Goal: Communication & Community: Answer question/provide support

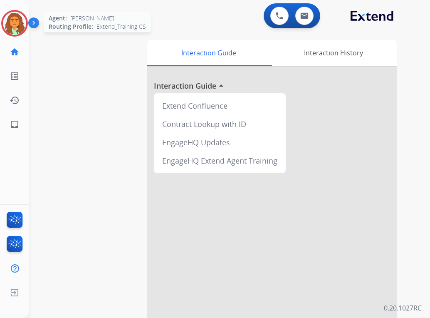
click at [17, 27] on img at bounding box center [14, 23] width 23 height 23
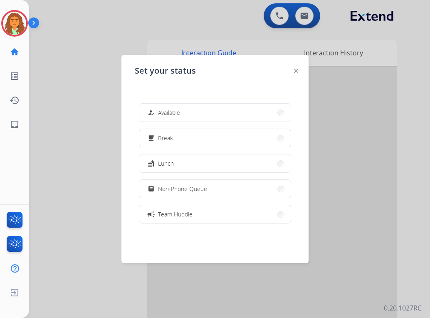
click at [161, 126] on div "how_to_reg Available free_breakfast Break fastfood Lunch assignment Non-Phone Q…" at bounding box center [215, 162] width 161 height 133
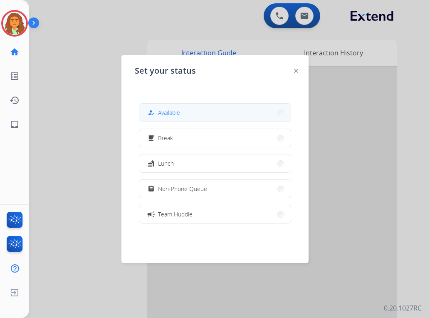
click at [160, 111] on div "how_to_reg Available" at bounding box center [163, 113] width 34 height 10
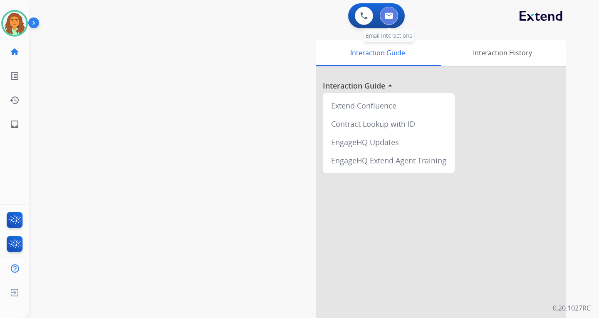
click at [389, 14] on img at bounding box center [389, 15] width 8 height 7
select select "**********"
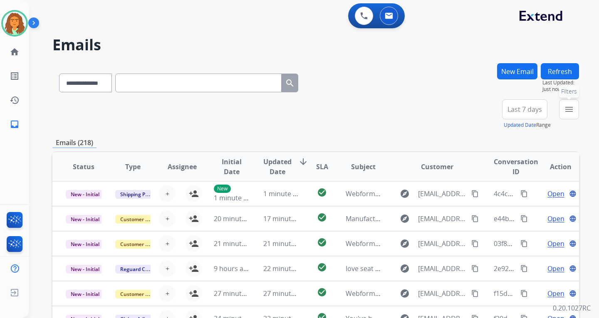
click at [430, 109] on mat-icon "menu" at bounding box center [569, 109] width 10 height 10
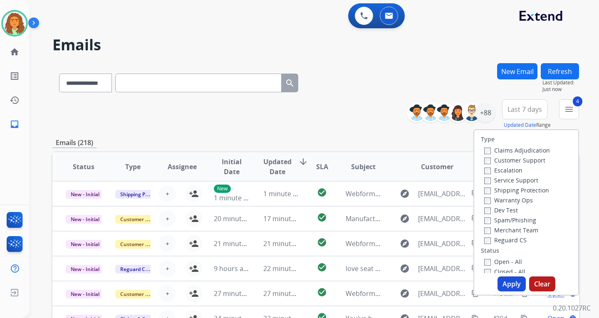
click at [430, 285] on button "Apply" at bounding box center [511, 284] width 28 height 15
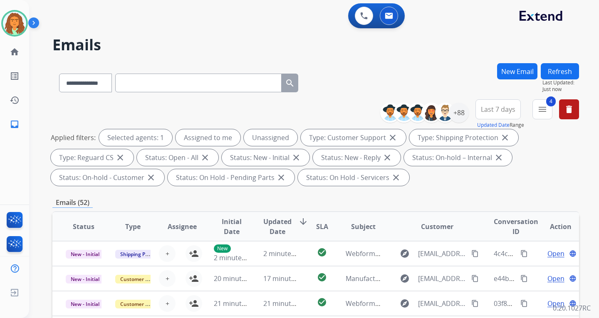
click at [430, 111] on span "Last 7 days" at bounding box center [498, 109] width 35 height 3
click at [430, 213] on div "Last 90 days" at bounding box center [495, 210] width 46 height 12
click at [430, 163] on div "Status: On-hold – Internal close" at bounding box center [458, 157] width 108 height 17
click at [430, 111] on div "+144" at bounding box center [459, 113] width 20 height 20
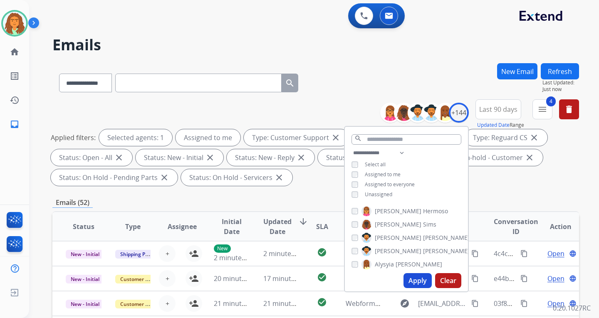
click at [416, 276] on button "Apply" at bounding box center [417, 280] width 28 height 15
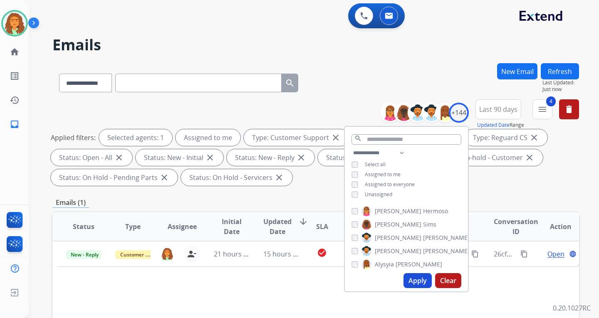
click at [412, 281] on button "Apply" at bounding box center [417, 280] width 28 height 15
click at [327, 184] on div "Applied filters: Selected agents: 1 Assigned to me Type: Customer Support close…" at bounding box center [314, 157] width 526 height 57
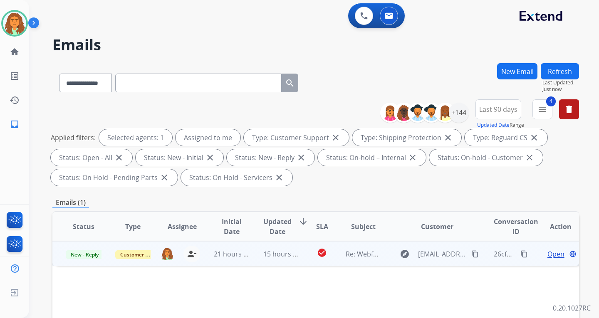
click at [261, 261] on td "15 hours ago" at bounding box center [274, 253] width 49 height 25
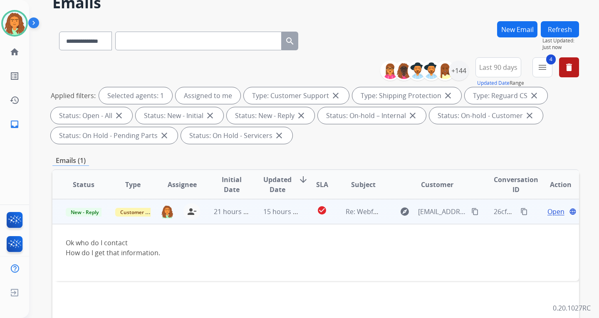
scroll to position [42, 0]
click at [430, 212] on mat-icon "content_copy" at bounding box center [474, 211] width 7 height 7
drag, startPoint x: 64, startPoint y: 241, endPoint x: 166, endPoint y: 253, distance: 102.6
click at [166, 253] on td "Ok who do I contact How do I get that information." at bounding box center [266, 253] width 428 height 57
copy div "Ok who do I contact How do I get that information."
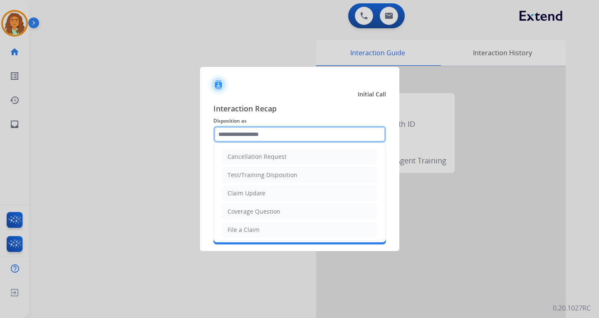
click at [235, 133] on input "text" at bounding box center [299, 134] width 173 height 17
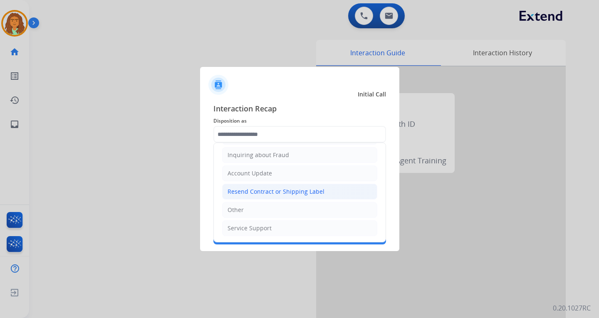
click at [247, 193] on div "Resend Contract or Shipping Label" at bounding box center [275, 192] width 97 height 8
type input "**********"
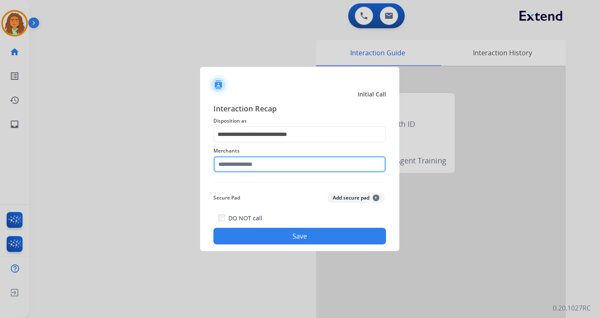
click at [230, 167] on input "text" at bounding box center [299, 164] width 173 height 17
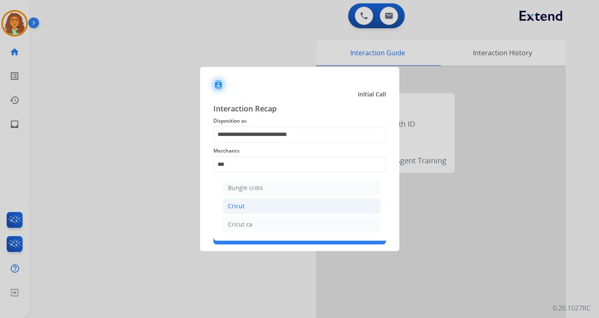
click at [233, 207] on div "Cricut" at bounding box center [236, 206] width 17 height 8
type input "******"
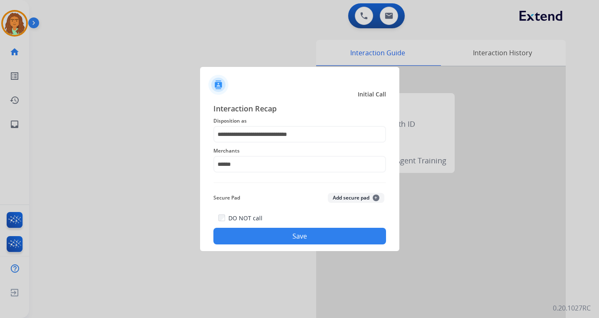
click at [282, 235] on button "Save" at bounding box center [299, 236] width 173 height 17
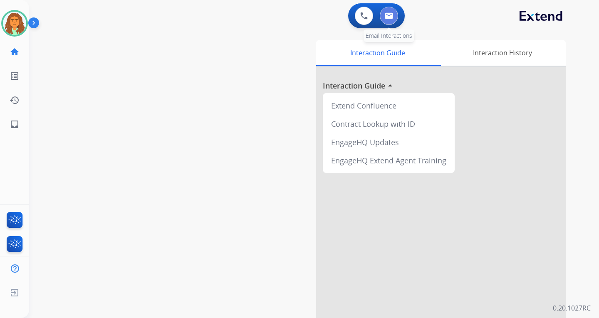
click at [390, 14] on img at bounding box center [389, 15] width 8 height 7
select select "**********"
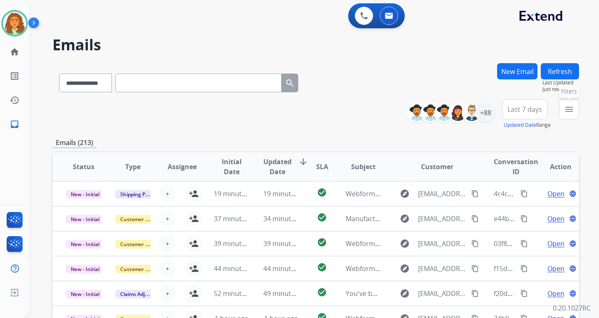
click at [430, 108] on mat-icon "menu" at bounding box center [569, 109] width 10 height 10
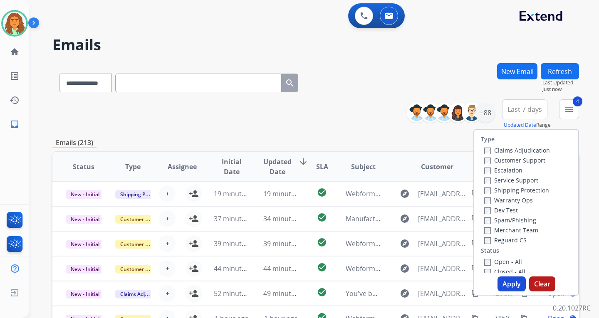
click at [430, 284] on button "Apply" at bounding box center [511, 284] width 28 height 15
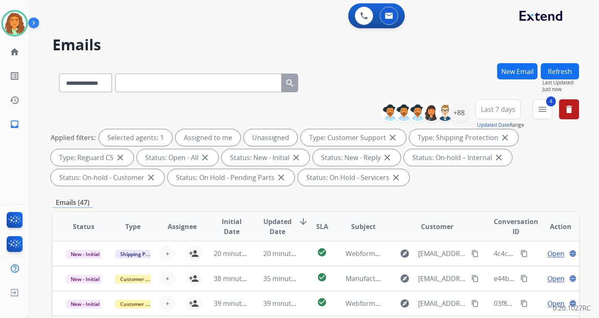
click at [430, 108] on span "Last 7 days" at bounding box center [498, 109] width 35 height 3
click at [430, 212] on div "Last 90 days" at bounding box center [495, 210] width 46 height 12
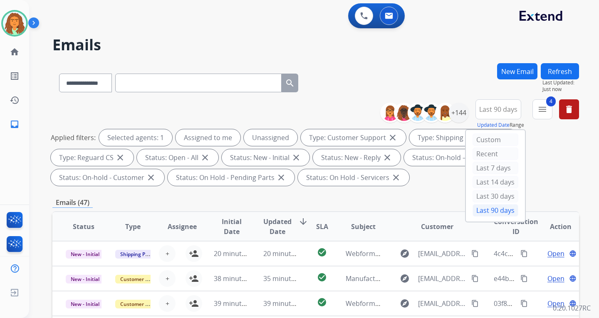
click at [430, 192] on div "**********" at bounding box center [315, 298] width 526 height 470
click at [430, 112] on div "+144" at bounding box center [459, 113] width 20 height 20
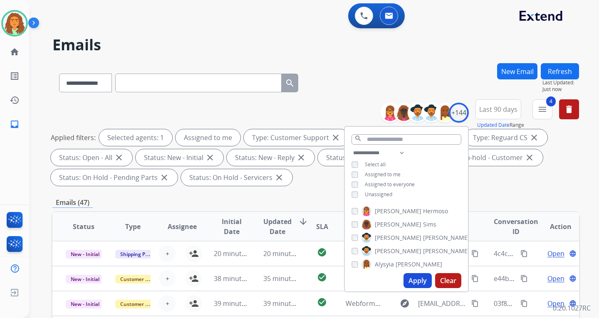
click at [417, 280] on button "Apply" at bounding box center [417, 280] width 28 height 15
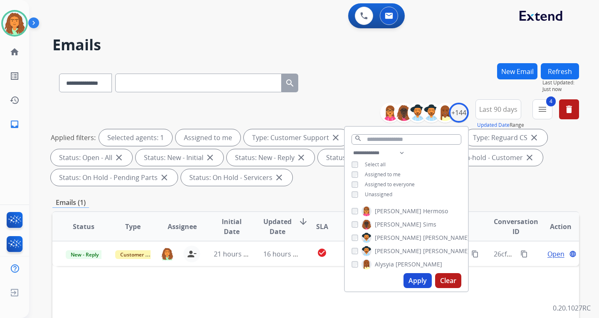
click at [430, 171] on div "Applied filters: Selected agents: 1 Assigned to me Type: Customer Support close…" at bounding box center [314, 157] width 526 height 57
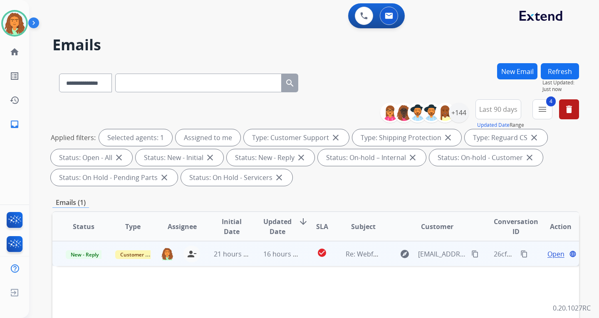
click at [266, 259] on td "16 hours ago" at bounding box center [274, 253] width 49 height 25
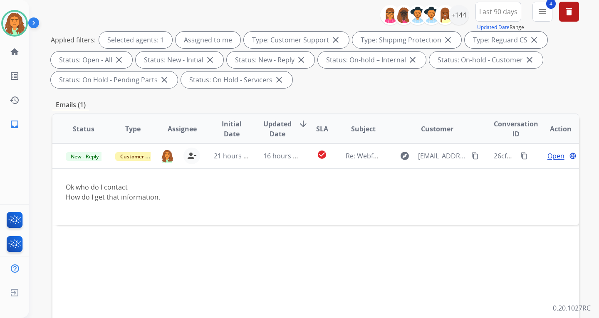
scroll to position [83, 0]
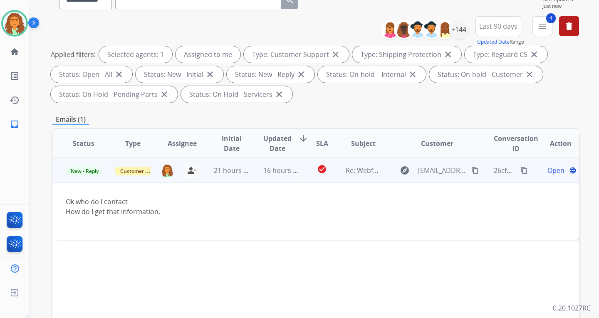
click at [430, 170] on span "Open" at bounding box center [555, 170] width 17 height 10
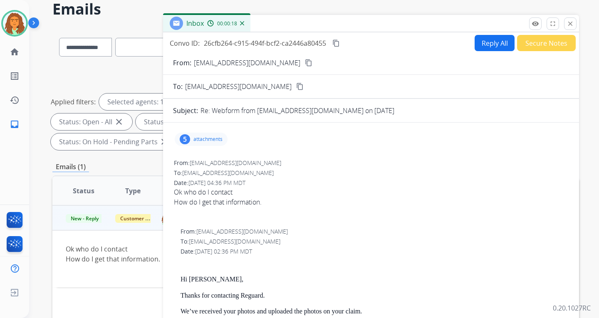
scroll to position [0, 0]
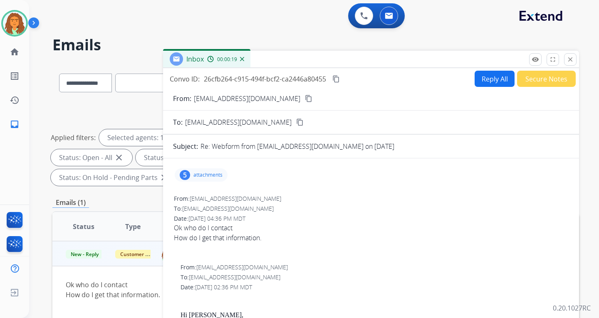
click at [430, 76] on button "Reply All" at bounding box center [494, 79] width 40 height 16
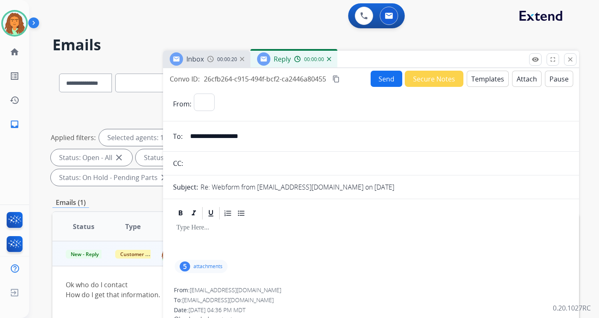
select select "**********"
click at [430, 71] on button "Templates" at bounding box center [488, 79] width 42 height 16
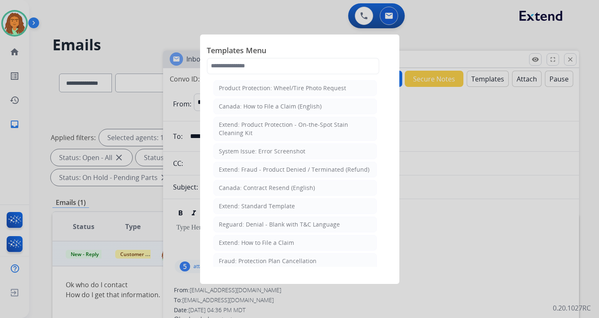
click at [248, 203] on div "Extend: Standard Template" at bounding box center [257, 206] width 76 height 8
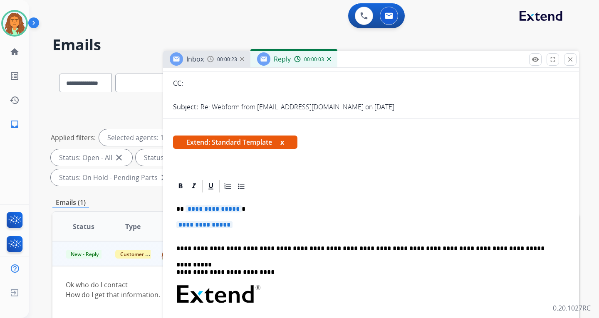
scroll to position [125, 0]
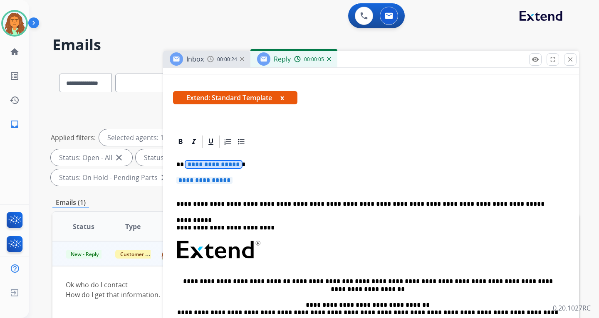
click at [205, 165] on span "**********" at bounding box center [213, 164] width 56 height 7
click at [192, 182] on span "**********" at bounding box center [204, 180] width 56 height 7
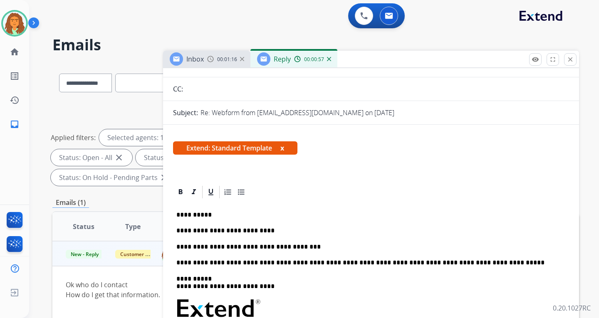
scroll to position [0, 0]
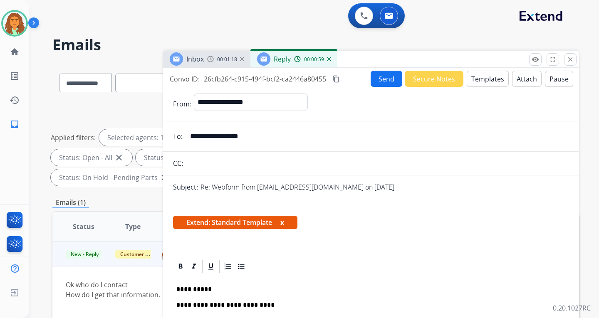
click at [338, 78] on mat-icon "content_copy" at bounding box center [335, 78] width 7 height 7
click at [381, 80] on button "Send" at bounding box center [386, 79] width 32 height 16
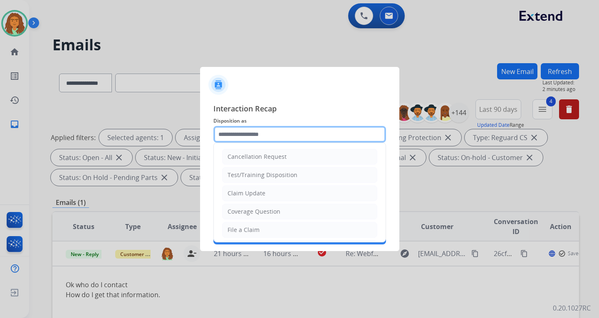
click at [232, 130] on input "text" at bounding box center [299, 134] width 173 height 17
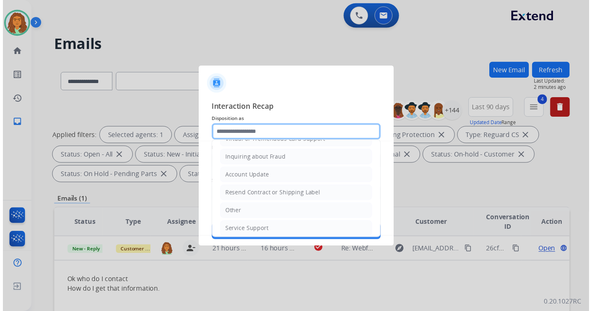
scroll to position [130, 0]
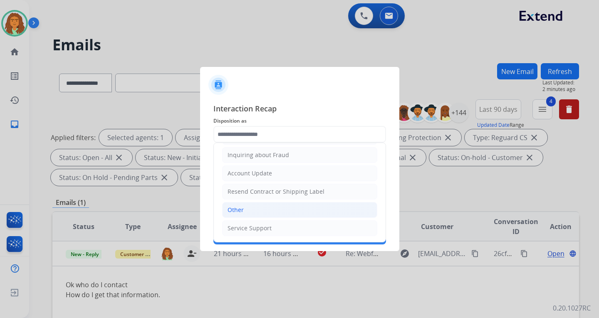
click at [235, 207] on div "Other" at bounding box center [235, 210] width 16 height 8
type input "*****"
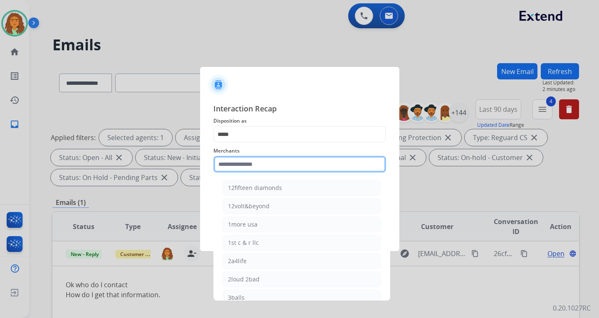
click at [226, 164] on input "text" at bounding box center [299, 164] width 173 height 17
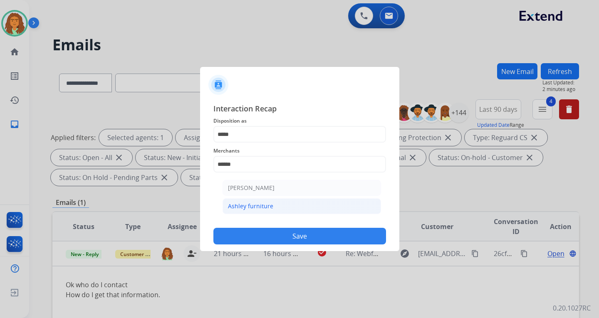
click at [241, 204] on div "Ashley furniture" at bounding box center [250, 206] width 45 height 8
type input "**********"
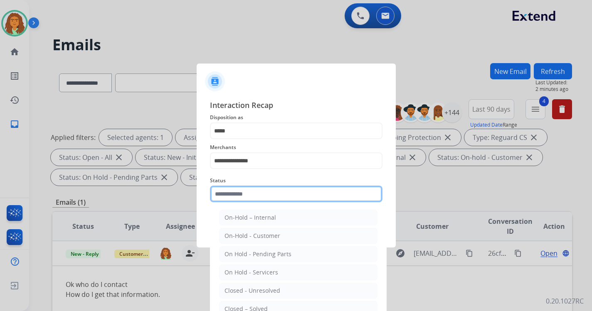
click at [242, 199] on input "text" at bounding box center [296, 194] width 173 height 17
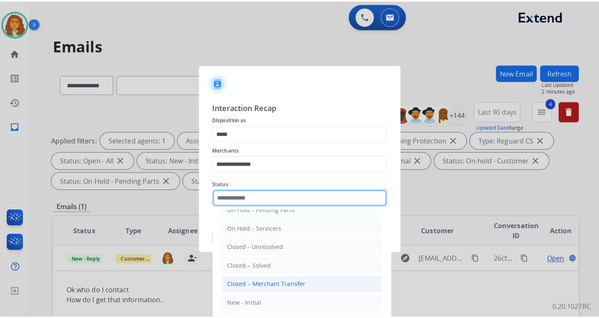
scroll to position [50, 0]
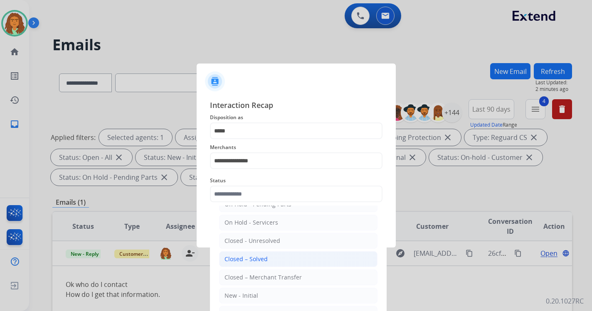
click at [252, 259] on div "Closed – Solved" at bounding box center [246, 259] width 43 height 8
type input "**********"
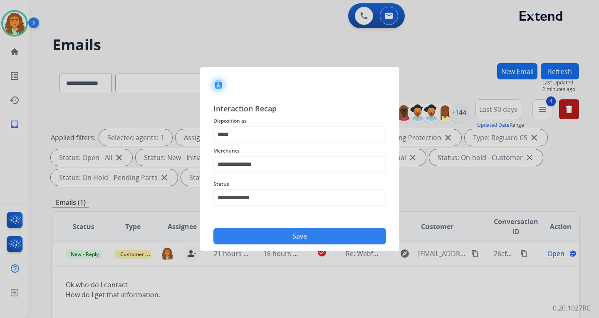
click at [303, 234] on button "Save" at bounding box center [299, 236] width 173 height 17
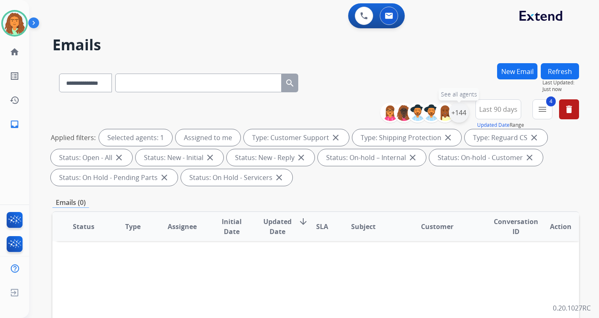
click at [430, 113] on div "+144" at bounding box center [459, 113] width 20 height 20
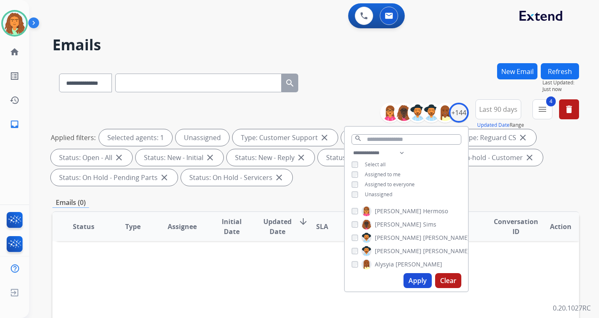
click at [416, 282] on button "Apply" at bounding box center [417, 280] width 28 height 15
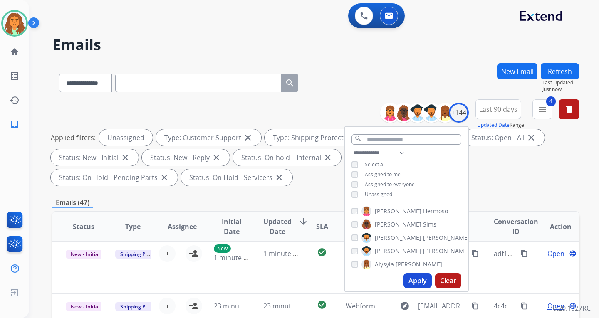
click at [319, 187] on div "**********" at bounding box center [315, 144] width 526 height 90
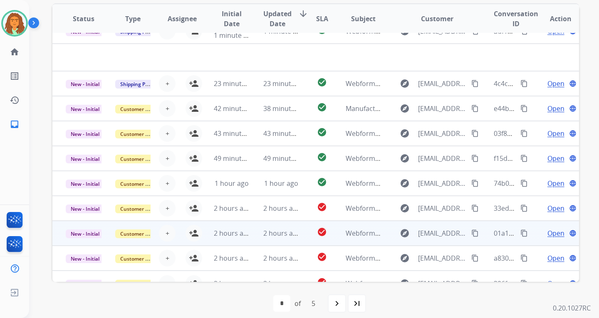
scroll to position [28, 0]
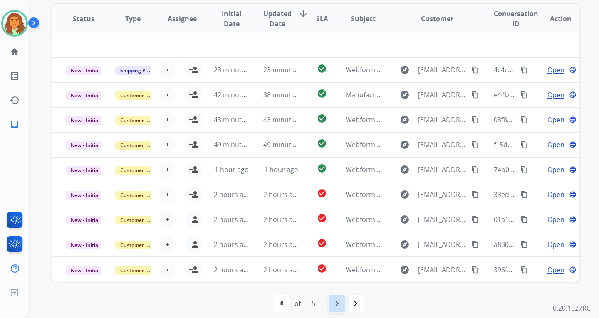
click at [338, 305] on mat-icon "navigate_next" at bounding box center [337, 304] width 10 height 10
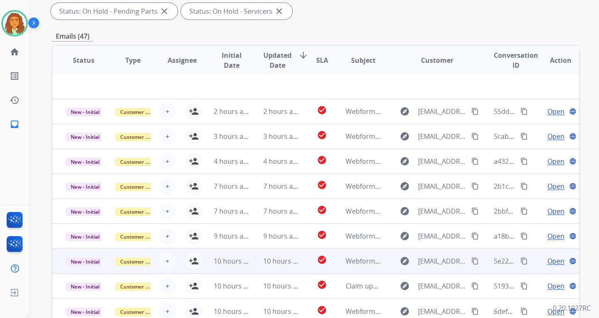
scroll to position [215, 0]
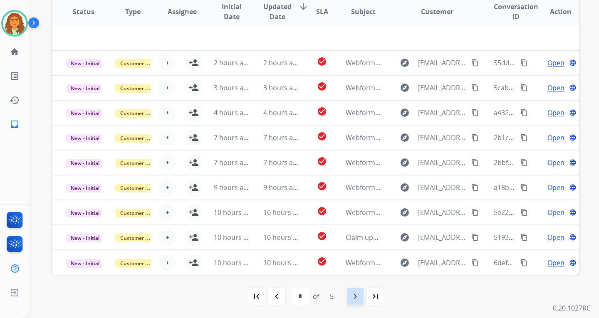
click at [356, 297] on mat-icon "navigate_next" at bounding box center [355, 296] width 10 height 10
click at [356, 295] on mat-icon "navigate_next" at bounding box center [355, 296] width 10 height 10
click at [357, 296] on mat-icon "navigate_next" at bounding box center [355, 296] width 10 height 10
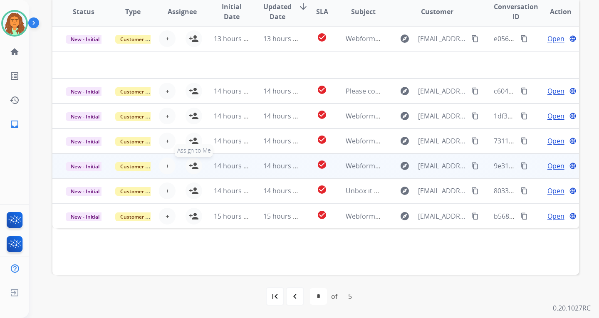
click at [191, 164] on mat-icon "person_add" at bounding box center [194, 166] width 10 height 10
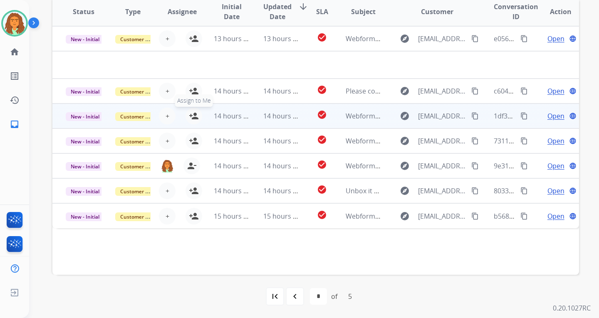
click at [191, 113] on mat-icon "person_add" at bounding box center [194, 116] width 10 height 10
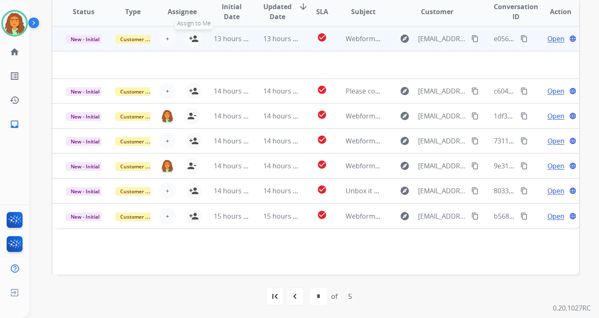
click at [190, 38] on mat-icon "person_add" at bounding box center [194, 39] width 10 height 10
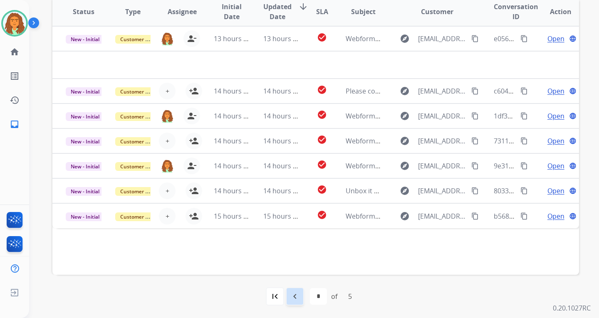
click at [294, 299] on mat-icon "navigate_before" at bounding box center [295, 296] width 10 height 10
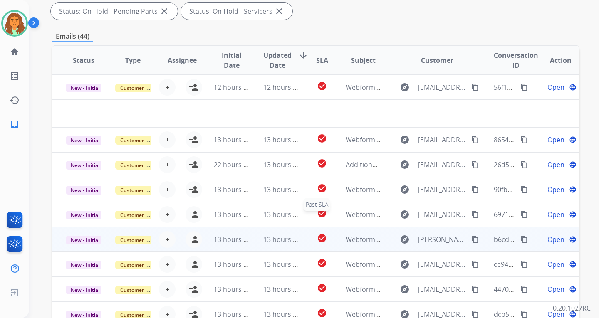
scroll to position [208, 0]
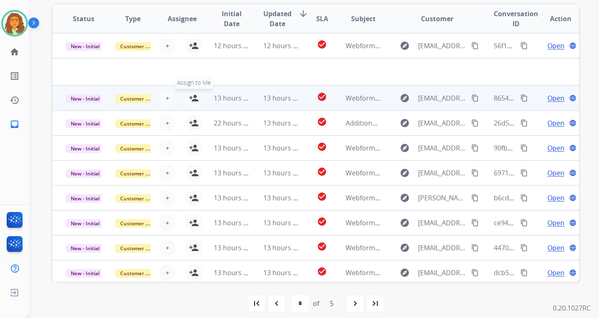
click at [191, 97] on mat-icon "person_add" at bounding box center [194, 98] width 10 height 10
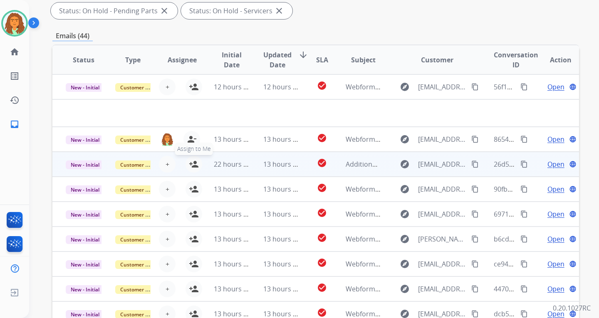
scroll to position [166, 0]
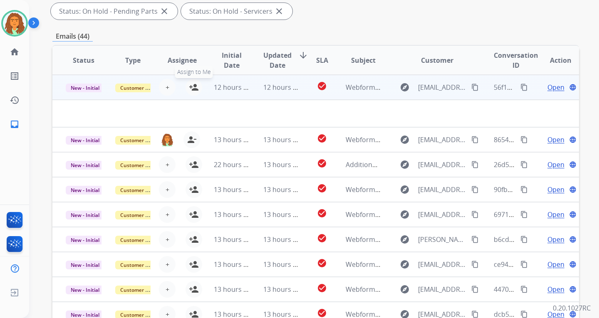
click at [192, 86] on mat-icon "person_add" at bounding box center [194, 87] width 10 height 10
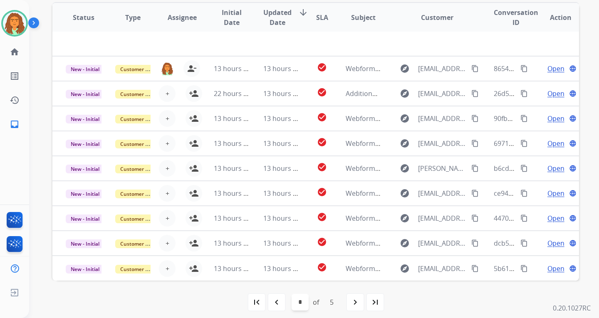
scroll to position [215, 0]
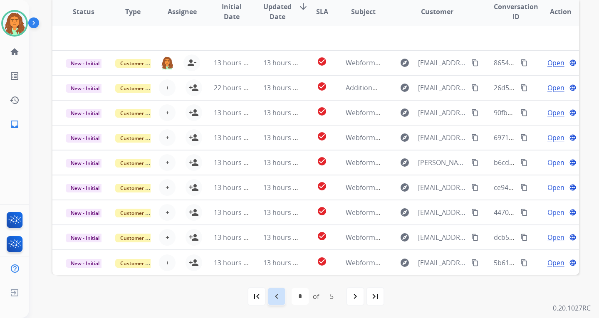
click at [280, 296] on mat-icon "navigate_before" at bounding box center [277, 296] width 10 height 10
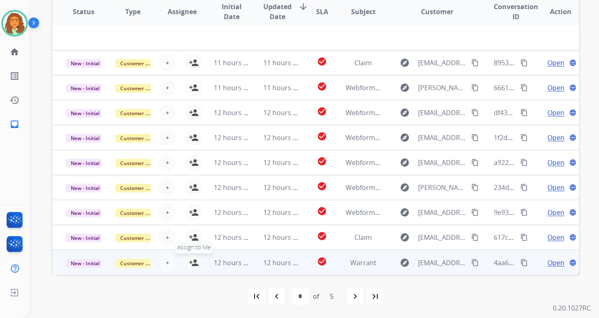
click at [191, 260] on mat-icon "person_add" at bounding box center [194, 263] width 10 height 10
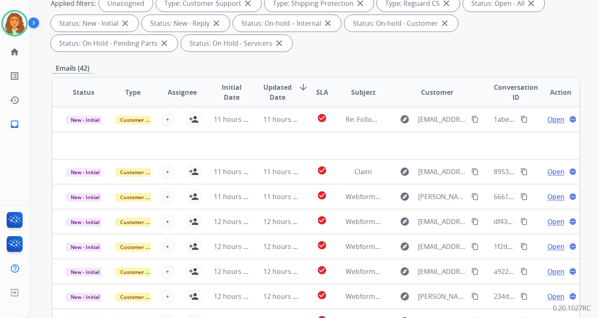
scroll to position [0, 0]
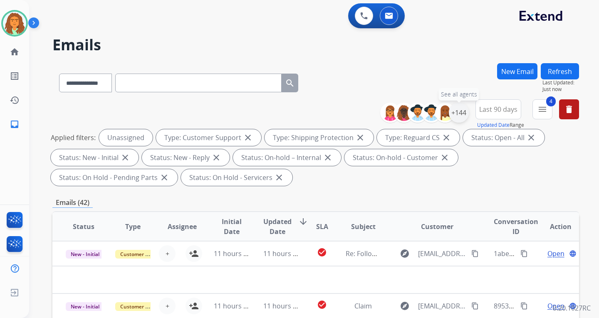
click at [430, 116] on div "+144" at bounding box center [459, 113] width 20 height 20
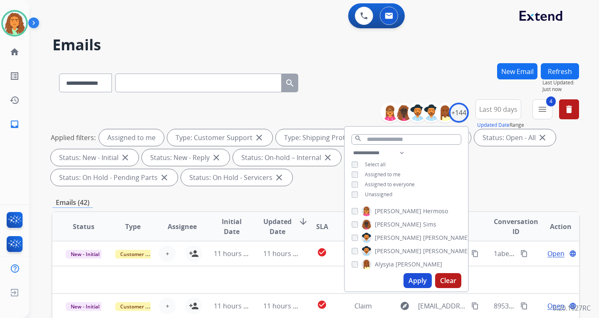
click at [411, 278] on button "Apply" at bounding box center [417, 280] width 28 height 15
select select "*"
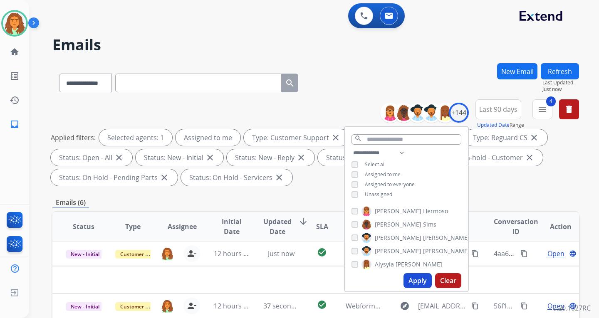
click at [430, 187] on div "**********" at bounding box center [315, 144] width 526 height 90
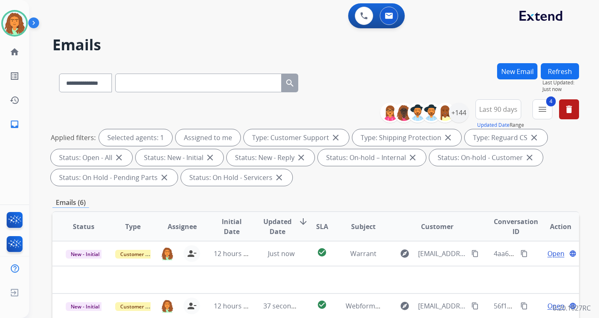
click at [362, 200] on div "Emails (6)" at bounding box center [315, 203] width 526 height 10
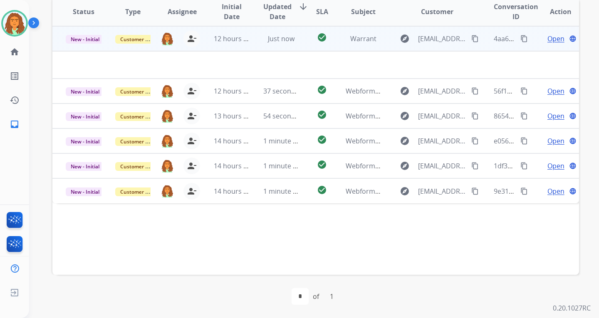
click at [332, 42] on td "Warrant" at bounding box center [356, 38] width 49 height 25
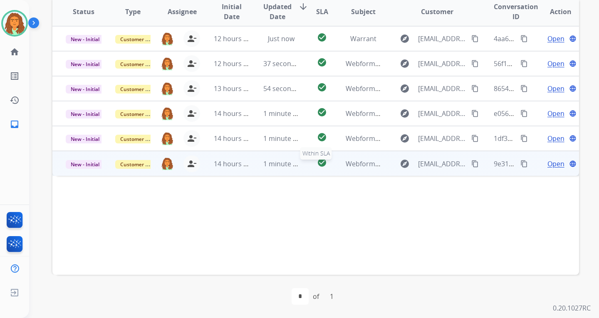
click at [312, 168] on div "check_circle" at bounding box center [321, 164] width 19 height 12
click at [430, 163] on mat-icon "content_copy" at bounding box center [474, 163] width 7 height 7
click at [430, 163] on span "Open" at bounding box center [555, 163] width 17 height 10
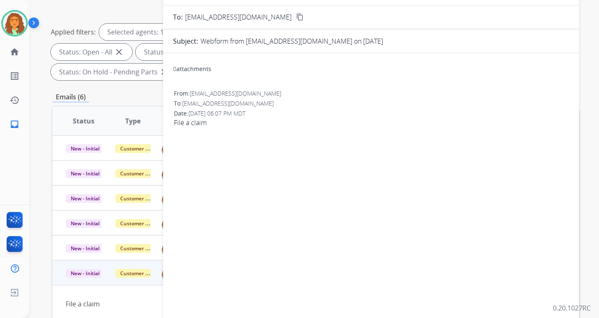
scroll to position [0, 0]
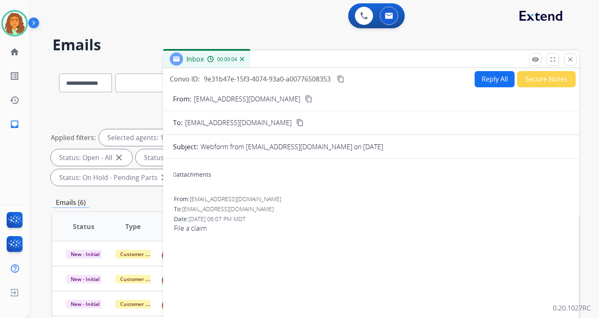
click at [430, 77] on button "Reply All" at bounding box center [494, 79] width 40 height 16
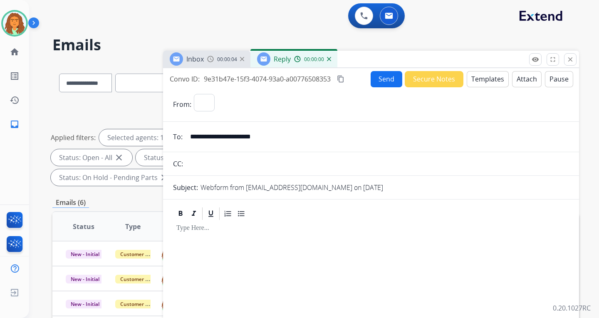
select select "**********"
click at [430, 79] on button "Templates" at bounding box center [488, 79] width 42 height 16
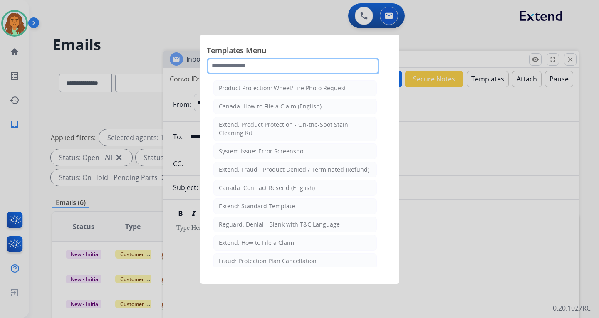
click at [254, 67] on input "text" at bounding box center [293, 66] width 173 height 17
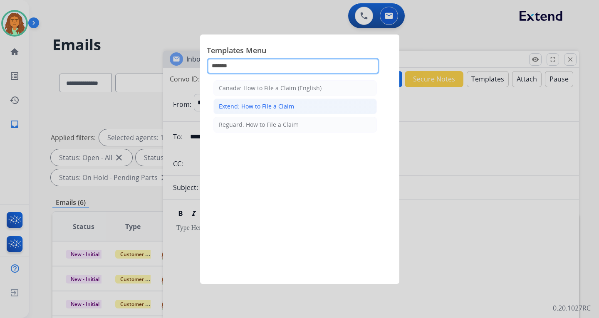
type input "******"
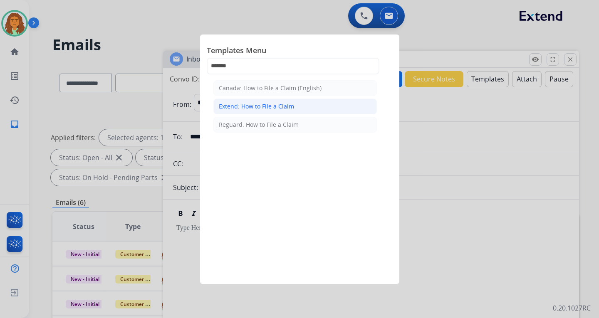
click at [258, 107] on div "Extend: How to File a Claim" at bounding box center [256, 106] width 75 height 8
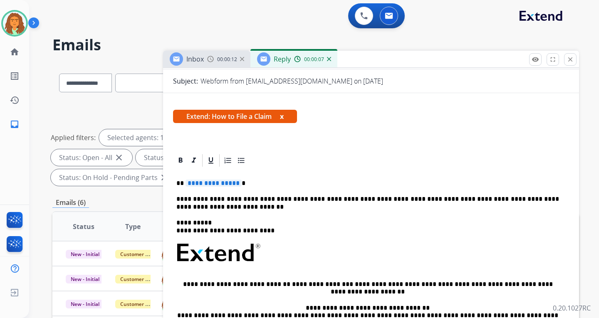
scroll to position [152, 0]
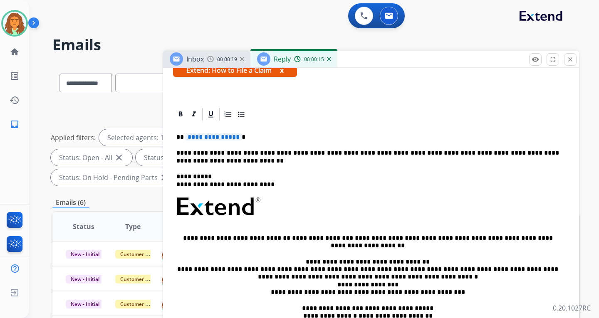
click at [190, 134] on span "**********" at bounding box center [213, 136] width 56 height 7
click at [199, 163] on p "**********" at bounding box center [367, 156] width 383 height 15
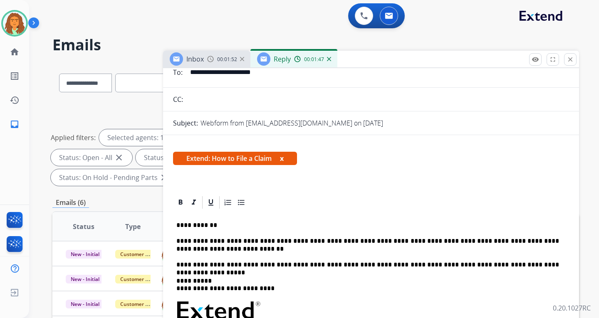
scroll to position [0, 0]
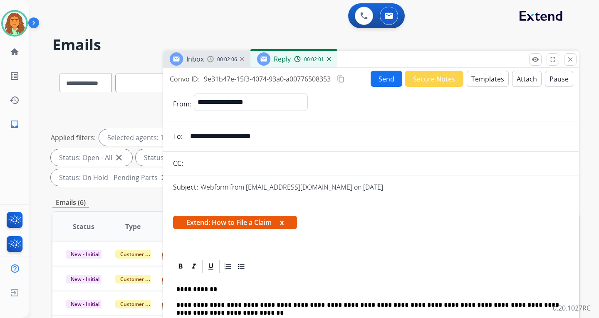
click at [430, 77] on button "Attach" at bounding box center [527, 79] width 30 height 16
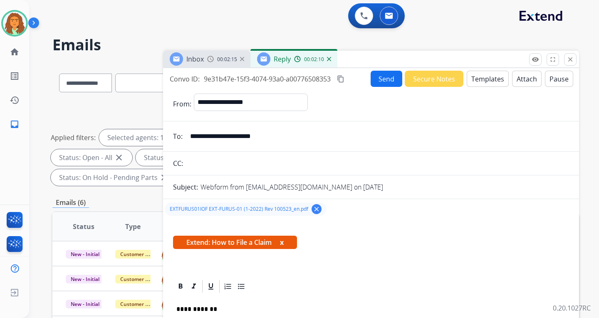
click at [341, 78] on mat-icon "content_copy" at bounding box center [340, 78] width 7 height 7
click at [341, 79] on mat-icon "content_copy" at bounding box center [340, 78] width 7 height 7
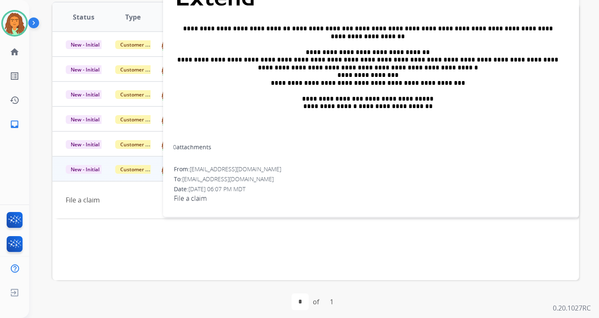
scroll to position [215, 0]
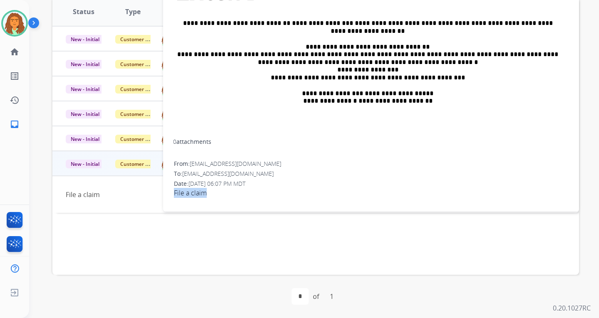
drag, startPoint x: 210, startPoint y: 191, endPoint x: 172, endPoint y: 193, distance: 38.7
click at [172, 193] on div "**********" at bounding box center [371, 40] width 416 height 329
copy span "File a claim"
click at [268, 197] on span "File a claim" at bounding box center [371, 193] width 394 height 10
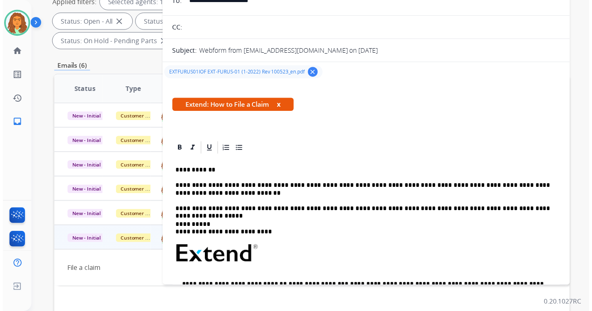
scroll to position [0, 0]
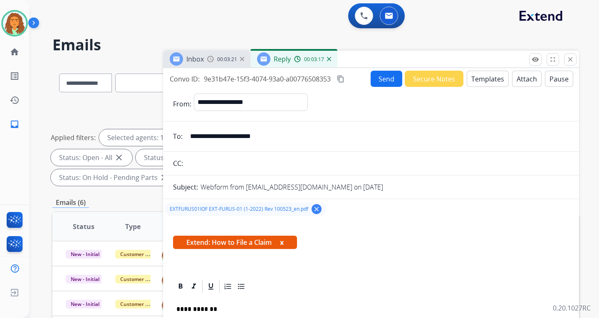
click at [379, 79] on button "Send" at bounding box center [386, 79] width 32 height 16
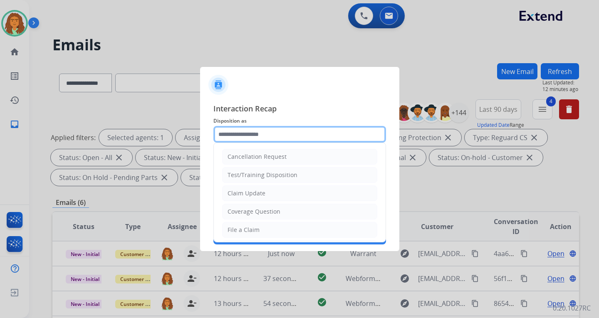
click at [232, 133] on input "text" at bounding box center [299, 134] width 173 height 17
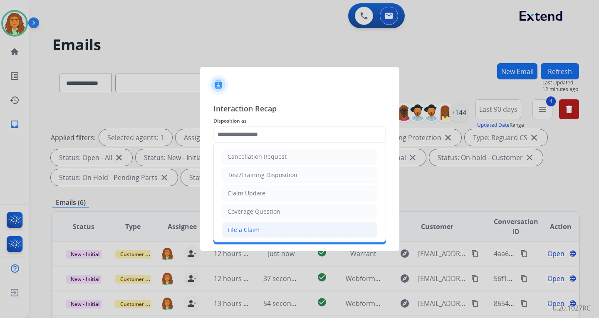
click at [250, 228] on div "File a Claim" at bounding box center [243, 230] width 32 height 8
type input "**********"
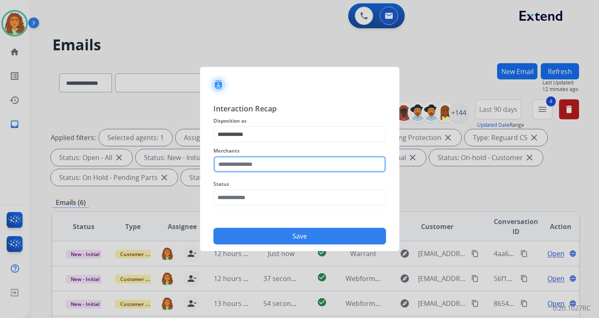
click at [231, 164] on input "text" at bounding box center [299, 164] width 173 height 17
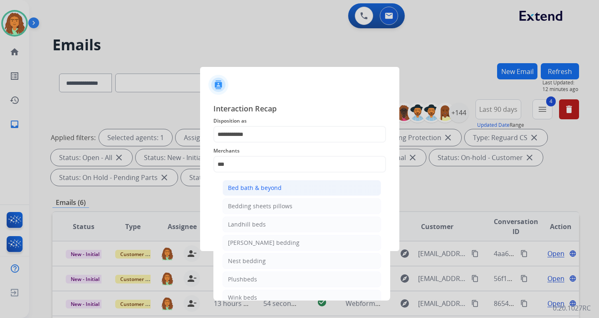
click at [245, 188] on div "Bed bath & beyond" at bounding box center [255, 188] width 54 height 8
type input "**********"
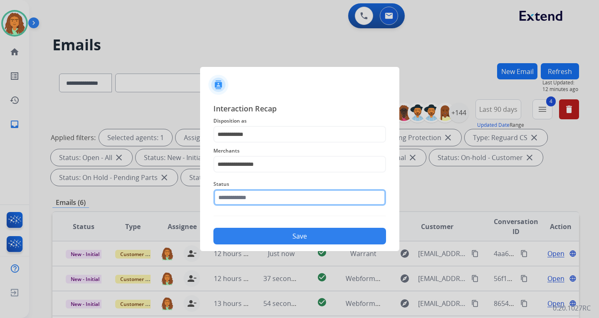
click at [242, 199] on input "text" at bounding box center [299, 197] width 173 height 17
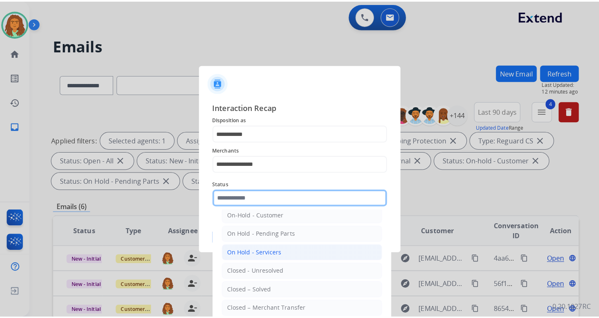
scroll to position [50, 0]
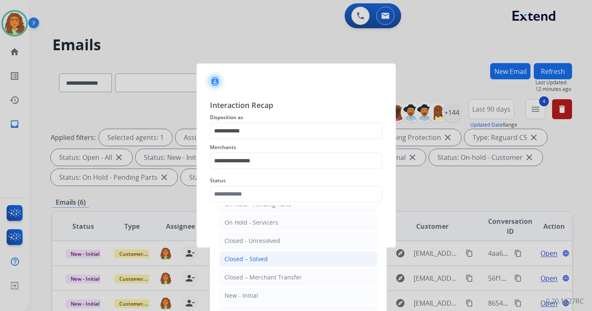
click at [260, 260] on div "Closed – Solved" at bounding box center [246, 259] width 43 height 8
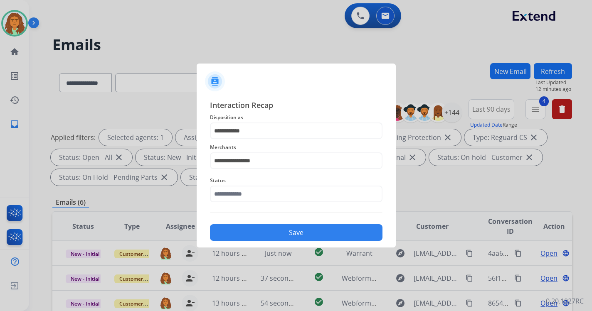
type input "**********"
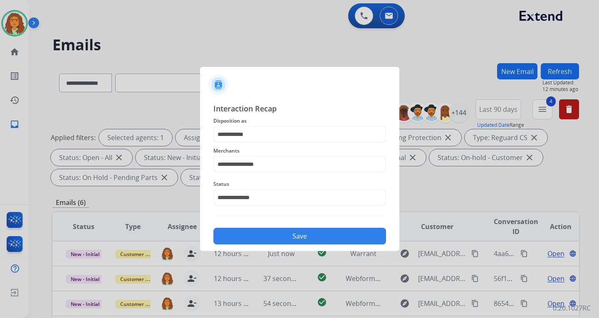
click at [289, 231] on button "Save" at bounding box center [299, 236] width 173 height 17
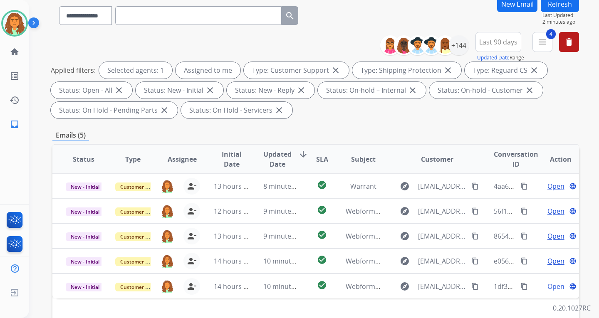
scroll to position [208, 0]
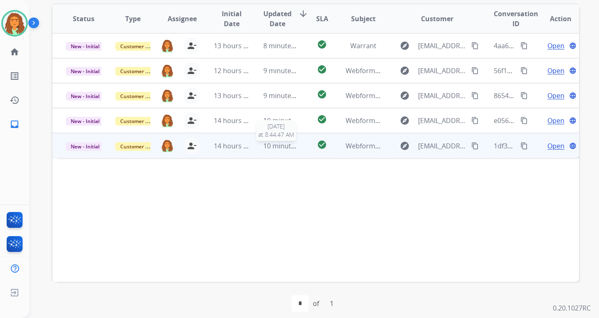
click at [275, 144] on span "10 minutes ago" at bounding box center [287, 145] width 48 height 9
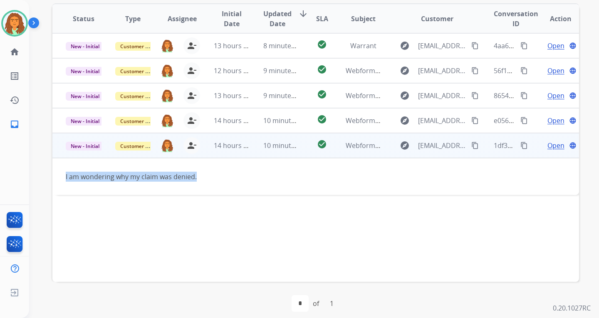
drag, startPoint x: 204, startPoint y: 175, endPoint x: 113, endPoint y: 179, distance: 91.2
click at [59, 180] on td "I am wondering why my claim was denied." at bounding box center [266, 176] width 428 height 37
copy div "I am wondering why my claim was denied."
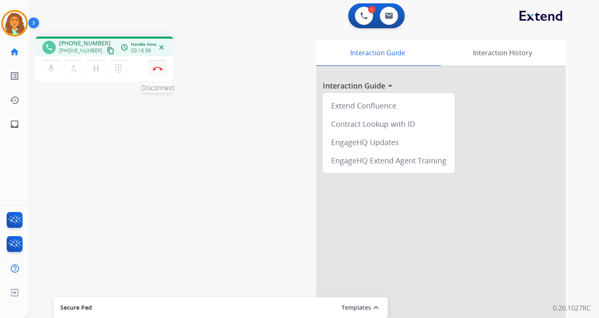
click at [159, 67] on img at bounding box center [158, 69] width 10 height 4
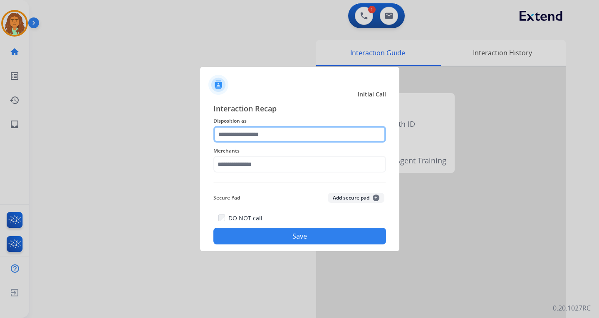
click at [242, 131] on input "text" at bounding box center [299, 134] width 173 height 17
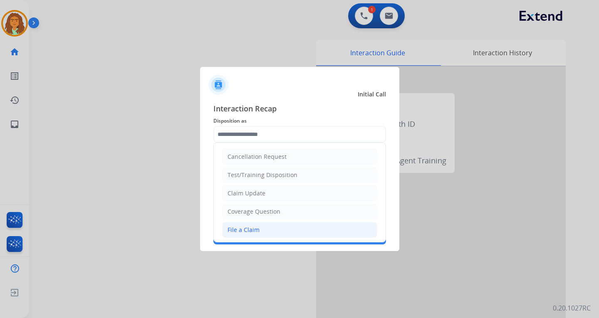
click at [238, 229] on div "File a Claim" at bounding box center [243, 230] width 32 height 8
type input "**********"
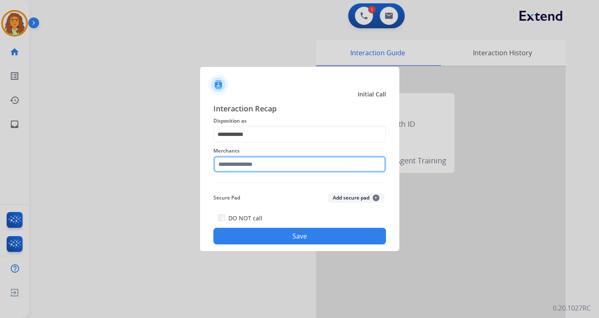
click at [231, 166] on input "text" at bounding box center [299, 164] width 173 height 17
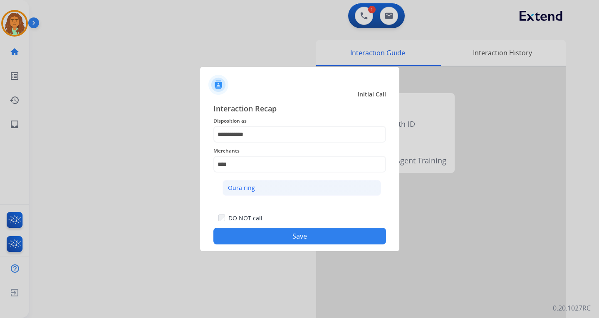
click at [257, 186] on li "Oura ring" at bounding box center [301, 188] width 158 height 16
type input "*********"
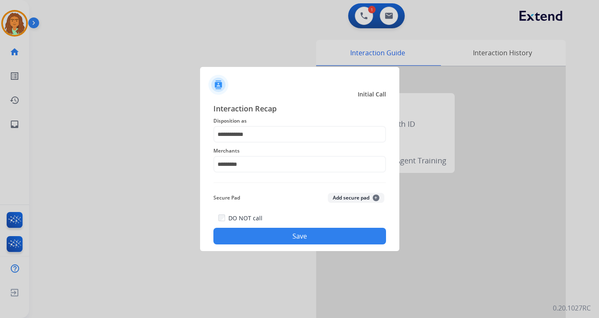
click at [292, 237] on button "Save" at bounding box center [299, 236] width 173 height 17
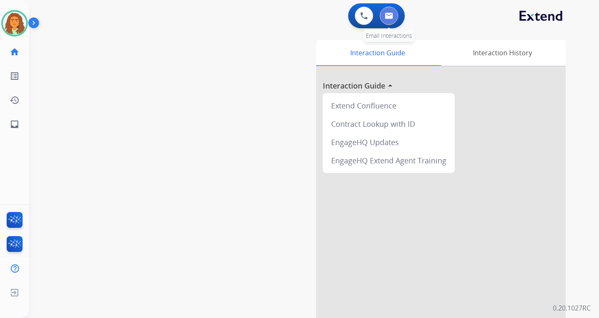
click at [391, 14] on img at bounding box center [389, 15] width 8 height 7
select select "**********"
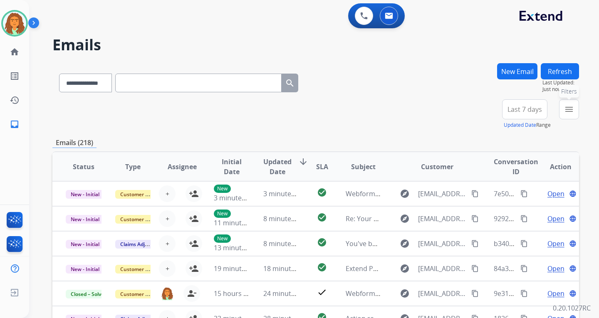
click at [430, 109] on mat-icon "menu" at bounding box center [569, 109] width 10 height 10
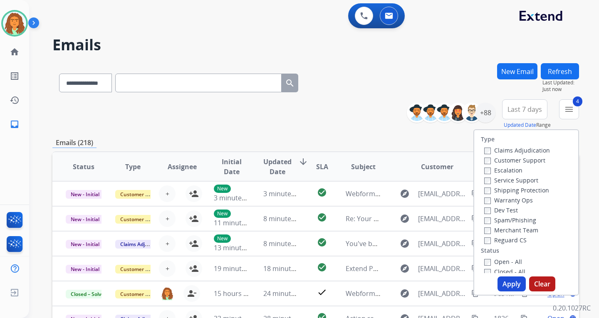
click at [430, 282] on button "Apply" at bounding box center [511, 284] width 28 height 15
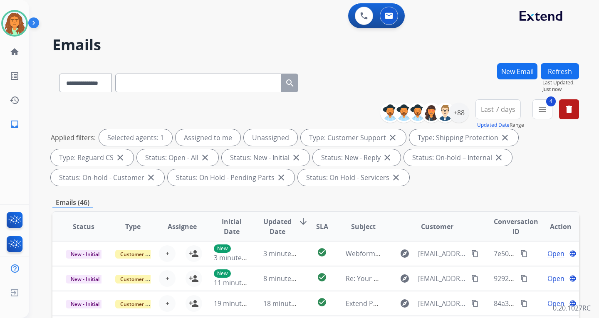
click at [430, 111] on span "Last 7 days" at bounding box center [498, 109] width 35 height 3
click at [430, 209] on div "Last 90 days" at bounding box center [495, 210] width 46 height 12
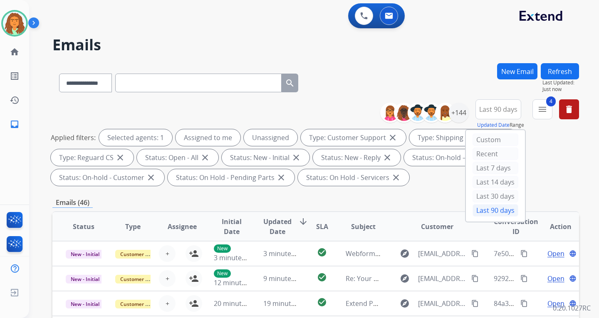
click at [430, 193] on div "**********" at bounding box center [315, 298] width 526 height 470
click at [430, 116] on div "+144" at bounding box center [459, 113] width 20 height 20
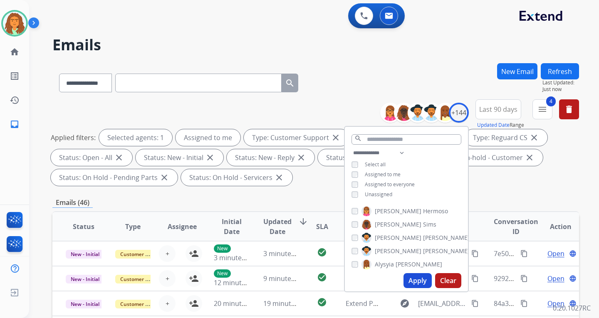
click at [414, 282] on button "Apply" at bounding box center [417, 280] width 28 height 15
click at [421, 279] on button "Apply" at bounding box center [417, 280] width 28 height 15
click at [430, 185] on div "Applied filters: Selected agents: 1 Assigned to me Type: Customer Support close…" at bounding box center [314, 157] width 526 height 57
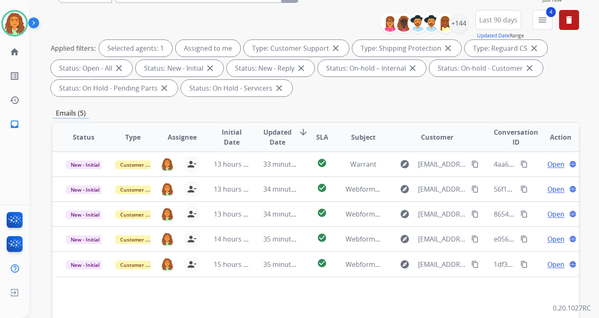
scroll to position [208, 0]
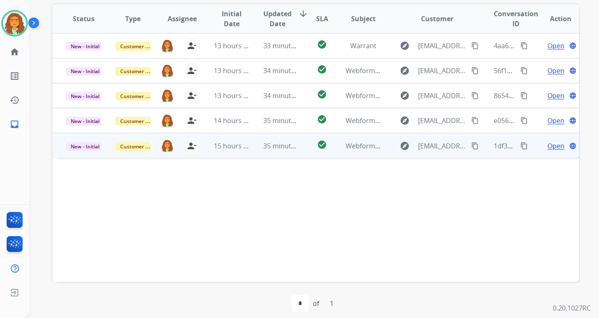
click at [293, 153] on td "35 minutes ago" at bounding box center [274, 145] width 49 height 25
drag, startPoint x: 191, startPoint y: 177, endPoint x: 62, endPoint y: 175, distance: 129.7
click at [62, 175] on td "I am wondering why my claim was denied." at bounding box center [266, 176] width 428 height 37
copy div "I am wondering why my claim was denied."
click at [430, 146] on mat-icon "content_copy" at bounding box center [474, 145] width 7 height 7
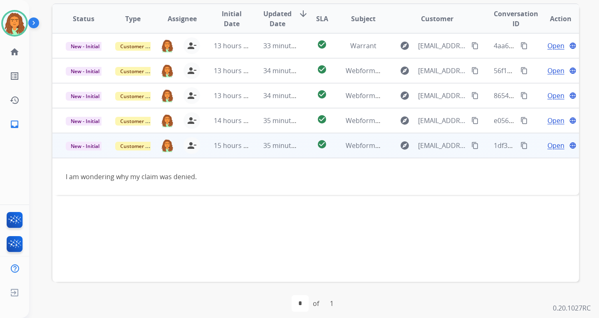
click at [430, 144] on span "Open" at bounding box center [555, 146] width 17 height 10
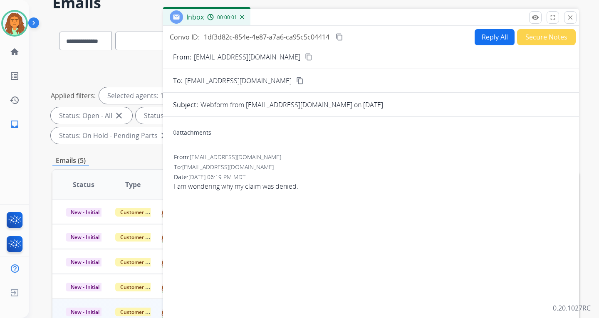
scroll to position [0, 0]
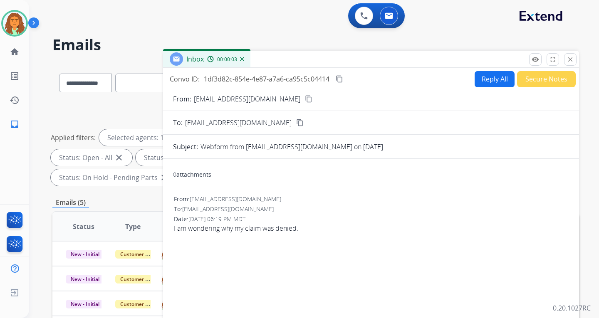
click at [430, 79] on button "Reply All" at bounding box center [494, 79] width 40 height 16
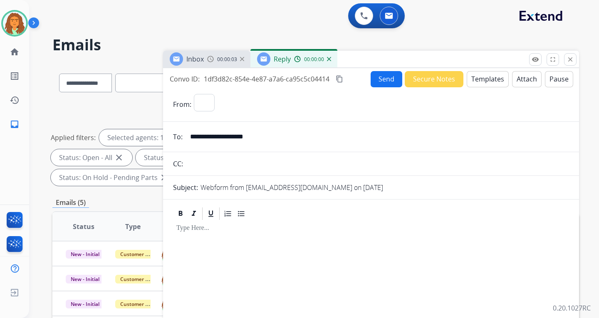
select select "**********"
click at [430, 80] on button "Templates" at bounding box center [488, 79] width 42 height 16
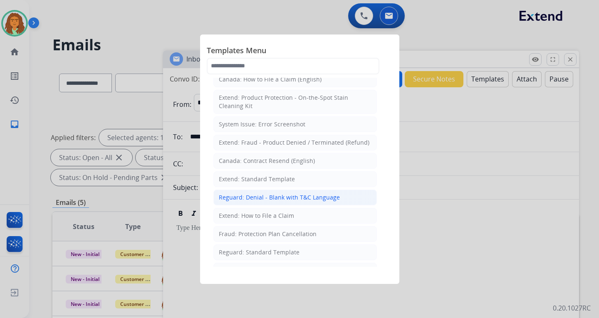
scroll to position [42, 0]
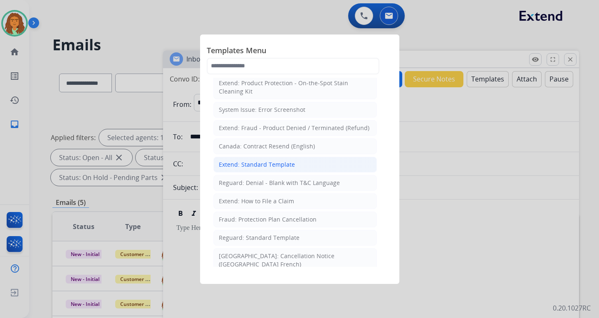
click at [250, 162] on div "Extend: Standard Template" at bounding box center [257, 165] width 76 height 8
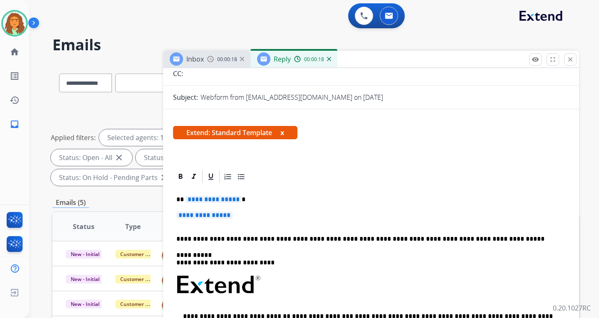
scroll to position [83, 0]
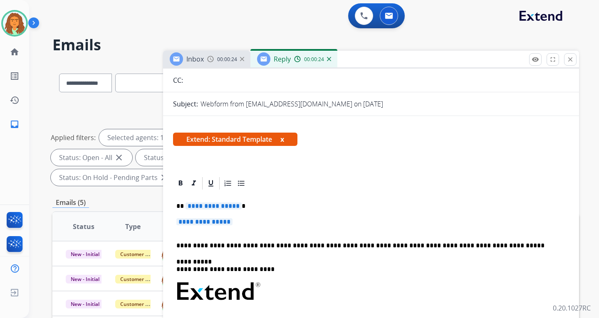
click at [235, 206] on span "**********" at bounding box center [213, 206] width 56 height 7
click at [188, 222] on span "**********" at bounding box center [204, 221] width 56 height 7
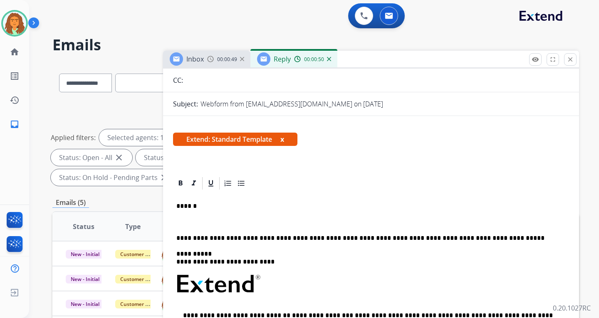
click at [178, 217] on div "**********" at bounding box center [371, 310] width 396 height 238
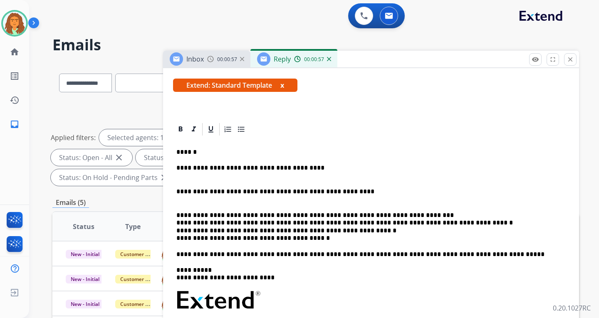
scroll to position [166, 0]
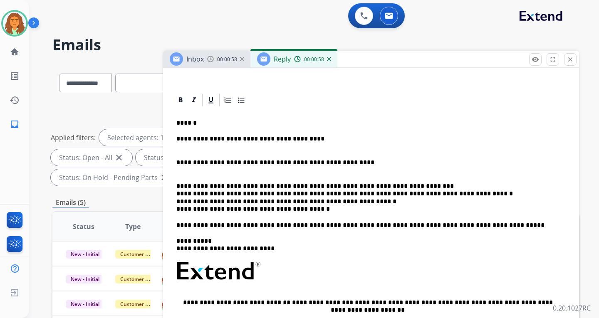
click at [175, 193] on div "**********" at bounding box center [371, 262] width 396 height 308
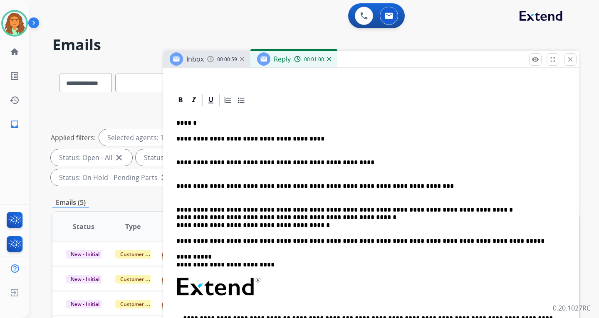
click at [175, 215] on div "**********" at bounding box center [371, 270] width 396 height 324
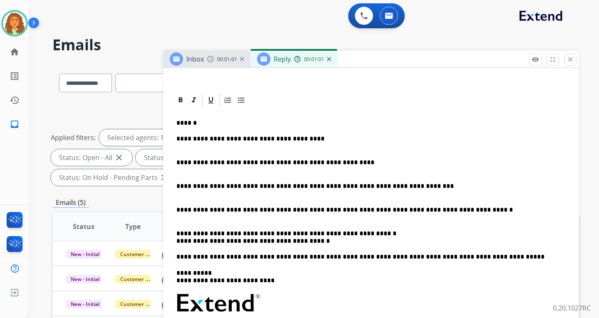
click at [176, 240] on p "**********" at bounding box center [367, 237] width 383 height 15
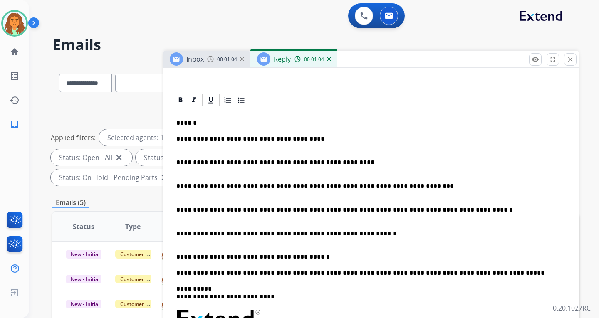
click at [291, 257] on p "**********" at bounding box center [367, 256] width 383 height 7
click at [292, 257] on p "**********" at bounding box center [367, 256] width 383 height 7
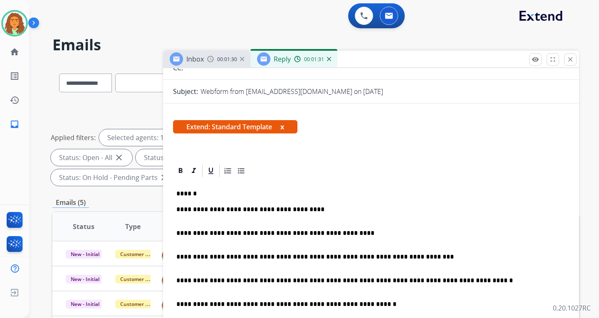
scroll to position [0, 0]
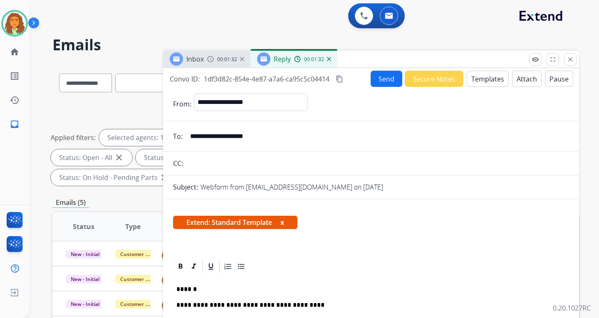
click at [339, 77] on mat-icon "content_copy" at bounding box center [339, 78] width 7 height 7
click at [378, 78] on button "Send" at bounding box center [386, 79] width 32 height 16
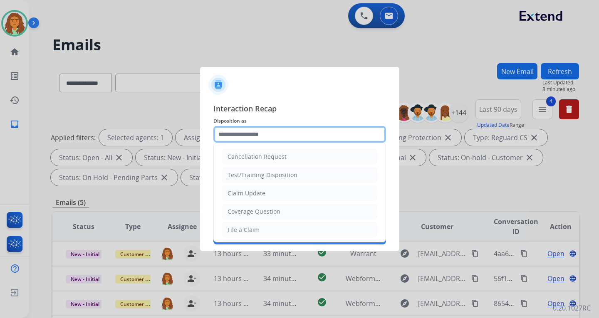
click at [238, 131] on input "text" at bounding box center [299, 134] width 173 height 17
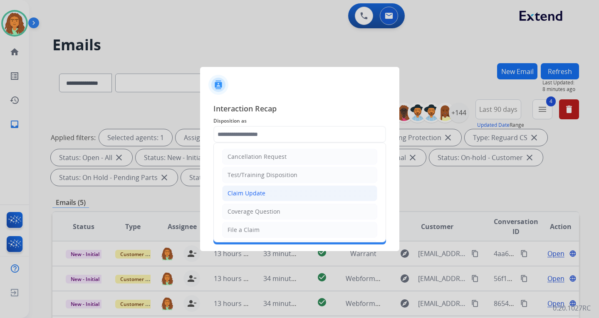
click at [248, 191] on div "Claim Update" at bounding box center [246, 193] width 38 height 8
type input "**********"
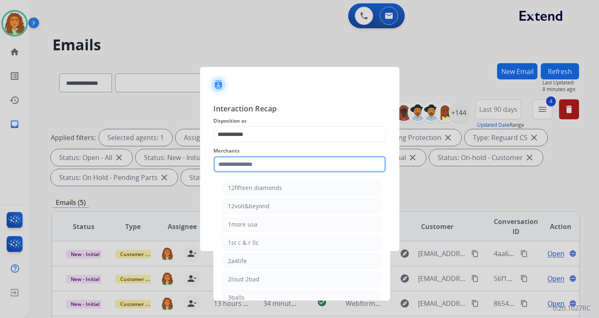
click at [227, 164] on input "text" at bounding box center [299, 164] width 173 height 17
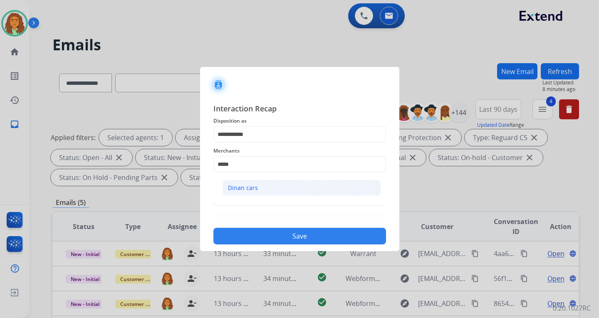
click at [249, 188] on div "Dinan cars" at bounding box center [243, 188] width 30 height 8
type input "**********"
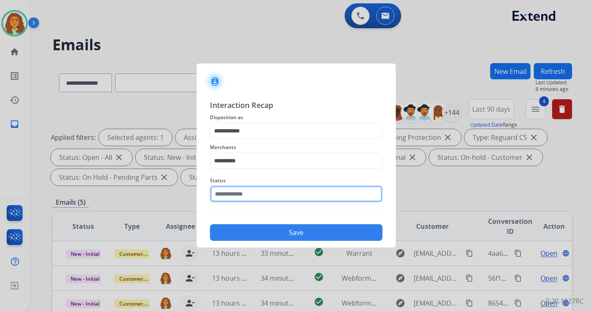
click at [242, 199] on input "text" at bounding box center [296, 194] width 173 height 17
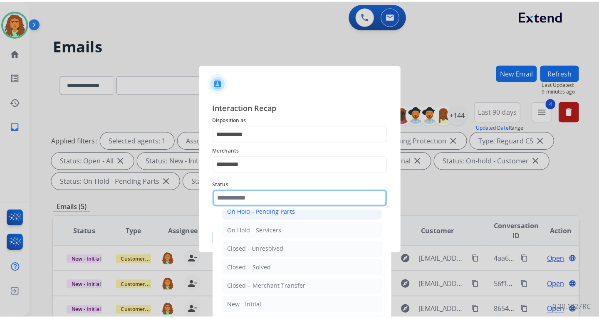
scroll to position [50, 0]
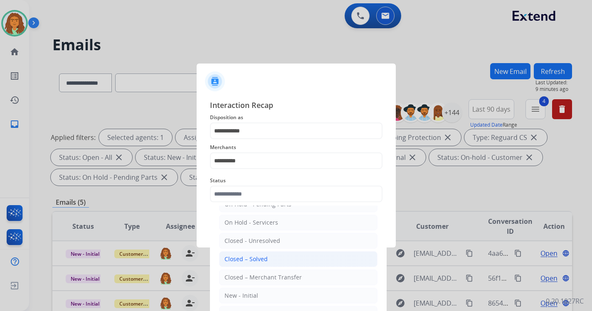
click at [254, 257] on div "Closed – Solved" at bounding box center [246, 259] width 43 height 8
type input "**********"
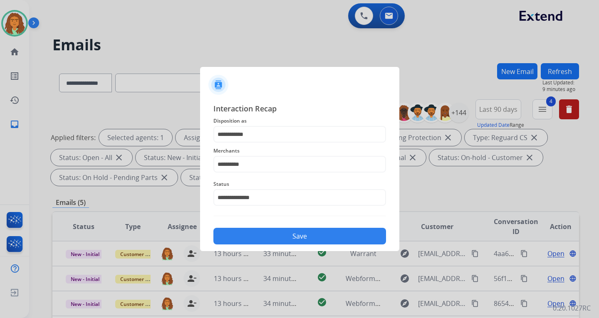
click at [288, 233] on button "Save" at bounding box center [299, 236] width 173 height 17
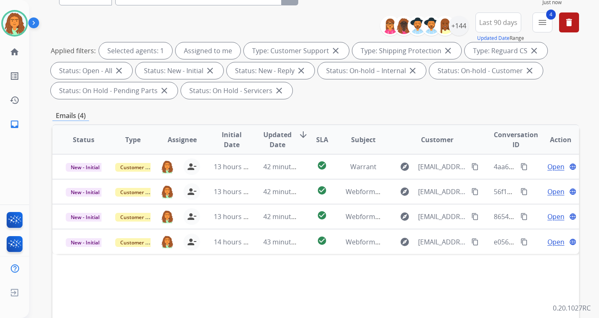
scroll to position [125, 0]
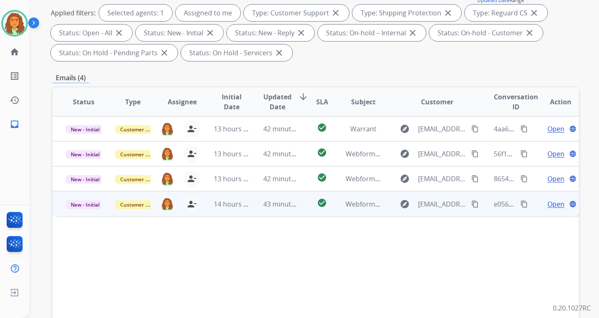
click at [284, 207] on span "43 minutes ago" at bounding box center [287, 204] width 48 height 9
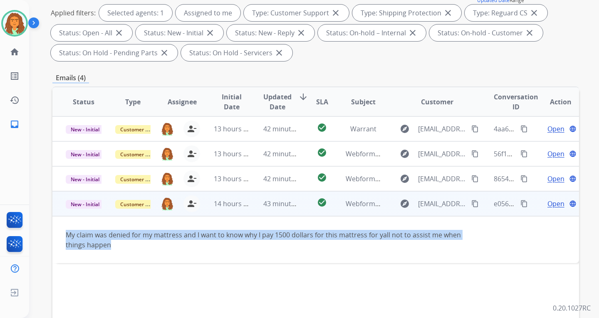
drag, startPoint x: 111, startPoint y: 246, endPoint x: 64, endPoint y: 235, distance: 47.4
click at [64, 235] on td "My claim was denied for my mattress and I want to know why I pay 1500 dollars f…" at bounding box center [266, 239] width 428 height 47
copy div "My claim was denied for my mattress and I want to know why I pay 1500 dollars f…"
click at [430, 205] on mat-icon "content_copy" at bounding box center [474, 203] width 7 height 7
click at [430, 201] on mat-icon "content_copy" at bounding box center [523, 203] width 7 height 7
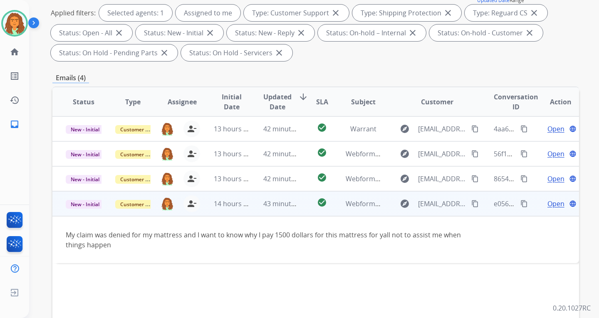
click at [430, 205] on span "Open" at bounding box center [555, 204] width 17 height 10
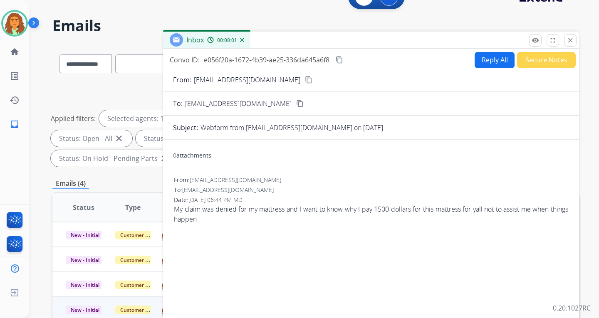
scroll to position [0, 0]
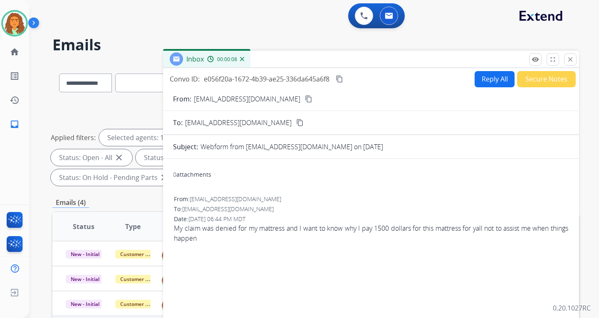
click at [430, 77] on button "Reply All" at bounding box center [494, 79] width 40 height 16
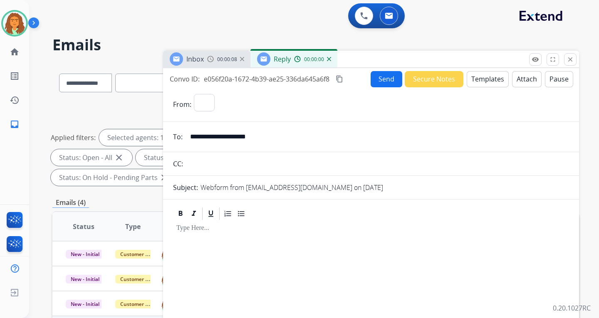
select select "**********"
click at [430, 80] on button "Templates" at bounding box center [488, 79] width 42 height 16
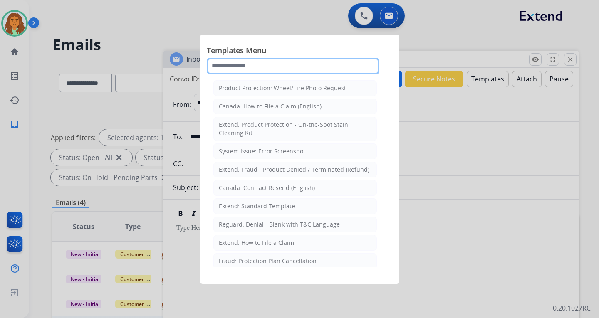
click at [242, 66] on input "text" at bounding box center [293, 66] width 173 height 17
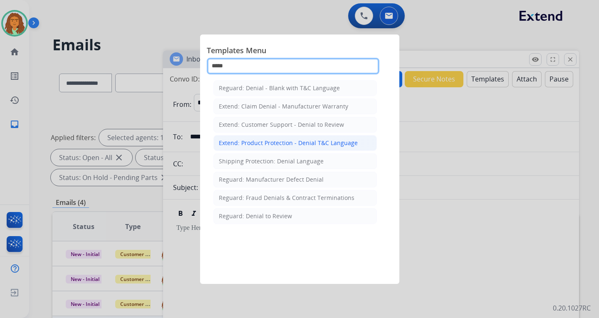
type input "*****"
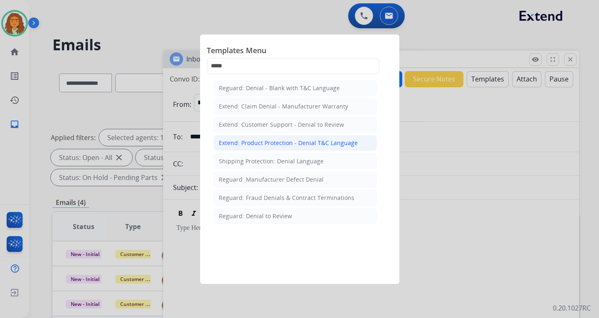
click at [259, 141] on div "Extend: Product Protection - Denial T&C Language" at bounding box center [288, 143] width 139 height 8
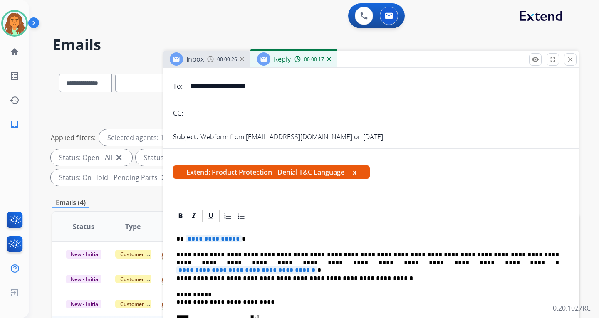
scroll to position [83, 0]
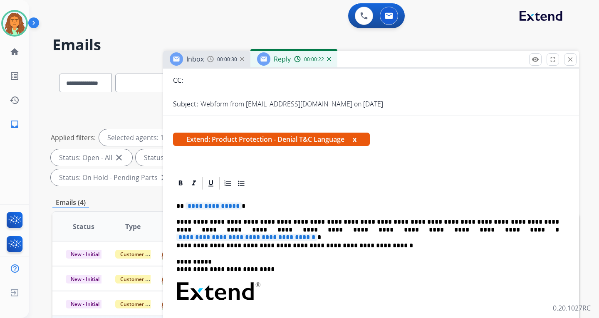
click at [198, 208] on span "**********" at bounding box center [213, 206] width 56 height 7
click at [317, 234] on span "**********" at bounding box center [246, 237] width 141 height 7
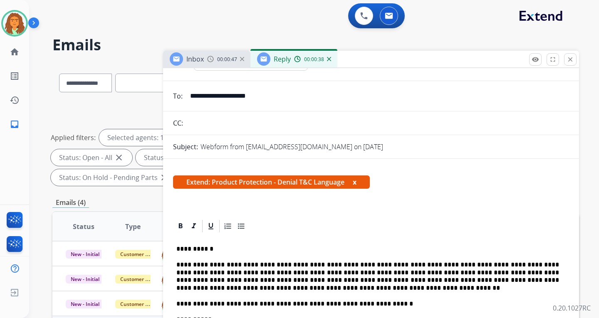
scroll to position [0, 0]
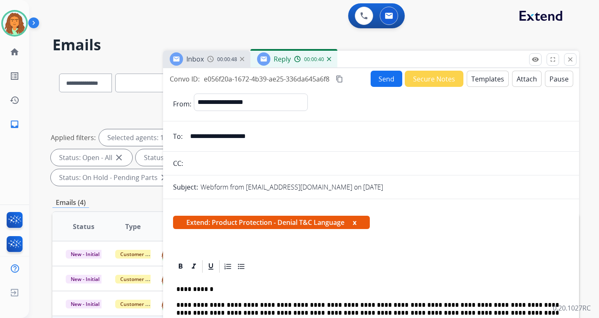
click at [430, 76] on button "Attach" at bounding box center [527, 79] width 30 height 16
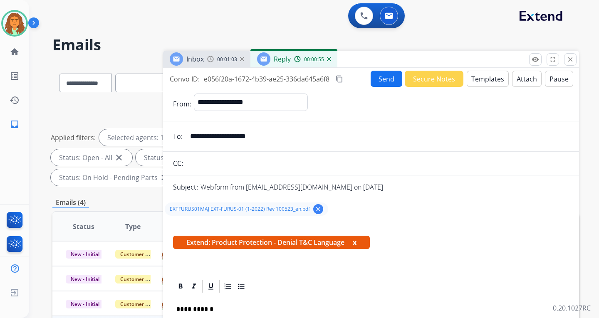
click at [383, 74] on button "Send" at bounding box center [386, 79] width 32 height 16
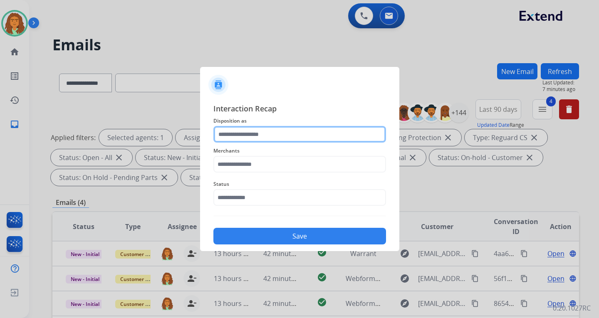
click at [242, 131] on input "text" at bounding box center [299, 134] width 173 height 17
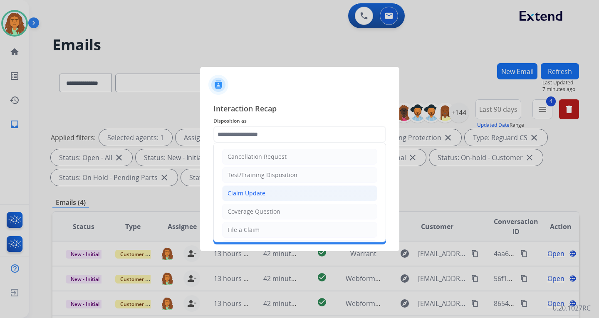
click at [261, 191] on div "Claim Update" at bounding box center [246, 193] width 38 height 8
type input "**********"
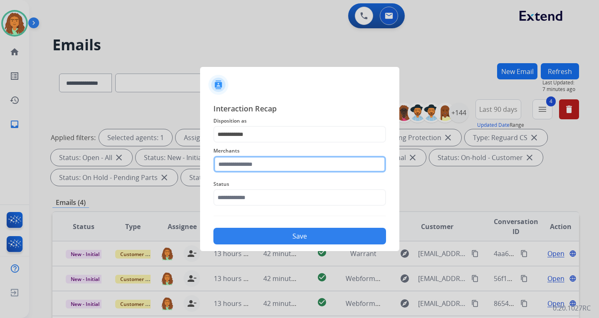
click at [230, 164] on input "text" at bounding box center [299, 164] width 173 height 17
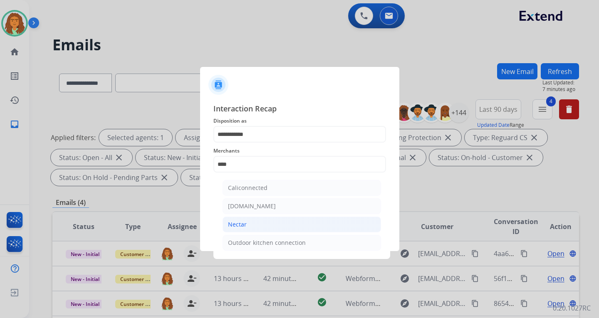
click at [232, 222] on div "Nectar" at bounding box center [237, 224] width 19 height 8
type input "******"
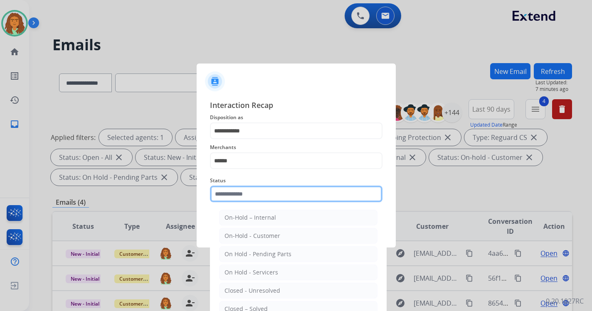
click at [237, 197] on input "text" at bounding box center [296, 194] width 173 height 17
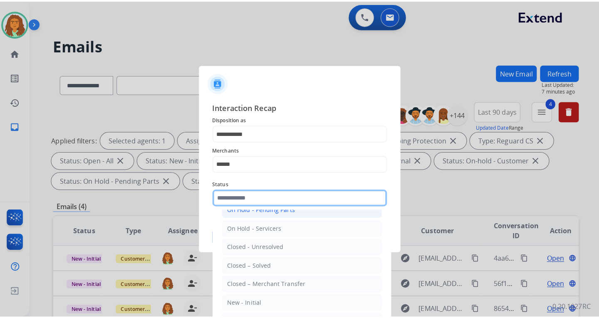
scroll to position [50, 0]
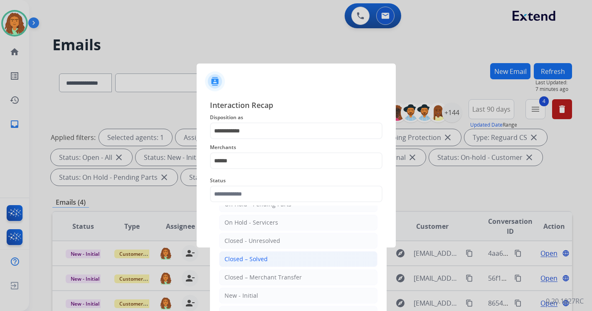
click at [251, 258] on div "Closed – Solved" at bounding box center [246, 259] width 43 height 8
type input "**********"
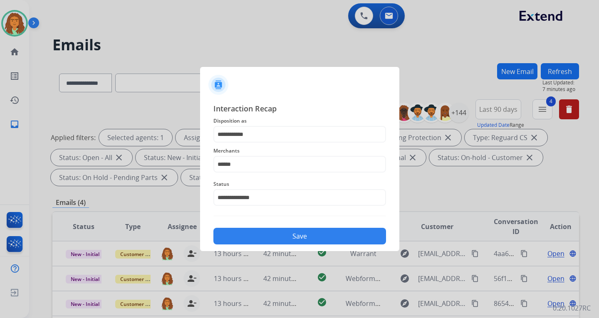
click at [301, 236] on button "Save" at bounding box center [299, 236] width 173 height 17
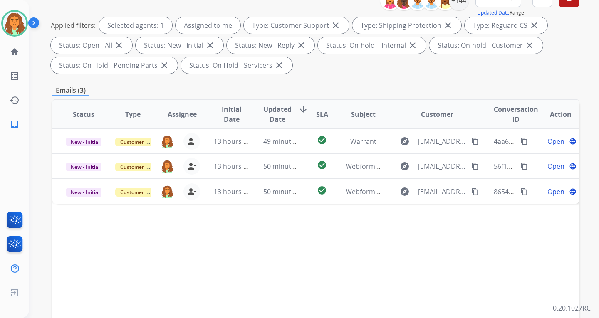
scroll to position [83, 0]
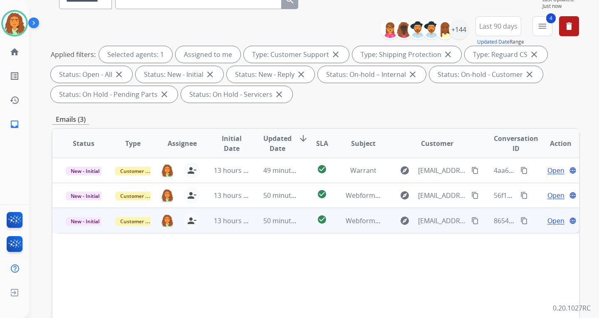
click at [272, 226] on td "50 minutes ago" at bounding box center [274, 220] width 49 height 25
drag, startPoint x: 200, startPoint y: 253, endPoint x: 67, endPoint y: 252, distance: 132.2
click at [67, 252] on div "My claim was denied. Please explain why." at bounding box center [266, 252] width 401 height 10
copy div "My claim was denied. Please explain why."
click at [430, 220] on mat-icon "content_copy" at bounding box center [523, 220] width 7 height 7
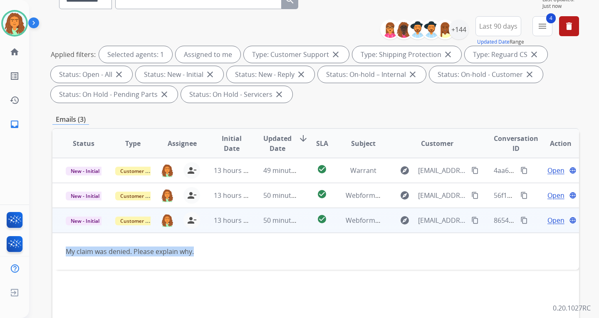
click at [430, 221] on mat-icon "content_copy" at bounding box center [474, 220] width 7 height 7
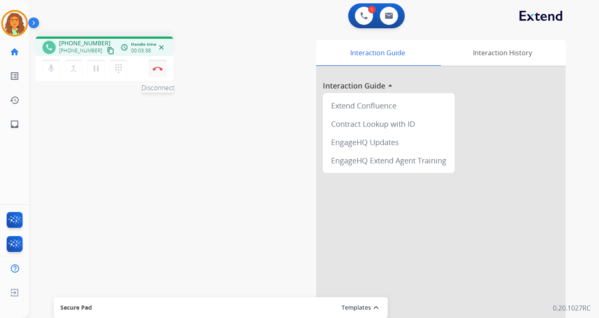
click at [158, 69] on img at bounding box center [158, 69] width 10 height 4
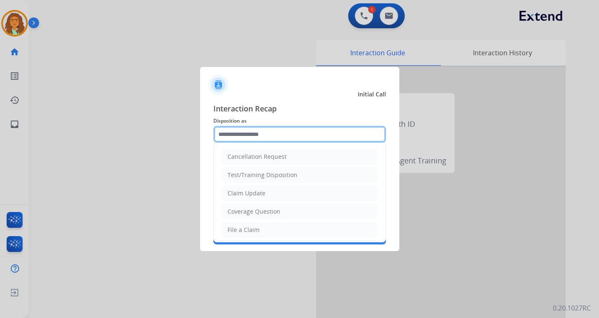
click at [245, 134] on input "text" at bounding box center [299, 134] width 173 height 17
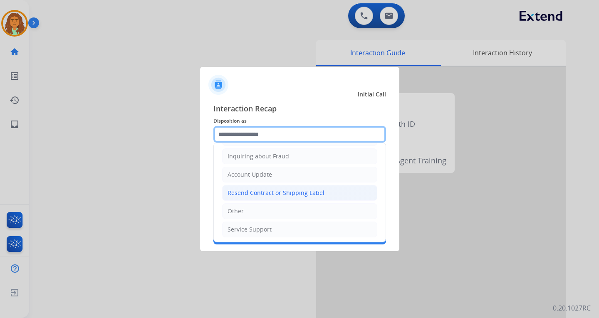
scroll to position [130, 0]
click at [257, 188] on div "Resend Contract or Shipping Label" at bounding box center [275, 192] width 97 height 8
type input "**********"
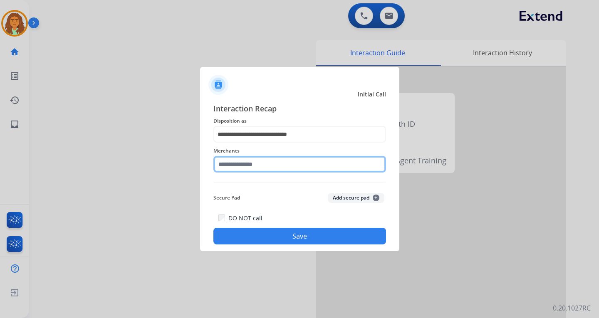
click at [247, 167] on input "text" at bounding box center [299, 164] width 173 height 17
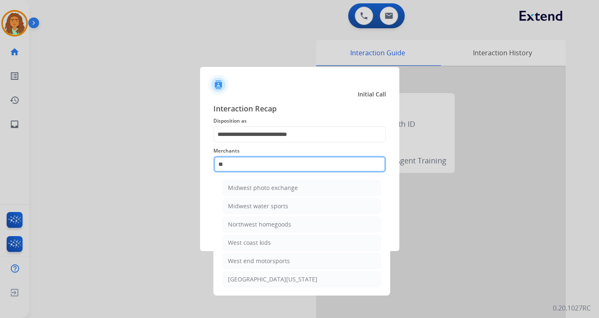
type input "*"
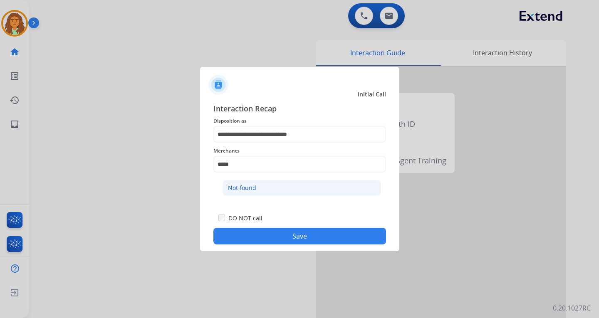
click at [237, 185] on div "Not found" at bounding box center [242, 188] width 28 height 8
type input "*********"
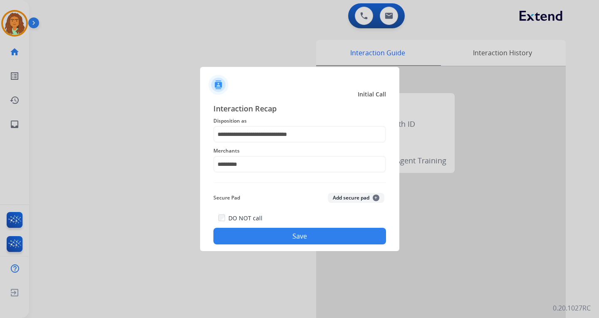
click at [284, 238] on button "Save" at bounding box center [299, 236] width 173 height 17
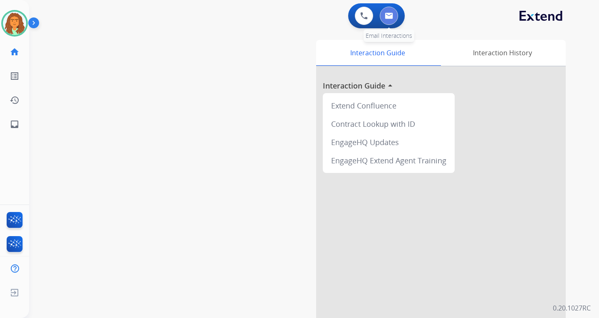
click at [394, 11] on button at bounding box center [389, 16] width 18 height 18
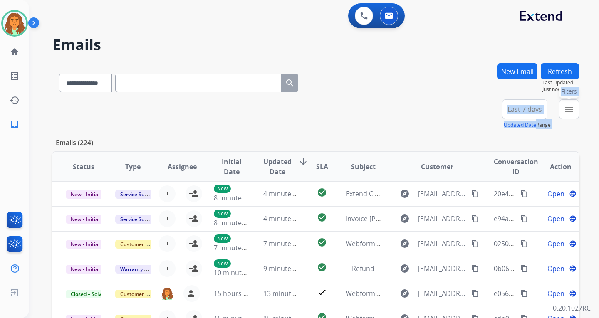
click at [430, 106] on mat-icon "menu" at bounding box center [569, 109] width 10 height 10
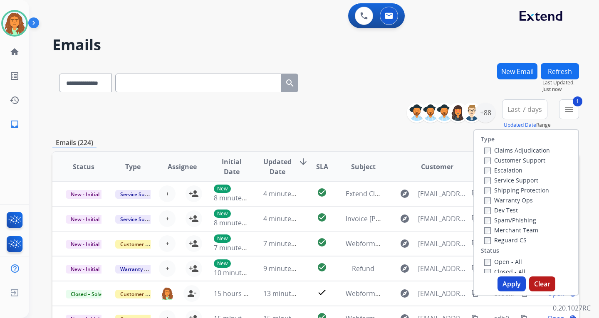
click at [430, 142] on div "Emails (224)" at bounding box center [315, 143] width 526 height 10
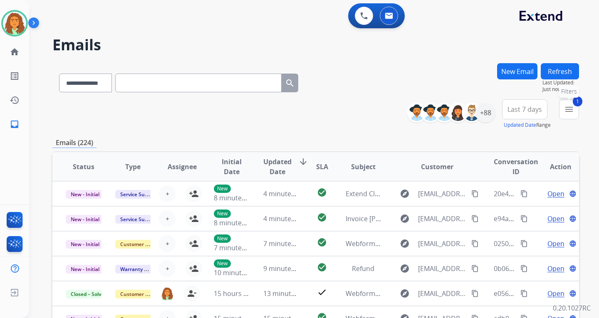
click at [430, 106] on mat-icon "menu" at bounding box center [569, 109] width 10 height 10
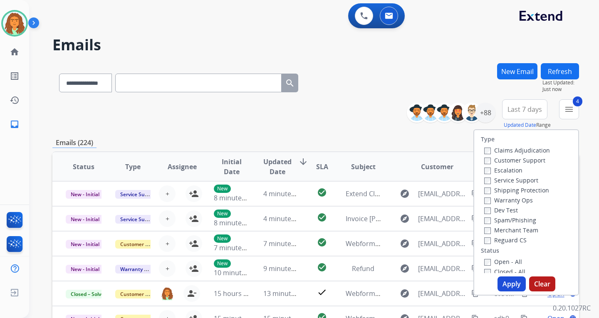
click at [430, 281] on button "Apply" at bounding box center [511, 284] width 28 height 15
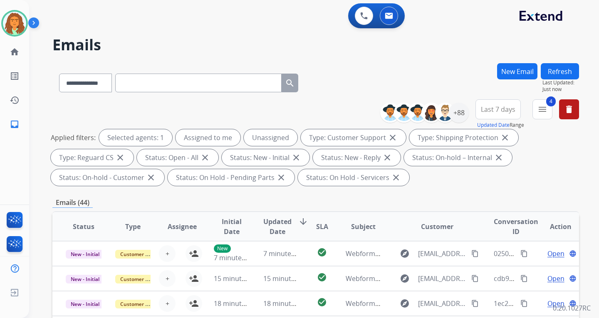
click at [430, 111] on span "Last 7 days" at bounding box center [498, 109] width 35 height 3
click at [430, 208] on div "Last 90 days" at bounding box center [495, 210] width 46 height 12
click at [430, 190] on div "**********" at bounding box center [315, 298] width 526 height 470
click at [430, 115] on div "+144" at bounding box center [459, 113] width 20 height 20
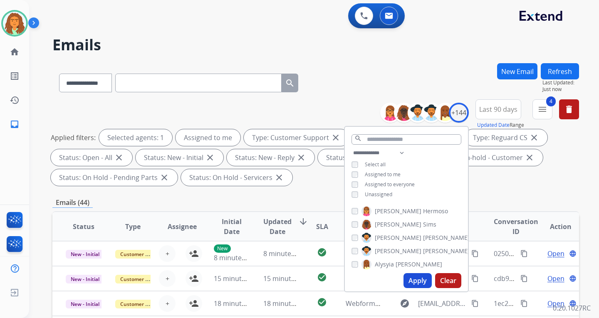
click at [414, 279] on button "Apply" at bounding box center [417, 280] width 28 height 15
click at [430, 190] on div "**********" at bounding box center [315, 298] width 526 height 470
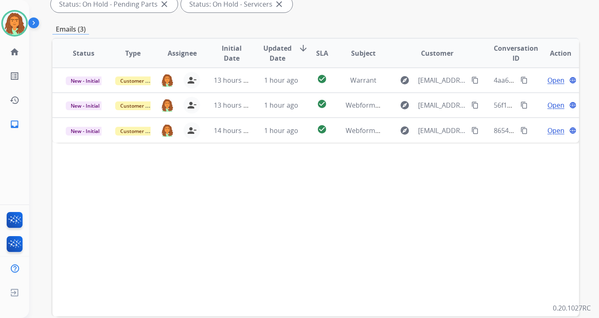
scroll to position [132, 0]
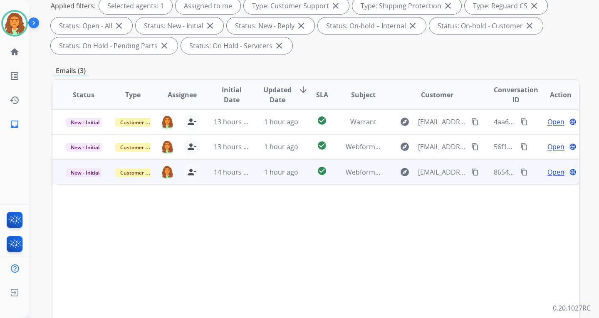
click at [337, 176] on td "Webform from morganmarinovich@gmail.com on 10/04/2025" at bounding box center [356, 171] width 49 height 25
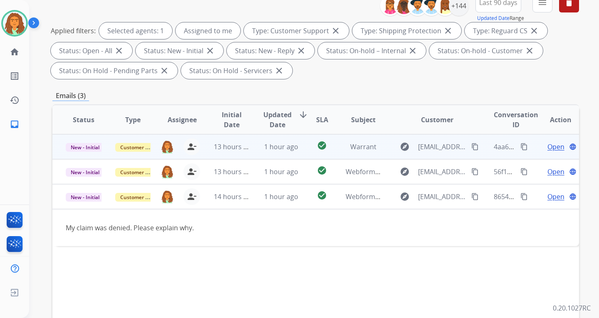
scroll to position [0, 0]
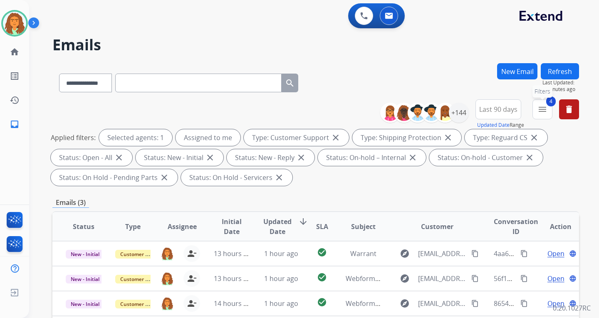
click at [430, 108] on mat-icon "menu" at bounding box center [542, 109] width 10 height 10
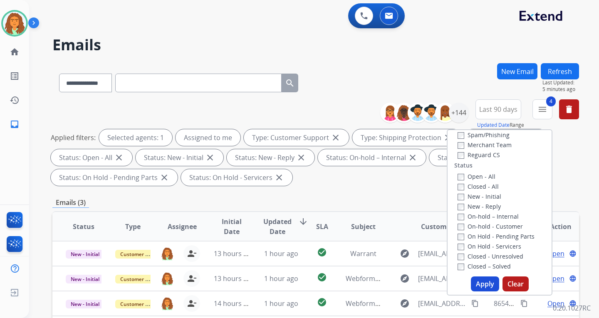
scroll to position [83, 0]
click at [430, 282] on button "Apply" at bounding box center [485, 284] width 28 height 15
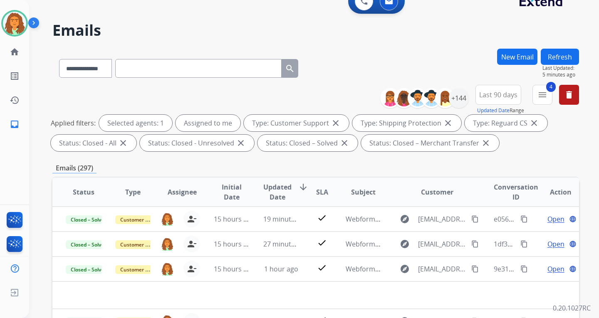
scroll to position [0, 0]
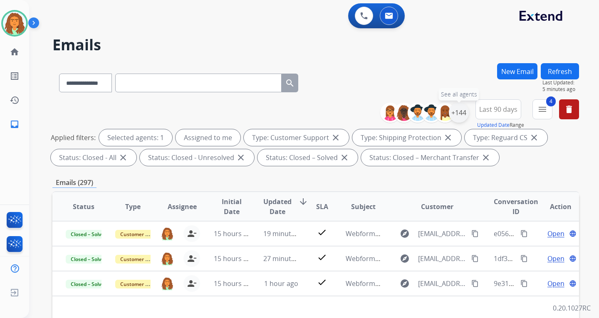
click at [430, 111] on div "+144" at bounding box center [459, 113] width 20 height 20
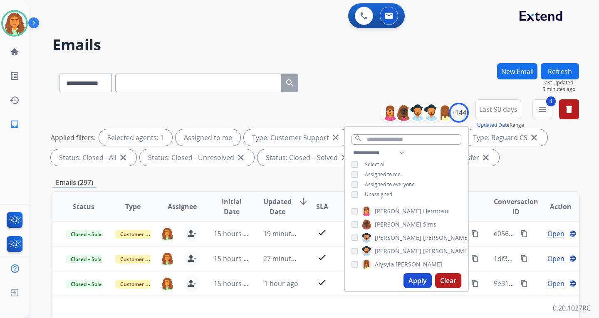
click at [430, 175] on div "**********" at bounding box center [315, 288] width 526 height 450
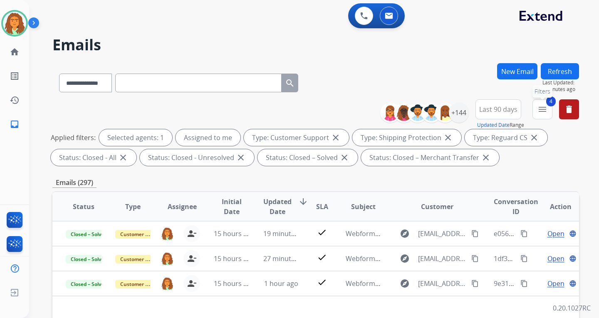
click at [430, 108] on mat-icon "menu" at bounding box center [542, 109] width 10 height 10
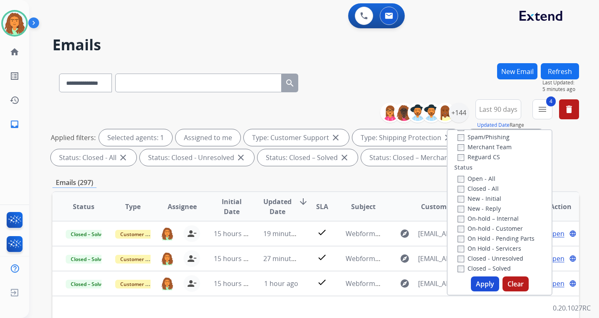
click at [430, 282] on button "Apply" at bounding box center [485, 284] width 28 height 15
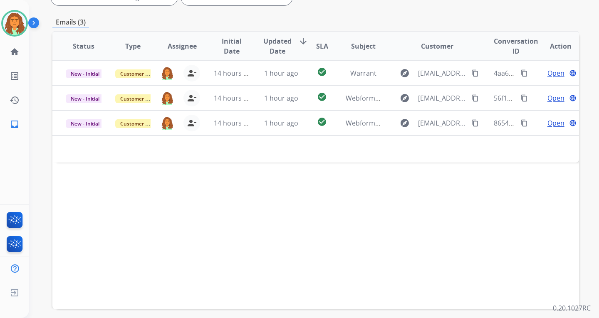
scroll to position [166, 0]
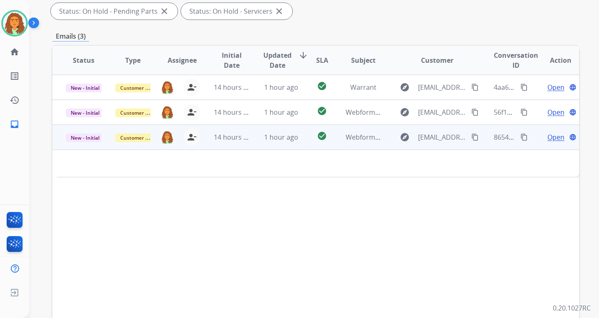
click at [430, 136] on span "Open" at bounding box center [555, 137] width 17 height 10
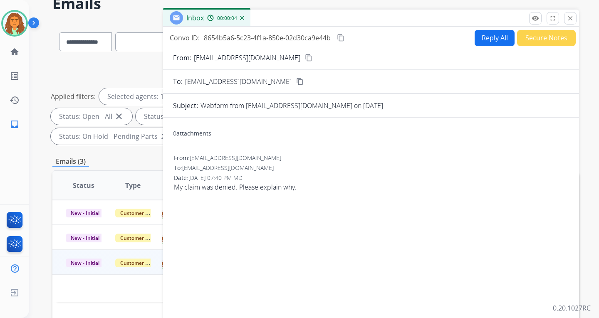
scroll to position [0, 0]
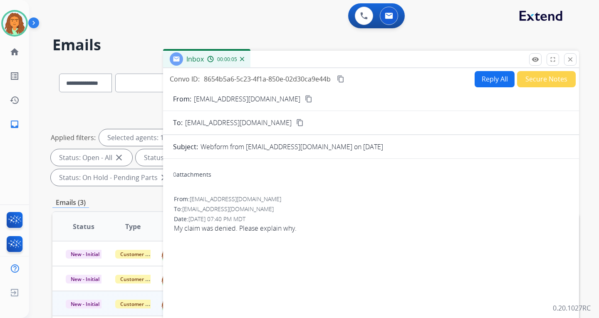
click at [430, 77] on button "Reply All" at bounding box center [494, 79] width 40 height 16
select select "**********"
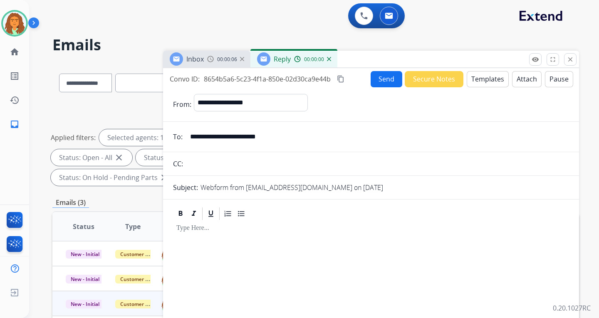
click at [430, 78] on button "Templates" at bounding box center [488, 79] width 42 height 16
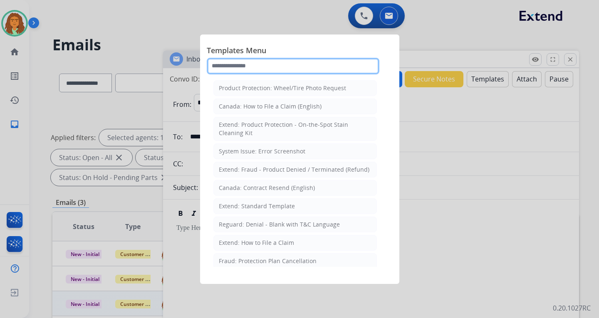
click at [240, 63] on input "text" at bounding box center [293, 66] width 173 height 17
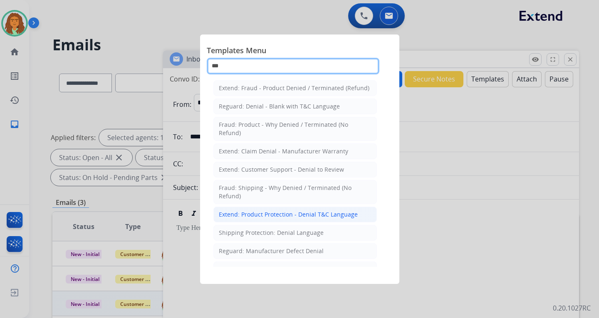
type input "***"
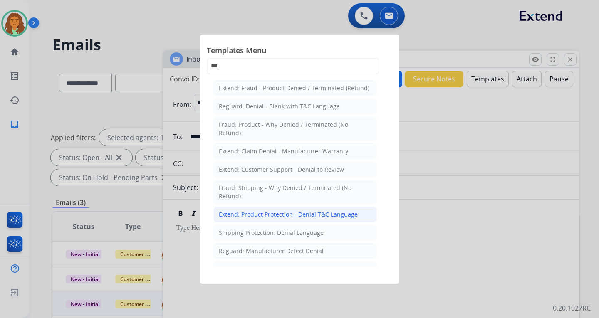
click at [263, 213] on div "Extend: Product Protection - Denial T&C Language" at bounding box center [288, 214] width 139 height 8
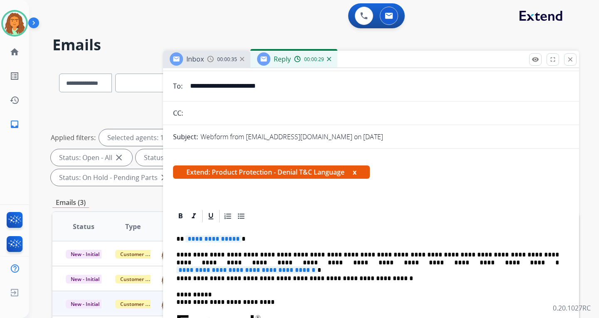
scroll to position [83, 0]
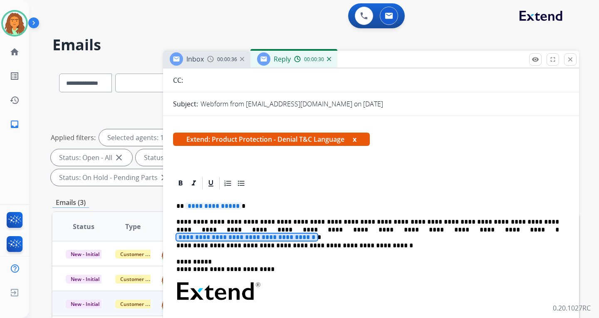
click at [317, 234] on span "**********" at bounding box center [246, 237] width 141 height 7
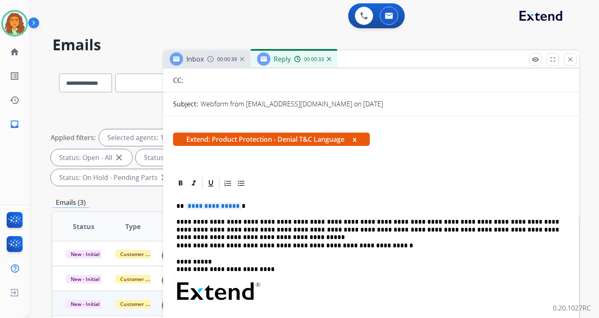
click at [235, 206] on span "**********" at bounding box center [213, 206] width 56 height 7
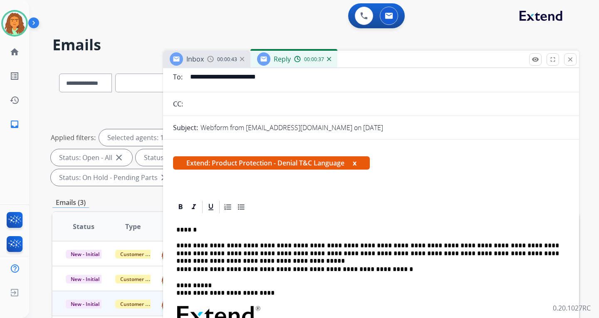
scroll to position [0, 0]
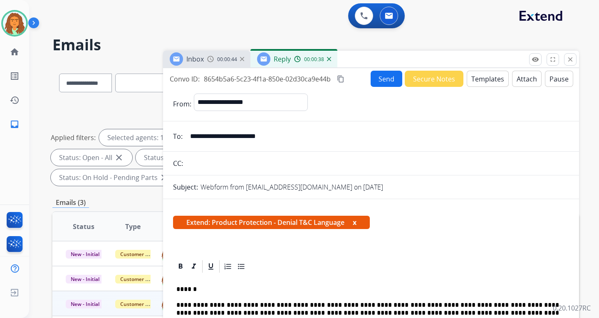
click at [430, 76] on button "Attach" at bounding box center [527, 79] width 30 height 16
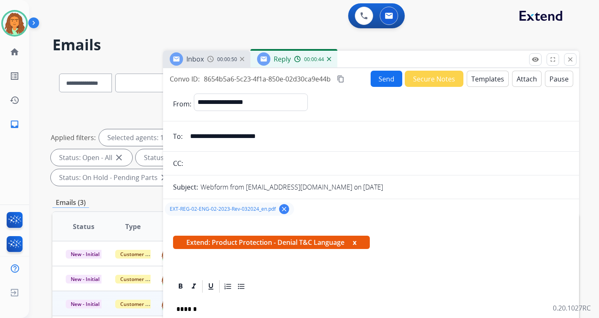
click at [379, 78] on button "Send" at bounding box center [386, 79] width 32 height 16
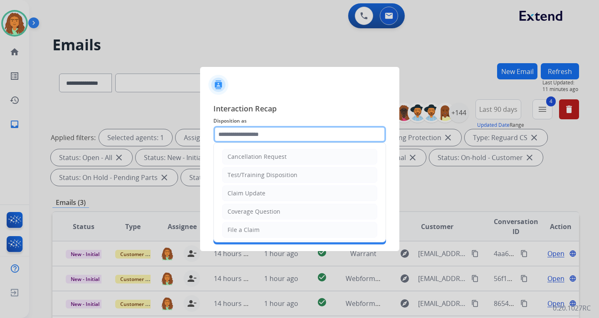
click at [236, 131] on input "text" at bounding box center [299, 134] width 173 height 17
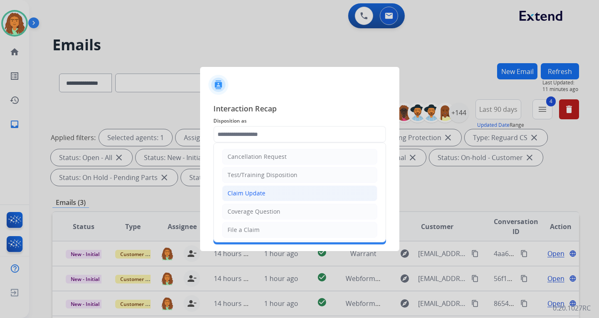
click at [257, 194] on div "Claim Update" at bounding box center [246, 193] width 38 height 8
type input "**********"
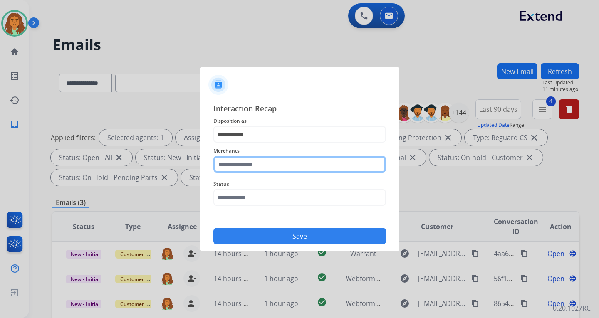
click at [236, 167] on input "text" at bounding box center [299, 164] width 173 height 17
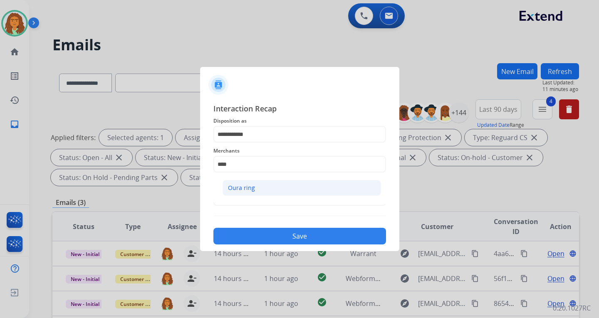
click at [248, 184] on div "Oura ring" at bounding box center [241, 188] width 27 height 8
type input "*********"
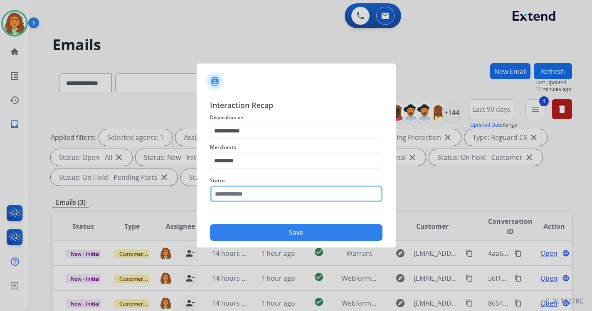
click at [248, 196] on input "text" at bounding box center [296, 194] width 173 height 17
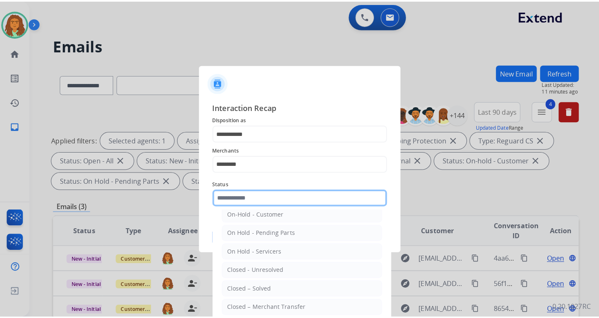
scroll to position [50, 0]
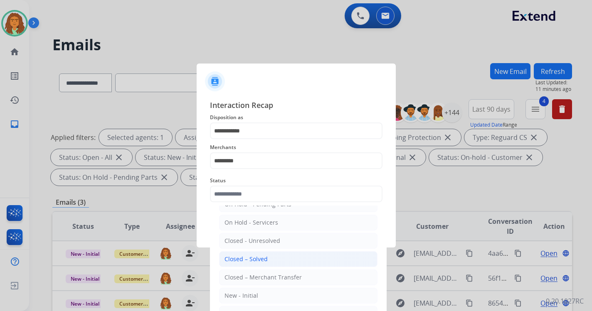
click at [253, 259] on div "Closed – Solved" at bounding box center [246, 259] width 43 height 8
type input "**********"
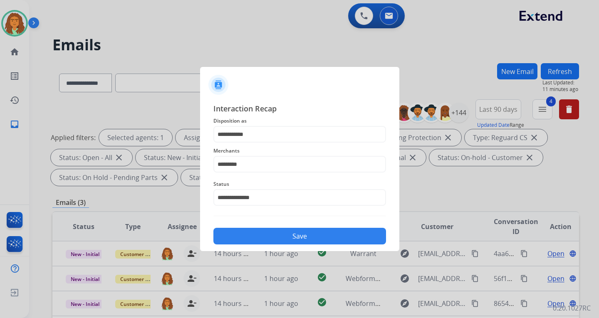
click at [297, 232] on button "Save" at bounding box center [299, 236] width 173 height 17
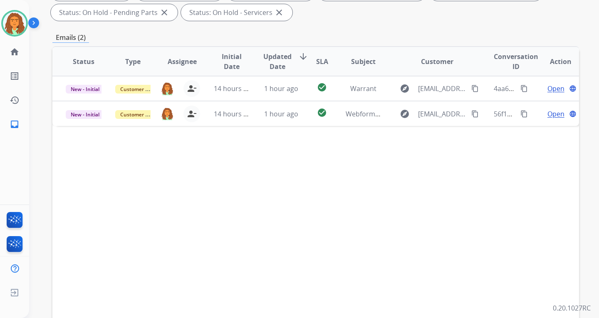
scroll to position [166, 0]
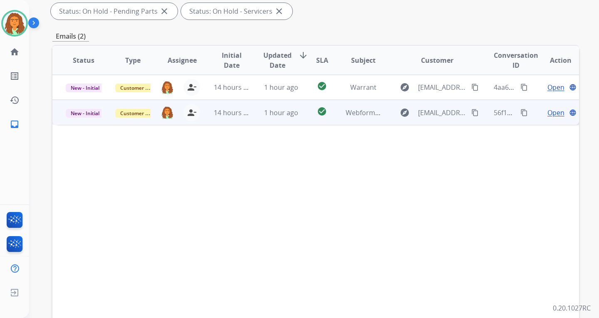
click at [295, 119] on td "1 hour ago" at bounding box center [274, 112] width 49 height 25
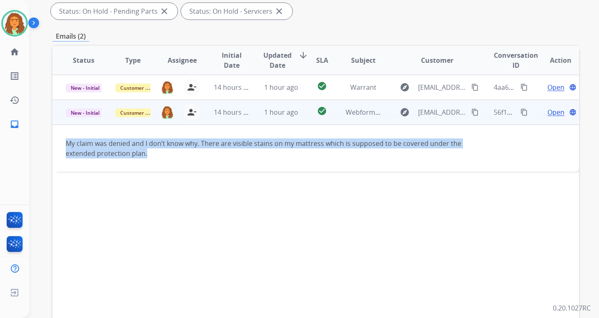
drag, startPoint x: 64, startPoint y: 142, endPoint x: 148, endPoint y: 157, distance: 84.4
click at [148, 157] on td "My claim was denied and I don’t know why. There are visible stains on my mattre…" at bounding box center [266, 148] width 428 height 47
copy div "My claim was denied and I don’t know why. There are visible stains on my mattre…"
click at [430, 113] on mat-icon "content_copy" at bounding box center [474, 112] width 7 height 7
click at [430, 111] on mat-icon "content_copy" at bounding box center [523, 112] width 7 height 7
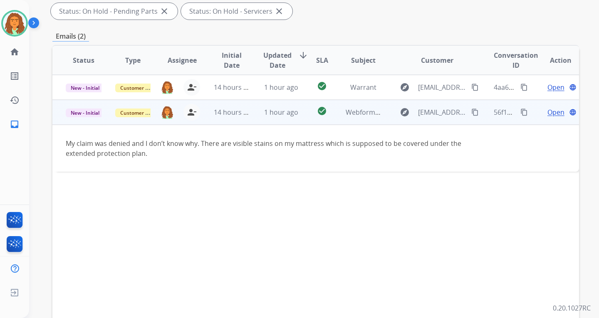
click at [430, 114] on span "Open" at bounding box center [555, 112] width 17 height 10
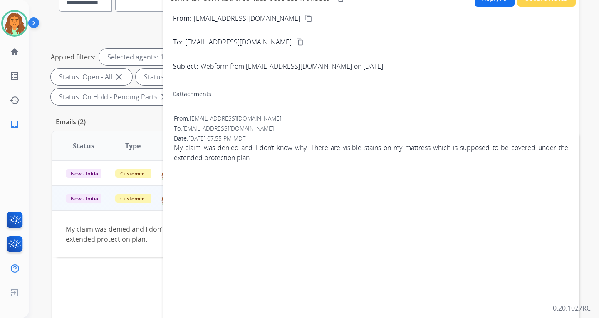
scroll to position [0, 0]
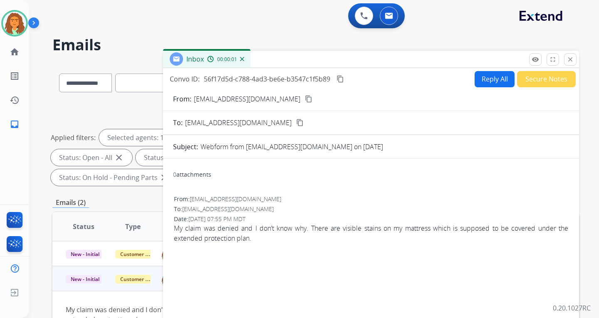
click at [430, 78] on button "Reply All" at bounding box center [494, 79] width 40 height 16
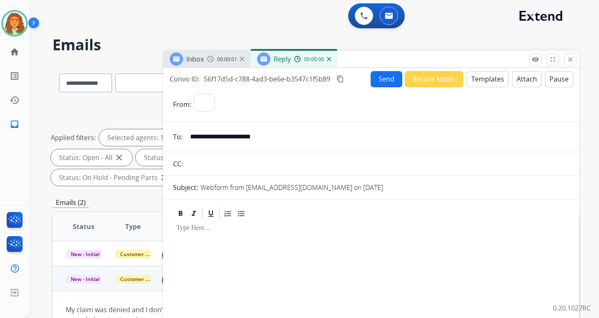
select select "**********"
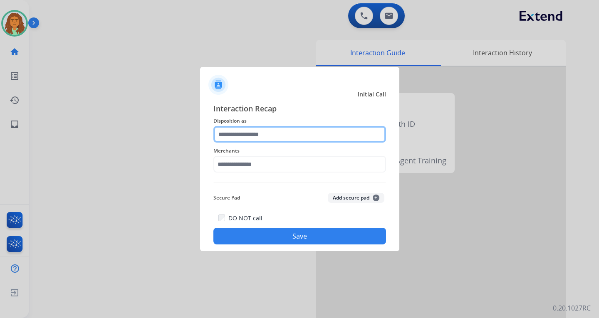
click at [243, 132] on input "text" at bounding box center [299, 134] width 173 height 17
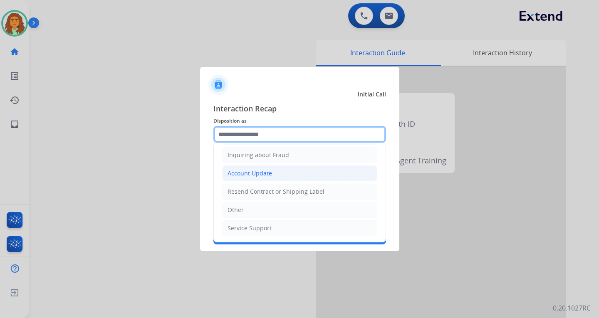
scroll to position [5, 0]
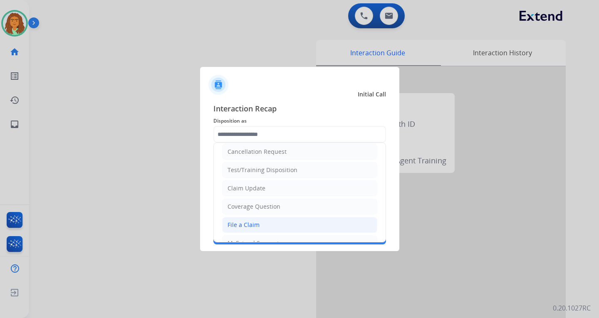
click at [249, 222] on div "File a Claim" at bounding box center [243, 225] width 32 height 8
type input "**********"
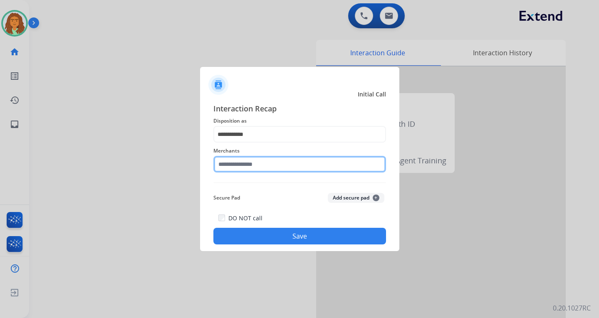
click at [254, 163] on input "text" at bounding box center [299, 164] width 173 height 17
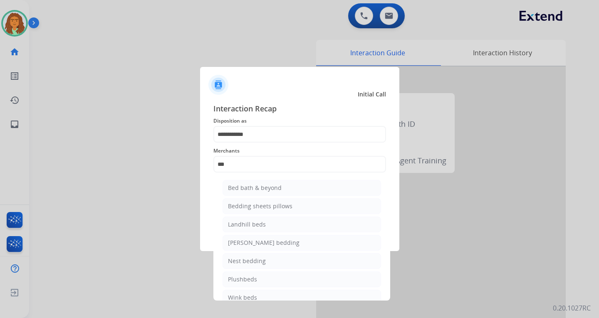
click at [269, 186] on div "Bed bath & beyond" at bounding box center [255, 188] width 54 height 8
type input "**********"
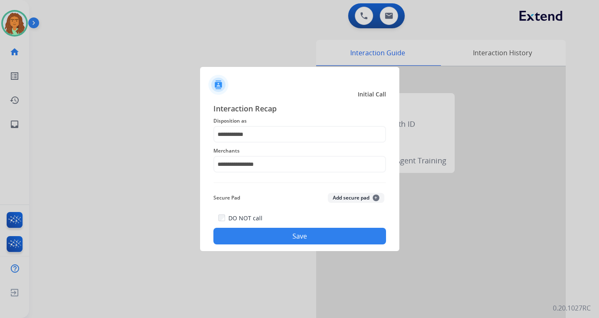
click at [289, 236] on button "Save" at bounding box center [299, 236] width 173 height 17
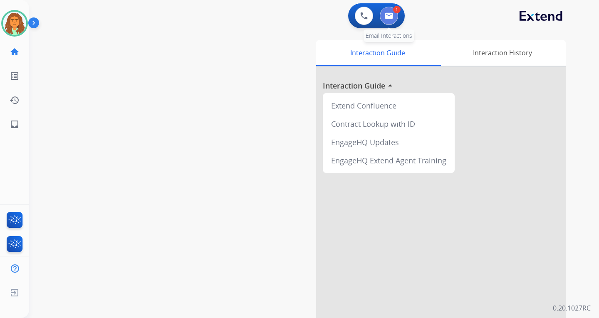
click at [391, 13] on img at bounding box center [389, 15] width 8 height 7
select select "**********"
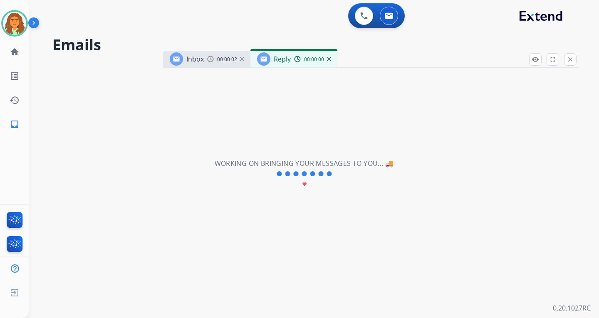
select select "**********"
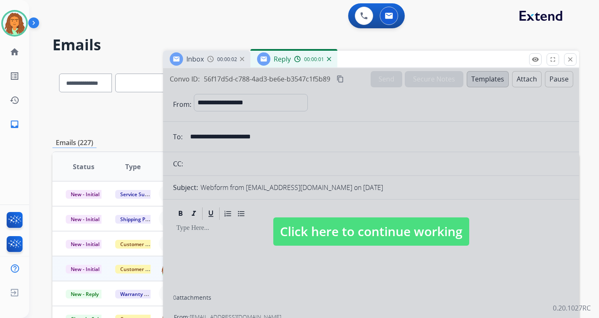
click at [417, 241] on span "Click here to continue working" at bounding box center [371, 231] width 196 height 28
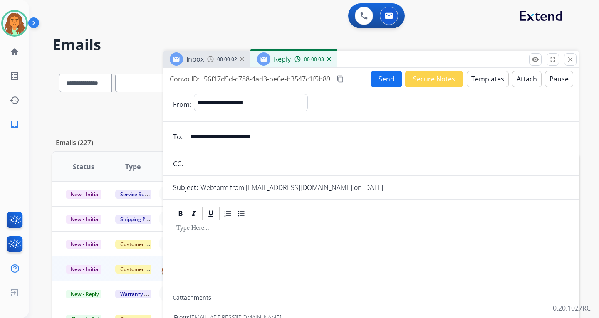
click at [430, 57] on mat-icon "close" at bounding box center [569, 59] width 7 height 7
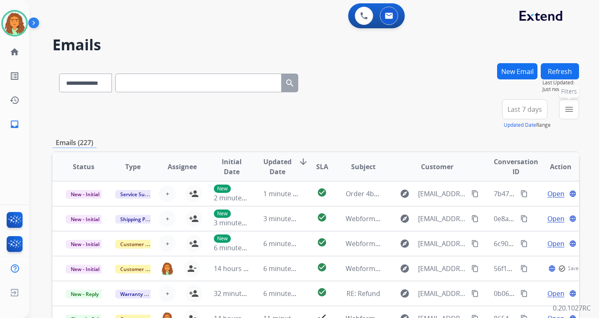
click at [430, 110] on mat-icon "menu" at bounding box center [569, 109] width 10 height 10
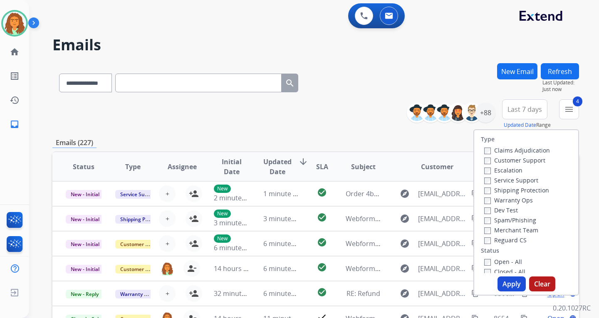
click at [430, 280] on button "Apply" at bounding box center [511, 284] width 28 height 15
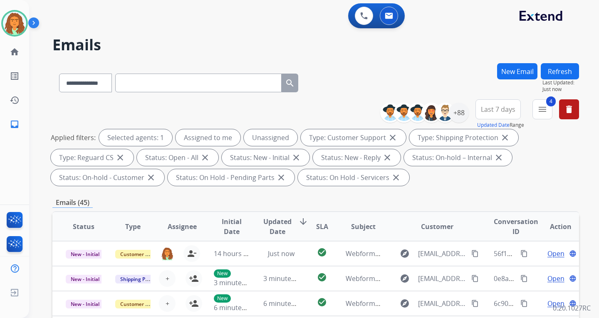
click at [430, 108] on span "Last 7 days" at bounding box center [498, 109] width 35 height 3
click at [430, 210] on div "Last 90 days" at bounding box center [495, 210] width 46 height 12
click at [430, 184] on div "Applied filters: Selected agents: 1 Assigned to me Unassigned Type: Customer Su…" at bounding box center [314, 157] width 526 height 57
click at [430, 114] on div "+144" at bounding box center [459, 113] width 20 height 20
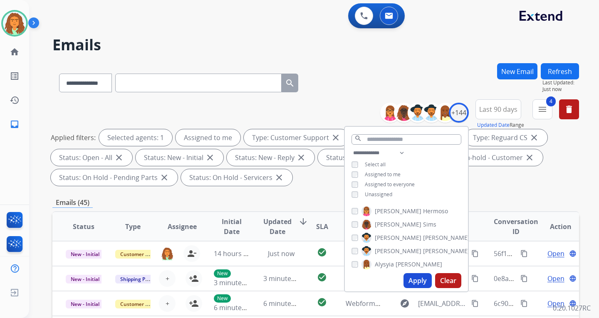
click at [418, 279] on button "Apply" at bounding box center [417, 280] width 28 height 15
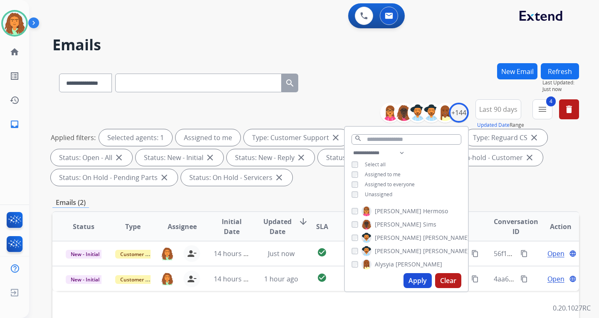
click at [430, 189] on div "**********" at bounding box center [315, 144] width 526 height 90
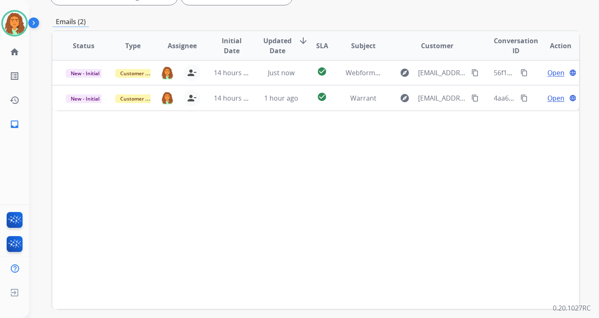
scroll to position [166, 0]
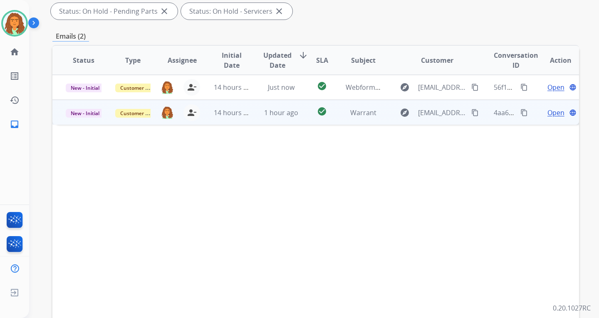
click at [343, 120] on td "Warrant" at bounding box center [356, 112] width 49 height 25
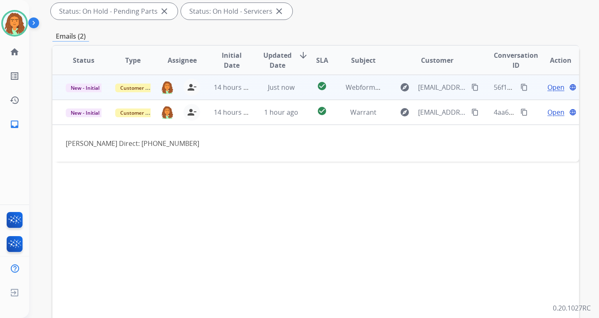
click at [332, 92] on td "Webform from Tabitharourick@gmail.com on 10/04/2025" at bounding box center [356, 87] width 49 height 25
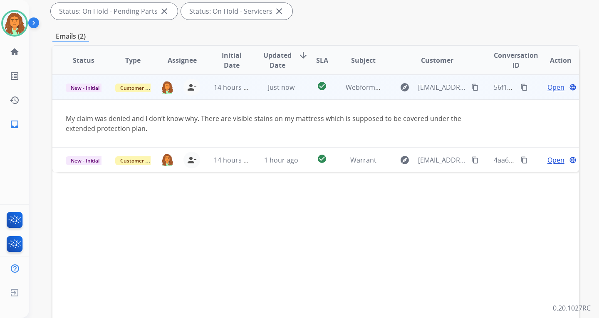
click at [430, 89] on span "Open" at bounding box center [555, 87] width 17 height 10
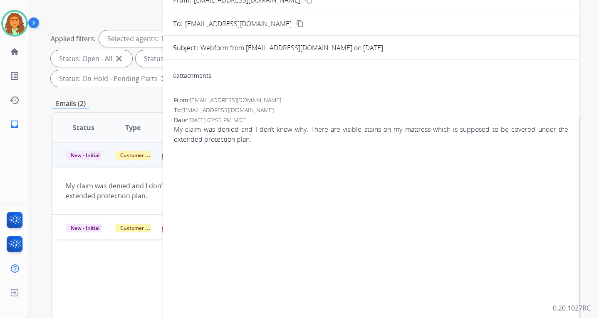
scroll to position [0, 0]
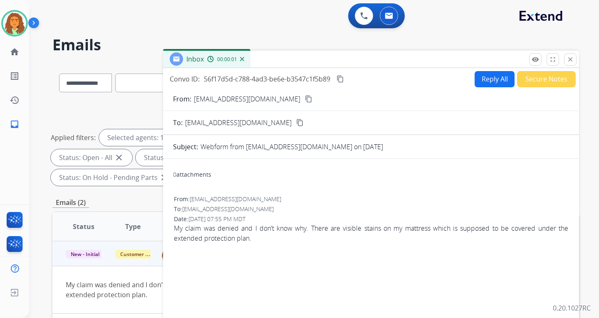
click at [430, 78] on button "Reply All" at bounding box center [494, 79] width 40 height 16
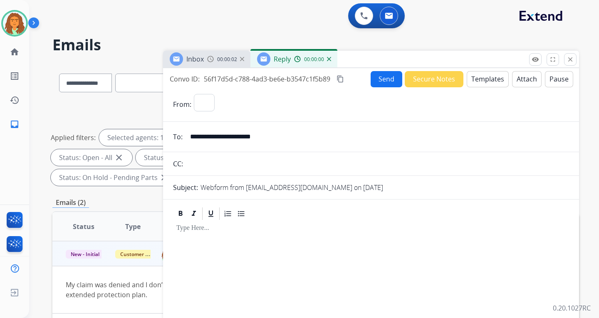
select select "**********"
click at [430, 77] on button "Templates" at bounding box center [488, 79] width 42 height 16
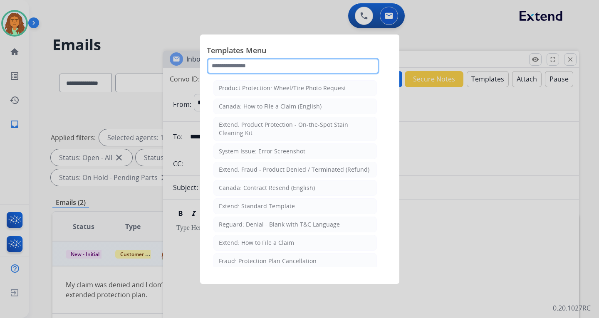
click at [252, 67] on input "text" at bounding box center [293, 66] width 173 height 17
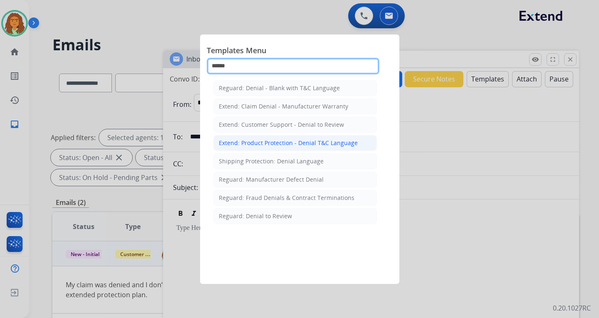
type input "******"
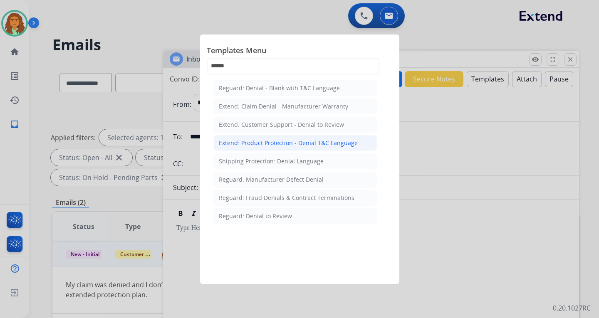
click at [262, 142] on div "Extend: Product Protection - Denial T&C Language" at bounding box center [288, 143] width 139 height 8
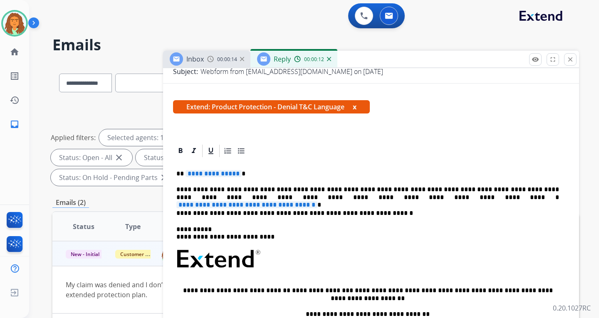
scroll to position [125, 0]
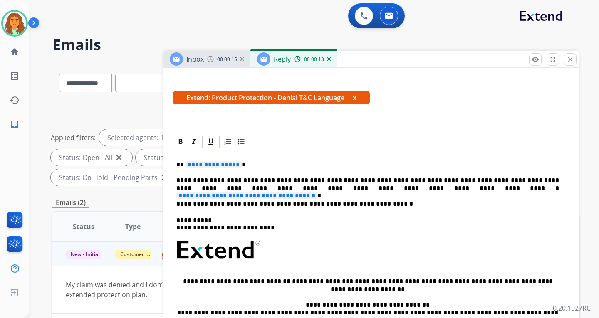
click at [235, 165] on span "**********" at bounding box center [213, 164] width 56 height 7
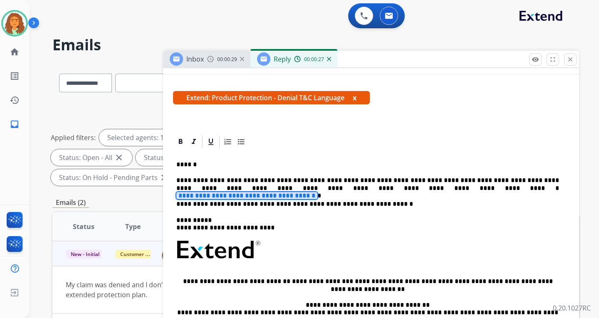
click at [317, 192] on span "**********" at bounding box center [246, 195] width 141 height 7
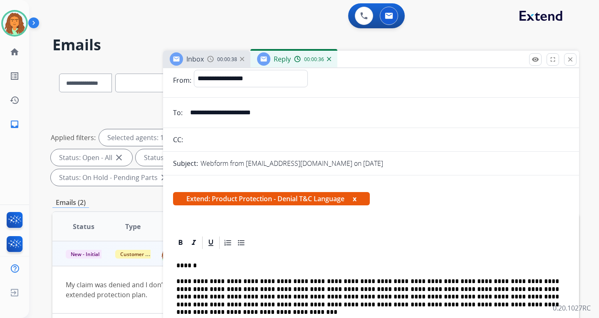
scroll to position [0, 0]
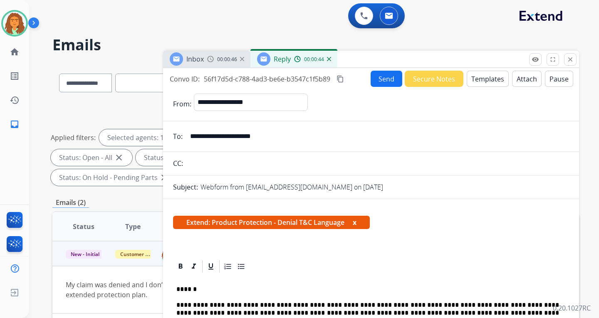
click at [430, 79] on button "Attach" at bounding box center [527, 79] width 30 height 16
click at [430, 80] on button "Attach" at bounding box center [527, 79] width 30 height 16
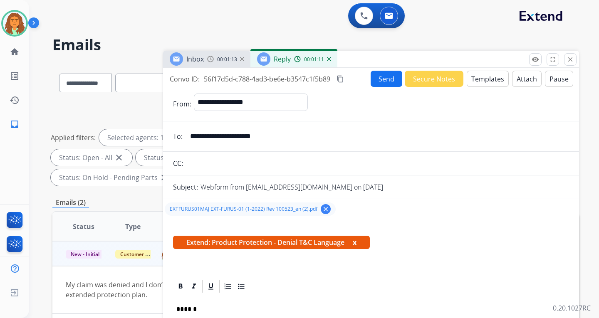
click at [378, 81] on button "Send" at bounding box center [386, 79] width 32 height 16
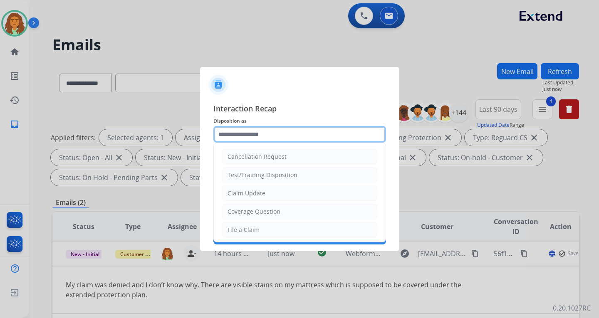
click at [243, 135] on input "text" at bounding box center [299, 134] width 173 height 17
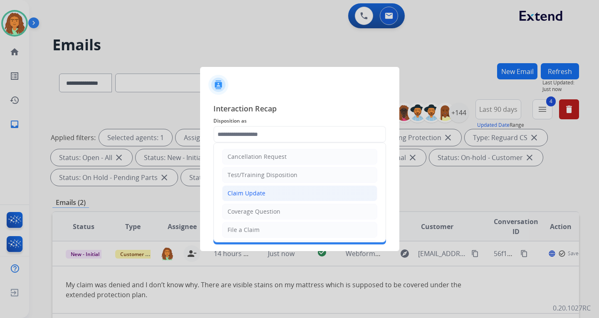
click at [261, 193] on div "Claim Update" at bounding box center [246, 193] width 38 height 8
type input "**********"
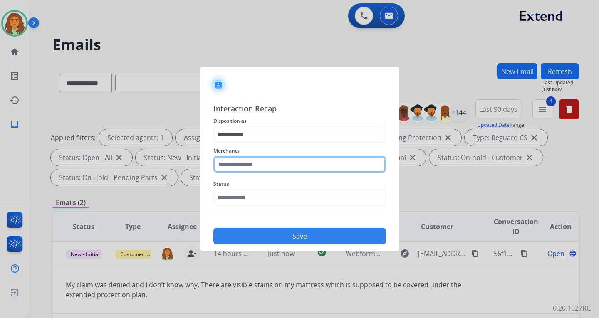
click at [241, 165] on input "text" at bounding box center [299, 164] width 173 height 17
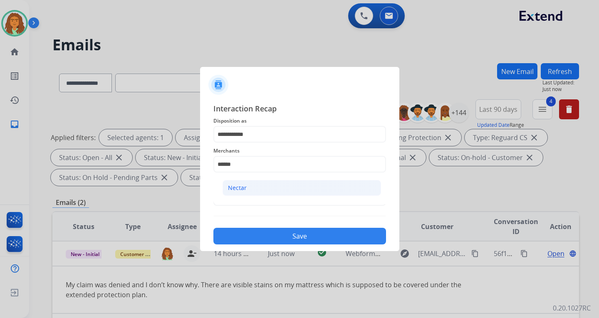
click at [253, 190] on li "Nectar" at bounding box center [301, 188] width 158 height 16
type input "******"
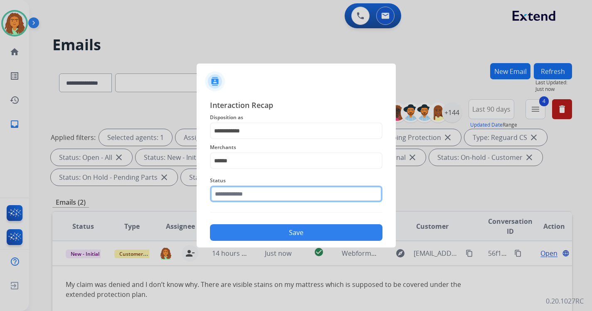
click at [238, 199] on input "text" at bounding box center [296, 194] width 173 height 17
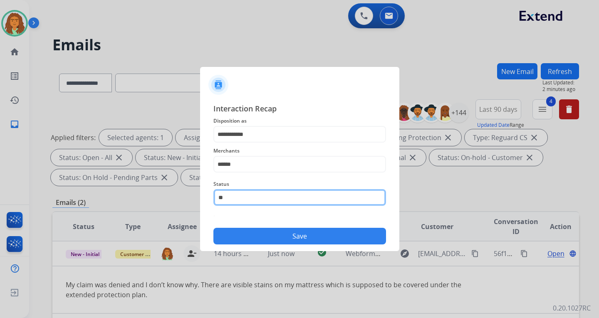
type input "*"
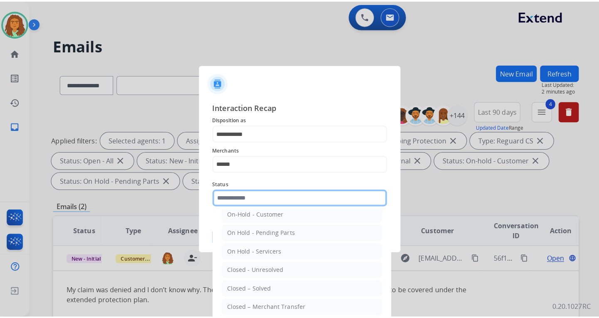
scroll to position [50, 0]
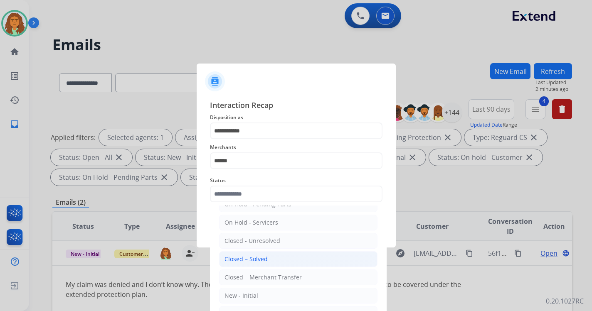
click at [257, 255] on div "Closed – Solved" at bounding box center [246, 259] width 43 height 8
type input "**********"
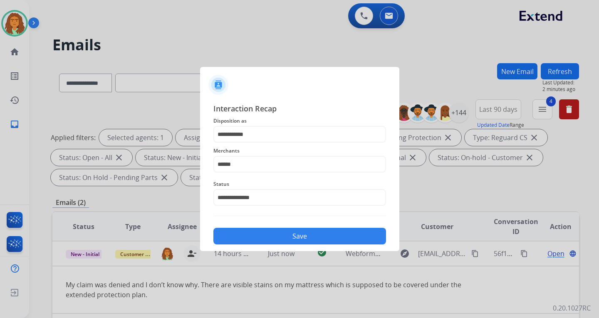
click at [302, 235] on button "Save" at bounding box center [299, 236] width 173 height 17
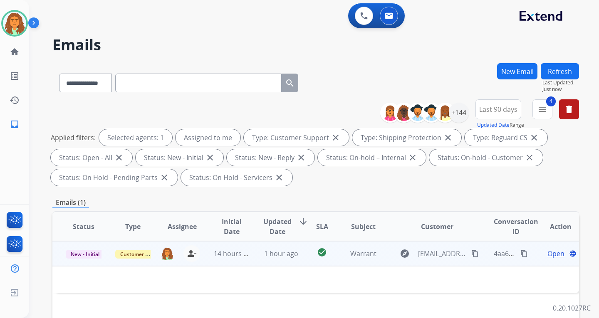
click at [243, 263] on td "14 hours ago" at bounding box center [224, 253] width 49 height 25
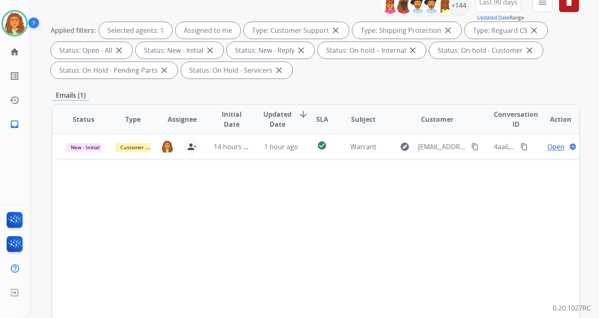
scroll to position [125, 0]
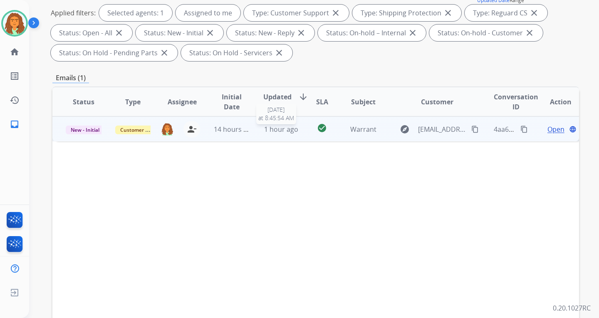
click at [288, 134] on div "1 hour ago" at bounding box center [281, 129] width 36 height 10
click at [430, 128] on span "Open" at bounding box center [555, 129] width 17 height 10
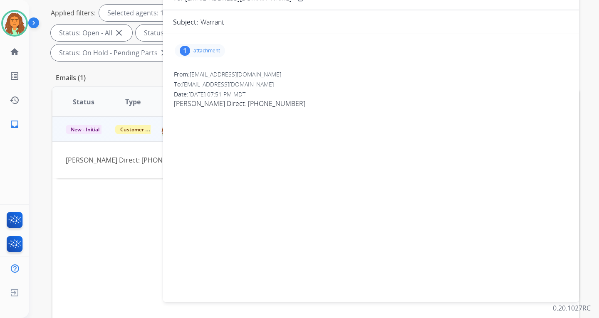
click at [203, 50] on p "attachment" at bounding box center [206, 50] width 27 height 7
click at [203, 68] on div at bounding box center [204, 73] width 42 height 29
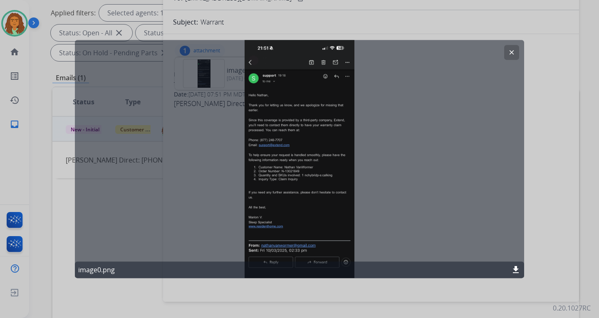
click at [430, 50] on button "clear" at bounding box center [511, 52] width 15 height 15
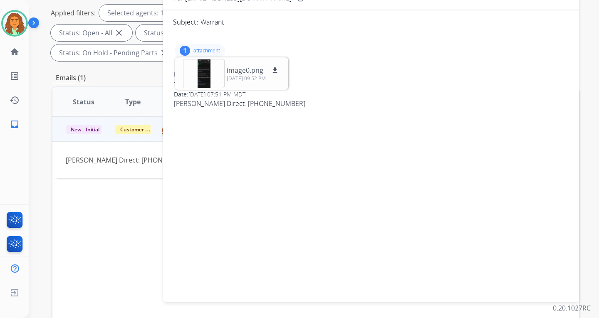
drag, startPoint x: 258, startPoint y: 106, endPoint x: 301, endPoint y: 106, distance: 43.2
click at [301, 106] on span "Nathan Vanwormer Direct: (470) 371-6691" at bounding box center [371, 104] width 394 height 10
copy span "470) 371-6691"
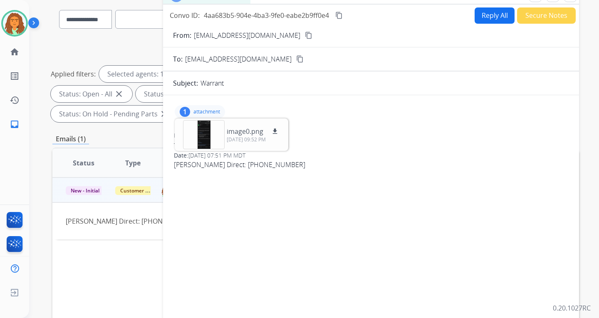
scroll to position [0, 0]
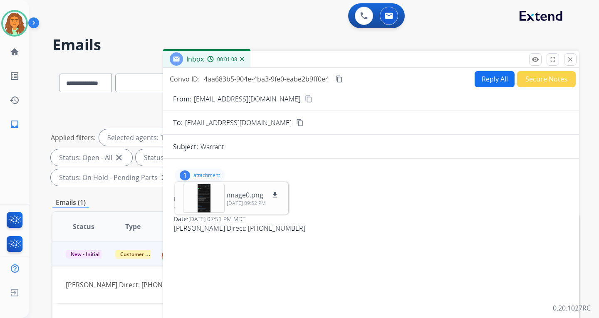
click at [305, 99] on mat-icon "content_copy" at bounding box center [308, 98] width 7 height 7
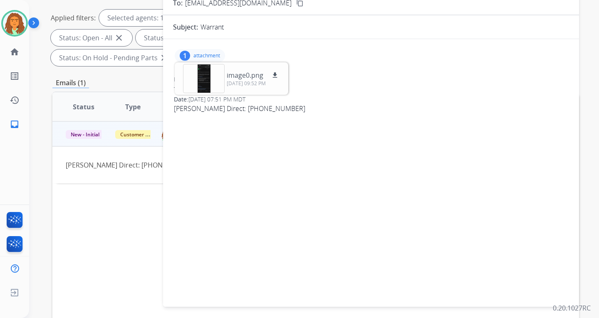
scroll to position [125, 0]
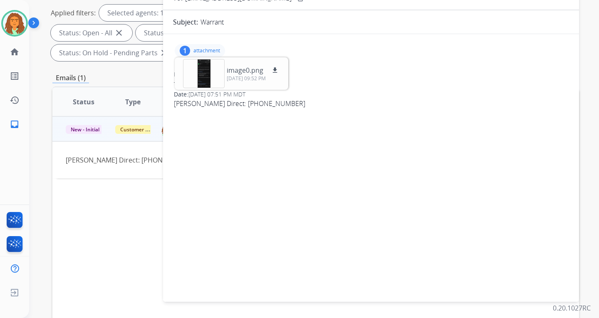
click at [296, 105] on span "Nathan Vanwormer Direct: (470) 371-6691" at bounding box center [371, 104] width 394 height 10
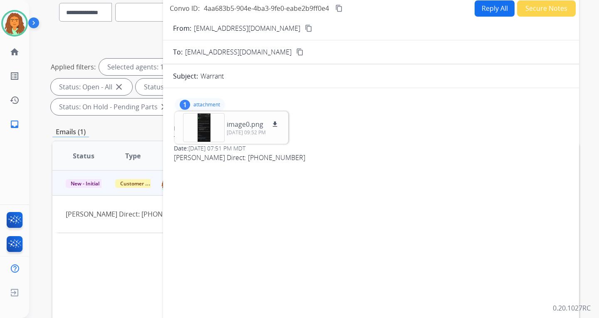
scroll to position [0, 0]
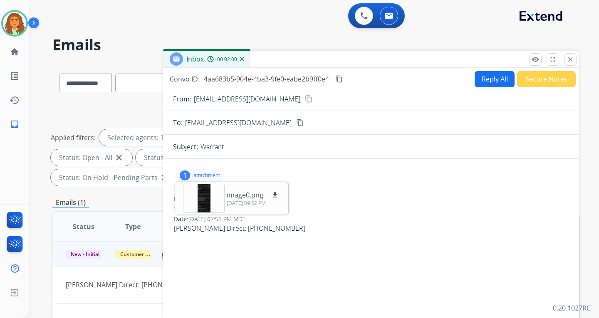
click at [430, 79] on button "Reply All" at bounding box center [494, 79] width 40 height 16
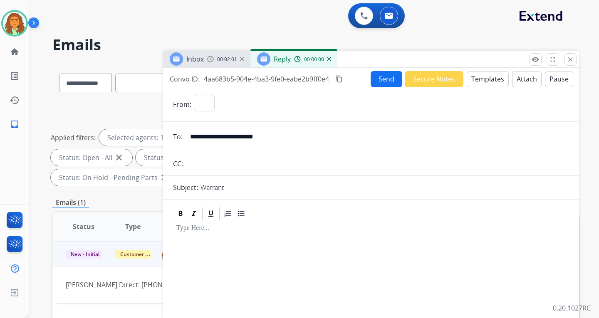
select select "**********"
click at [430, 78] on button "Templates" at bounding box center [488, 79] width 42 height 16
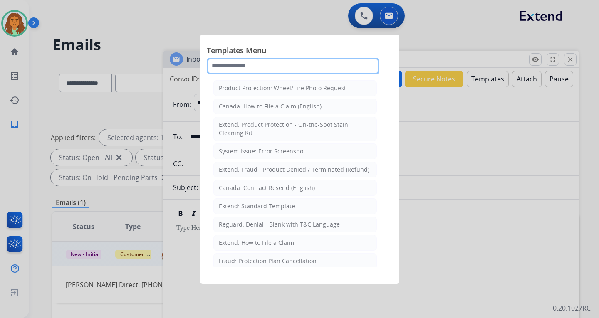
click at [239, 66] on input "text" at bounding box center [293, 66] width 173 height 17
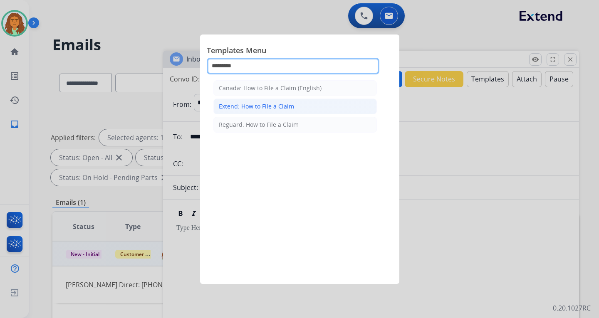
type input "*********"
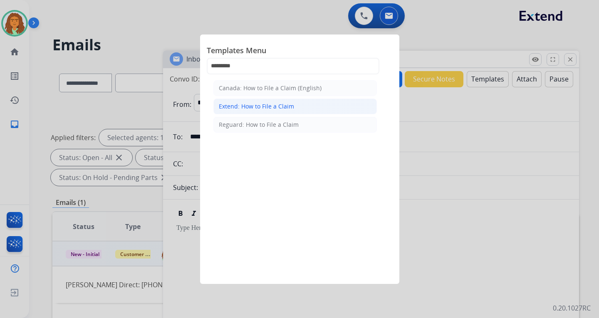
click at [250, 104] on div "Extend: How to File a Claim" at bounding box center [256, 106] width 75 height 8
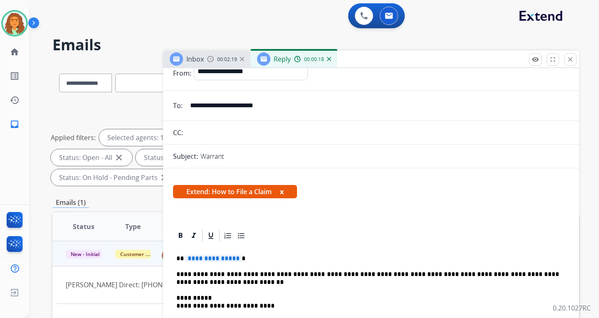
scroll to position [83, 0]
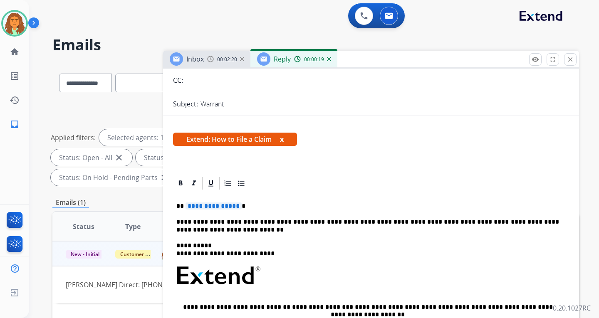
click at [235, 207] on span "**********" at bounding box center [213, 206] width 56 height 7
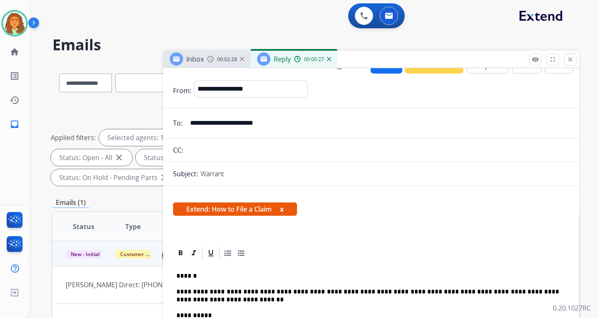
scroll to position [0, 0]
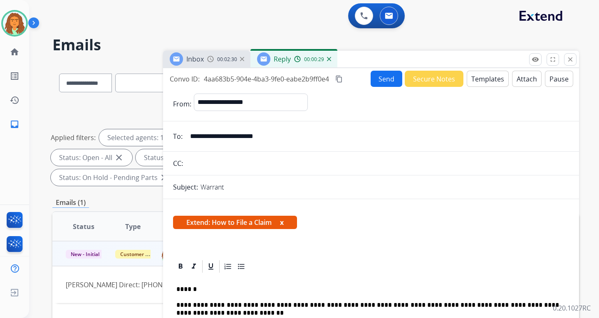
click at [338, 79] on mat-icon "content_copy" at bounding box center [338, 78] width 7 height 7
click at [380, 81] on button "Send" at bounding box center [386, 79] width 32 height 16
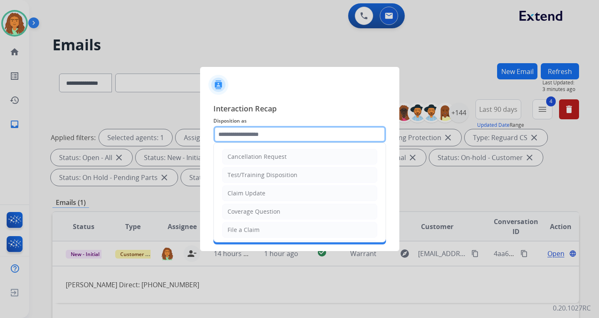
click at [245, 136] on input "text" at bounding box center [299, 134] width 173 height 17
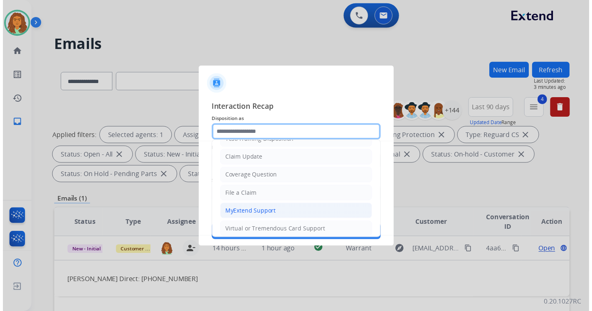
scroll to position [47, 0]
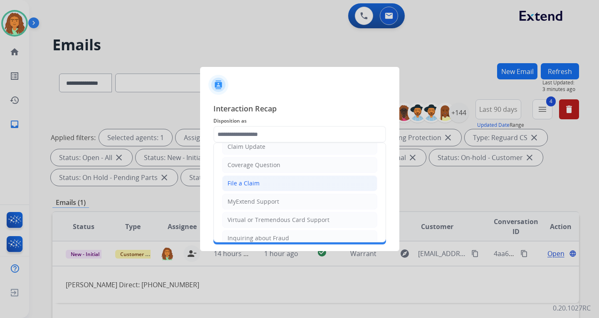
click at [246, 182] on div "File a Claim" at bounding box center [243, 183] width 32 height 8
type input "**********"
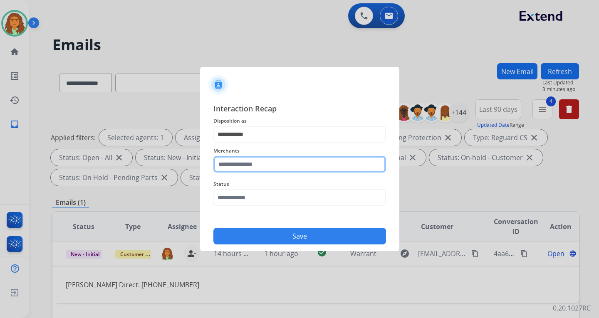
click at [232, 165] on input "text" at bounding box center [299, 164] width 173 height 17
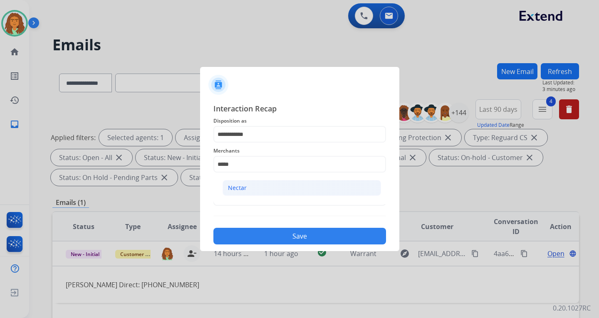
click at [250, 190] on li "Nectar" at bounding box center [301, 188] width 158 height 16
type input "******"
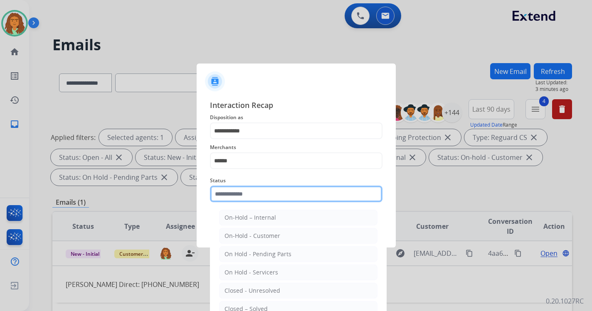
click at [239, 198] on input "text" at bounding box center [296, 194] width 173 height 17
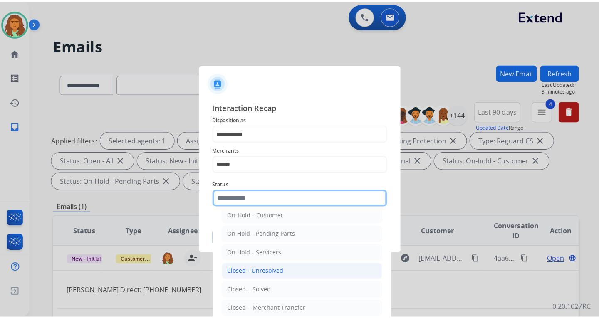
scroll to position [50, 0]
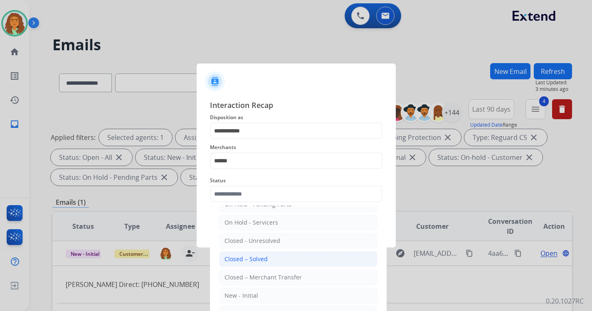
click at [249, 258] on div "Closed – Solved" at bounding box center [246, 259] width 43 height 8
type input "**********"
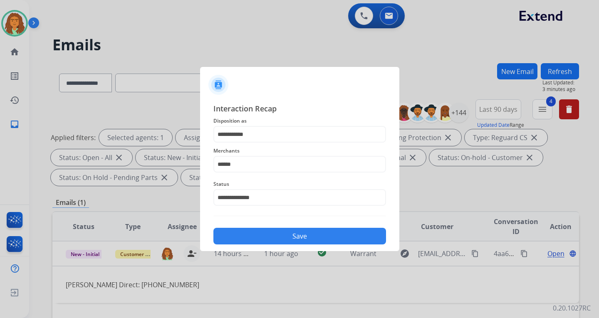
click at [301, 236] on button "Save" at bounding box center [299, 236] width 173 height 17
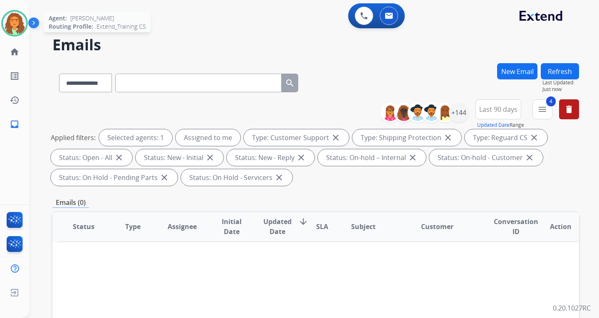
click at [27, 24] on div at bounding box center [14, 23] width 27 height 27
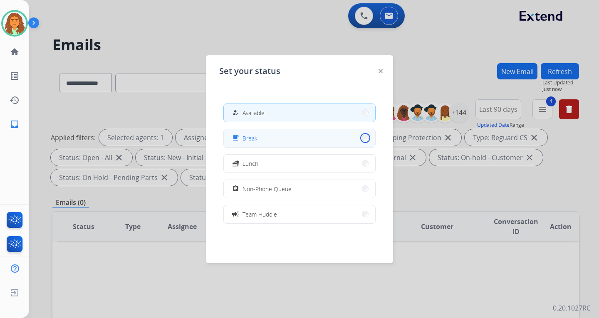
click at [359, 140] on button "free_breakfast Break" at bounding box center [299, 138] width 151 height 18
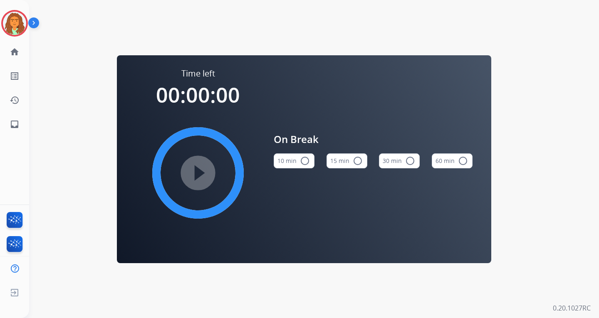
click at [303, 159] on mat-icon "radio_button_unchecked" at bounding box center [305, 161] width 10 height 10
click at [203, 171] on mat-icon "play_circle_filled" at bounding box center [198, 173] width 10 height 10
click at [24, 24] on img at bounding box center [14, 23] width 23 height 23
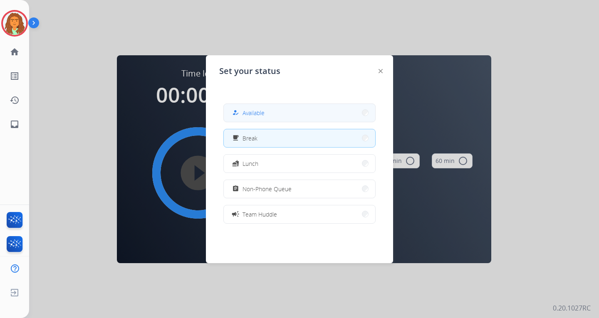
click at [306, 109] on button "how_to_reg Available" at bounding box center [299, 113] width 151 height 18
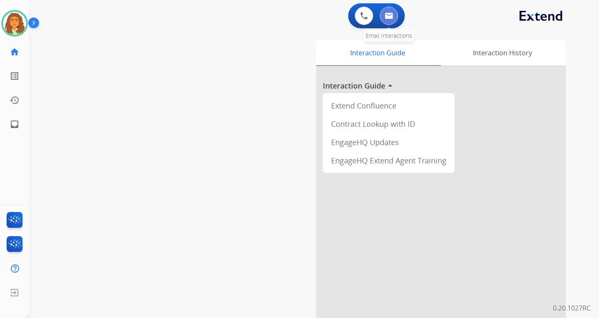
click at [388, 16] on img at bounding box center [389, 15] width 8 height 7
select select "**********"
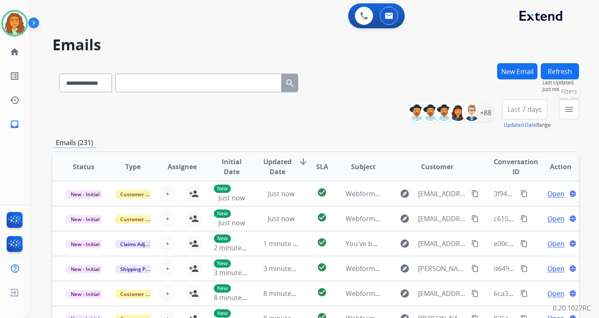
click at [430, 111] on mat-icon "menu" at bounding box center [569, 109] width 10 height 10
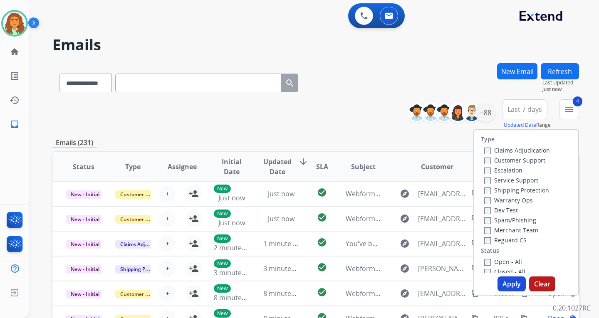
click at [430, 283] on button "Apply" at bounding box center [511, 284] width 28 height 15
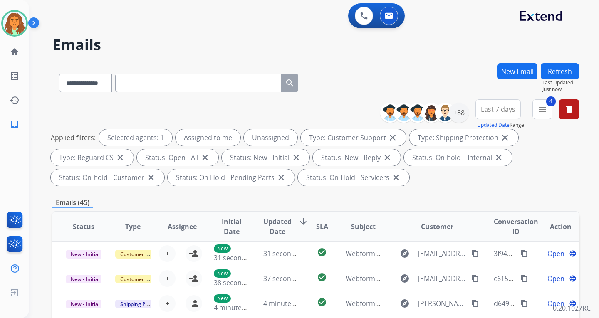
click at [430, 109] on span "Last 7 days" at bounding box center [498, 109] width 35 height 3
click at [430, 210] on div "Last 90 days" at bounding box center [495, 210] width 46 height 12
click at [430, 187] on div "**********" at bounding box center [315, 144] width 526 height 90
click at [430, 111] on div "+144" at bounding box center [459, 113] width 20 height 20
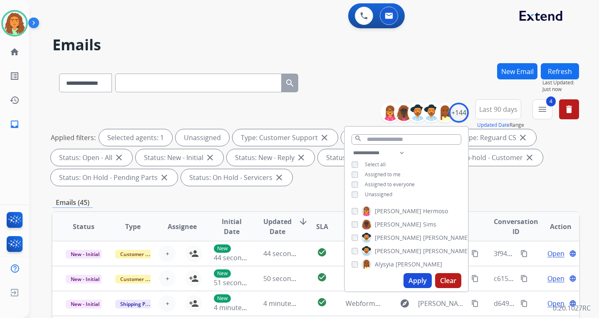
click at [418, 281] on button "Apply" at bounding box center [417, 280] width 28 height 15
click at [430, 184] on div "Applied filters: Unassigned Type: Customer Support close Type: Shipping Protect…" at bounding box center [314, 157] width 526 height 57
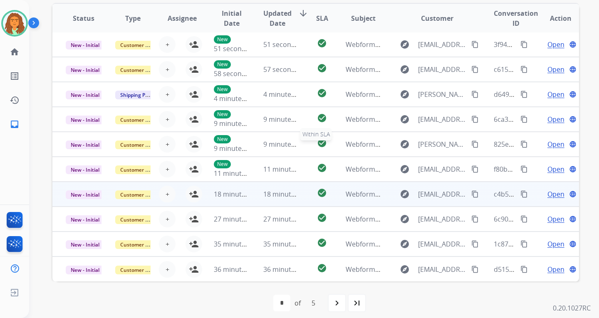
scroll to position [215, 0]
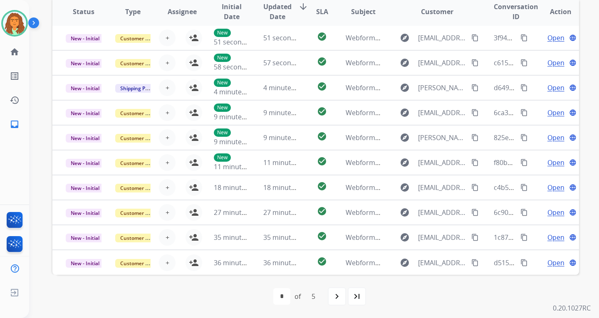
click at [388, 292] on div "first_page navigate_before * * * * * of 5 navigate_next last_page" at bounding box center [315, 296] width 526 height 17
click at [241, 291] on div "first_page navigate_before * * * * * of 5 navigate_next last_page" at bounding box center [315, 296] width 526 height 17
click at [311, 289] on div "5" at bounding box center [313, 296] width 17 height 17
click at [337, 290] on div "navigate_next" at bounding box center [337, 296] width 18 height 18
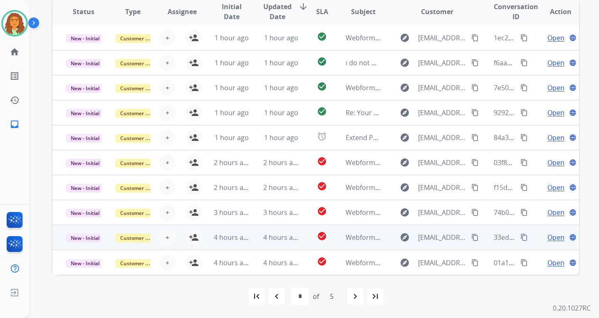
scroll to position [0, 0]
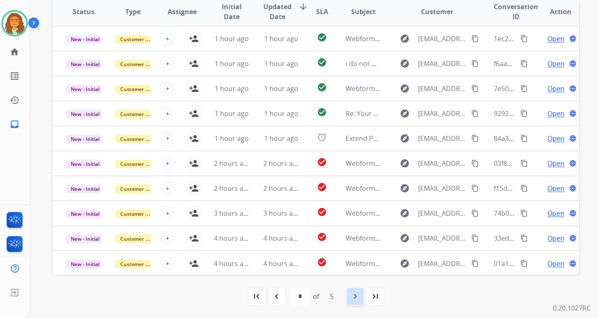
click at [356, 293] on mat-icon "navigate_next" at bounding box center [355, 296] width 10 height 10
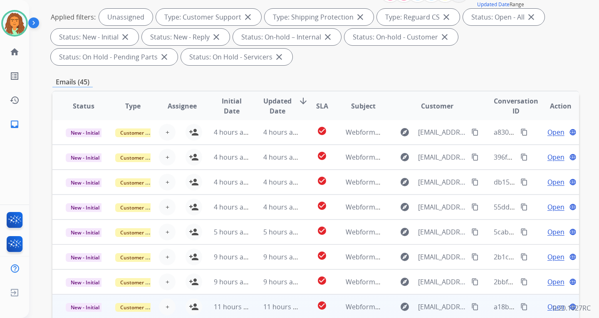
scroll to position [215, 0]
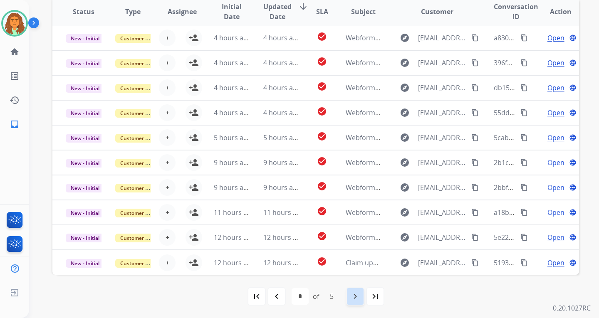
click at [355, 294] on mat-icon "navigate_next" at bounding box center [355, 296] width 10 height 10
click at [355, 290] on div "navigate_next" at bounding box center [355, 296] width 18 height 18
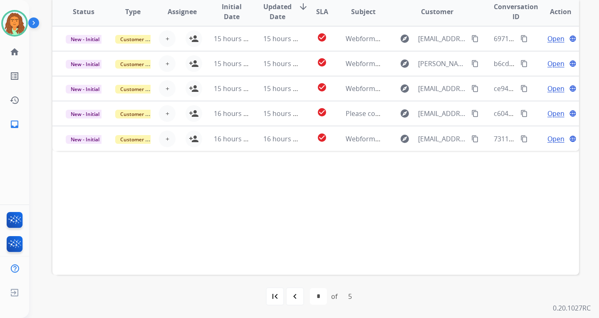
scroll to position [173, 0]
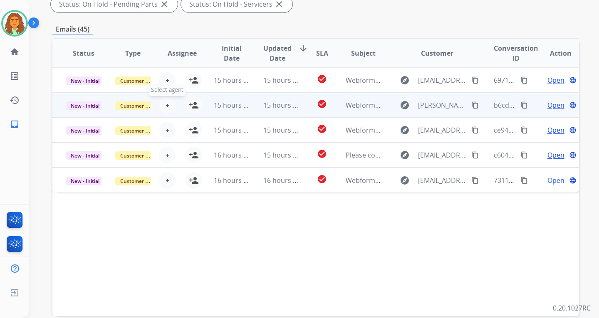
click at [166, 104] on span "+" at bounding box center [167, 105] width 4 height 10
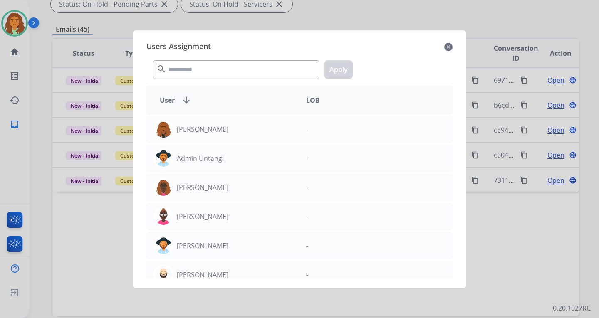
click at [430, 47] on mat-icon "close" at bounding box center [448, 47] width 8 height 10
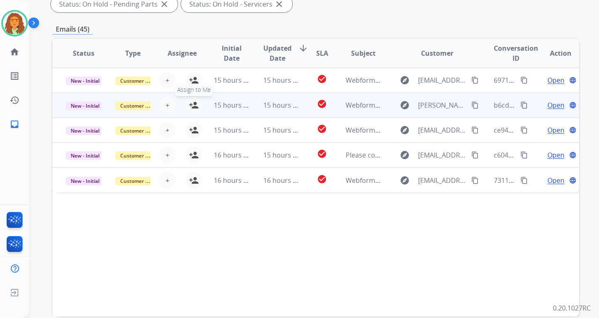
click at [193, 104] on mat-icon "person_add" at bounding box center [194, 105] width 10 height 10
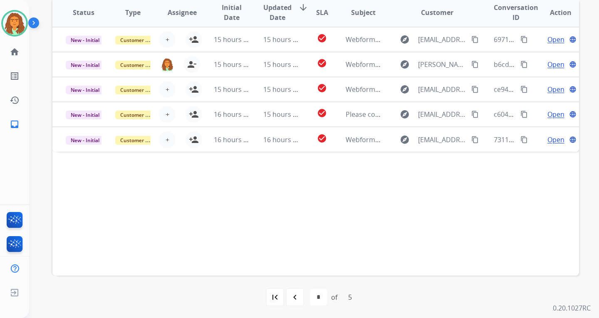
scroll to position [215, 0]
click at [279, 290] on div "first_page" at bounding box center [275, 296] width 18 height 18
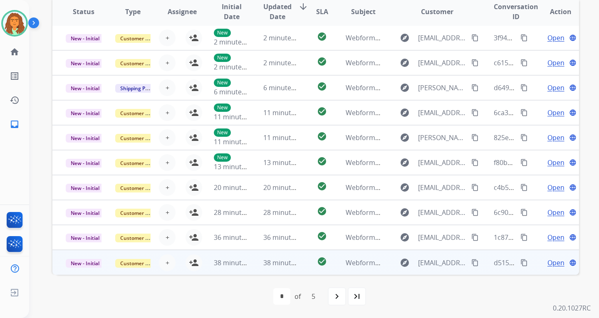
scroll to position [0, 0]
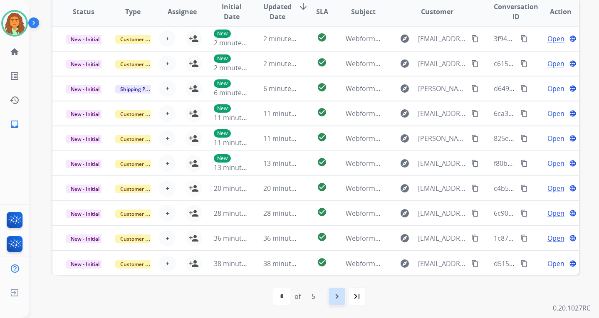
click at [336, 291] on mat-icon "navigate_next" at bounding box center [337, 296] width 10 height 10
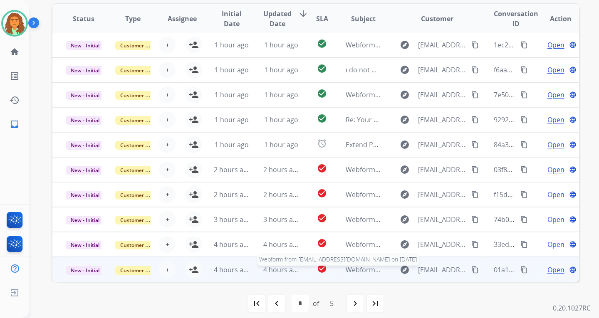
scroll to position [215, 0]
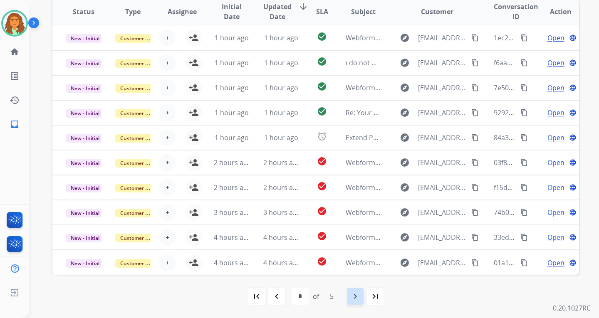
click at [353, 295] on mat-icon "navigate_next" at bounding box center [355, 296] width 10 height 10
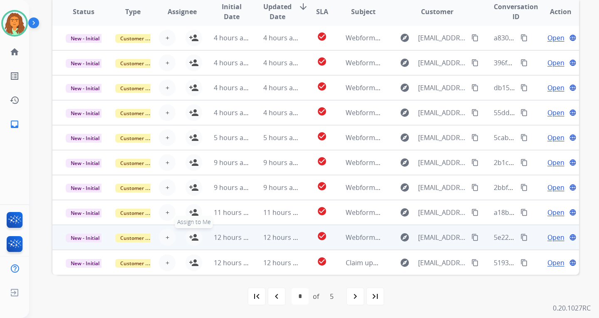
click at [193, 237] on mat-icon "person_add" at bounding box center [194, 237] width 10 height 10
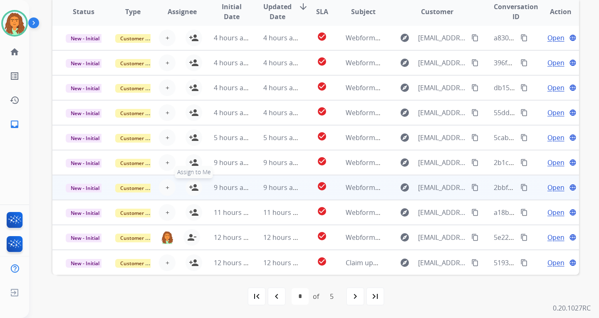
click at [192, 188] on mat-icon "person_add" at bounding box center [194, 188] width 10 height 10
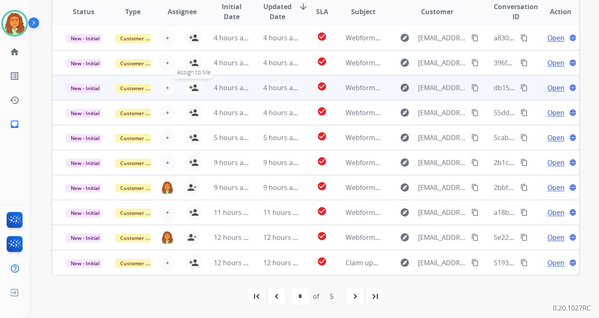
click at [191, 90] on mat-icon "person_add" at bounding box center [194, 88] width 10 height 10
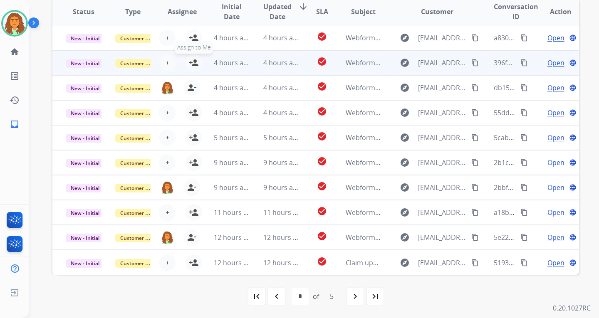
click at [192, 60] on mat-icon "person_add" at bounding box center [194, 63] width 10 height 10
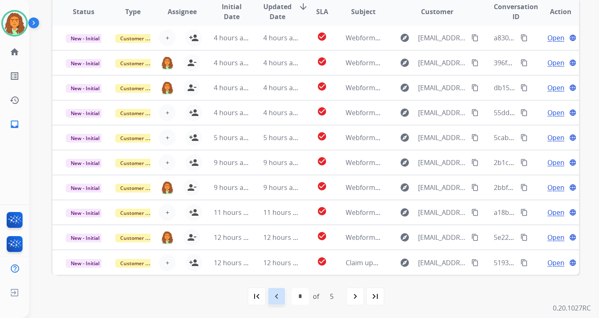
click at [273, 291] on div "navigate_before" at bounding box center [276, 296] width 18 height 18
select select "*"
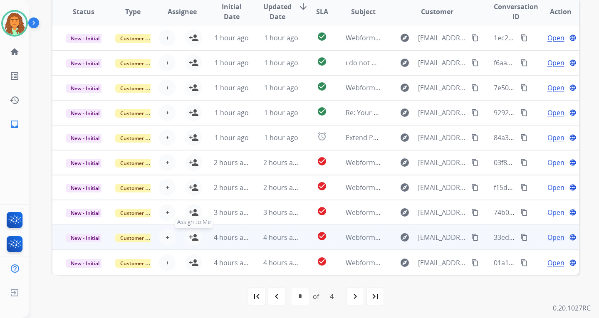
click at [191, 235] on mat-icon "person_add" at bounding box center [194, 237] width 10 height 10
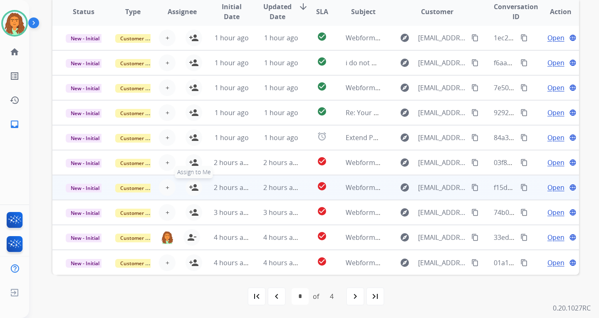
click at [190, 185] on mat-icon "person_add" at bounding box center [194, 188] width 10 height 10
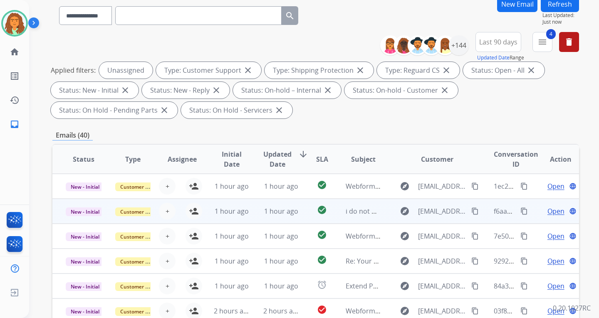
scroll to position [0, 0]
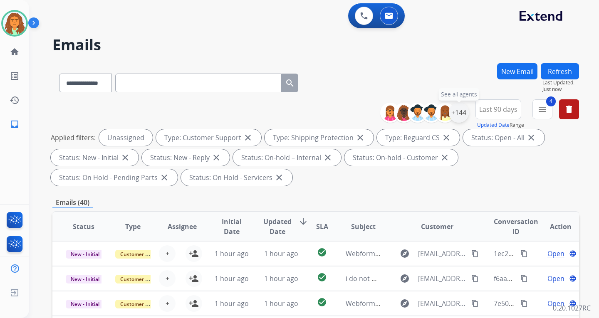
click at [430, 114] on div "+144" at bounding box center [459, 113] width 20 height 20
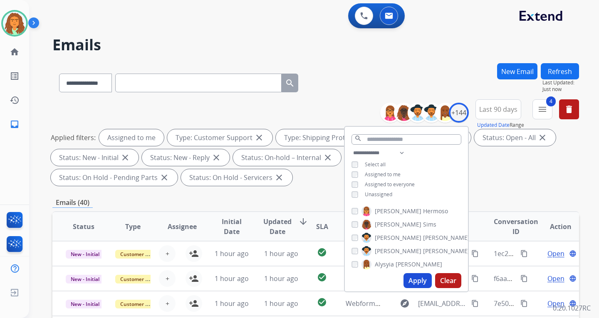
click at [413, 279] on button "Apply" at bounding box center [417, 280] width 28 height 15
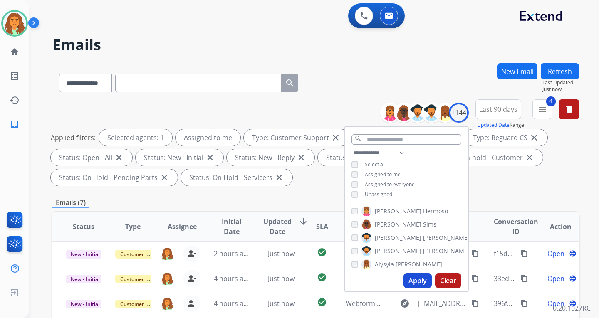
click at [430, 183] on div "Applied filters: Selected agents: 1 Assigned to me Type: Customer Support close…" at bounding box center [314, 157] width 526 height 57
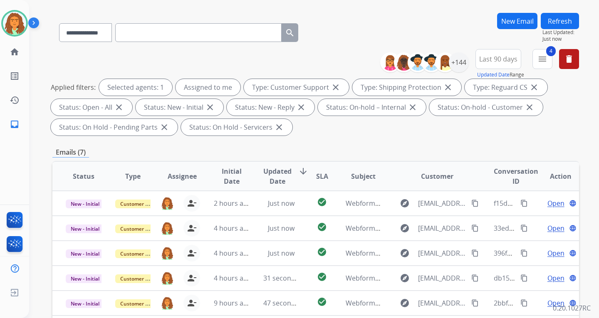
scroll to position [215, 0]
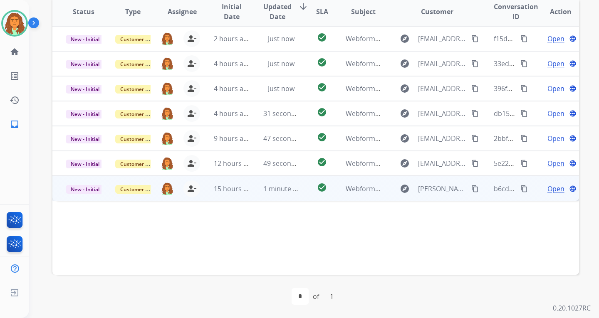
click at [303, 193] on td "check_circle" at bounding box center [315, 188] width 33 height 25
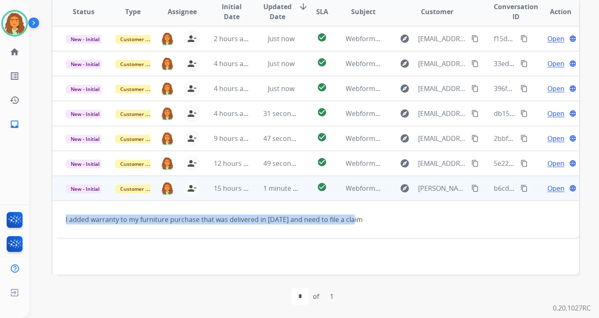
drag, startPoint x: 359, startPoint y: 222, endPoint x: 64, endPoint y: 221, distance: 295.6
click at [64, 221] on td "I added warranty to my furniture purchase that was delivered in 2023 and need t…" at bounding box center [266, 219] width 428 height 37
copy div "I added warranty to my furniture purchase that was delivered in 2023 and need t…"
click at [390, 220] on div "I added warranty to my furniture purchase that was delivered in 2023 and need t…" at bounding box center [266, 220] width 401 height 10
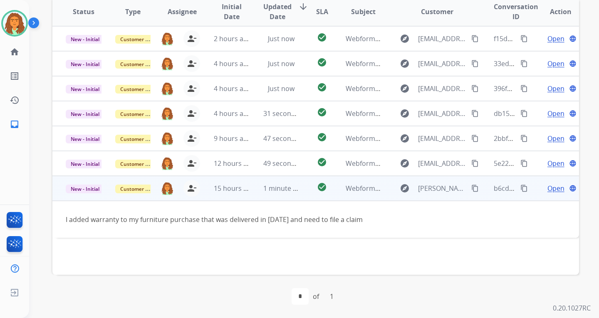
click at [430, 188] on mat-icon "content_copy" at bounding box center [523, 188] width 7 height 7
click at [430, 187] on mat-icon "content_copy" at bounding box center [474, 188] width 7 height 7
click at [430, 188] on span "Open" at bounding box center [555, 188] width 17 height 10
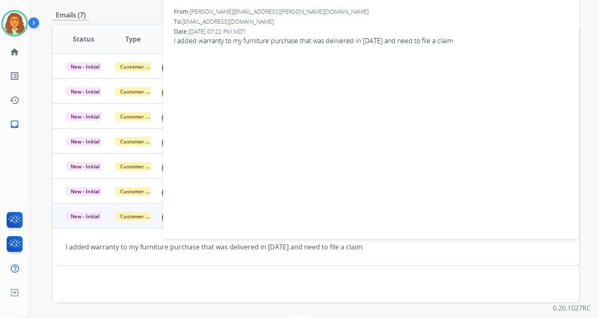
scroll to position [0, 0]
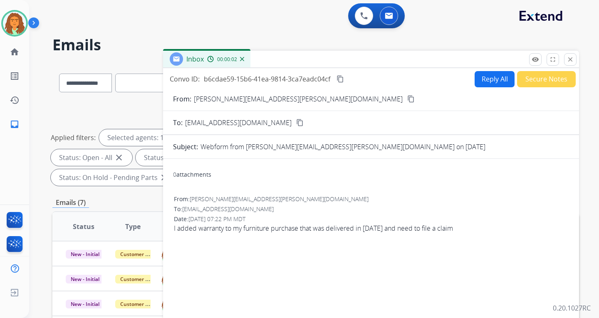
click at [430, 80] on button "Reply All" at bounding box center [494, 79] width 40 height 16
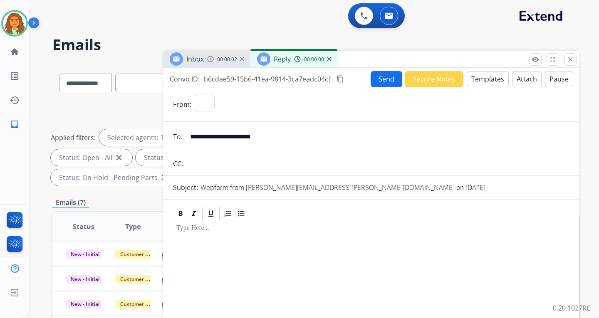
select select "**********"
click at [430, 78] on button "Templates" at bounding box center [488, 79] width 42 height 16
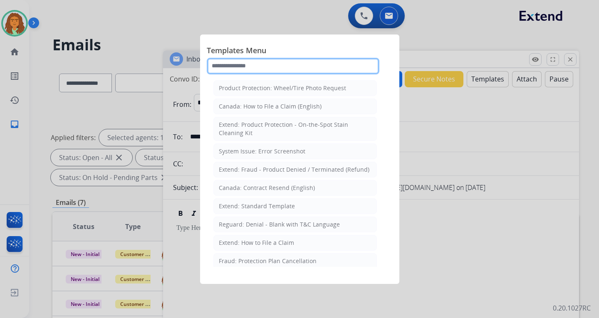
click at [252, 67] on input "text" at bounding box center [293, 66] width 173 height 17
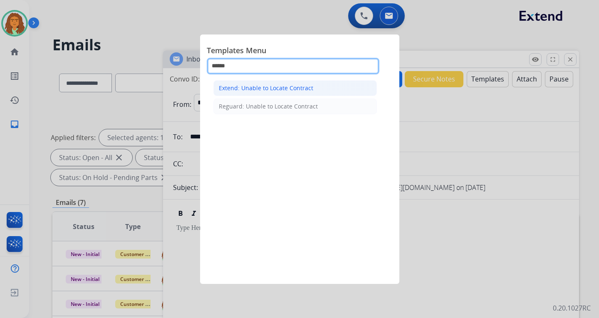
type input "******"
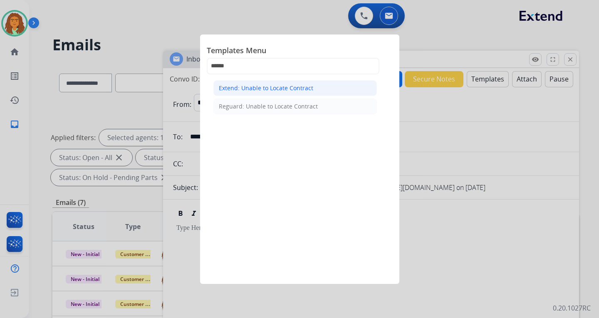
click at [272, 87] on div "Extend: Unable to Locate Contract" at bounding box center [266, 88] width 94 height 8
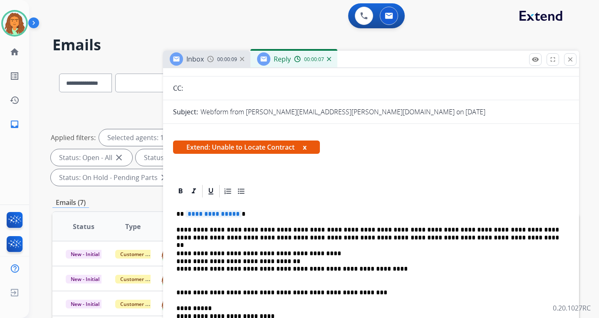
scroll to position [83, 0]
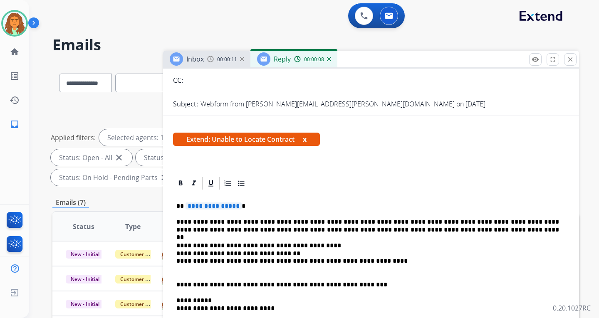
click at [235, 207] on span "**********" at bounding box center [213, 206] width 56 height 7
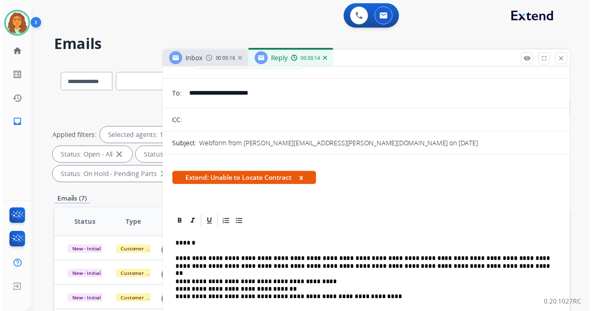
scroll to position [0, 0]
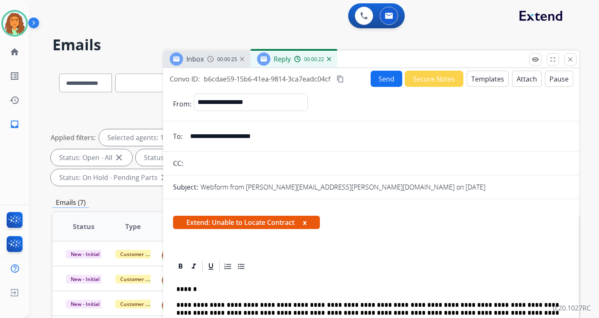
click at [383, 79] on button "Send" at bounding box center [386, 79] width 32 height 16
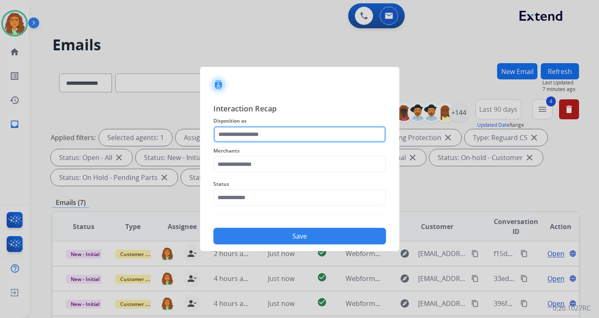
click at [235, 133] on input "text" at bounding box center [299, 134] width 173 height 17
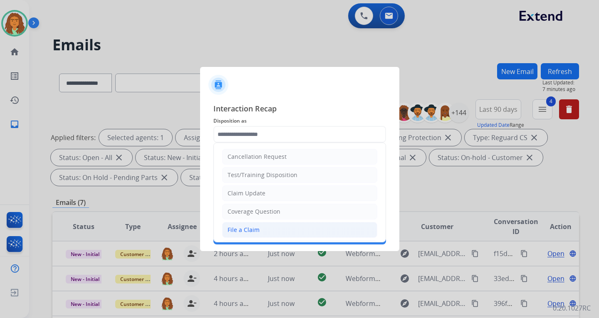
click at [250, 227] on div "File a Claim" at bounding box center [243, 230] width 32 height 8
type input "**********"
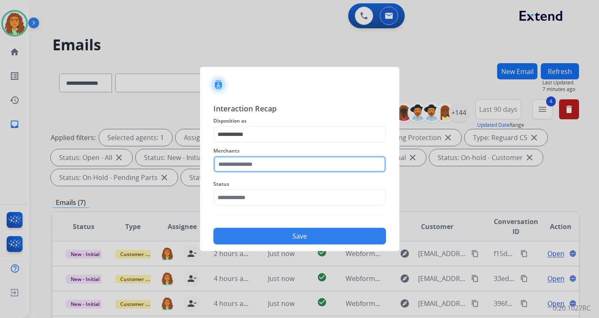
click at [241, 164] on input "text" at bounding box center [299, 164] width 173 height 17
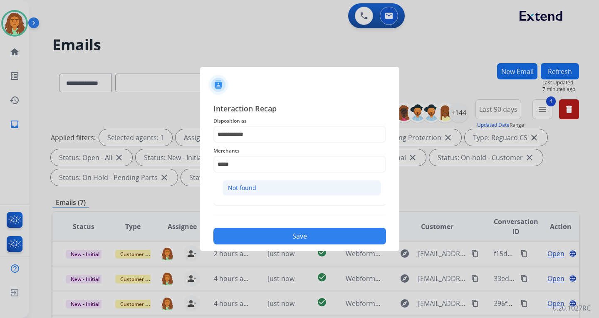
click at [248, 189] on div "Not found" at bounding box center [242, 188] width 28 height 8
type input "*********"
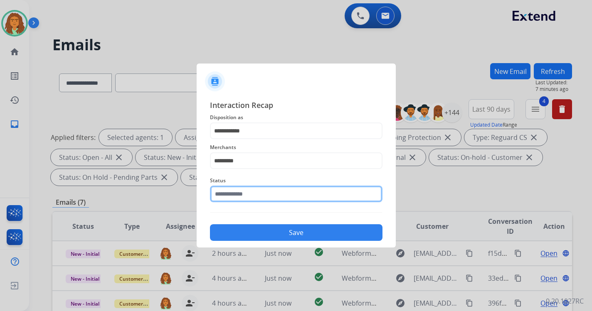
click at [241, 200] on input "text" at bounding box center [296, 194] width 173 height 17
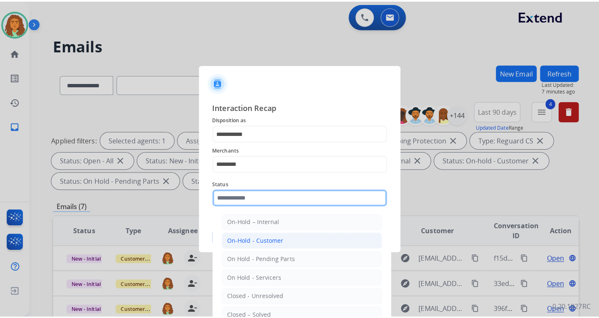
scroll to position [50, 0]
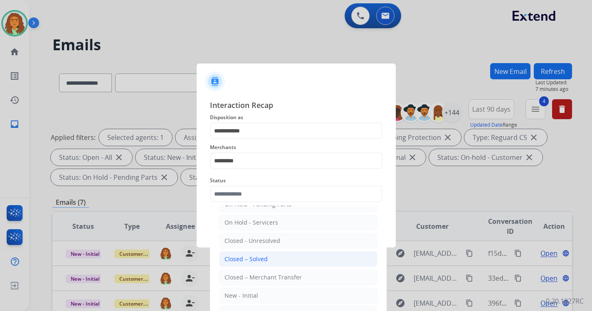
click at [251, 259] on div "Closed – Solved" at bounding box center [246, 259] width 43 height 8
type input "**********"
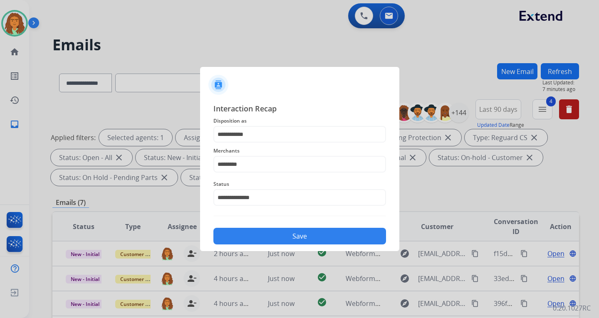
click at [301, 233] on button "Save" at bounding box center [299, 236] width 173 height 17
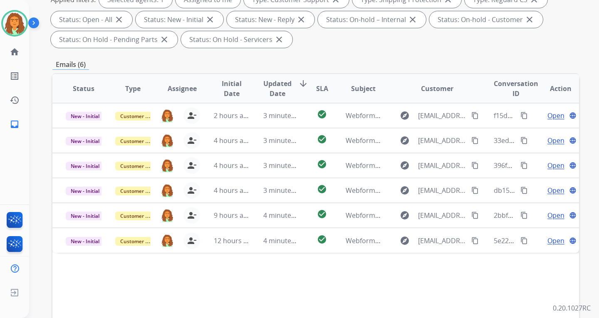
scroll to position [208, 0]
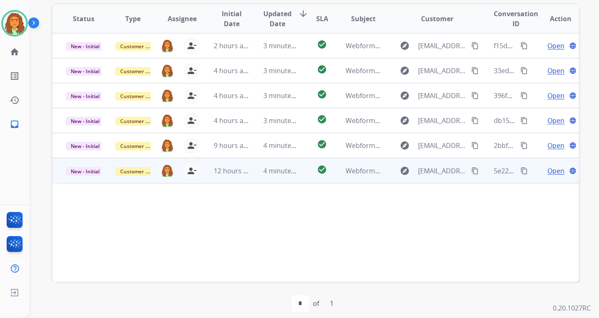
click at [430, 172] on mat-icon "content_copy" at bounding box center [523, 170] width 7 height 7
click at [300, 176] on td "check_circle" at bounding box center [315, 170] width 33 height 25
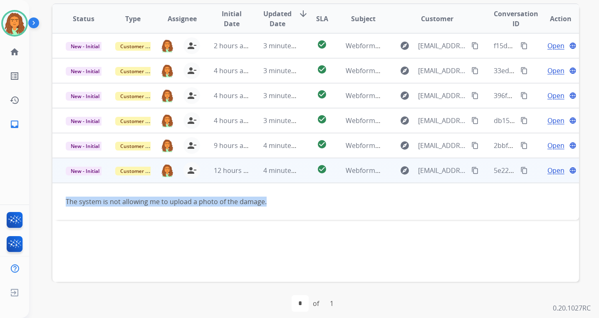
drag, startPoint x: 268, startPoint y: 201, endPoint x: 62, endPoint y: 204, distance: 205.8
click at [62, 204] on td "The system is not allowing me to upload a photo of the damage." at bounding box center [266, 201] width 428 height 37
copy div "The system is not allowing me to upload a photo of the damage."
click at [430, 170] on mat-icon "content_copy" at bounding box center [474, 170] width 7 height 7
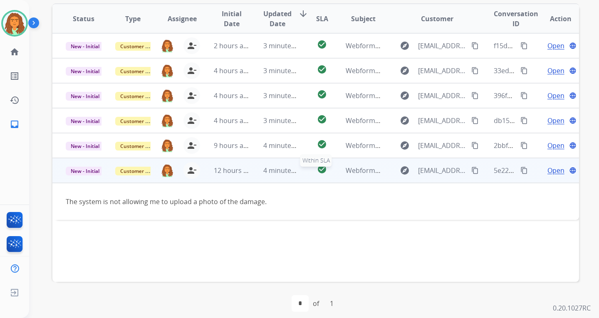
click at [312, 176] on div "check_circle" at bounding box center [321, 170] width 19 height 12
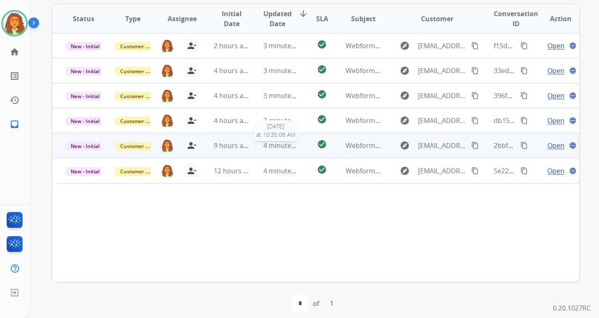
click at [289, 150] on div "4 minutes ago" at bounding box center [281, 146] width 36 height 10
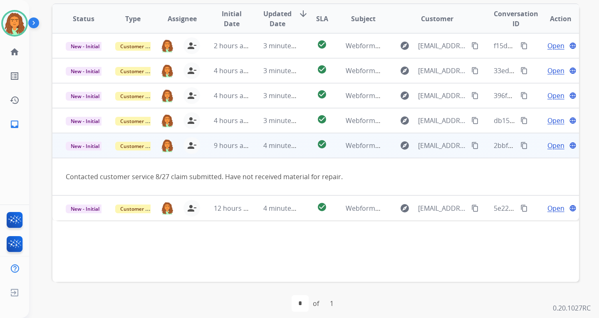
click at [430, 146] on mat-icon "content_copy" at bounding box center [523, 145] width 7 height 7
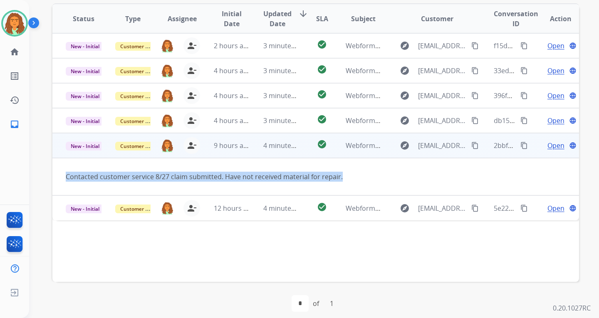
drag, startPoint x: 341, startPoint y: 178, endPoint x: 65, endPoint y: 176, distance: 276.5
click at [65, 176] on td "Contacted customer service 8/27 claim submitted. Have not received material for…" at bounding box center [266, 176] width 428 height 37
click at [430, 144] on mat-icon "content_copy" at bounding box center [474, 145] width 7 height 7
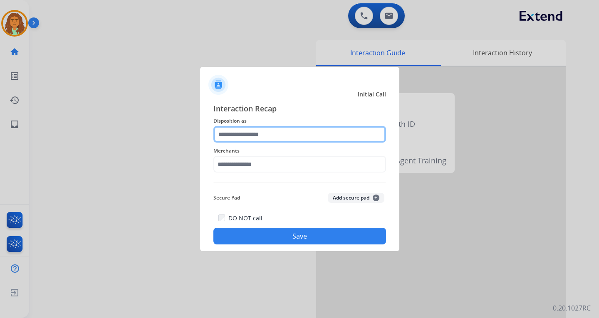
click at [237, 133] on input "text" at bounding box center [299, 134] width 173 height 17
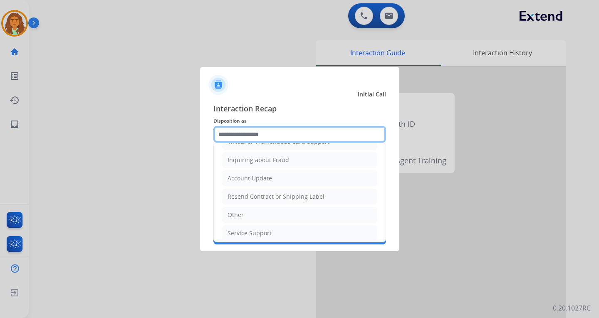
scroll to position [130, 0]
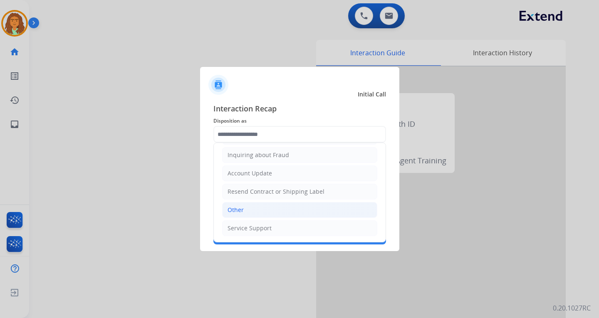
click at [240, 207] on div "Other" at bounding box center [235, 210] width 16 height 8
type input "*****"
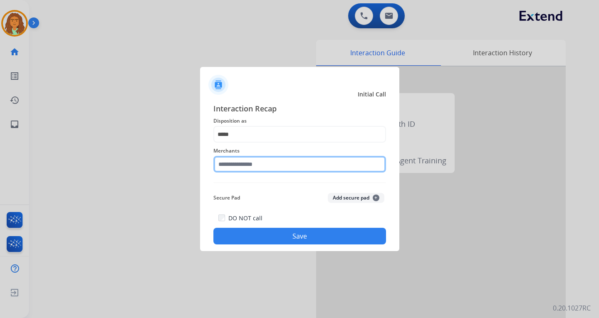
click at [236, 165] on input "text" at bounding box center [299, 164] width 173 height 17
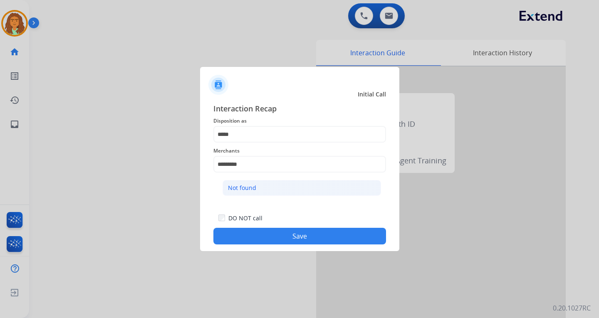
click at [249, 187] on div "Not found" at bounding box center [242, 188] width 28 height 8
type input "*********"
click at [279, 235] on button "Save" at bounding box center [299, 236] width 173 height 17
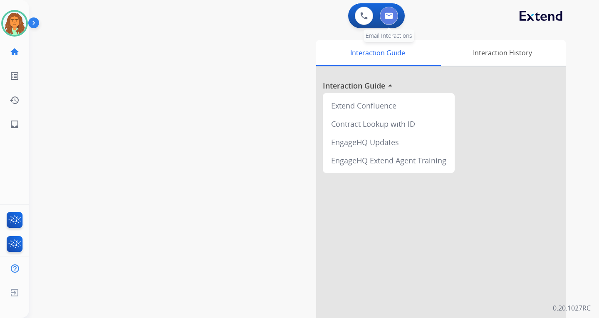
click at [391, 12] on button at bounding box center [389, 16] width 18 height 18
select select "**********"
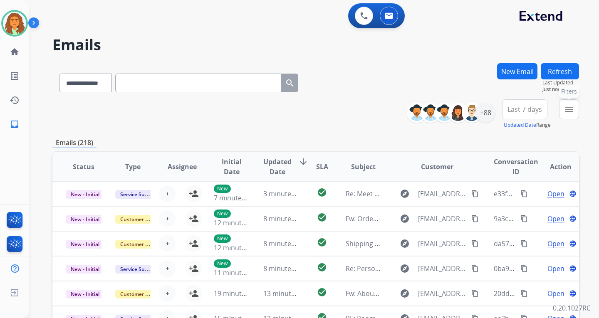
click at [430, 110] on mat-icon "menu" at bounding box center [569, 109] width 10 height 10
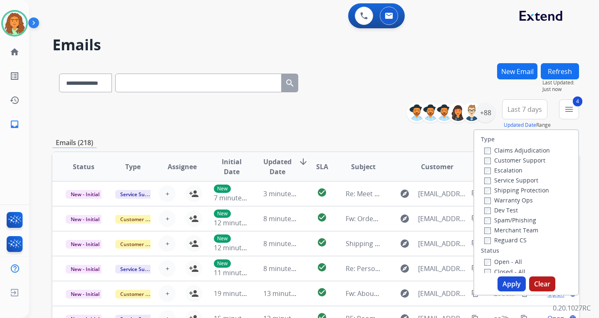
click at [430, 284] on button "Apply" at bounding box center [511, 284] width 28 height 15
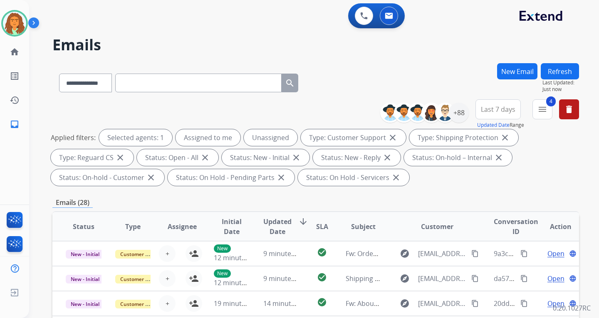
click at [430, 109] on span "Last 7 days" at bounding box center [498, 109] width 35 height 3
click at [430, 210] on div "Last 90 days" at bounding box center [495, 210] width 46 height 12
click at [430, 185] on div "Applied filters: Selected agents: 1 Assigned to me Unassigned Type: Customer Su…" at bounding box center [314, 157] width 526 height 57
click at [430, 109] on div "+144" at bounding box center [459, 113] width 20 height 20
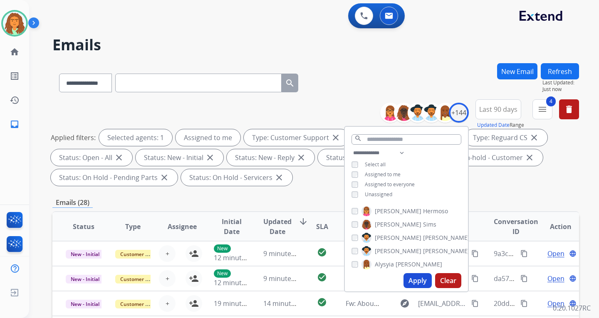
click at [415, 279] on button "Apply" at bounding box center [417, 280] width 28 height 15
click at [430, 175] on div "Applied filters: Selected agents: 1 Assigned to me Type: Customer Support close…" at bounding box center [314, 157] width 526 height 57
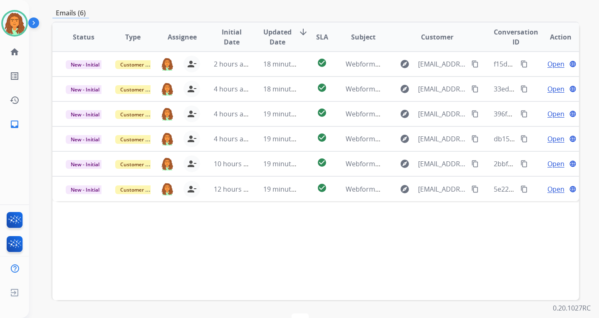
scroll to position [208, 0]
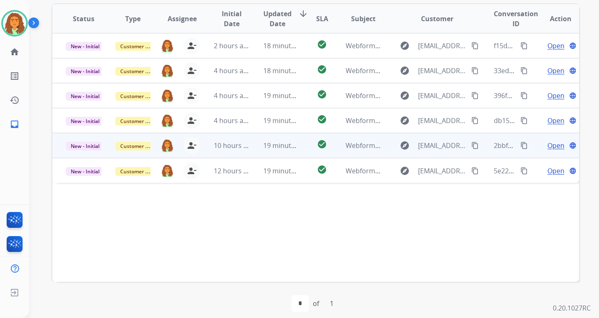
click at [360, 151] on td "Webform from mbapodaca@yahoo.com on 10/04/2025" at bounding box center [356, 145] width 49 height 25
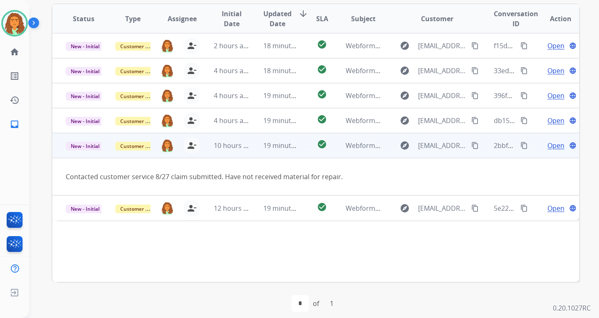
click at [430, 145] on span "Open" at bounding box center [555, 146] width 17 height 10
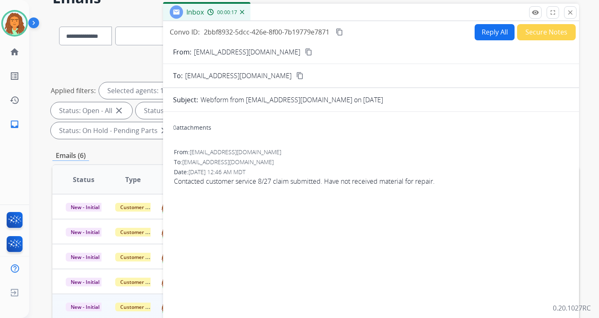
scroll to position [42, 0]
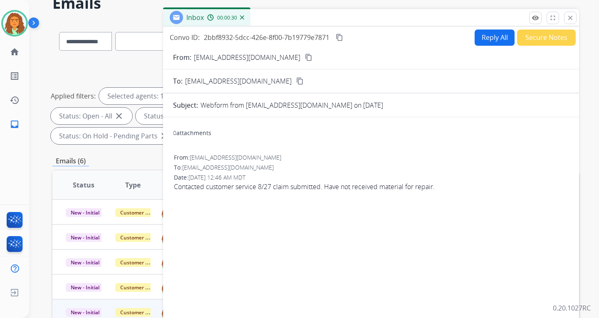
click at [430, 37] on button "Reply All" at bounding box center [494, 38] width 40 height 16
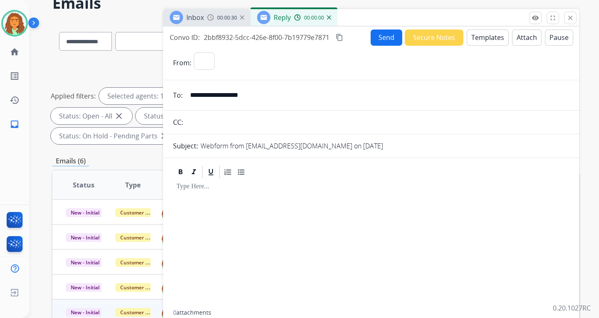
select select "**********"
click at [430, 37] on button "Templates" at bounding box center [488, 38] width 42 height 16
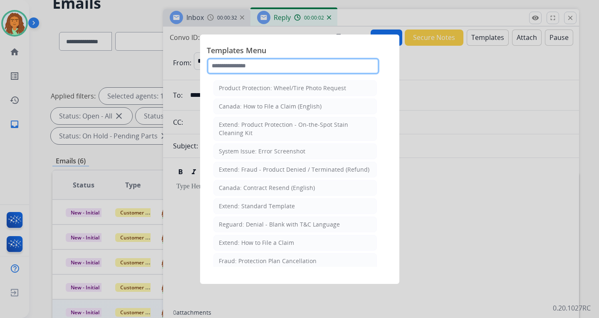
click at [249, 65] on input "text" at bounding box center [293, 66] width 173 height 17
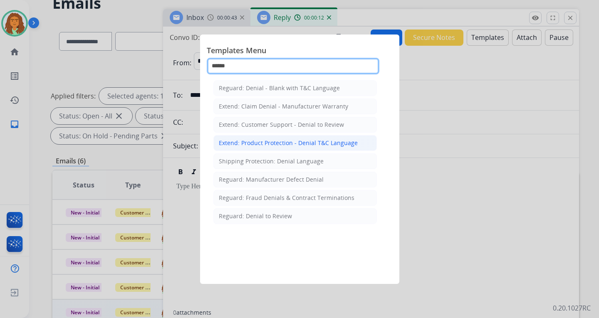
type input "******"
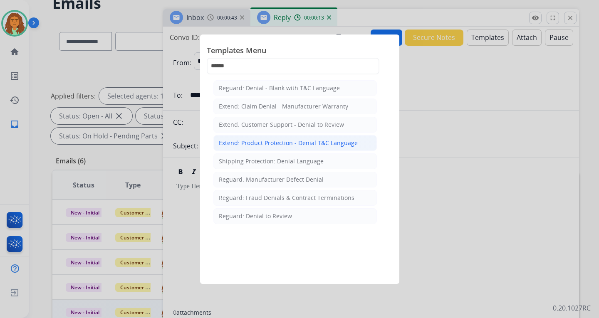
click at [260, 144] on div "Extend: Product Protection - Denial T&C Language" at bounding box center [288, 143] width 139 height 8
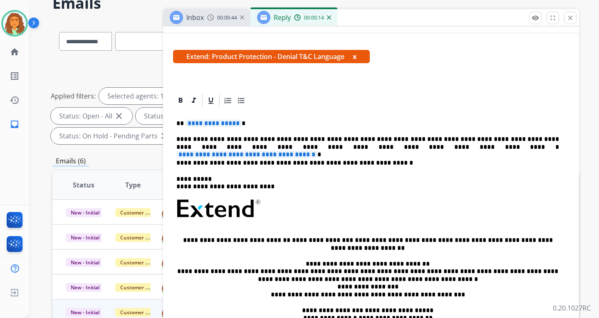
scroll to position [125, 0]
click at [235, 123] on span "**********" at bounding box center [213, 122] width 56 height 7
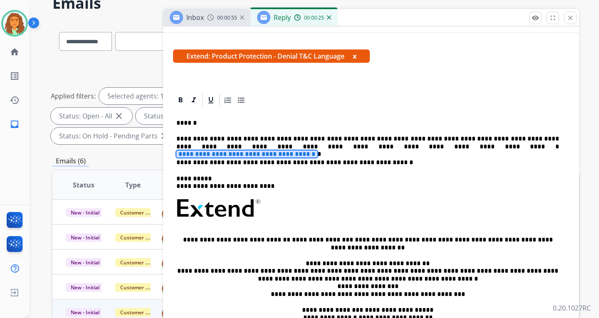
click at [317, 151] on span "**********" at bounding box center [246, 154] width 141 height 7
drag, startPoint x: 331, startPoint y: 145, endPoint x: 321, endPoint y: 146, distance: 10.4
click at [317, 151] on span "**********" at bounding box center [246, 154] width 141 height 7
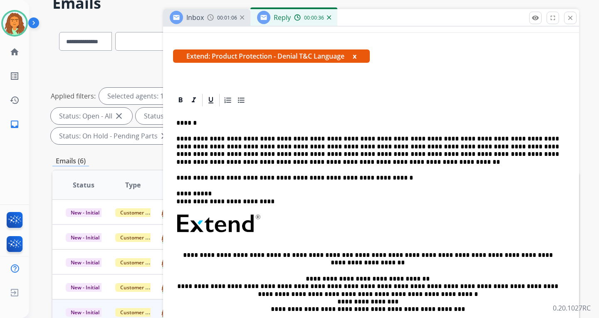
click at [370, 179] on p "**********" at bounding box center [367, 177] width 383 height 7
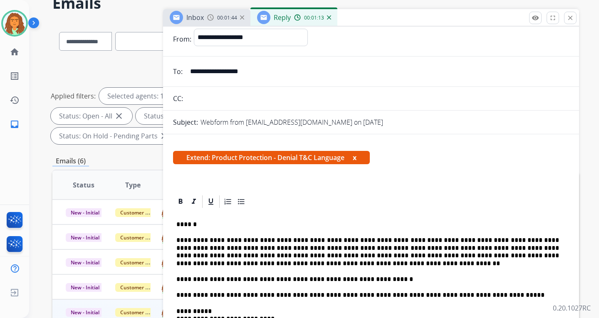
scroll to position [0, 0]
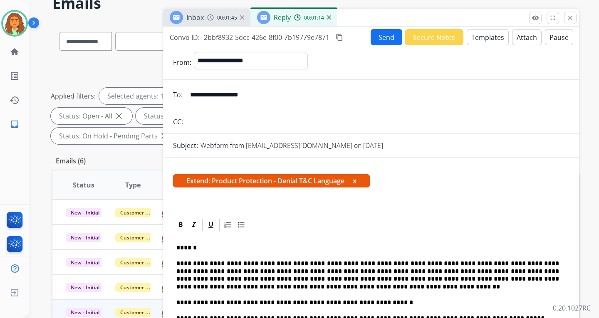
click at [430, 38] on button "Attach" at bounding box center [527, 37] width 30 height 16
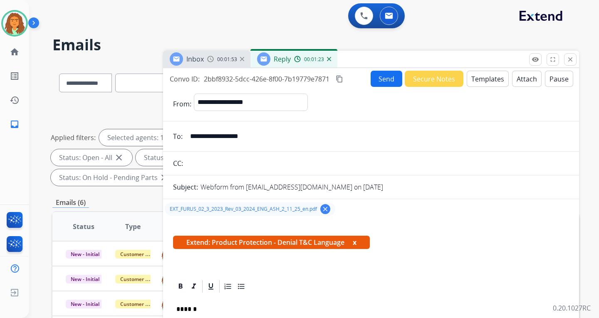
click at [385, 79] on button "Send" at bounding box center [386, 79] width 32 height 16
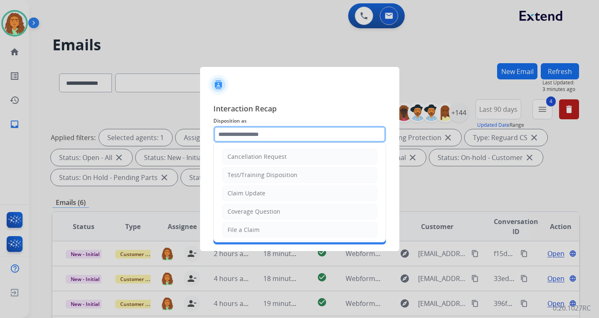
click at [246, 132] on input "text" at bounding box center [299, 134] width 173 height 17
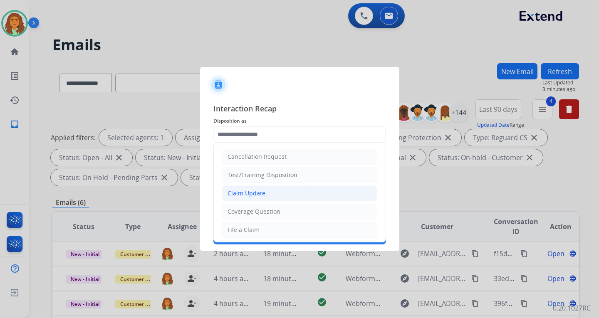
click at [258, 193] on div "Claim Update" at bounding box center [246, 193] width 38 height 8
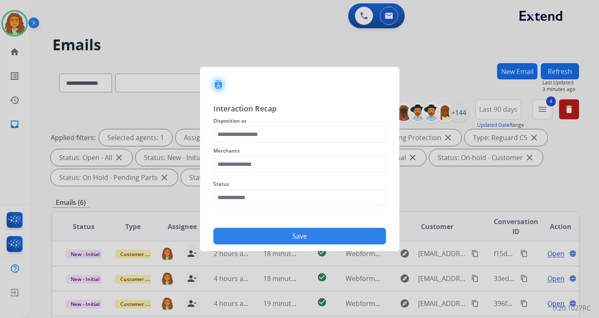
type input "**********"
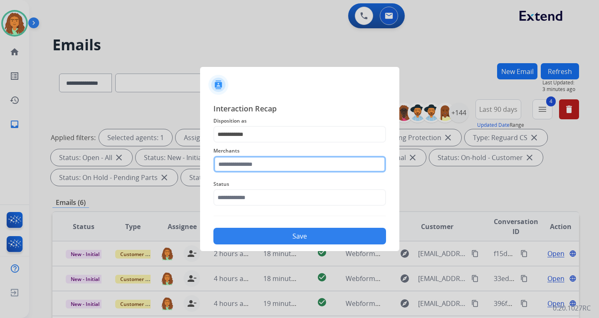
click at [230, 166] on input "text" at bounding box center [299, 164] width 173 height 17
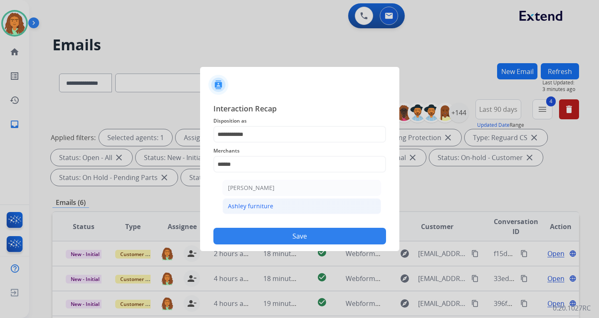
click at [245, 206] on div "Ashley furniture" at bounding box center [250, 206] width 45 height 8
type input "**********"
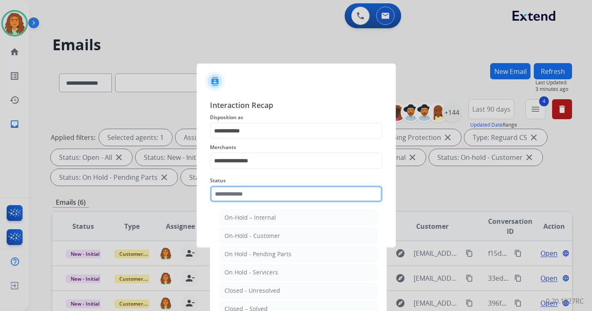
click at [251, 198] on input "text" at bounding box center [296, 194] width 173 height 17
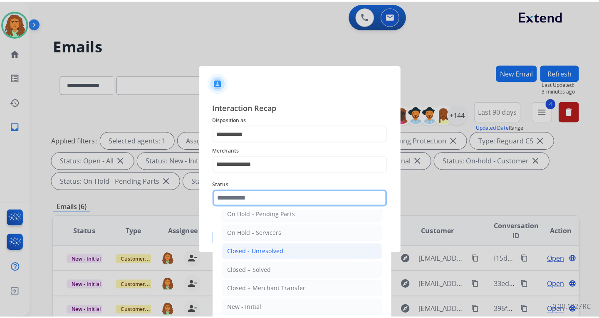
scroll to position [50, 0]
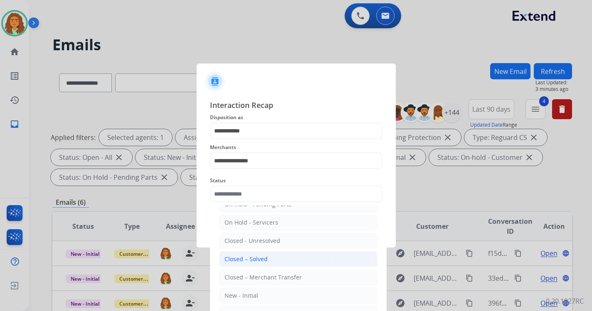
click at [245, 259] on div "Closed – Solved" at bounding box center [246, 259] width 43 height 8
type input "**********"
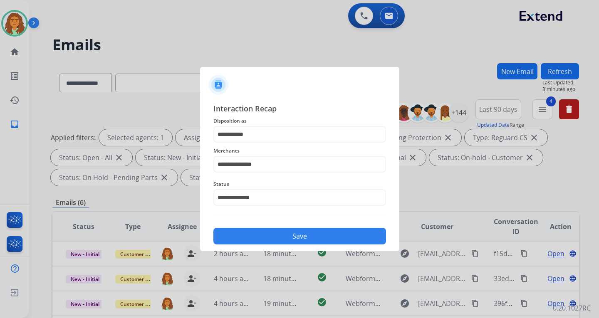
click at [303, 235] on button "Save" at bounding box center [299, 236] width 173 height 17
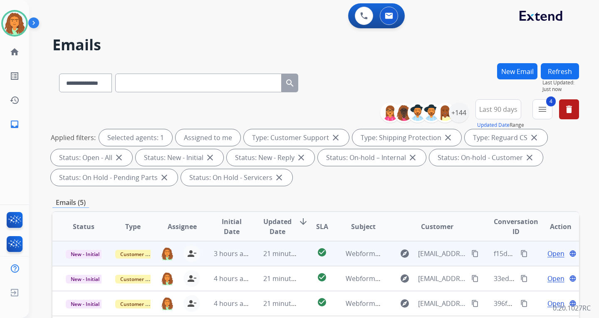
scroll to position [166, 0]
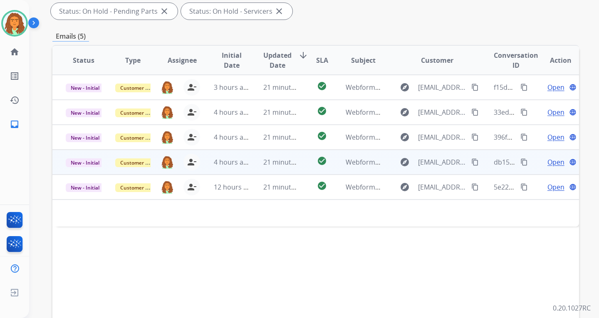
click at [290, 168] on td "21 minutes ago" at bounding box center [274, 162] width 49 height 25
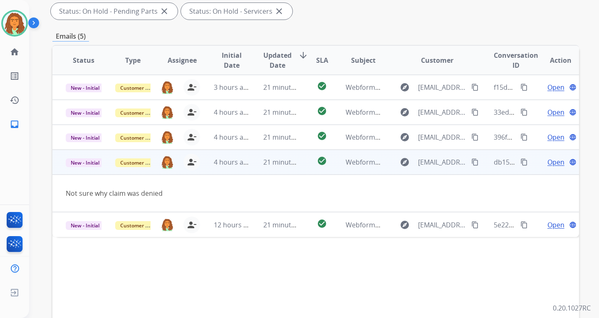
click at [299, 159] on td "check_circle" at bounding box center [315, 162] width 33 height 25
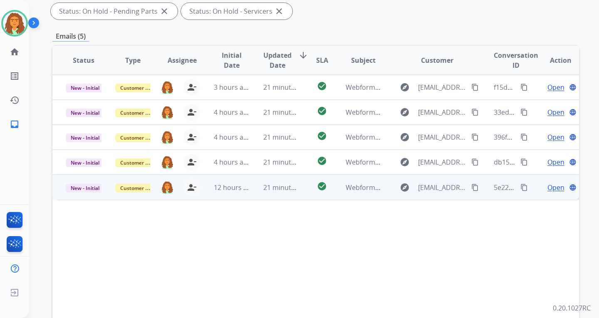
click at [281, 193] on td "21 minutes ago" at bounding box center [274, 187] width 49 height 25
click at [430, 187] on mat-icon "content_copy" at bounding box center [474, 186] width 7 height 7
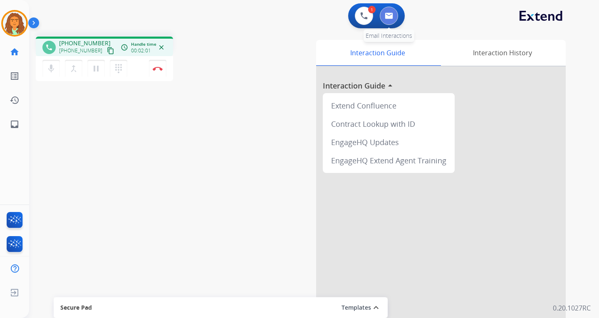
click at [389, 18] on img at bounding box center [389, 15] width 8 height 7
select select "**********"
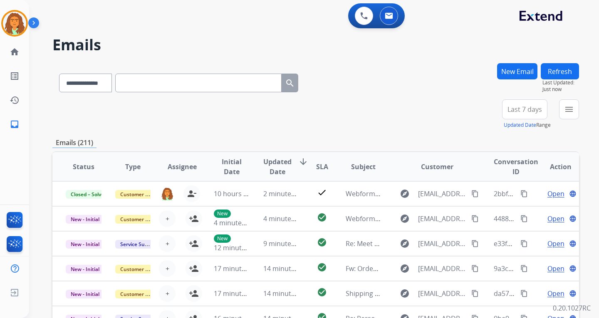
click at [430, 70] on button "New Email" at bounding box center [517, 71] width 40 height 16
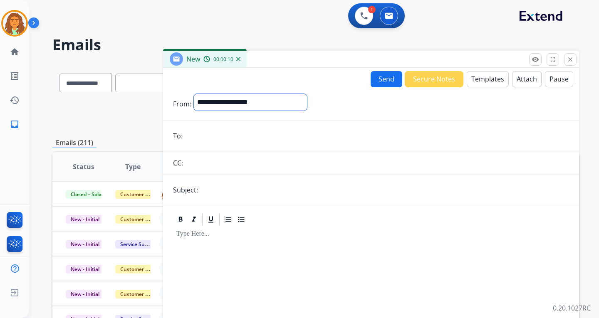
click at [218, 101] on select "**********" at bounding box center [250, 102] width 113 height 17
select select "**********"
click at [194, 94] on select "**********" at bounding box center [250, 102] width 113 height 17
click at [212, 139] on input "email" at bounding box center [377, 136] width 384 height 17
paste input "**********"
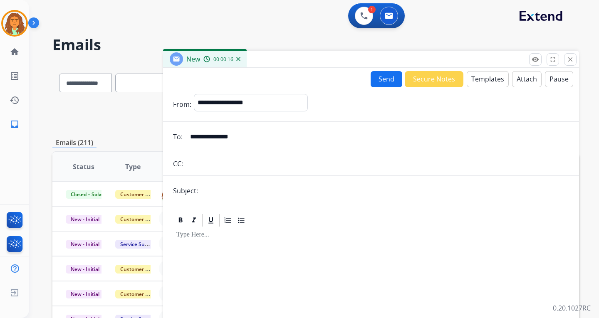
type input "**********"
click at [221, 188] on input "text" at bounding box center [384, 191] width 368 height 17
type input "**********"
click at [223, 247] on div at bounding box center [371, 299] width 396 height 143
click at [430, 79] on button "Templates" at bounding box center [488, 79] width 42 height 16
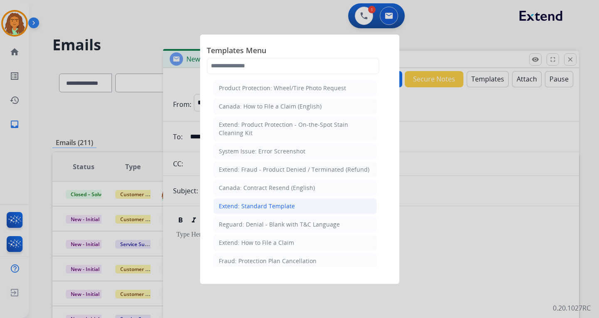
click at [254, 206] on div "Extend: Standard Template" at bounding box center [257, 206] width 76 height 8
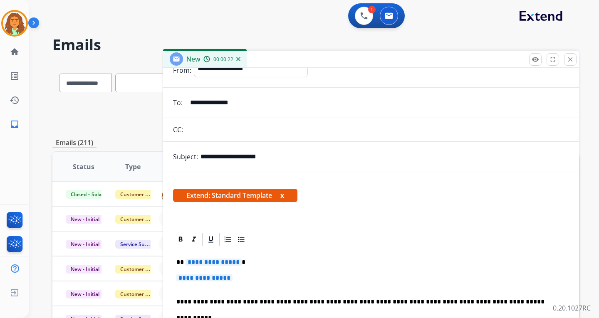
scroll to position [83, 0]
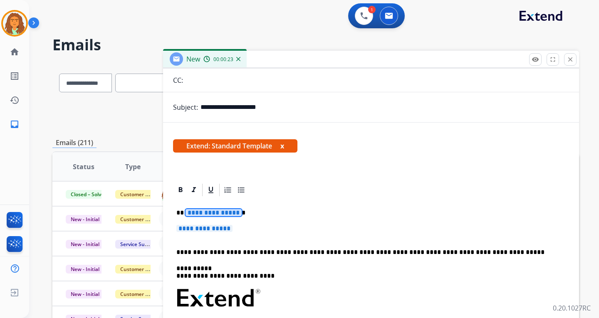
click at [215, 213] on span "**********" at bounding box center [213, 212] width 56 height 7
click at [194, 229] on span "**********" at bounding box center [204, 228] width 56 height 7
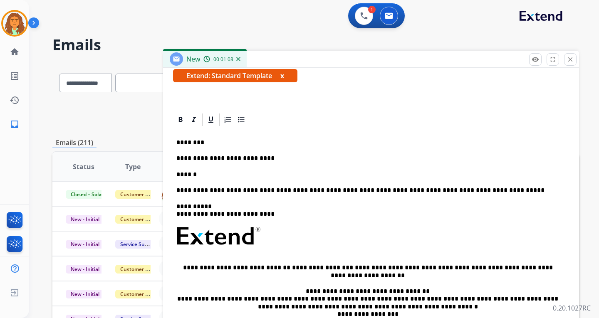
scroll to position [156, 0]
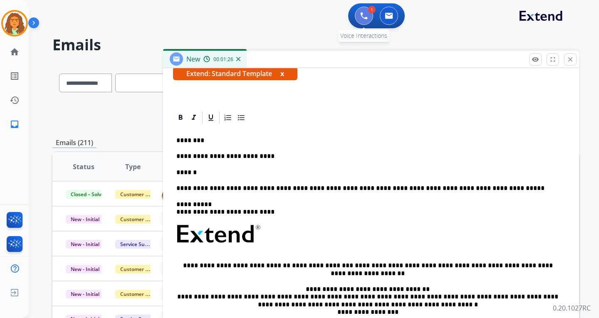
click at [367, 15] on img at bounding box center [363, 15] width 7 height 7
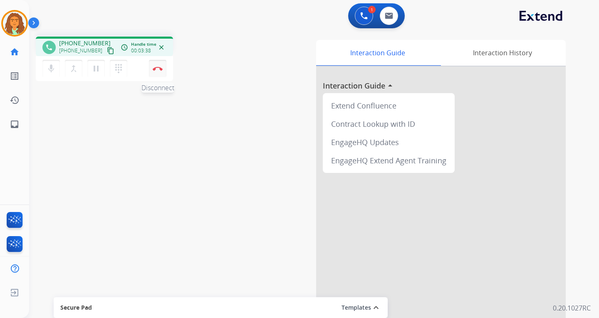
click at [157, 67] on img at bounding box center [158, 69] width 10 height 4
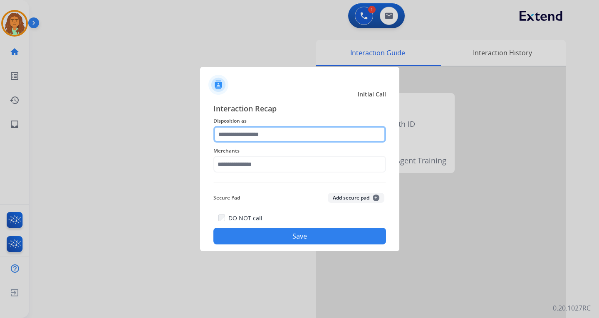
click at [263, 132] on input "text" at bounding box center [299, 134] width 173 height 17
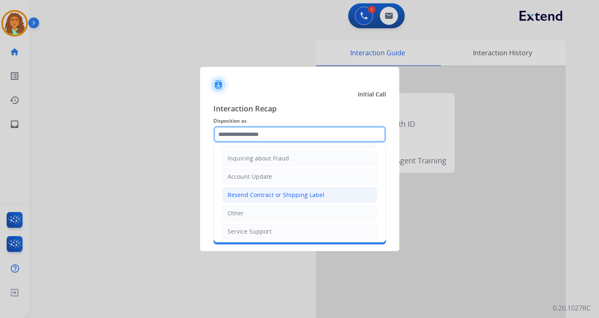
scroll to position [130, 0]
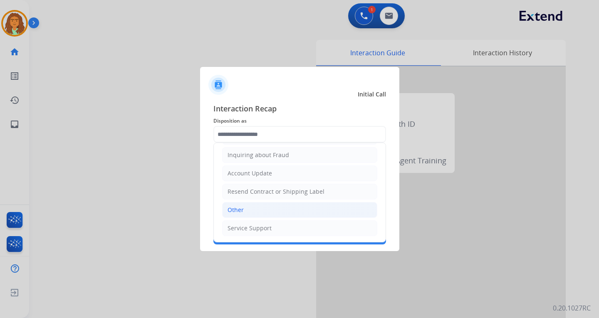
click at [236, 211] on div "Other" at bounding box center [235, 210] width 16 height 8
type input "*****"
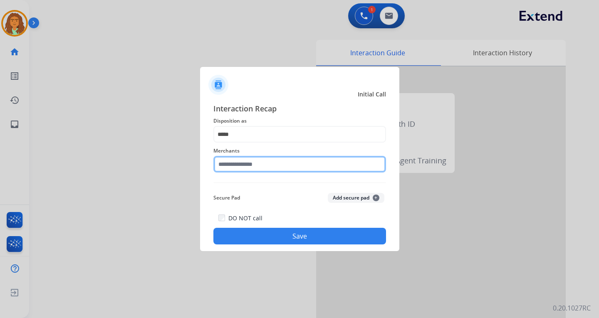
click at [228, 161] on input "text" at bounding box center [299, 164] width 173 height 17
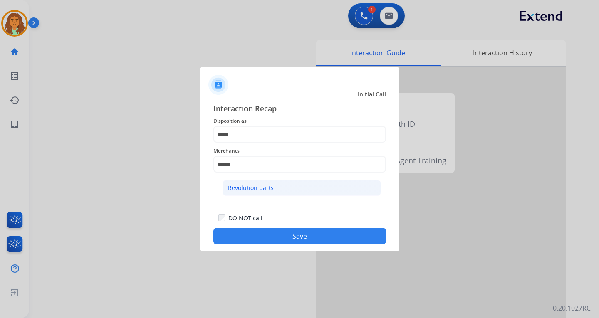
click at [250, 188] on div "Revolution parts" at bounding box center [251, 188] width 46 height 8
type input "**********"
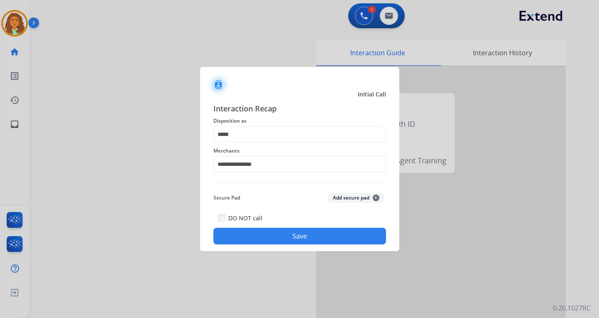
click at [294, 236] on button "Save" at bounding box center [299, 236] width 173 height 17
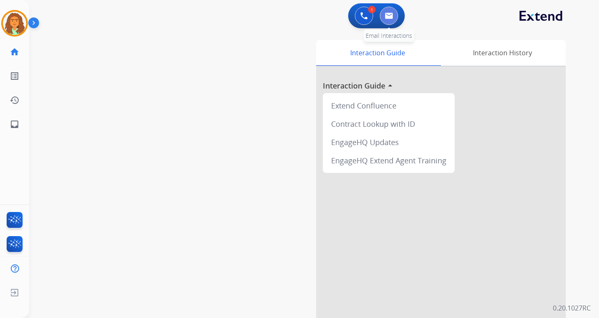
click at [391, 12] on img at bounding box center [389, 15] width 8 height 7
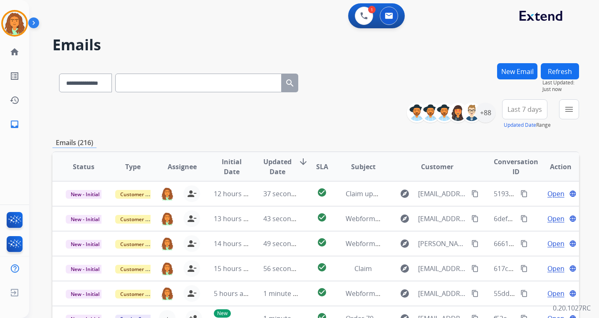
click at [430, 67] on button "New Email" at bounding box center [517, 71] width 40 height 16
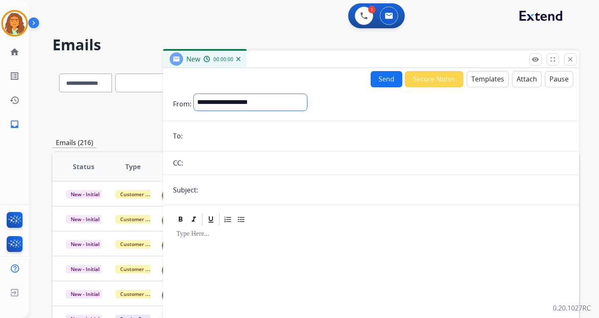
click at [249, 103] on select "**********" at bounding box center [250, 102] width 113 height 17
select select "**********"
click at [194, 94] on select "**********" at bounding box center [250, 102] width 113 height 17
click at [191, 140] on input "email" at bounding box center [377, 136] width 384 height 17
paste input "**********"
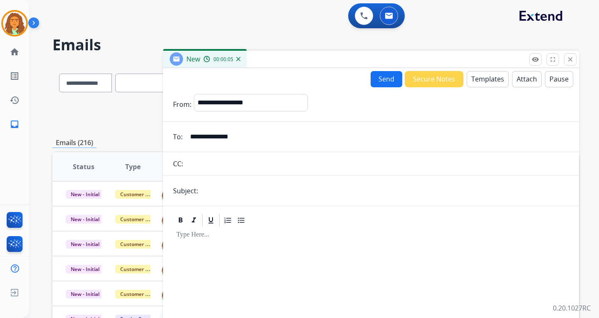
type input "**********"
click at [217, 188] on input "text" at bounding box center [384, 191] width 368 height 17
type input "**********"
click at [276, 236] on p at bounding box center [370, 234] width 389 height 7
click at [430, 81] on button "Templates" at bounding box center [488, 79] width 42 height 16
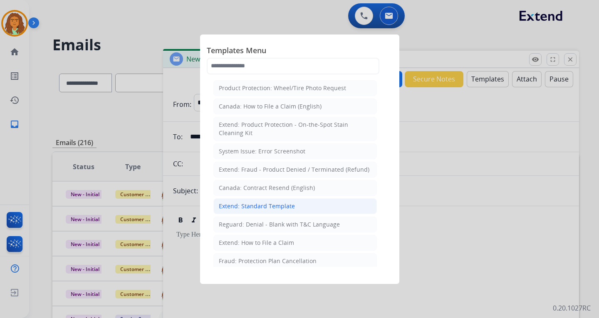
click at [254, 205] on div "Extend: Standard Template" at bounding box center [257, 206] width 76 height 8
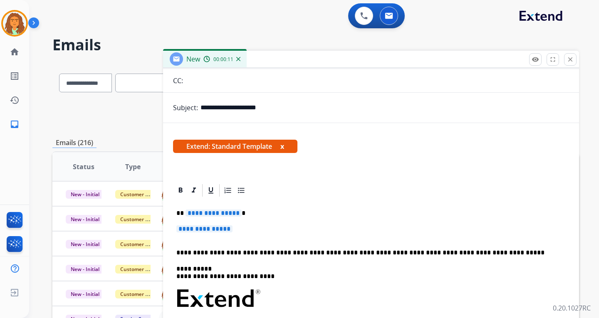
scroll to position [83, 0]
click at [220, 212] on span "**********" at bounding box center [213, 212] width 56 height 7
click at [200, 229] on span "**********" at bounding box center [204, 228] width 56 height 7
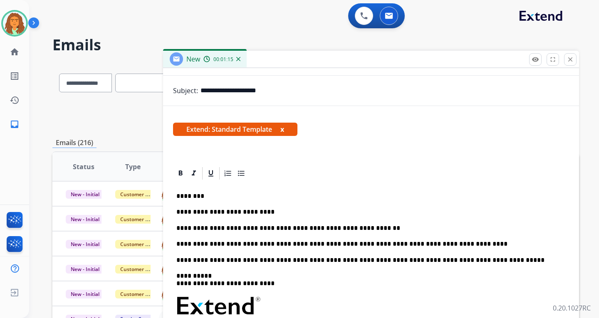
scroll to position [0, 0]
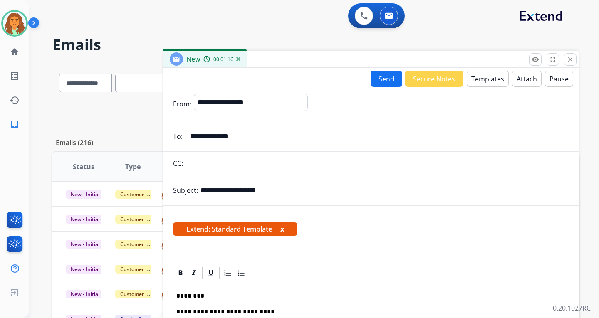
click at [378, 77] on button "Send" at bounding box center [386, 79] width 32 height 16
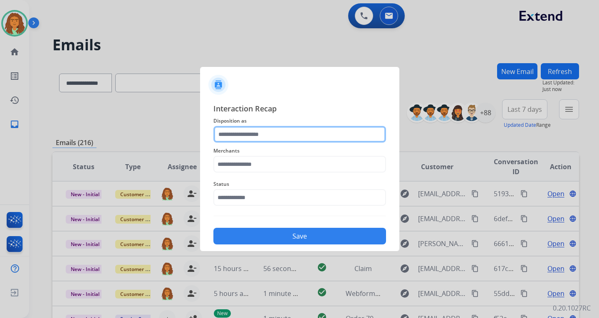
click at [242, 134] on input "text" at bounding box center [299, 134] width 173 height 17
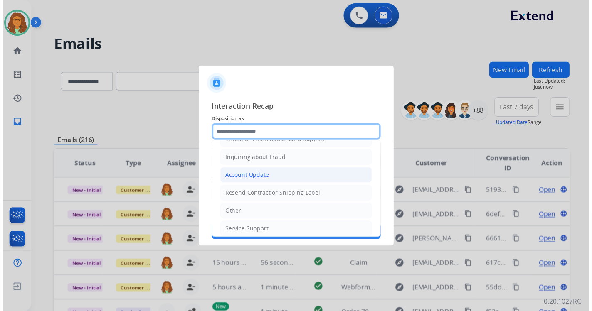
scroll to position [125, 0]
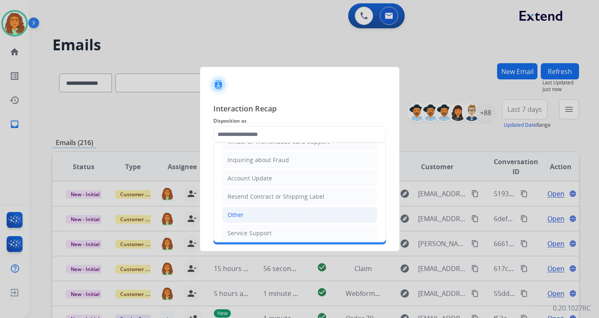
click at [236, 215] on div "Other" at bounding box center [235, 215] width 16 height 8
type input "*****"
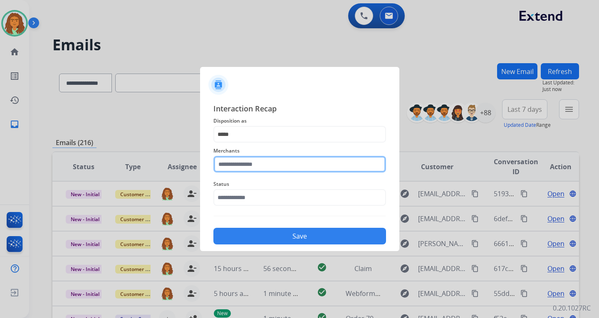
click at [226, 166] on input "text" at bounding box center [299, 164] width 173 height 17
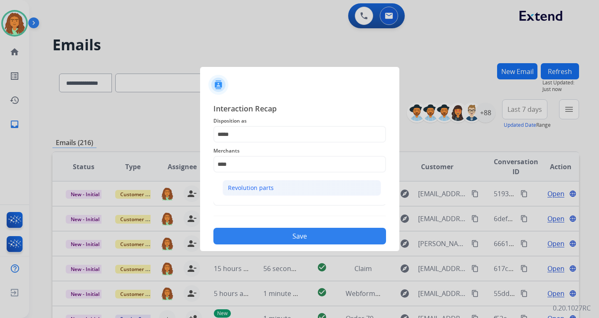
click at [252, 187] on div "Revolution parts" at bounding box center [251, 188] width 46 height 8
type input "**********"
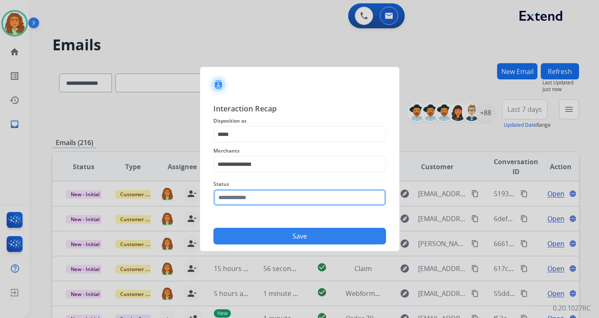
click at [247, 197] on input "text" at bounding box center [299, 197] width 173 height 17
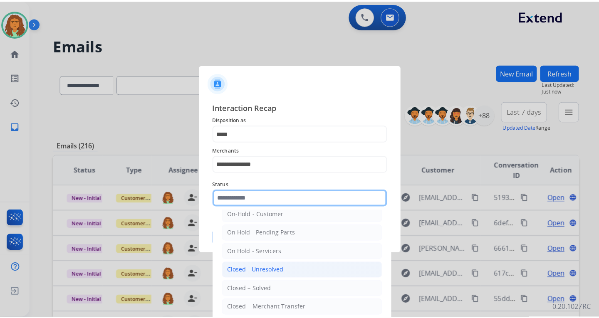
scroll to position [50, 0]
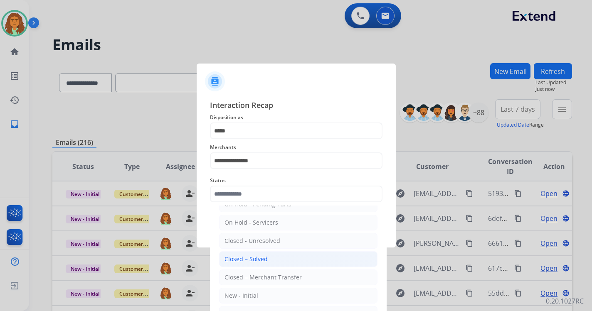
click at [246, 259] on div "Closed – Solved" at bounding box center [246, 259] width 43 height 8
type input "**********"
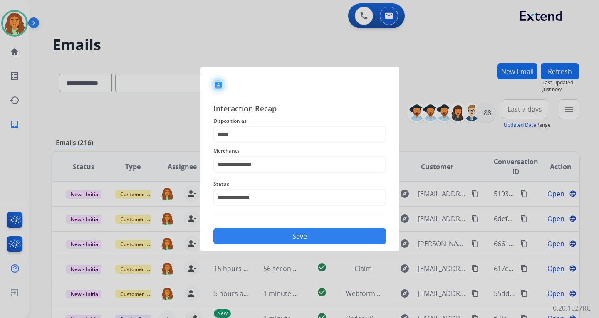
click at [294, 236] on button "Save" at bounding box center [299, 236] width 173 height 17
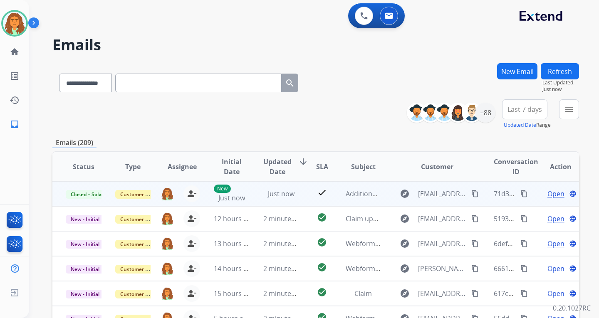
click at [430, 193] on mat-icon "content_copy" at bounding box center [523, 193] width 7 height 7
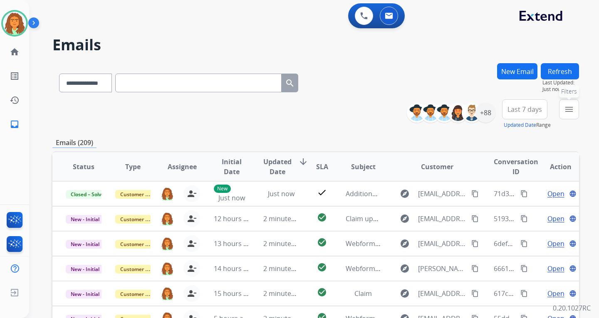
click at [430, 107] on mat-icon "menu" at bounding box center [569, 109] width 10 height 10
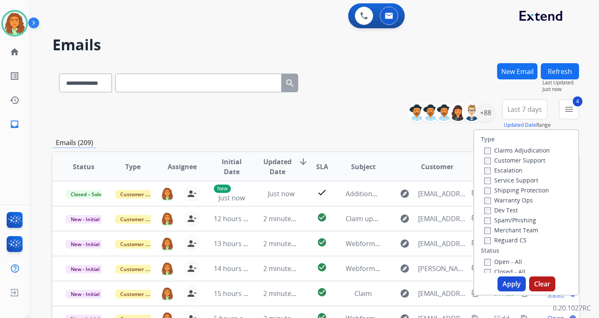
click at [430, 282] on button "Apply" at bounding box center [511, 284] width 28 height 15
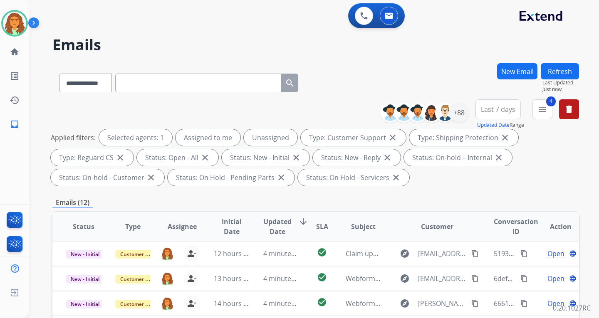
click at [430, 109] on span "Last 7 days" at bounding box center [498, 109] width 35 height 3
click at [430, 212] on div "Last 90 days" at bounding box center [495, 210] width 46 height 12
click at [430, 183] on div "Applied filters: Selected agents: 1 Assigned to me Unassigned Type: Customer Su…" at bounding box center [314, 157] width 526 height 57
click at [430, 114] on div "+144" at bounding box center [459, 113] width 20 height 20
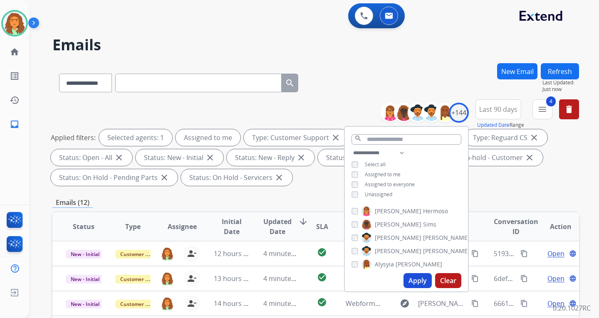
click at [415, 276] on button "Apply" at bounding box center [417, 280] width 28 height 15
click at [430, 181] on div "Applied filters: Selected agents: 1 Assigned to me Type: Customer Support close…" at bounding box center [314, 157] width 526 height 57
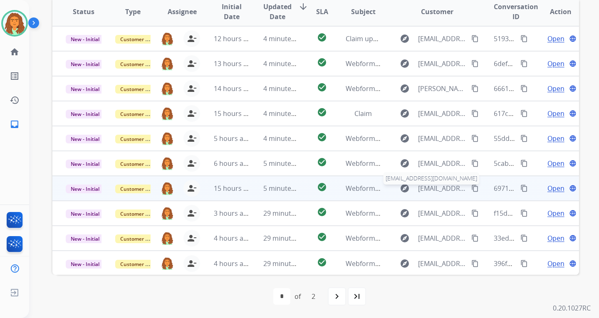
scroll to position [1, 0]
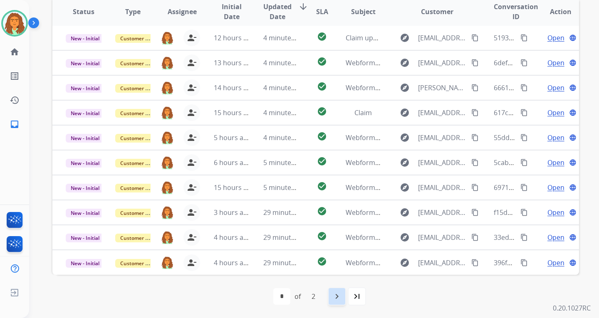
click at [336, 295] on mat-icon "navigate_next" at bounding box center [337, 296] width 10 height 10
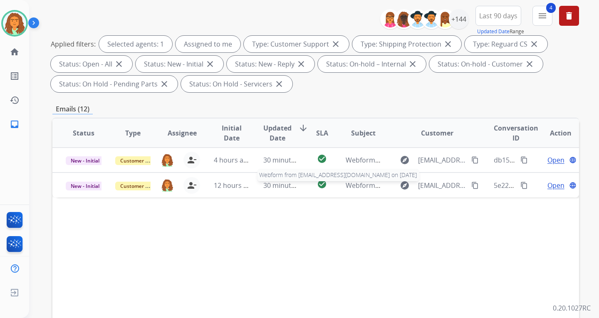
scroll to position [166, 0]
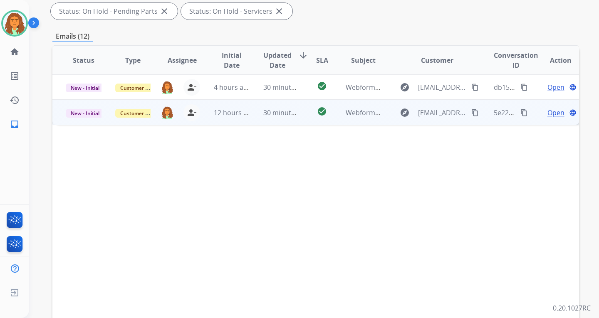
click at [284, 121] on td "30 minutes ago" at bounding box center [274, 112] width 49 height 25
drag, startPoint x: 264, startPoint y: 144, endPoint x: 66, endPoint y: 143, distance: 197.9
click at [66, 143] on div "The system is not allowing me to upload a photo of the damage." at bounding box center [266, 143] width 401 height 10
click at [430, 113] on mat-icon "content_copy" at bounding box center [523, 112] width 7 height 7
click at [430, 111] on span "Open" at bounding box center [555, 112] width 17 height 10
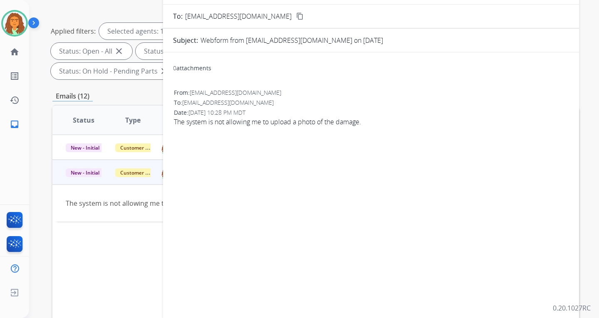
scroll to position [0, 0]
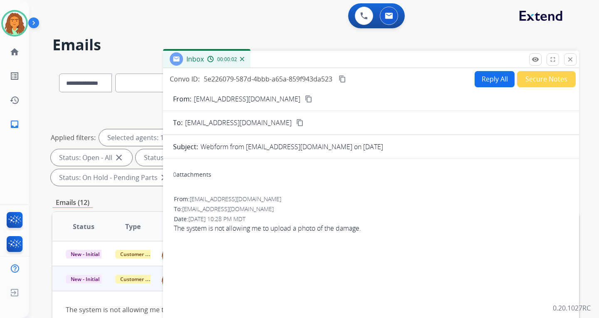
click at [430, 81] on button "Reply All" at bounding box center [494, 79] width 40 height 16
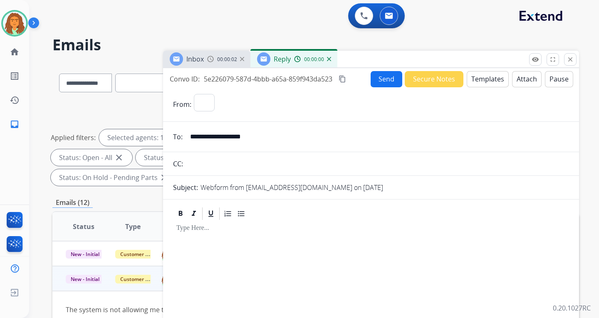
select select "**********"
click at [430, 77] on button "Templates" at bounding box center [488, 79] width 42 height 16
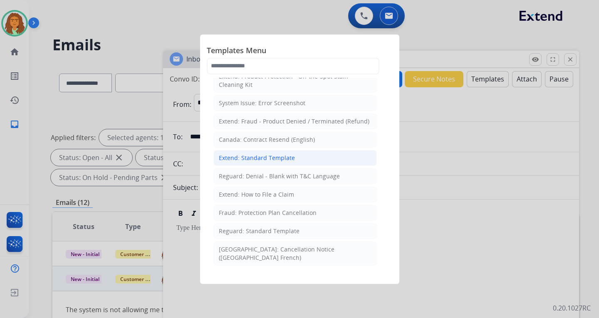
scroll to position [83, 0]
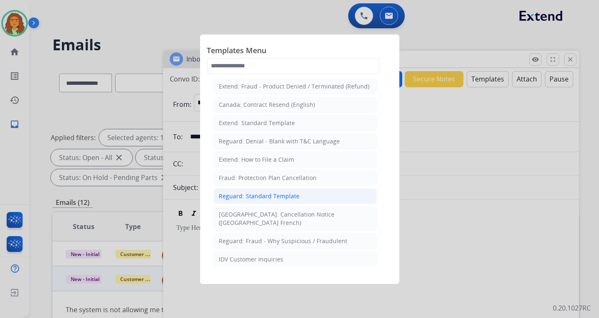
click at [248, 198] on div "Reguard: Standard Template" at bounding box center [259, 196] width 81 height 8
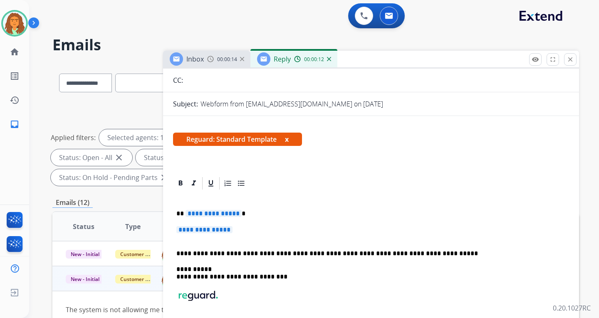
click at [201, 215] on span "**********" at bounding box center [213, 213] width 56 height 7
click at [196, 234] on p "**********" at bounding box center [370, 233] width 389 height 15
click at [195, 230] on span "**********" at bounding box center [204, 229] width 56 height 7
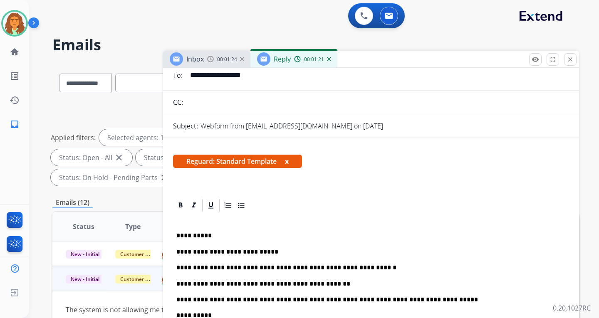
scroll to position [0, 0]
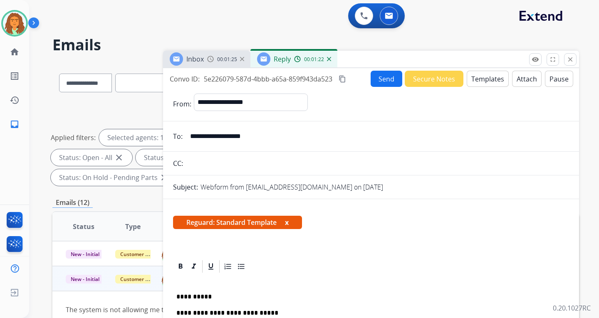
click at [382, 79] on button "Send" at bounding box center [386, 79] width 32 height 16
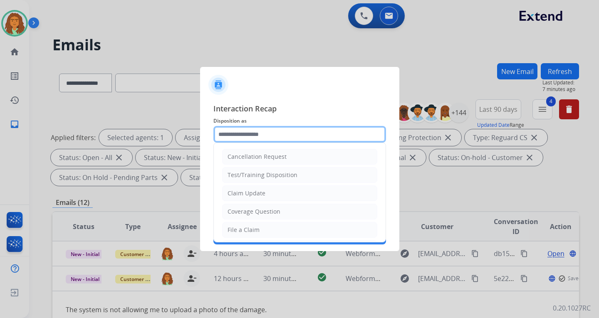
click at [235, 135] on input "text" at bounding box center [299, 134] width 173 height 17
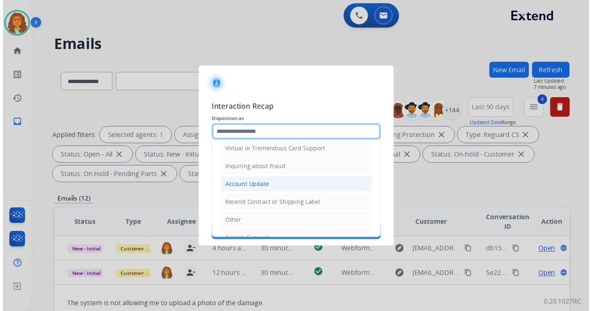
scroll to position [130, 0]
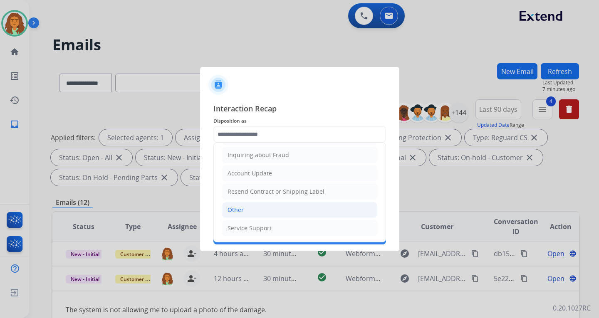
click at [242, 211] on div "Other" at bounding box center [235, 210] width 16 height 8
type input "*****"
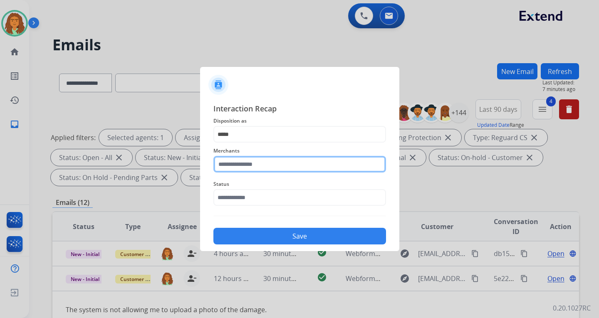
click at [241, 162] on input "text" at bounding box center [299, 164] width 173 height 17
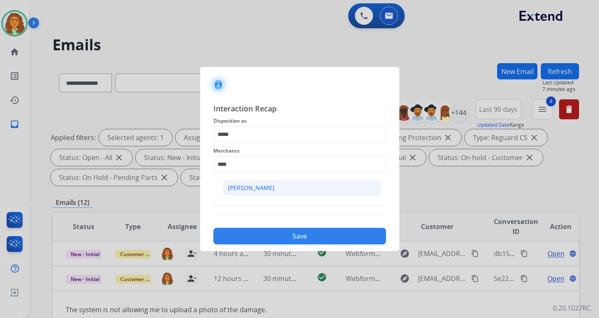
click at [252, 189] on div "[PERSON_NAME]" at bounding box center [251, 188] width 47 height 8
type input "**********"
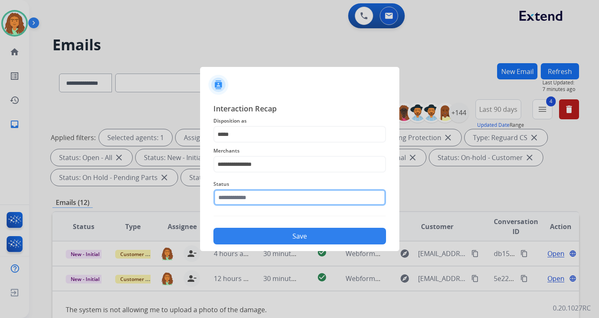
click at [252, 199] on input "text" at bounding box center [299, 197] width 173 height 17
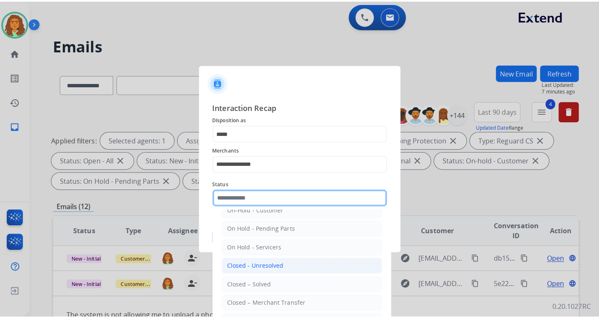
scroll to position [50, 0]
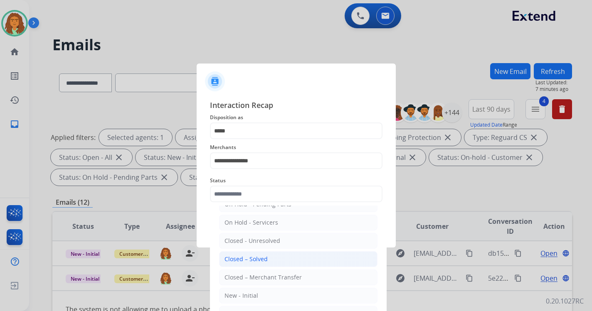
click at [258, 259] on div "Closed – Solved" at bounding box center [246, 259] width 43 height 8
type input "**********"
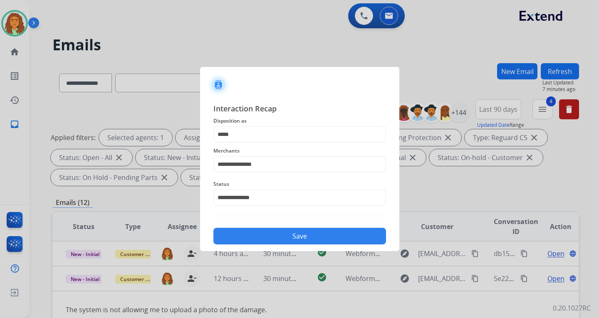
click at [294, 236] on button "Save" at bounding box center [299, 236] width 173 height 17
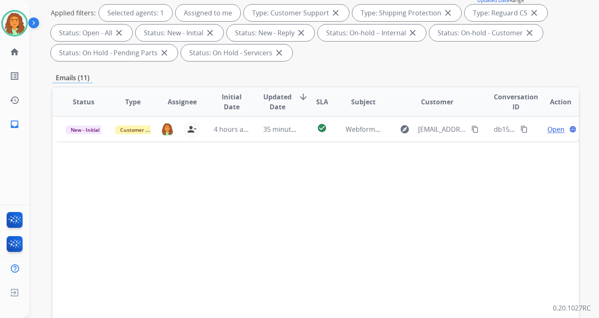
scroll to position [0, 0]
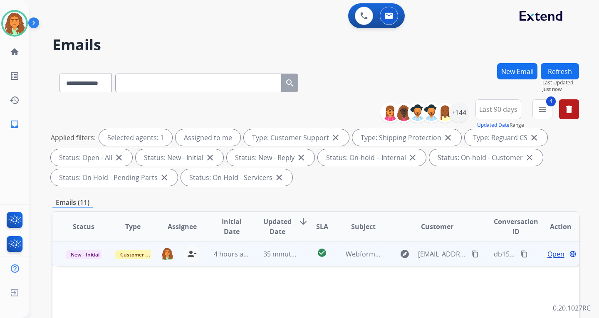
drag, startPoint x: 280, startPoint y: 262, endPoint x: 263, endPoint y: 262, distance: 17.1
click at [280, 262] on td "35 minutes ago" at bounding box center [274, 253] width 49 height 25
drag, startPoint x: 164, startPoint y: 287, endPoint x: 79, endPoint y: 287, distance: 84.4
click at [65, 289] on td "Not sure why claim was denied" at bounding box center [266, 284] width 428 height 37
click at [430, 255] on mat-icon "content_copy" at bounding box center [474, 253] width 7 height 7
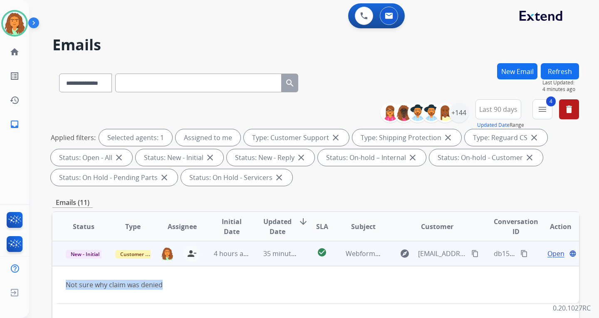
click at [430, 253] on mat-icon "content_copy" at bounding box center [523, 253] width 7 height 7
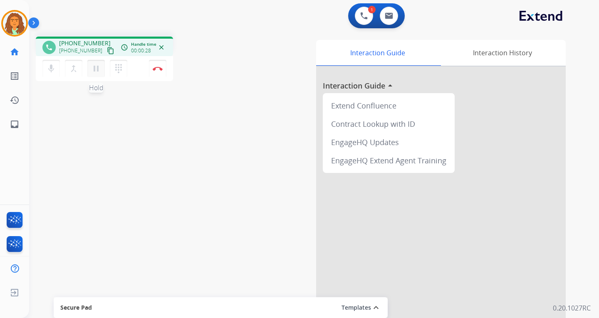
click at [100, 67] on mat-icon "pause" at bounding box center [96, 69] width 10 height 10
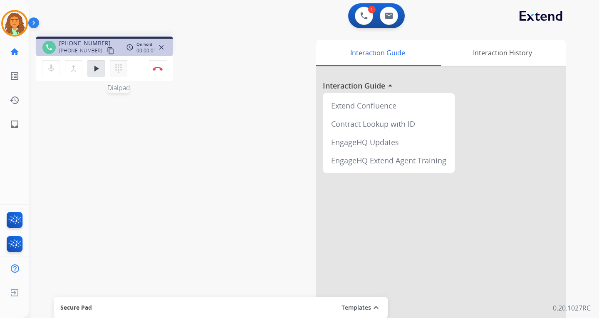
click at [120, 67] on mat-icon "dialpad" at bounding box center [119, 69] width 10 height 10
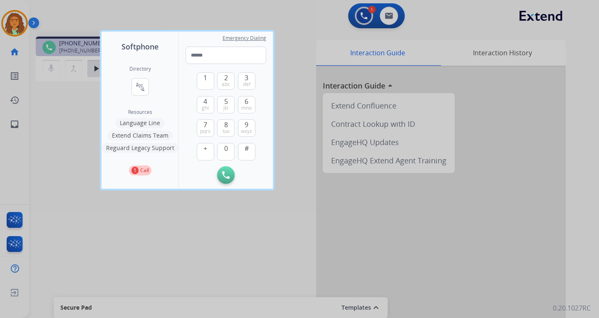
click at [143, 123] on button "Language Line" at bounding box center [140, 123] width 49 height 10
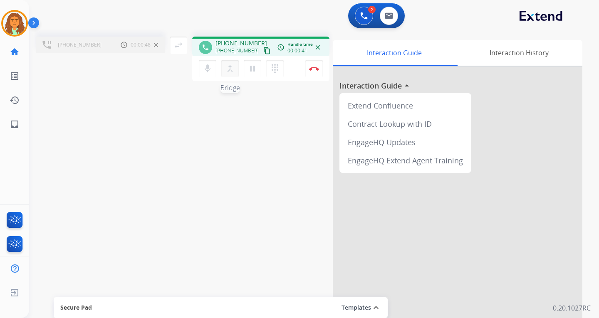
click at [229, 68] on mat-icon "merge_type" at bounding box center [230, 69] width 10 height 10
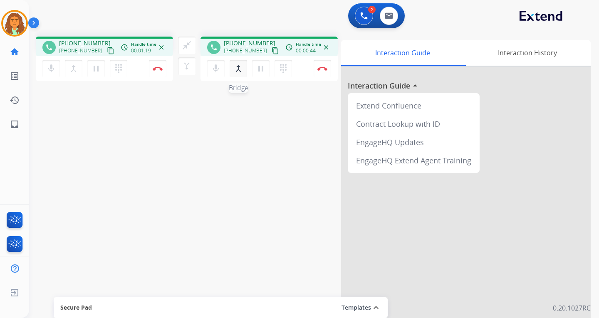
click at [237, 69] on mat-icon "merge_type" at bounding box center [238, 69] width 10 height 10
click at [324, 68] on img at bounding box center [322, 69] width 10 height 4
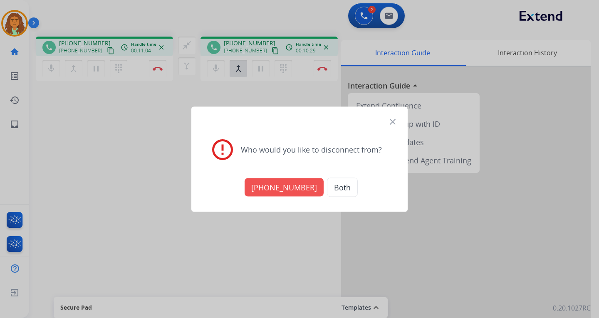
click at [294, 185] on button "+18005568467" at bounding box center [284, 187] width 79 height 18
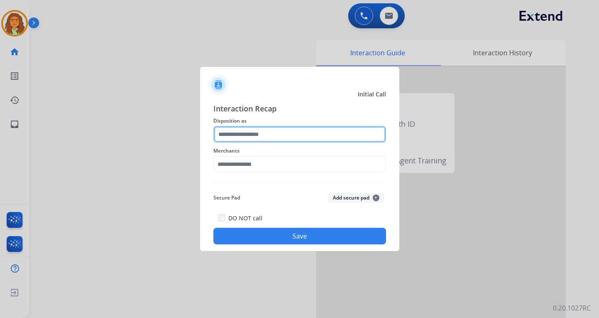
click at [251, 136] on input "text" at bounding box center [299, 134] width 173 height 17
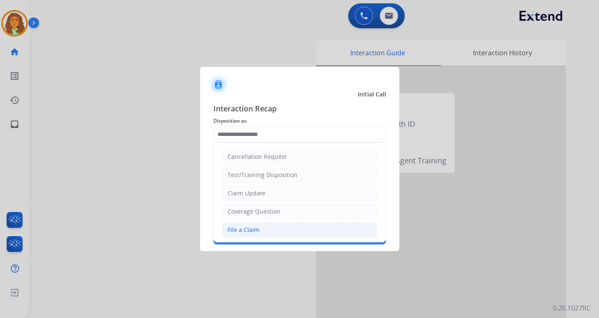
click at [247, 226] on div "File a Claim" at bounding box center [243, 230] width 32 height 8
type input "**********"
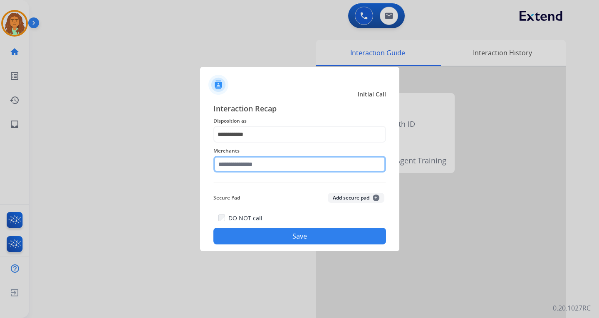
click at [249, 165] on input "text" at bounding box center [299, 164] width 173 height 17
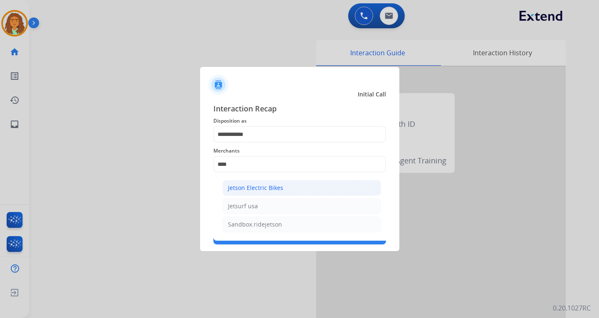
click at [268, 184] on div "Jetson Electric Bikes" at bounding box center [255, 188] width 55 height 8
type input "**********"
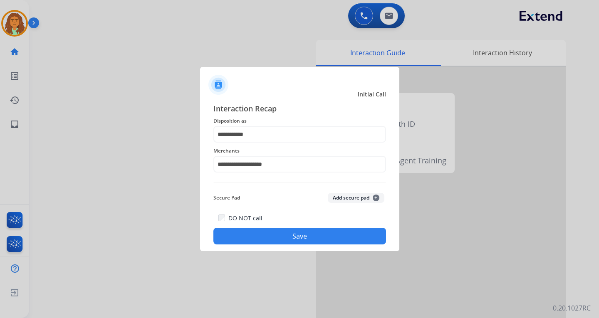
click at [294, 234] on button "Save" at bounding box center [299, 236] width 173 height 17
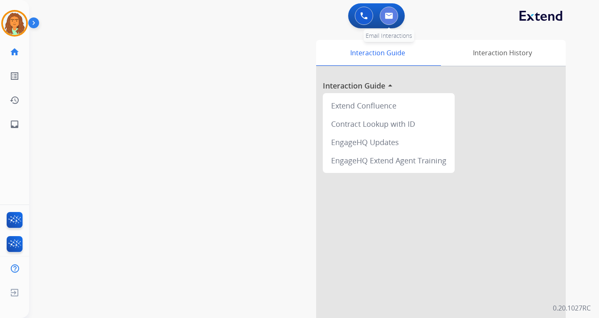
click at [387, 13] on img at bounding box center [389, 15] width 8 height 7
select select "**********"
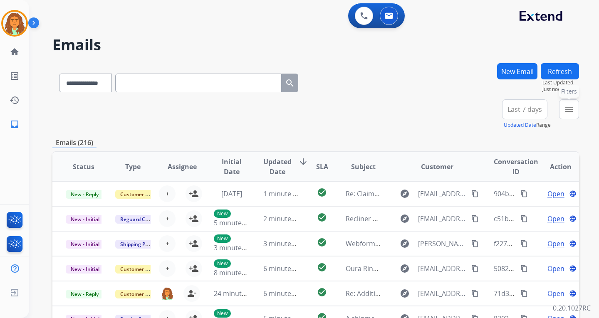
click at [569, 109] on mat-icon "menu" at bounding box center [569, 109] width 10 height 10
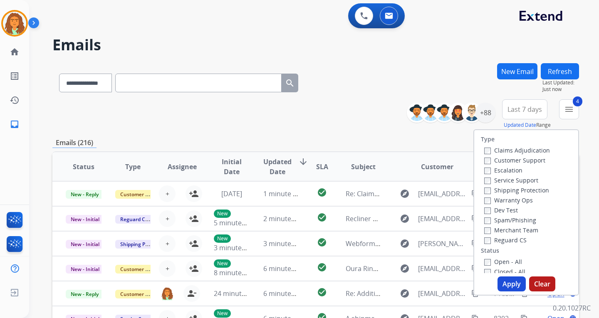
click at [506, 284] on button "Apply" at bounding box center [511, 284] width 28 height 15
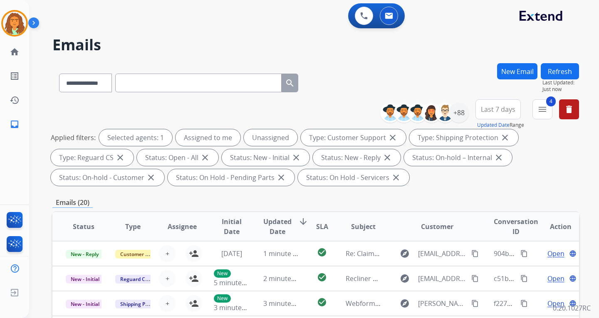
click at [507, 108] on span "Last 7 days" at bounding box center [498, 109] width 35 height 3
click at [487, 210] on div "Last 90 days" at bounding box center [495, 210] width 46 height 12
click at [443, 188] on div "**********" at bounding box center [315, 144] width 526 height 90
click at [464, 111] on div "+144" at bounding box center [459, 113] width 20 height 20
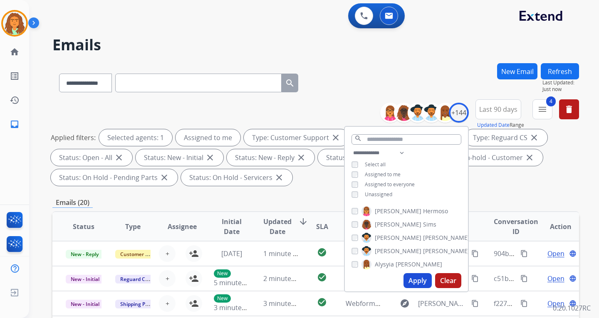
drag, startPoint x: 418, startPoint y: 278, endPoint x: 426, endPoint y: 269, distance: 11.8
click at [417, 278] on button "Apply" at bounding box center [417, 280] width 28 height 15
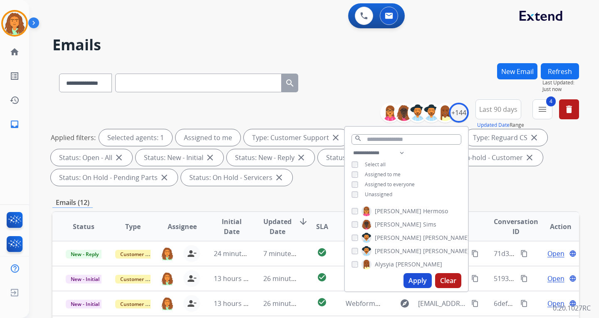
click at [496, 180] on div "Applied filters: Selected agents: 1 Assigned to me Type: Customer Support close…" at bounding box center [314, 157] width 526 height 57
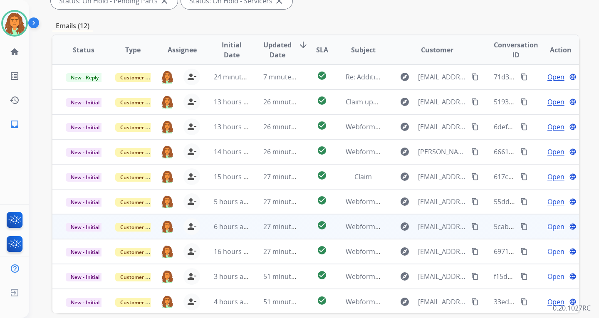
scroll to position [215, 0]
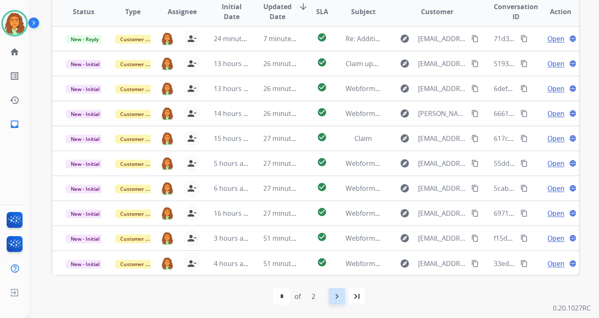
click at [338, 299] on mat-icon "navigate_next" at bounding box center [337, 296] width 10 height 10
select select "*"
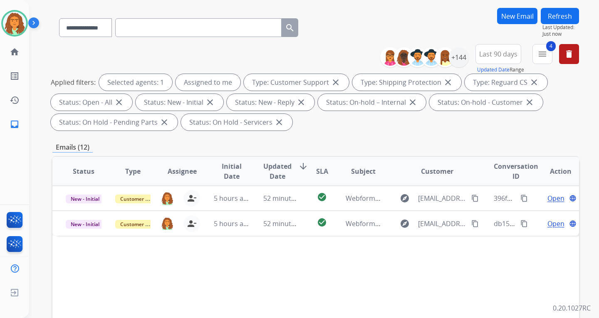
scroll to position [125, 0]
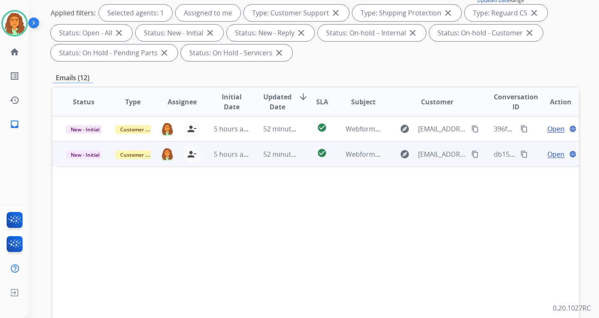
click at [332, 156] on td "Webform from joe10581@gmail.com on 10/04/2025" at bounding box center [356, 153] width 49 height 25
click at [547, 153] on span "Open" at bounding box center [555, 154] width 17 height 10
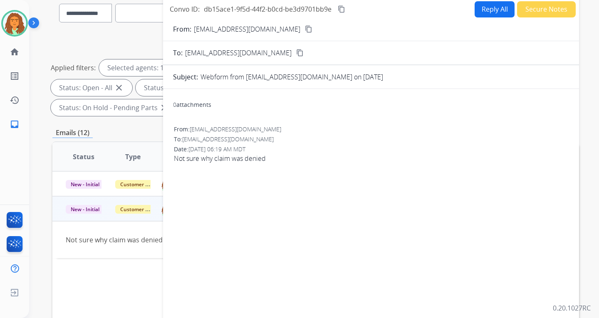
scroll to position [0, 0]
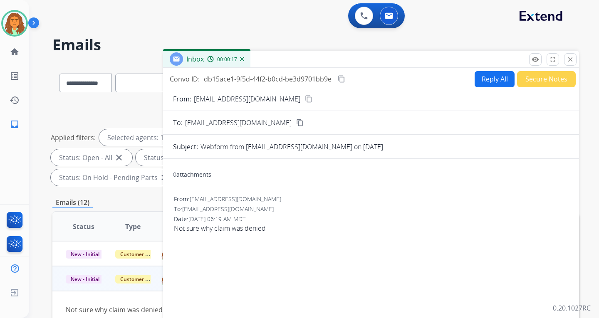
click at [482, 82] on button "Reply All" at bounding box center [494, 79] width 40 height 16
select select "**********"
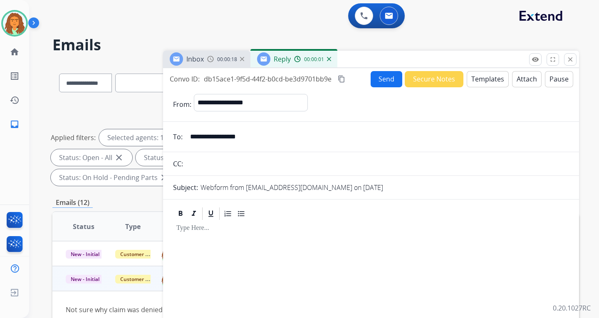
click at [484, 80] on button "Templates" at bounding box center [488, 79] width 42 height 16
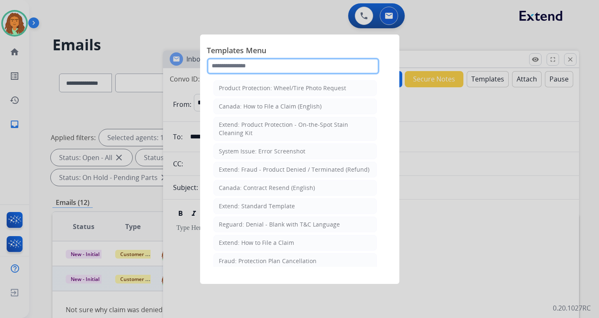
click at [253, 67] on input "text" at bounding box center [293, 66] width 173 height 17
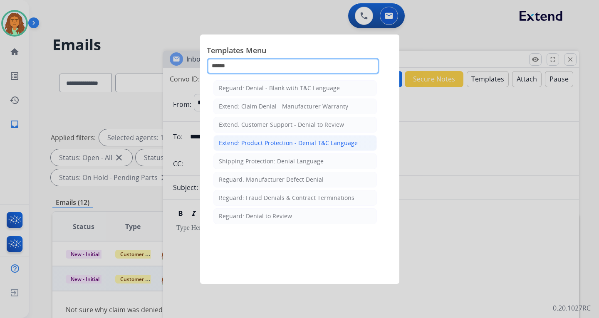
type input "******"
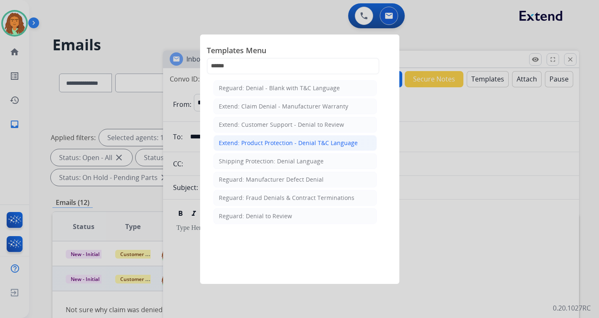
click at [254, 143] on div "Extend: Product Protection - Denial T&C Language" at bounding box center [288, 143] width 139 height 8
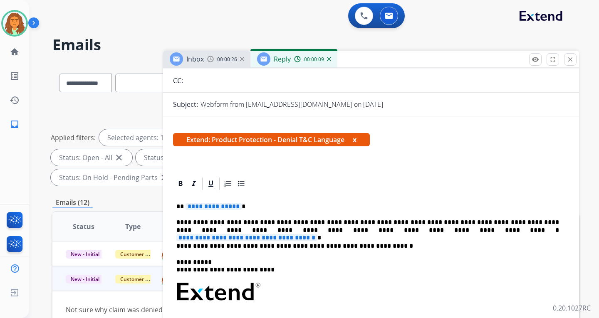
scroll to position [83, 0]
click at [234, 208] on span "**********" at bounding box center [213, 206] width 56 height 7
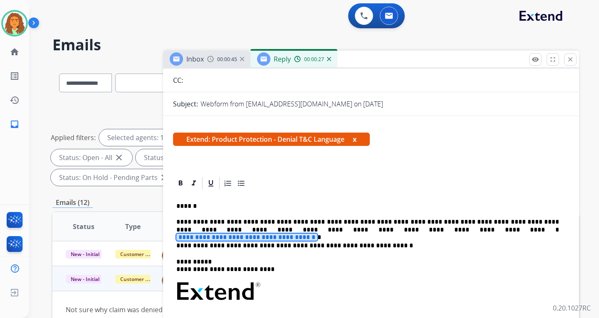
click at [317, 234] on span "**********" at bounding box center [246, 237] width 141 height 7
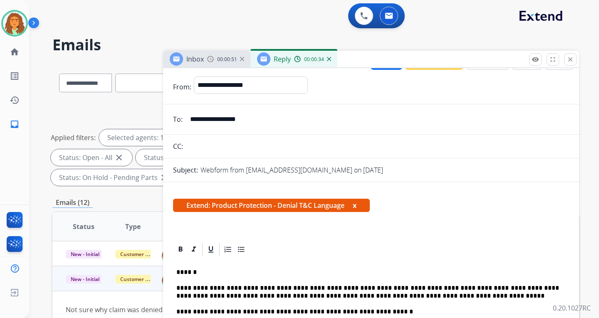
scroll to position [0, 0]
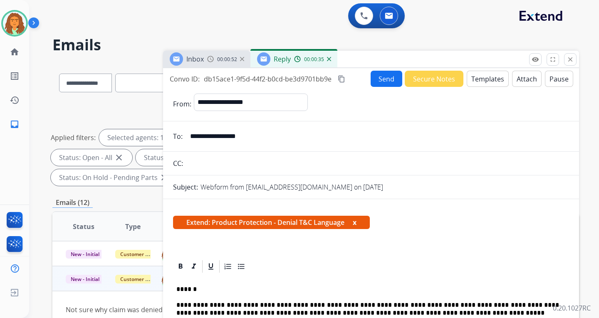
click at [516, 78] on button "Attach" at bounding box center [527, 79] width 30 height 16
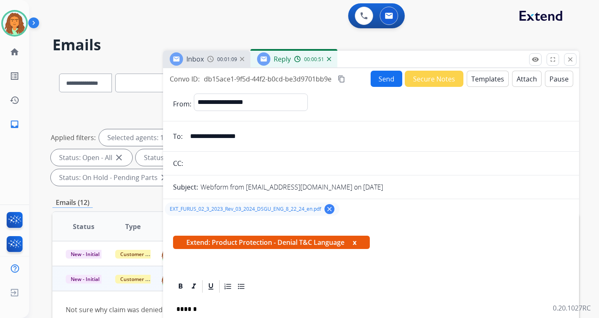
click at [379, 77] on button "Send" at bounding box center [386, 79] width 32 height 16
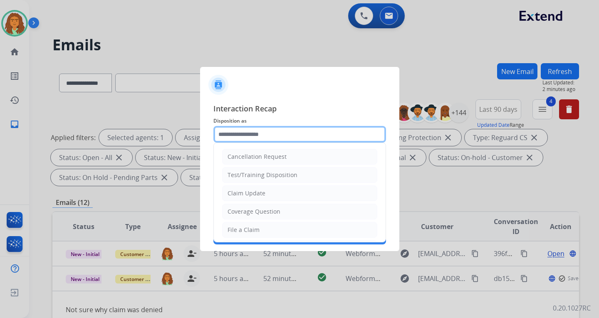
click at [233, 134] on input "text" at bounding box center [299, 134] width 173 height 17
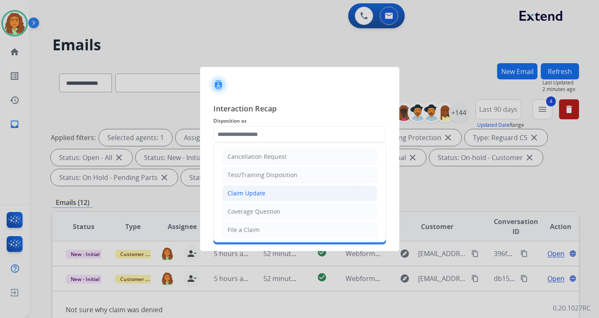
click at [254, 192] on div "Claim Update" at bounding box center [246, 193] width 38 height 8
type input "**********"
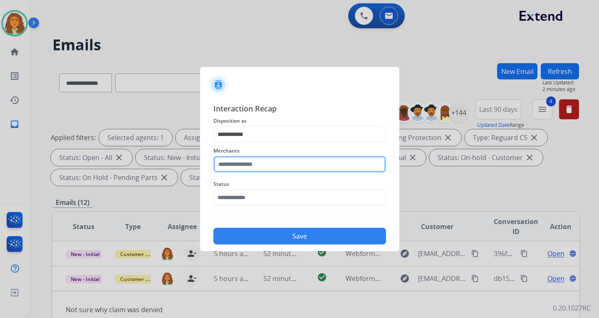
click at [240, 166] on input "text" at bounding box center [299, 164] width 173 height 17
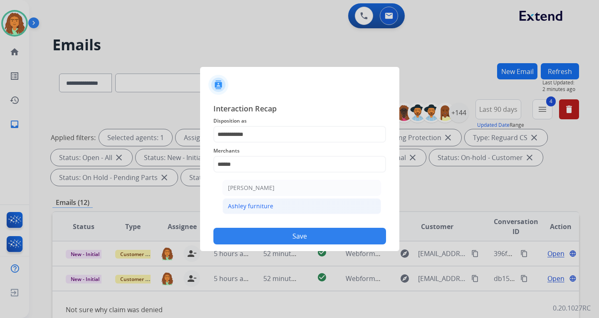
click at [244, 205] on div "Ashley furniture" at bounding box center [250, 206] width 45 height 8
type input "**********"
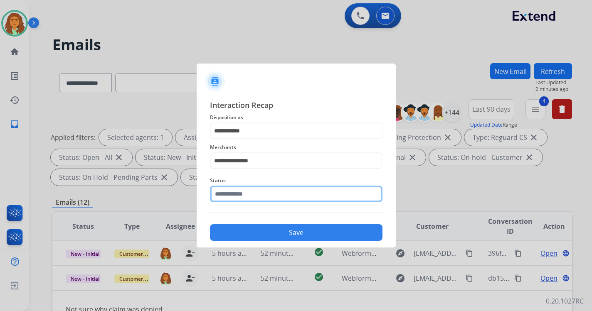
click at [243, 200] on input "text" at bounding box center [296, 194] width 173 height 17
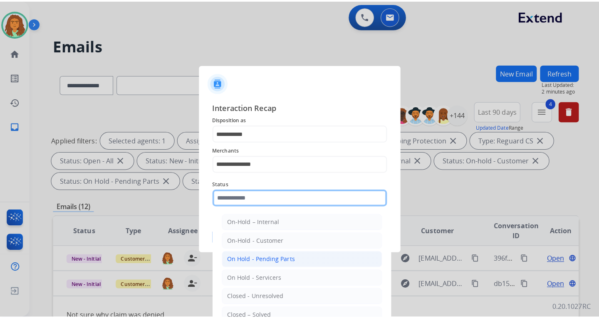
scroll to position [50, 0]
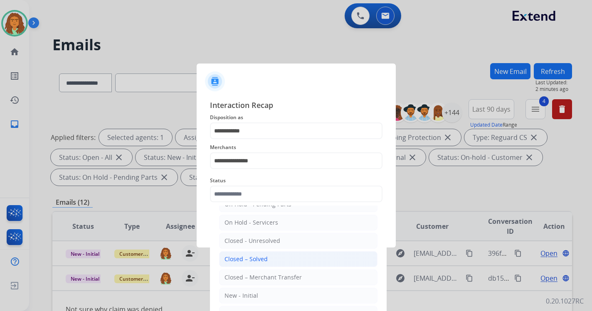
click at [257, 261] on div "Closed – Solved" at bounding box center [246, 259] width 43 height 8
type input "**********"
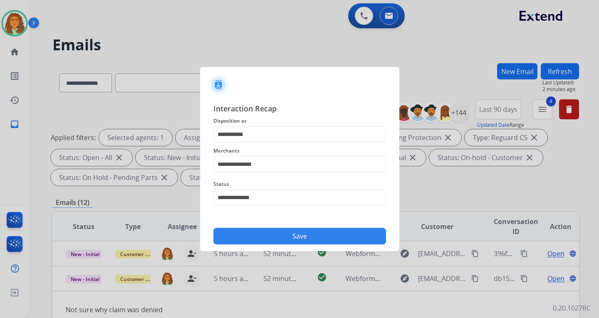
click at [282, 231] on button "Save" at bounding box center [299, 236] width 173 height 17
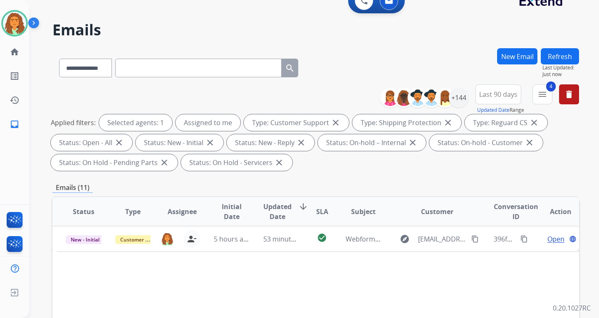
scroll to position [42, 0]
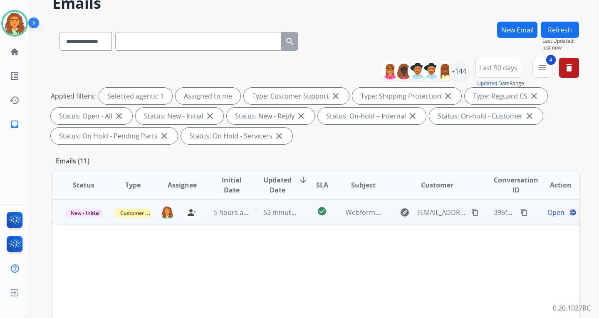
click at [285, 217] on td "53 minutes ago" at bounding box center [274, 212] width 49 height 25
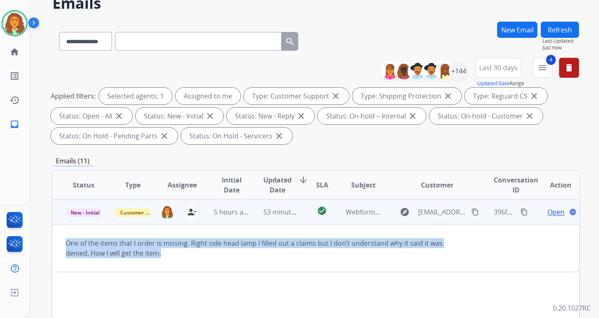
drag, startPoint x: 65, startPoint y: 242, endPoint x: 165, endPoint y: 254, distance: 100.2
click at [165, 254] on td "One of the items that I order is missing. Right side head lamp I filled out a c…" at bounding box center [266, 248] width 428 height 47
copy div "One of the items that I order is missing. Right side head lamp I filled out a c…"
click at [520, 212] on mat-icon "content_copy" at bounding box center [523, 211] width 7 height 7
click at [471, 210] on mat-icon "content_copy" at bounding box center [474, 211] width 7 height 7
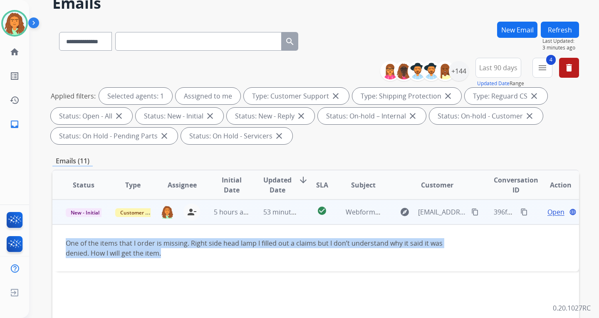
click at [340, 231] on td "One of the items that I order is missing. Right side head lamp I filled out a c…" at bounding box center [266, 248] width 428 height 47
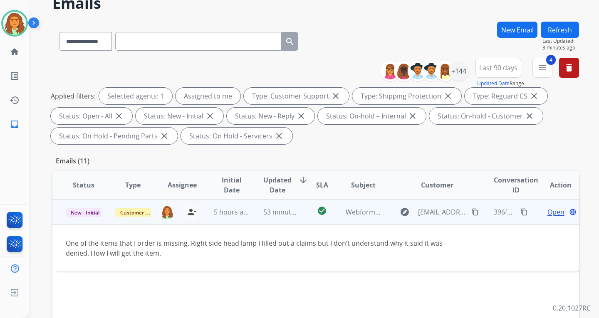
click at [548, 212] on span "Open" at bounding box center [555, 212] width 17 height 10
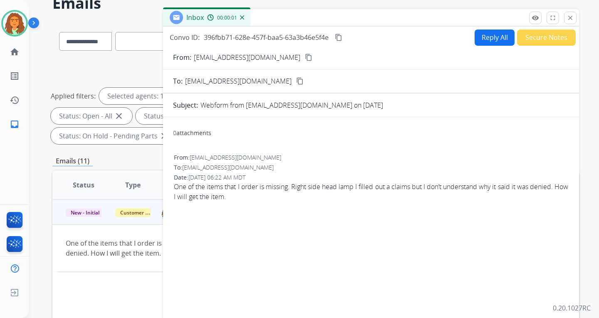
click at [489, 34] on button "Reply All" at bounding box center [494, 38] width 40 height 16
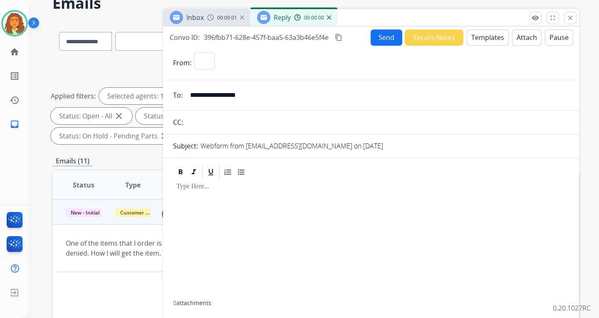
select select "**********"
click at [487, 37] on button "Templates" at bounding box center [488, 38] width 42 height 16
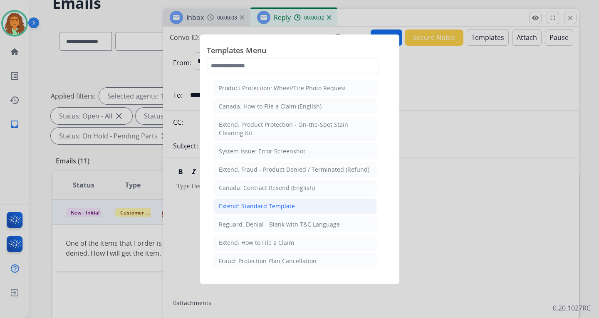
click at [275, 206] on div "Extend: Standard Template" at bounding box center [257, 206] width 76 height 8
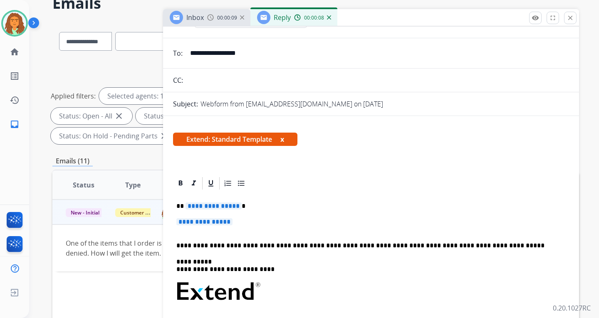
click at [202, 204] on span "**********" at bounding box center [213, 206] width 56 height 7
click at [189, 222] on span "**********" at bounding box center [204, 221] width 56 height 7
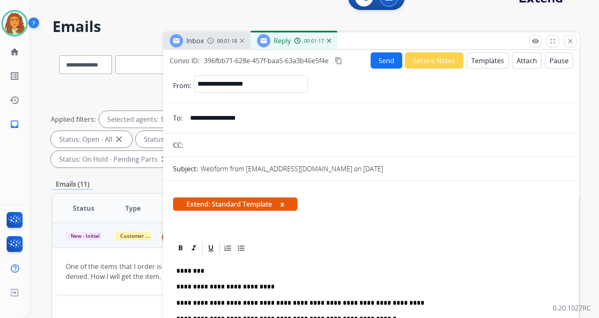
scroll to position [0, 0]
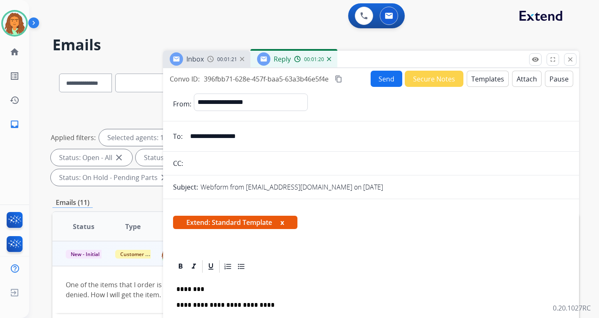
click at [375, 79] on button "Send" at bounding box center [386, 79] width 32 height 16
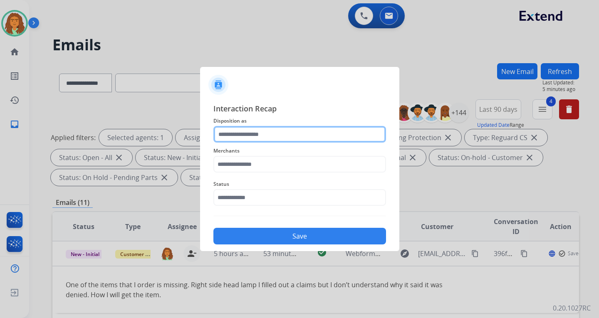
click at [240, 137] on input "text" at bounding box center [299, 134] width 173 height 17
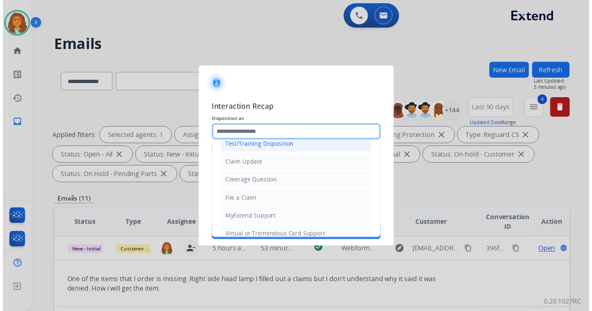
scroll to position [42, 0]
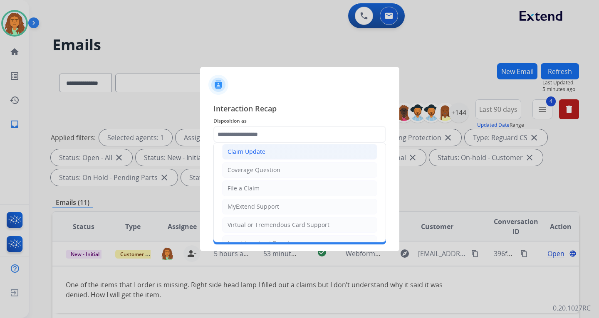
click at [256, 152] on div "Claim Update" at bounding box center [246, 152] width 38 height 8
type input "**********"
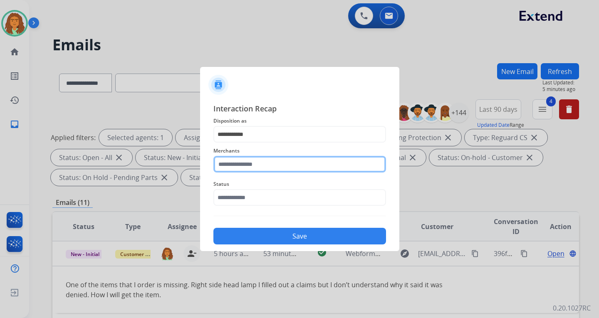
click at [235, 163] on input "text" at bounding box center [299, 164] width 173 height 17
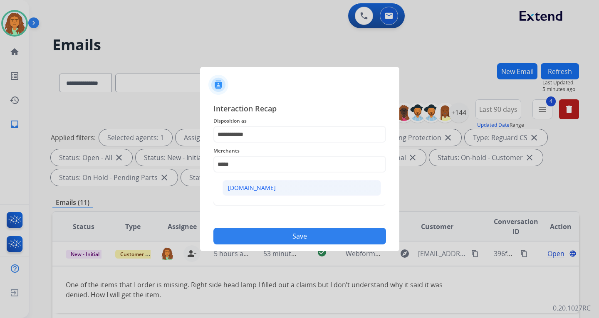
click at [248, 187] on div "[DOMAIN_NAME]" at bounding box center [252, 188] width 48 height 8
type input "**********"
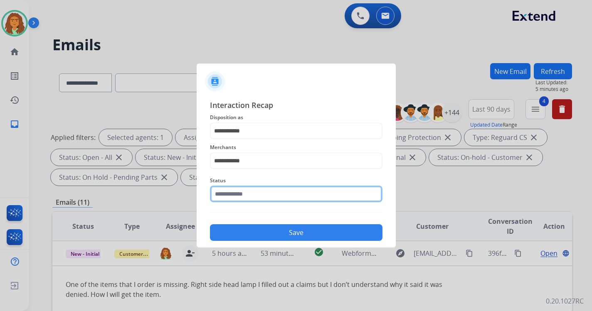
click at [248, 197] on input "text" at bounding box center [296, 194] width 173 height 17
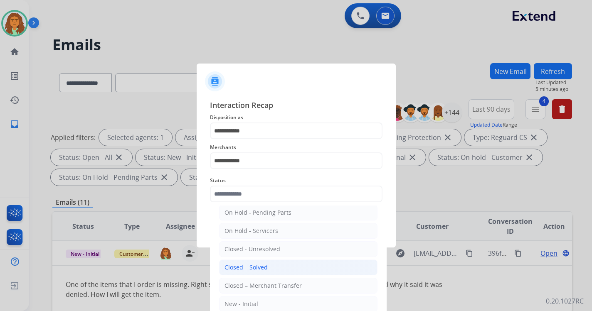
click at [250, 267] on div "Closed – Solved" at bounding box center [246, 268] width 43 height 8
type input "**********"
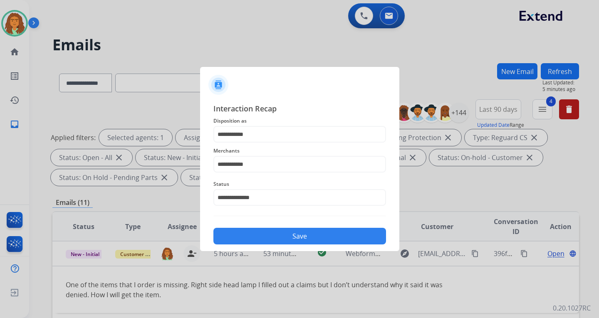
click at [279, 234] on button "Save" at bounding box center [299, 236] width 173 height 17
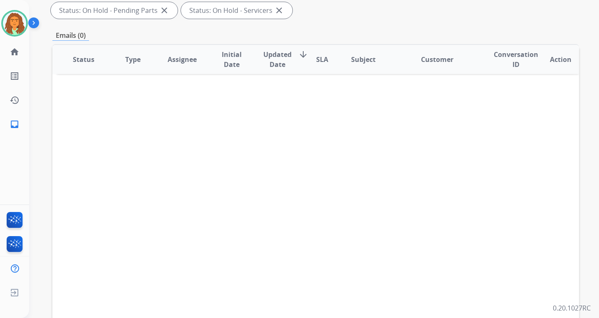
scroll to position [215, 0]
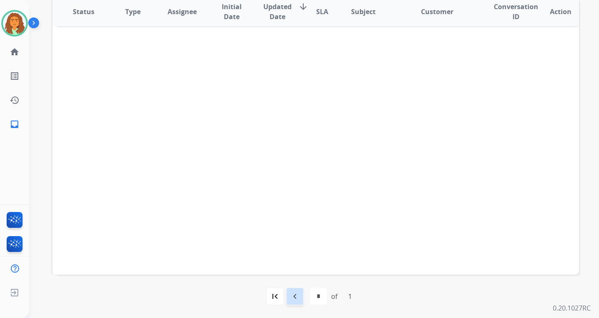
click at [296, 298] on mat-icon "navigate_before" at bounding box center [295, 296] width 10 height 10
select select "*"
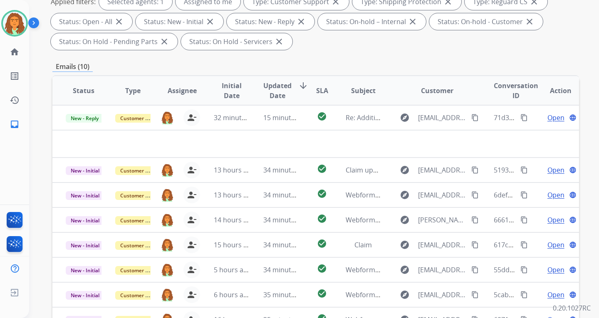
scroll to position [208, 0]
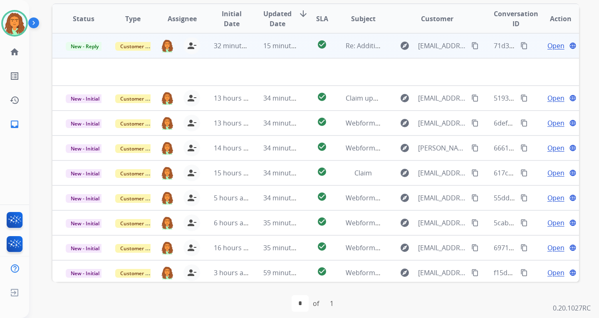
click at [304, 49] on td "check_circle" at bounding box center [315, 45] width 33 height 25
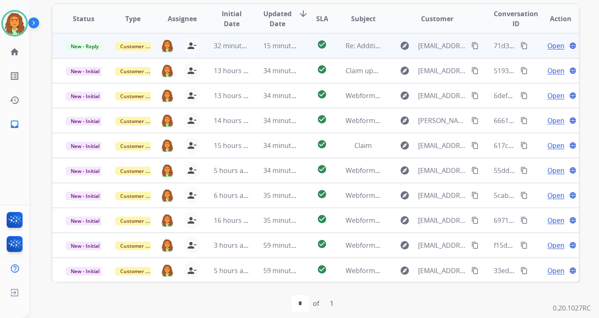
click at [304, 49] on td "check_circle" at bounding box center [315, 45] width 33 height 25
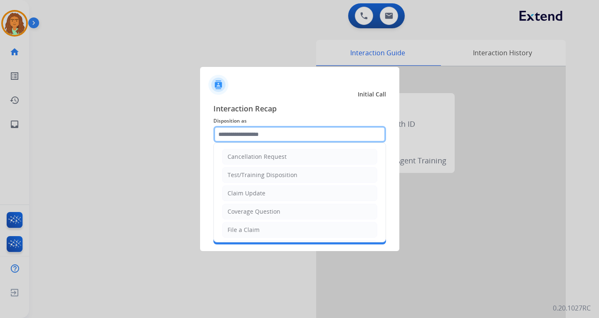
click at [272, 136] on input "text" at bounding box center [299, 134] width 173 height 17
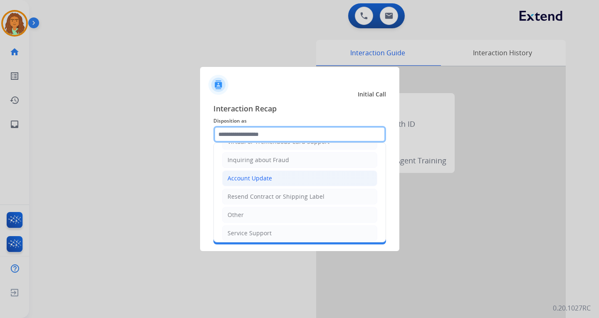
scroll to position [130, 0]
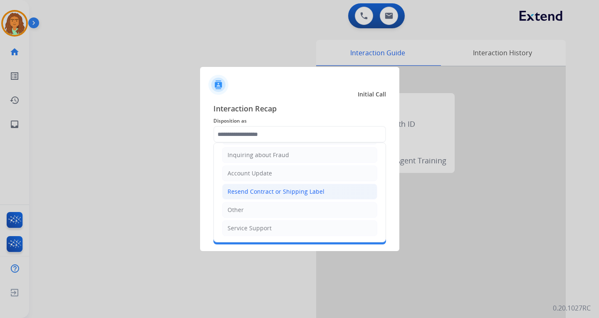
click at [257, 192] on div "Resend Contract or Shipping Label" at bounding box center [275, 192] width 97 height 8
type input "**********"
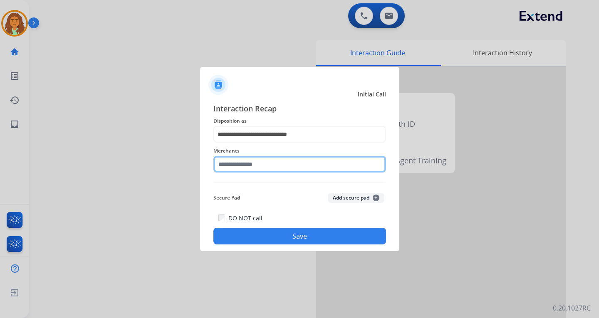
click at [228, 161] on input "text" at bounding box center [299, 164] width 173 height 17
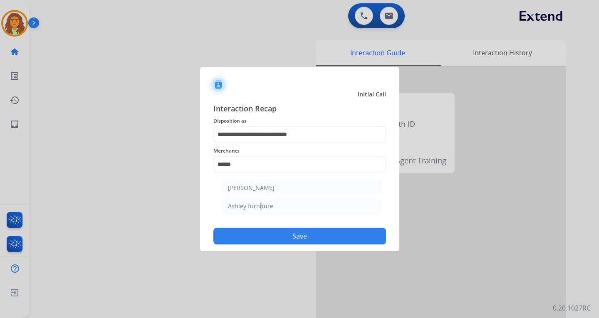
click at [257, 206] on div "Ashley furniture" at bounding box center [250, 206] width 45 height 8
type input "**********"
click at [282, 233] on button "Save" at bounding box center [299, 236] width 173 height 17
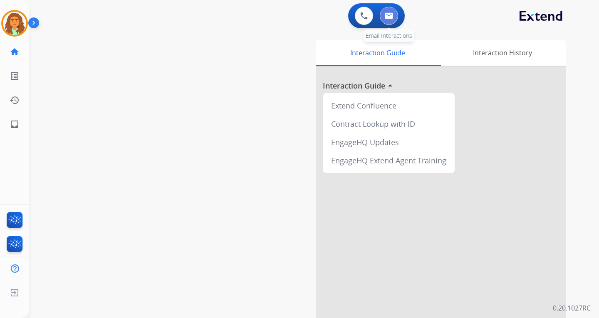
click at [391, 18] on img at bounding box center [389, 15] width 8 height 7
select select "**********"
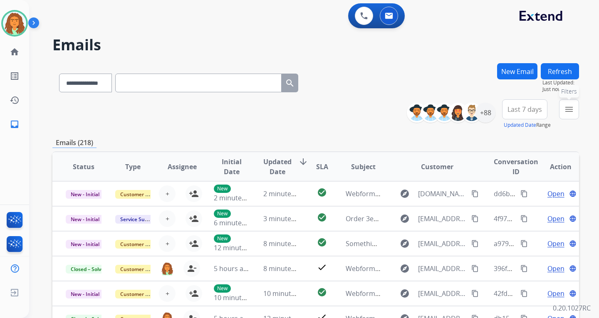
click at [569, 105] on mat-icon "menu" at bounding box center [569, 109] width 10 height 10
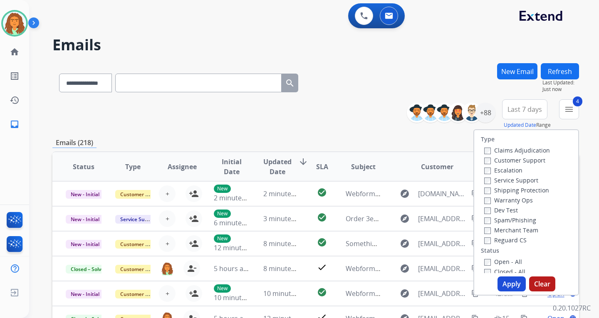
click at [508, 282] on button "Apply" at bounding box center [511, 284] width 28 height 15
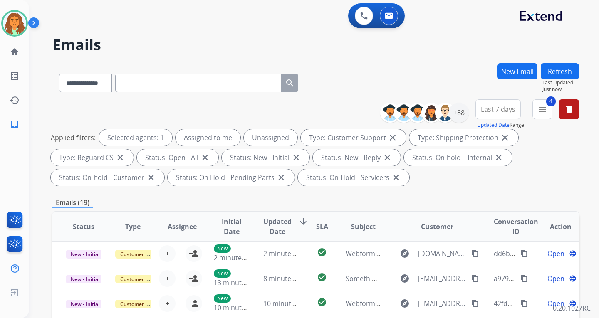
click at [495, 108] on span "Last 7 days" at bounding box center [498, 109] width 35 height 3
click at [493, 214] on div "Last 90 days" at bounding box center [495, 210] width 46 height 12
click at [437, 177] on div "Applied filters: Selected agents: 1 Assigned to me Unassigned Type: Customer Su…" at bounding box center [314, 157] width 526 height 57
click at [460, 114] on div "+144" at bounding box center [459, 113] width 20 height 20
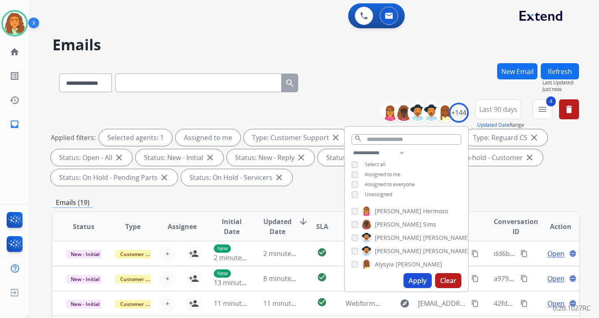
click at [411, 280] on button "Apply" at bounding box center [417, 280] width 28 height 15
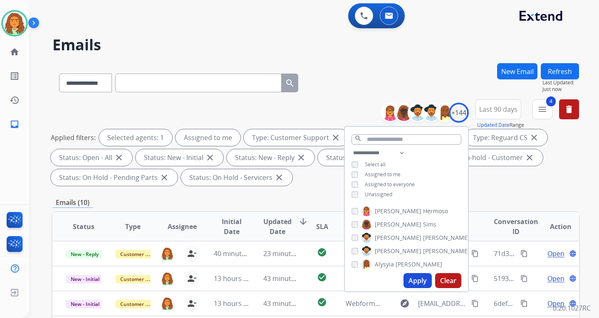
click at [486, 183] on div "Applied filters: Selected agents: 1 Assigned to me Type: Customer Support close…" at bounding box center [314, 157] width 526 height 57
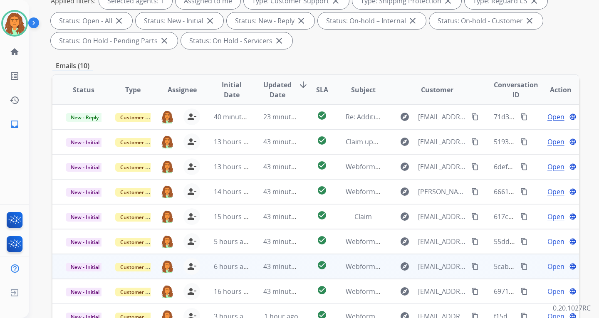
scroll to position [132, 0]
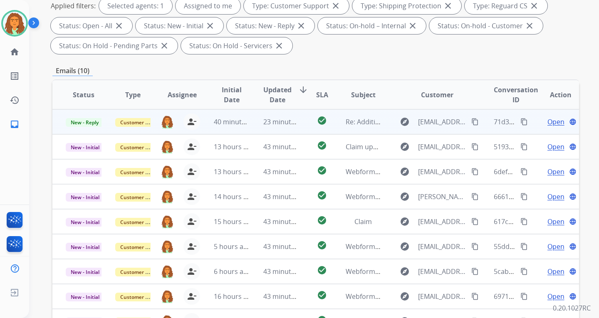
click at [284, 128] on td "23 minutes ago" at bounding box center [274, 121] width 49 height 25
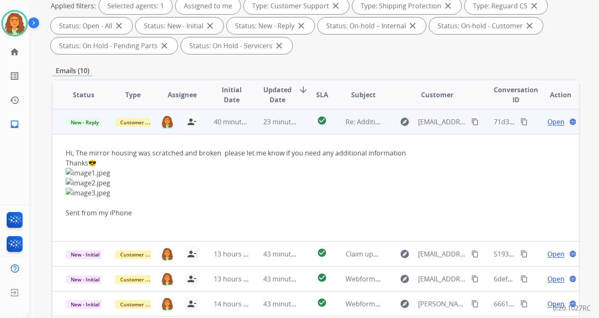
click at [471, 119] on mat-icon "content_copy" at bounding box center [474, 121] width 7 height 7
click at [547, 121] on span "Open" at bounding box center [555, 122] width 17 height 10
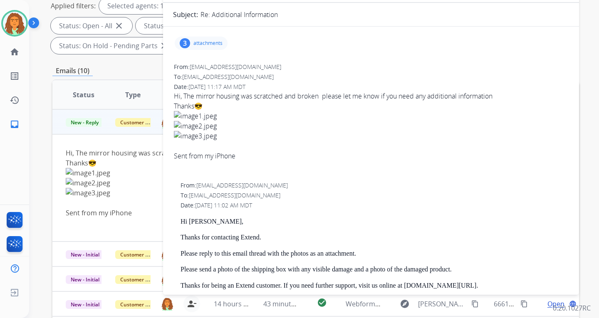
click at [187, 40] on div "3" at bounding box center [185, 43] width 10 height 10
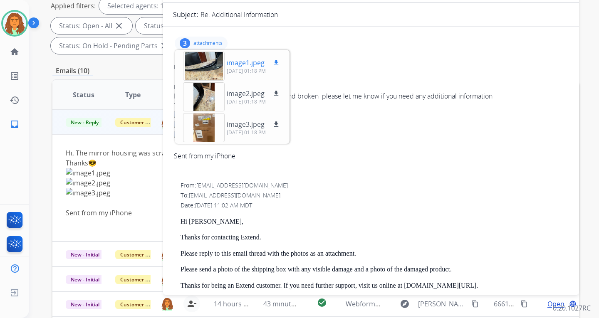
click at [206, 62] on div at bounding box center [204, 66] width 42 height 29
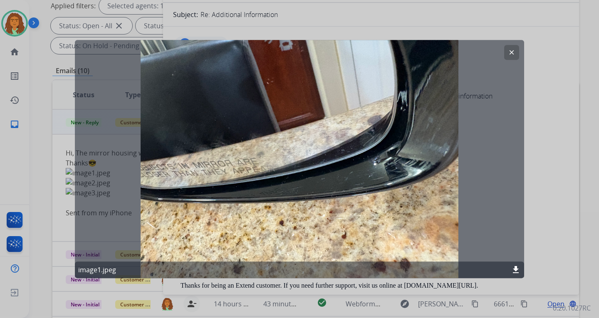
click at [155, 221] on div "clear image1.jpeg download" at bounding box center [299, 159] width 449 height 239
click at [536, 141] on div at bounding box center [299, 159] width 599 height 318
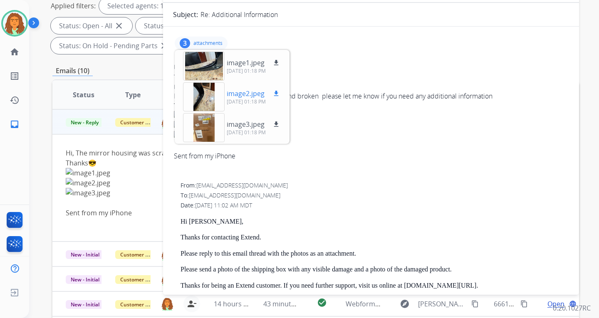
click at [210, 96] on div at bounding box center [204, 96] width 42 height 29
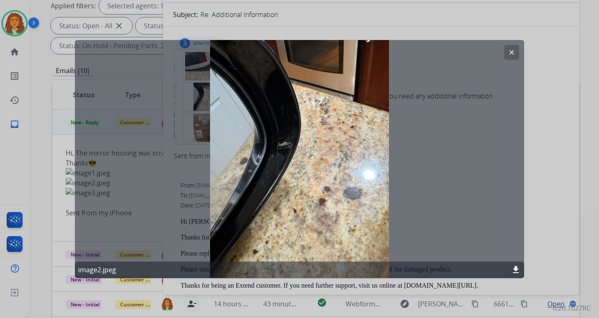
click at [532, 88] on div at bounding box center [299, 159] width 599 height 318
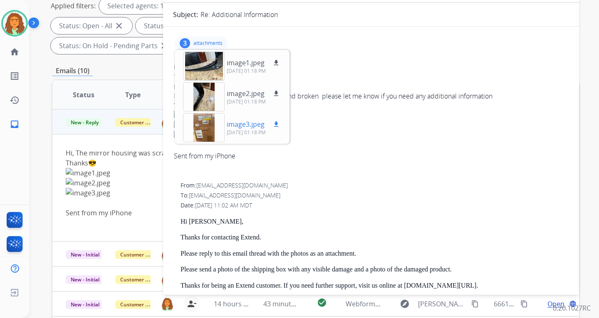
click at [202, 126] on div at bounding box center [204, 127] width 42 height 29
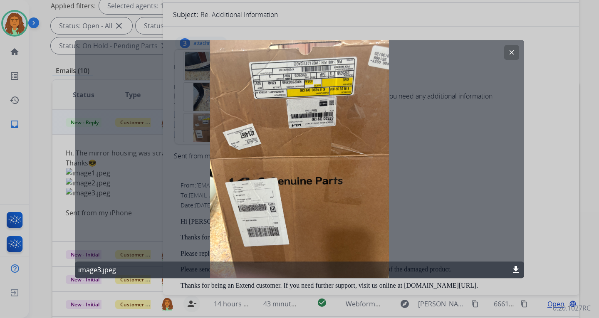
click at [509, 52] on mat-icon "clear" at bounding box center [511, 52] width 7 height 7
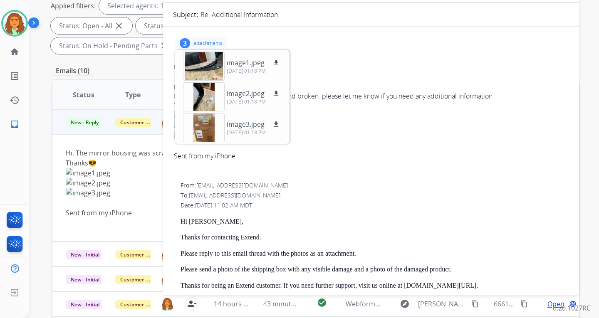
click at [200, 42] on p "attachments" at bounding box center [207, 43] width 29 height 7
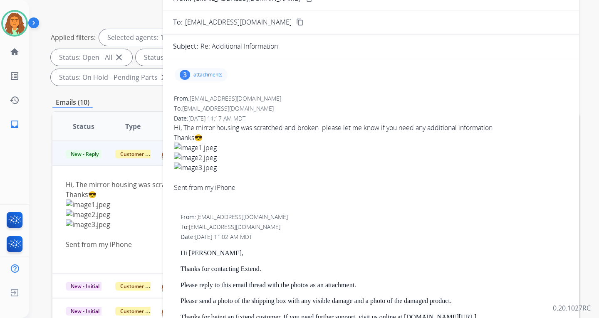
scroll to position [7, 0]
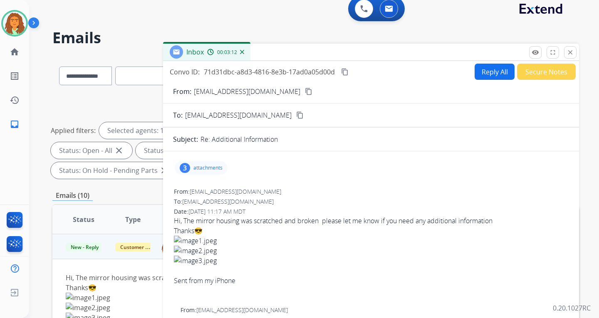
click at [494, 76] on button "Reply All" at bounding box center [494, 72] width 40 height 16
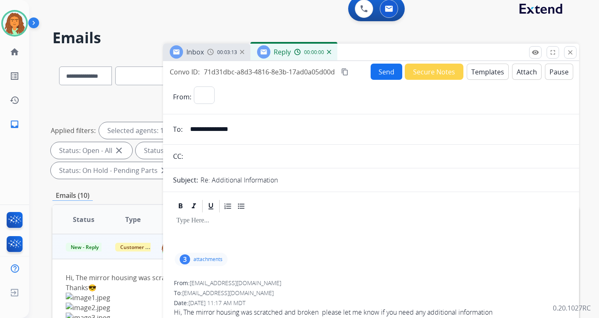
select select "**********"
click at [488, 67] on button "Templates" at bounding box center [488, 72] width 42 height 16
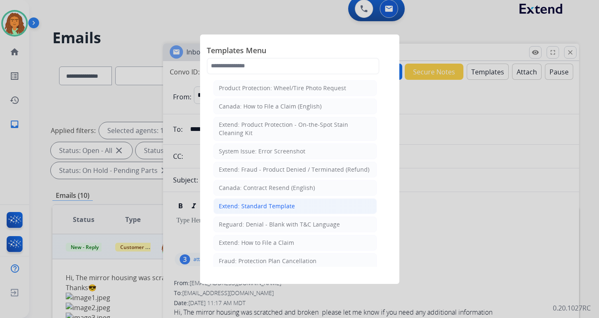
click at [267, 206] on div "Extend: Standard Template" at bounding box center [257, 206] width 76 height 8
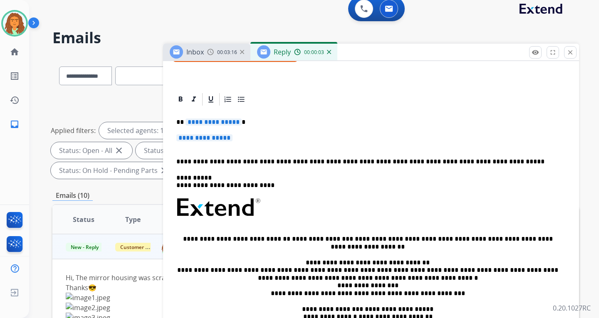
scroll to position [166, 0]
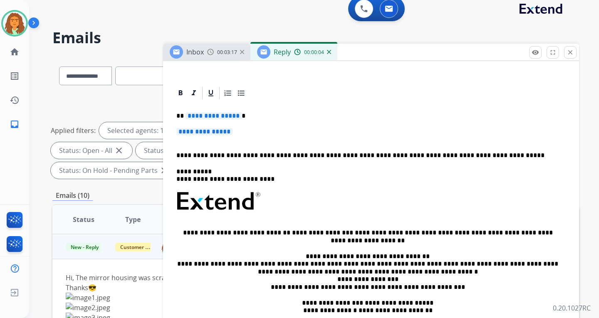
click at [218, 116] on span "**********" at bounding box center [213, 115] width 56 height 7
click at [199, 131] on span "**********" at bounding box center [204, 131] width 56 height 7
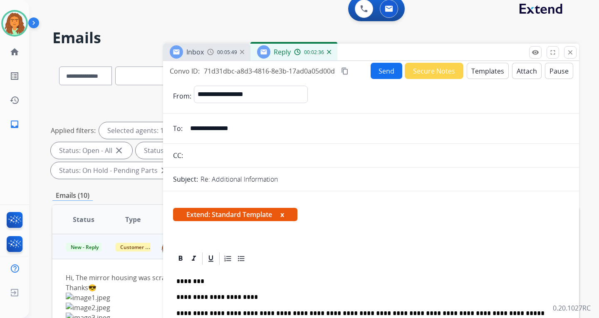
scroll to position [0, 0]
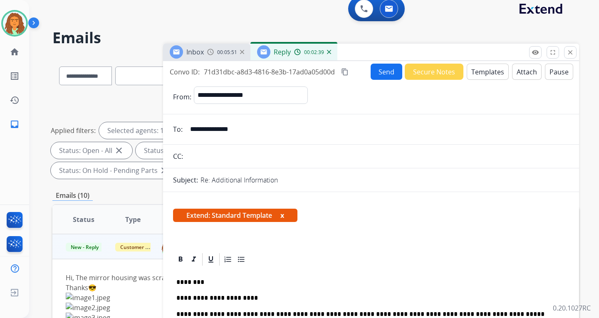
click at [284, 214] on button "x" at bounding box center [282, 215] width 4 height 10
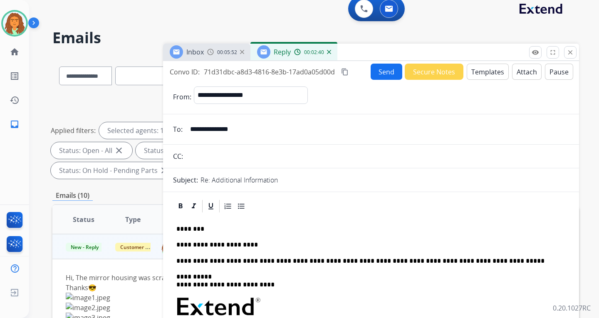
click at [345, 72] on mat-icon "content_copy" at bounding box center [344, 71] width 7 height 7
click at [488, 72] on button "Templates" at bounding box center [488, 72] width 42 height 16
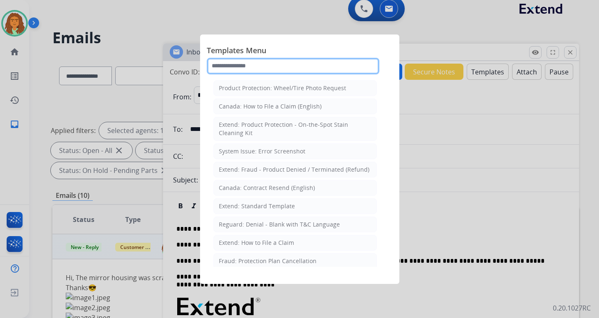
click at [261, 66] on input "text" at bounding box center [293, 66] width 173 height 17
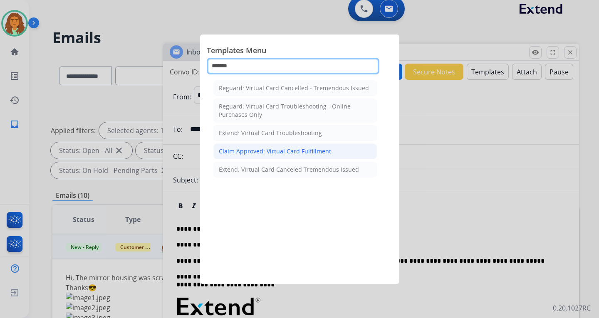
type input "*******"
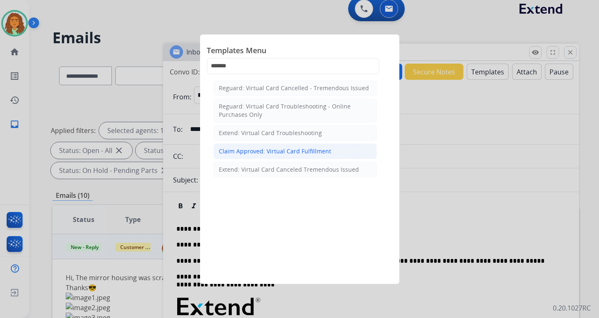
click at [272, 151] on div "Claim Approved: Virtual Card Fulfillment" at bounding box center [275, 151] width 112 height 8
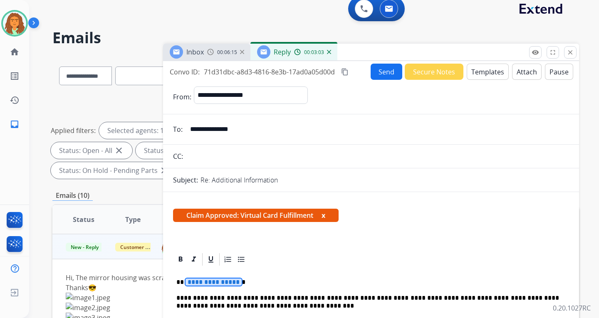
click at [205, 281] on span "**********" at bounding box center [213, 282] width 56 height 7
click at [378, 71] on button "Send" at bounding box center [386, 72] width 32 height 16
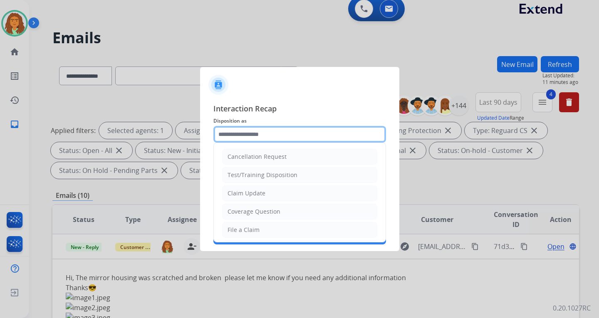
click at [231, 136] on input "text" at bounding box center [299, 134] width 173 height 17
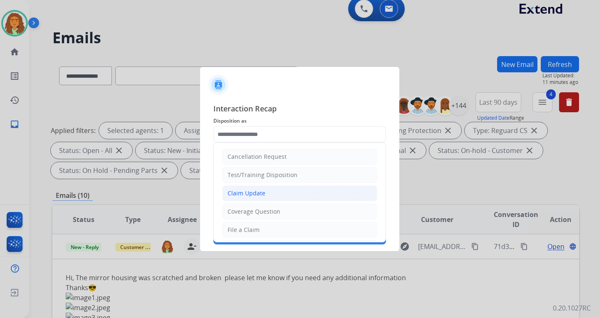
click at [249, 194] on div "Claim Update" at bounding box center [246, 193] width 38 height 8
type input "**********"
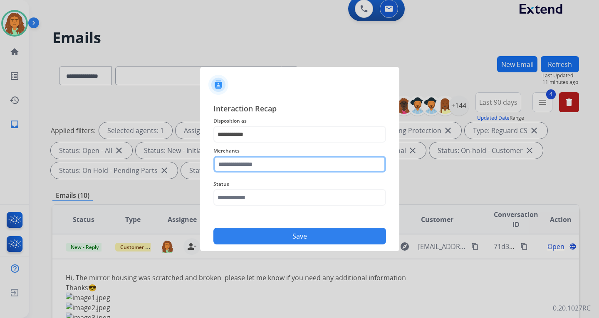
click at [244, 162] on input "text" at bounding box center [299, 164] width 173 height 17
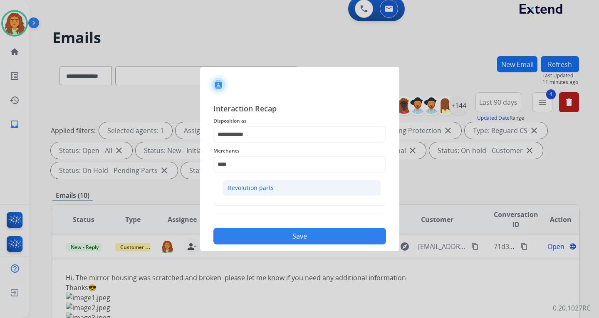
click at [260, 187] on div "Revolution parts" at bounding box center [251, 188] width 46 height 8
type input "**********"
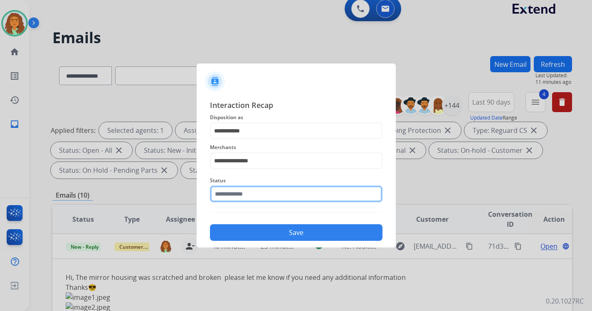
click at [266, 198] on input "text" at bounding box center [296, 194] width 173 height 17
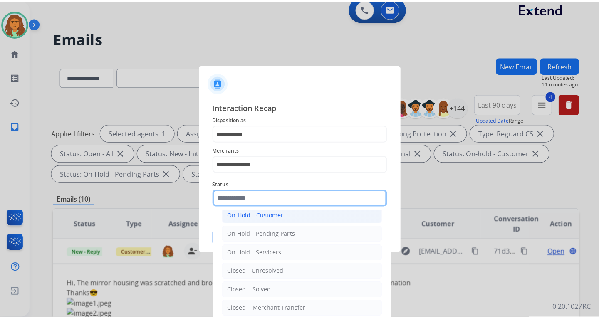
scroll to position [50, 0]
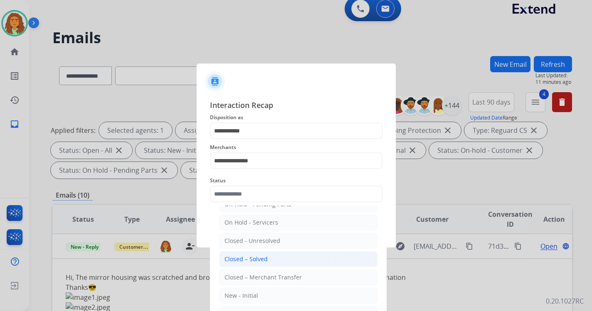
click at [246, 257] on div "Closed – Solved" at bounding box center [246, 259] width 43 height 8
type input "**********"
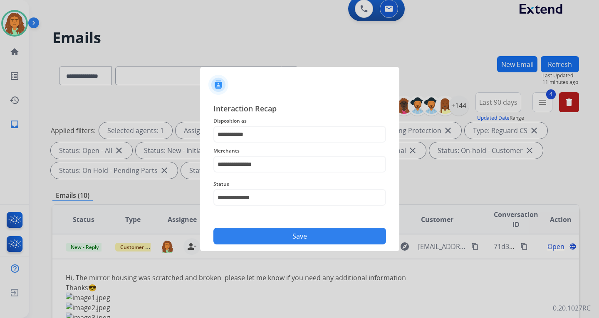
click at [290, 235] on button "Save" at bounding box center [299, 236] width 173 height 17
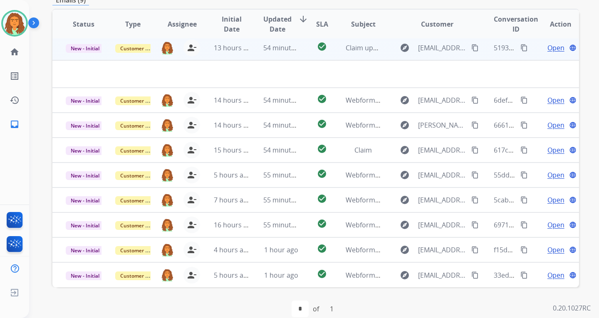
scroll to position [215, 0]
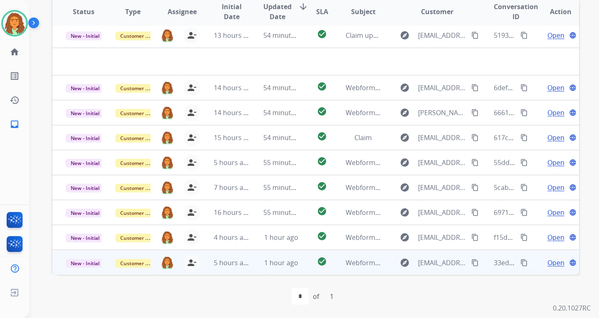
click at [300, 265] on td "check_circle" at bounding box center [315, 262] width 33 height 25
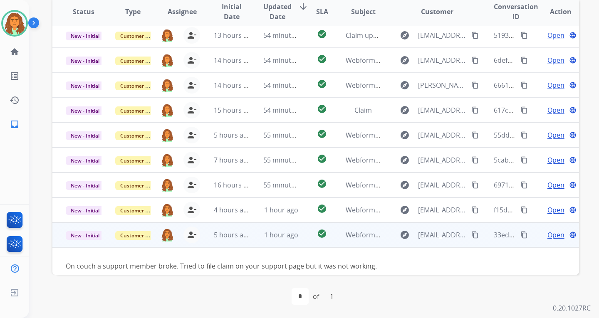
scroll to position [13, 0]
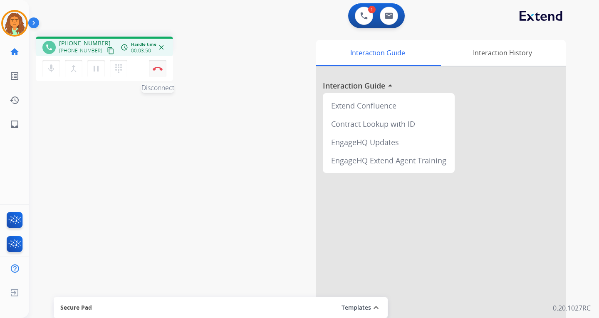
click at [160, 69] on img at bounding box center [158, 69] width 10 height 4
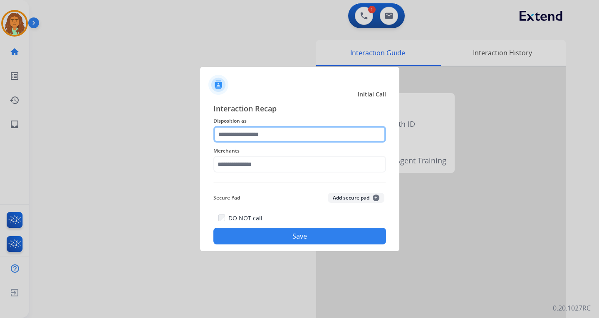
click at [257, 134] on input "text" at bounding box center [299, 134] width 173 height 17
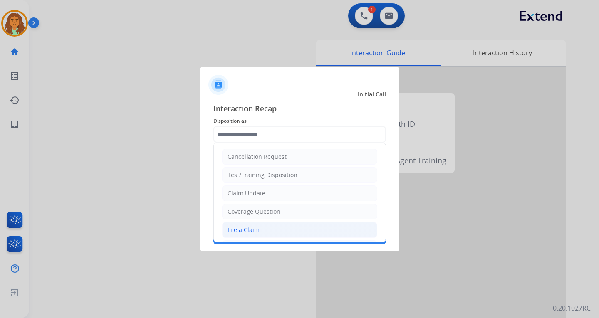
click at [248, 229] on div "File a Claim" at bounding box center [243, 230] width 32 height 8
type input "**********"
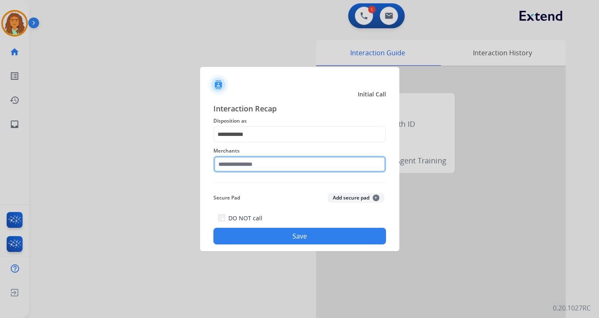
click at [240, 165] on input "text" at bounding box center [299, 164] width 173 height 17
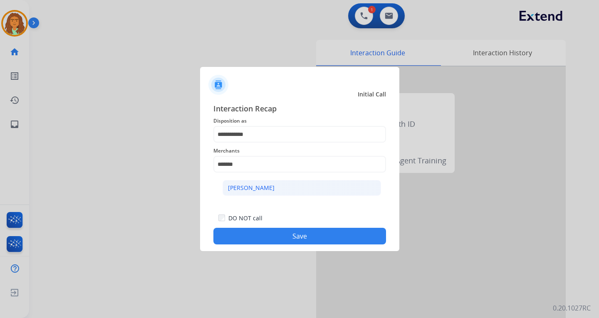
click at [256, 185] on div "[PERSON_NAME]" at bounding box center [251, 188] width 47 height 8
type input "**********"
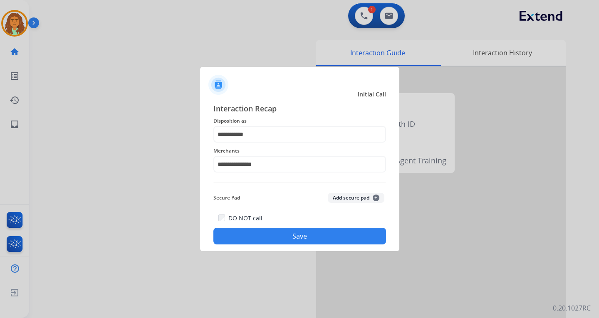
click at [300, 234] on button "Save" at bounding box center [299, 236] width 173 height 17
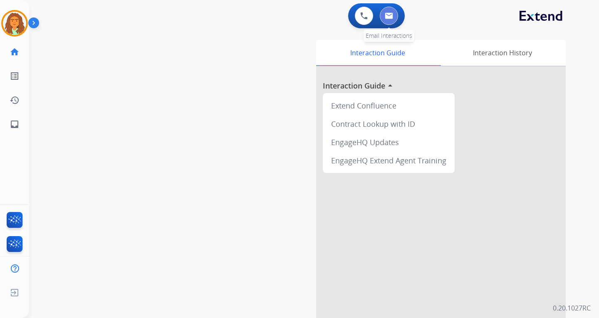
click at [393, 14] on button at bounding box center [389, 16] width 18 height 18
select select "**********"
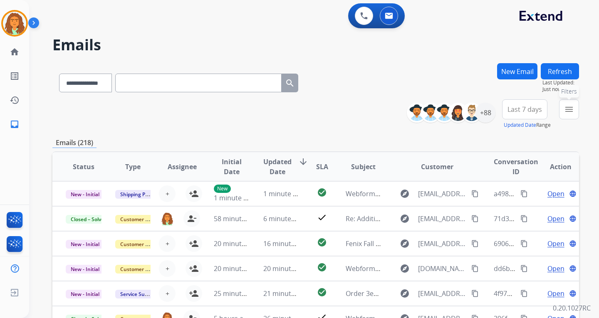
click at [568, 110] on mat-icon "menu" at bounding box center [569, 109] width 10 height 10
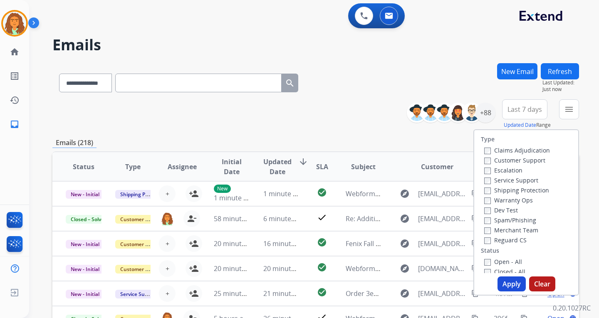
click at [487, 161] on label "Customer Support" at bounding box center [514, 160] width 61 height 8
click at [508, 286] on button "Apply" at bounding box center [511, 284] width 28 height 15
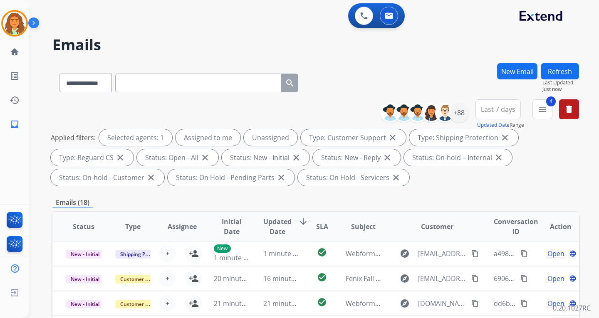
click at [498, 111] on span "Last 7 days" at bounding box center [498, 109] width 35 height 3
click at [492, 212] on div "Last 90 days" at bounding box center [495, 210] width 46 height 12
click at [431, 185] on div "Applied filters: Selected agents: 1 Assigned to me Unassigned Type: Customer Su…" at bounding box center [314, 157] width 526 height 57
click at [464, 113] on div "+144" at bounding box center [459, 113] width 20 height 20
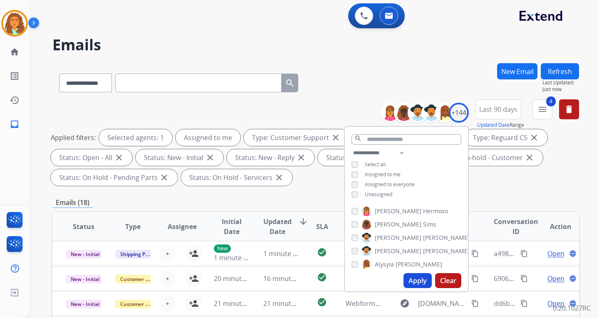
click at [420, 282] on button "Apply" at bounding box center [417, 280] width 28 height 15
click at [496, 195] on div "**********" at bounding box center [315, 298] width 526 height 470
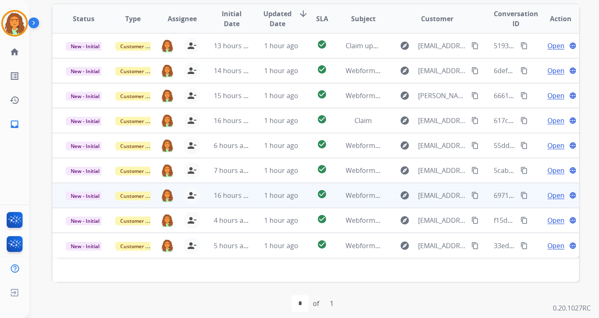
scroll to position [215, 0]
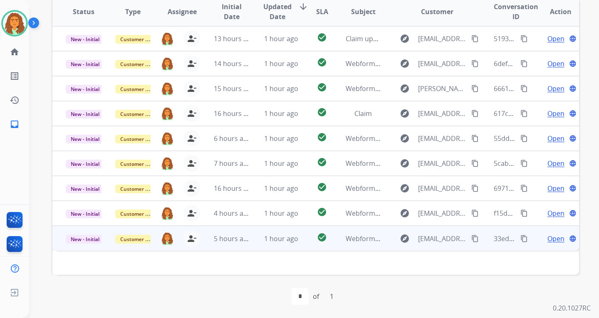
click at [520, 238] on mat-icon "content_copy" at bounding box center [523, 238] width 7 height 7
click at [262, 246] on td "1 hour ago" at bounding box center [274, 238] width 49 height 25
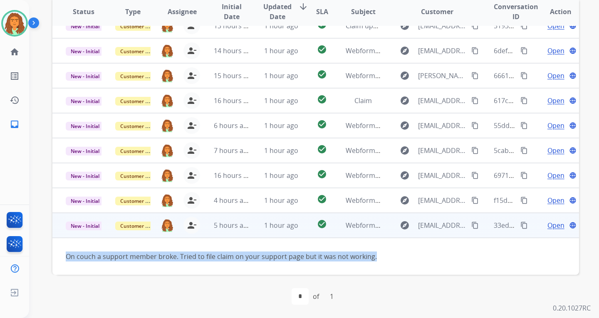
drag, startPoint x: 66, startPoint y: 258, endPoint x: 373, endPoint y: 259, distance: 307.3
click at [373, 259] on div "On couch a support member broke. Tried to file claim on your support page but i…" at bounding box center [266, 257] width 401 height 10
click at [471, 225] on mat-icon "content_copy" at bounding box center [474, 225] width 7 height 7
copy div "On couch a support member broke. Tried to file claim on your support page but i…"
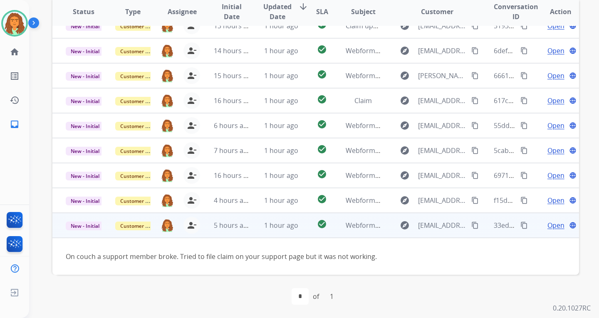
click at [299, 228] on td "check_circle" at bounding box center [315, 225] width 33 height 25
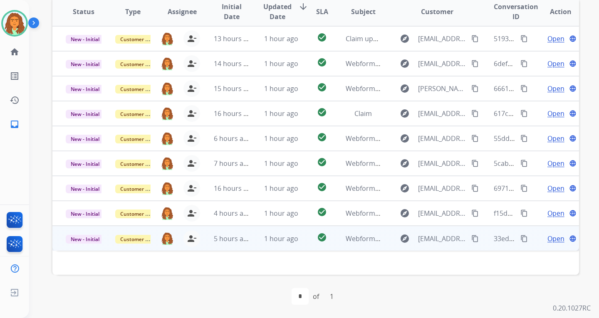
click at [299, 238] on td "check_circle" at bounding box center [315, 238] width 33 height 25
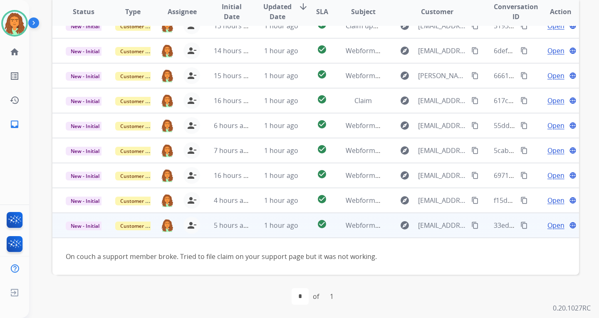
click at [549, 225] on span "Open" at bounding box center [555, 225] width 17 height 10
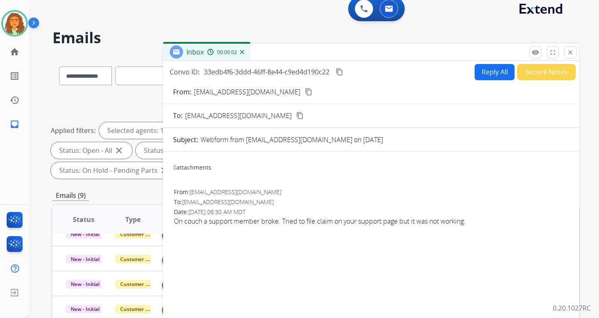
scroll to position [0, 0]
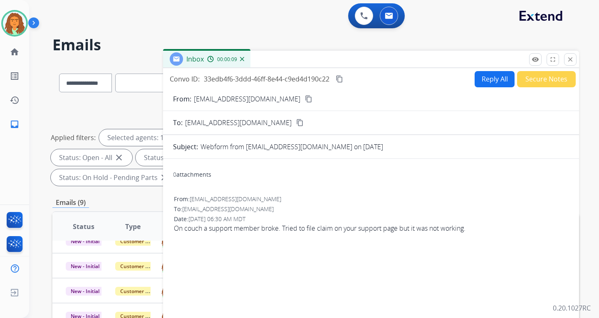
click at [480, 80] on button "Reply All" at bounding box center [494, 79] width 40 height 16
select select "**********"
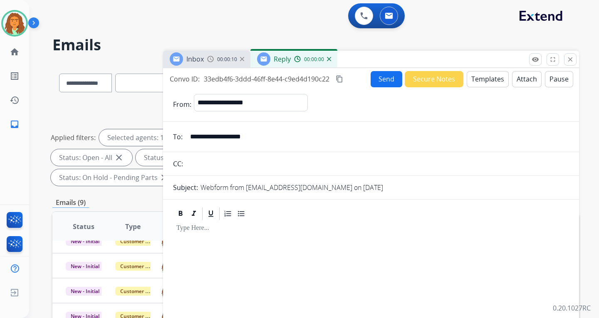
click at [484, 74] on button "Templates" at bounding box center [488, 79] width 42 height 16
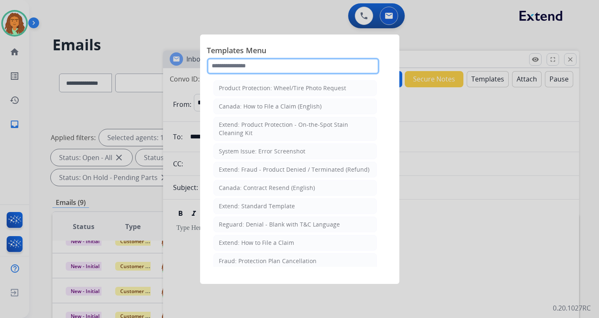
click at [236, 67] on input "text" at bounding box center [293, 66] width 173 height 17
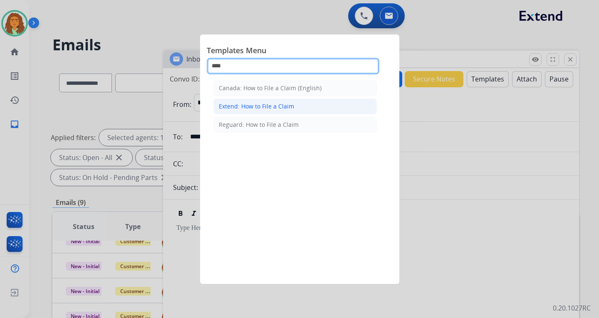
type input "***"
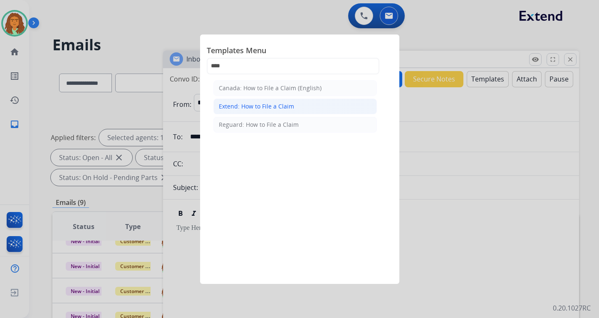
click at [257, 106] on div "Extend: How to File a Claim" at bounding box center [256, 106] width 75 height 8
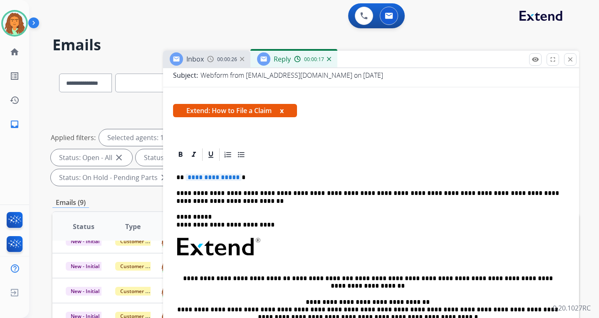
scroll to position [125, 0]
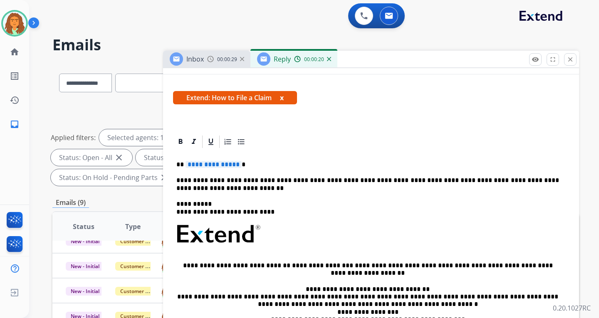
click at [235, 165] on span "**********" at bounding box center [213, 164] width 56 height 7
click at [198, 191] on p "**********" at bounding box center [367, 184] width 383 height 15
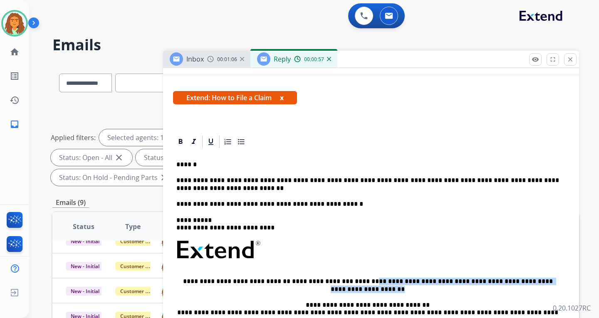
drag, startPoint x: 341, startPoint y: 281, endPoint x: 420, endPoint y: 289, distance: 78.5
click at [420, 289] on p "**********" at bounding box center [367, 285] width 383 height 15
copy p "**********"
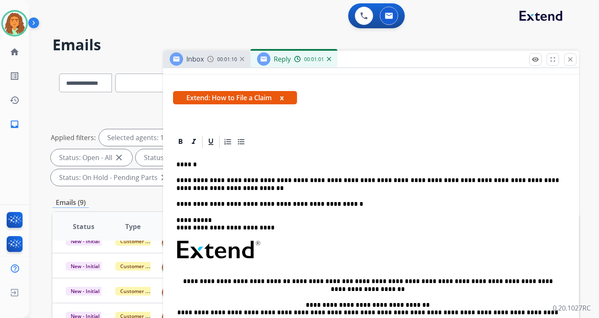
click at [320, 203] on p "**********" at bounding box center [367, 203] width 383 height 7
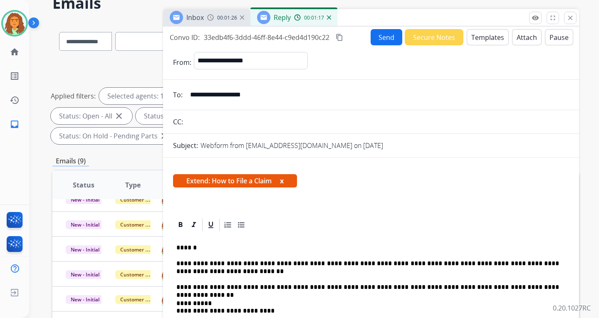
scroll to position [0, 0]
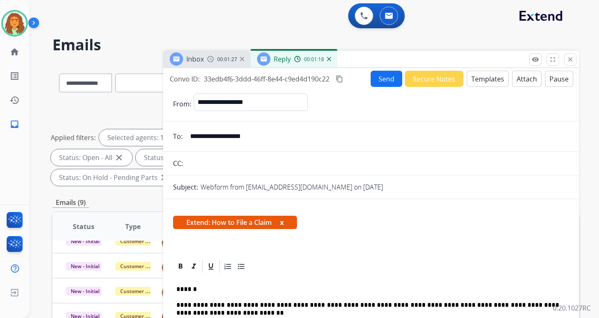
click at [378, 82] on button "Send" at bounding box center [386, 79] width 32 height 16
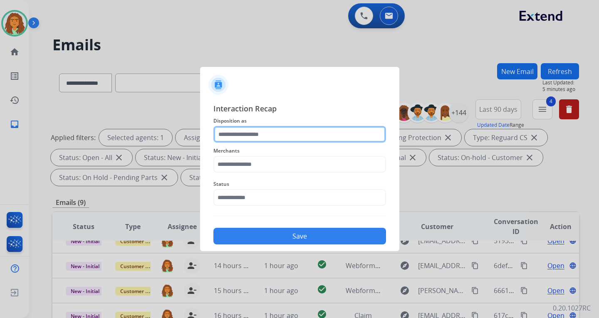
click at [253, 135] on input "text" at bounding box center [299, 134] width 173 height 17
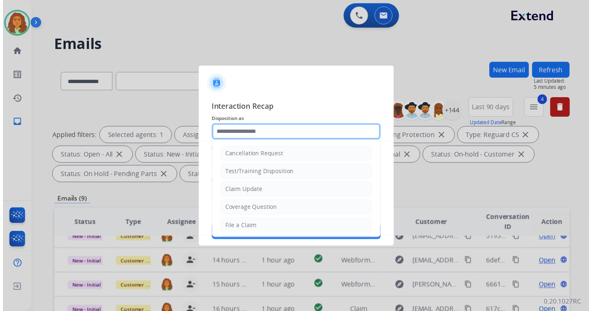
scroll to position [42, 0]
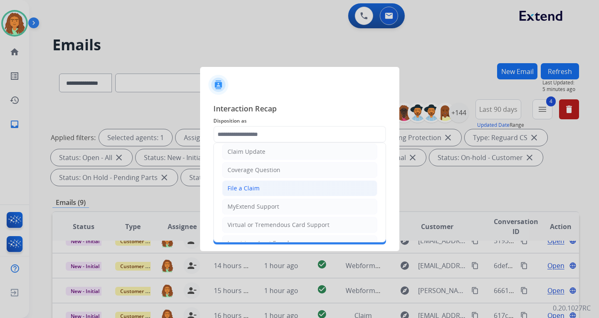
click at [247, 188] on div "File a Claim" at bounding box center [243, 188] width 32 height 8
type input "**********"
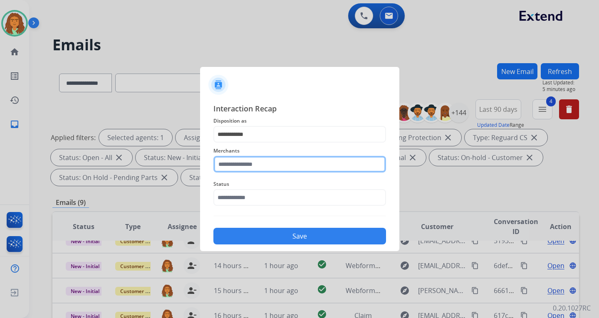
click at [240, 163] on input "text" at bounding box center [299, 164] width 173 height 17
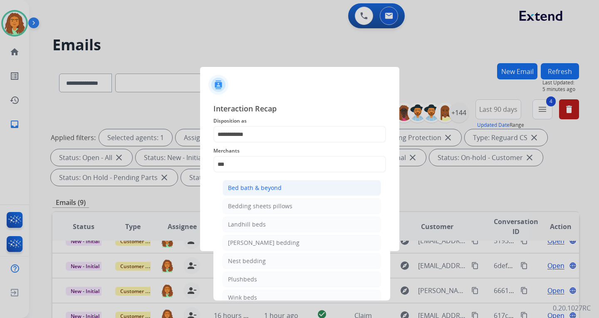
click at [254, 186] on div "Bed bath & beyond" at bounding box center [255, 188] width 54 height 8
type input "**********"
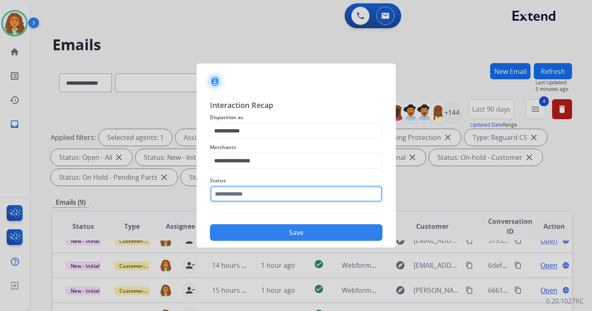
click at [255, 199] on input "text" at bounding box center [296, 194] width 173 height 17
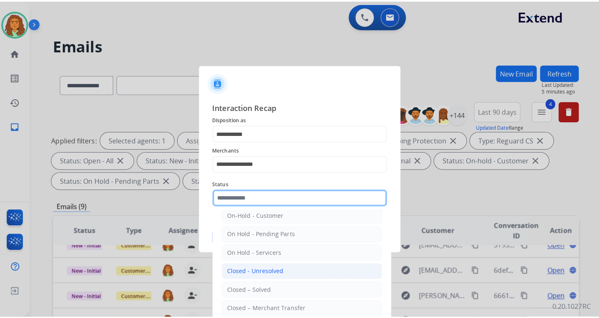
scroll to position [50, 0]
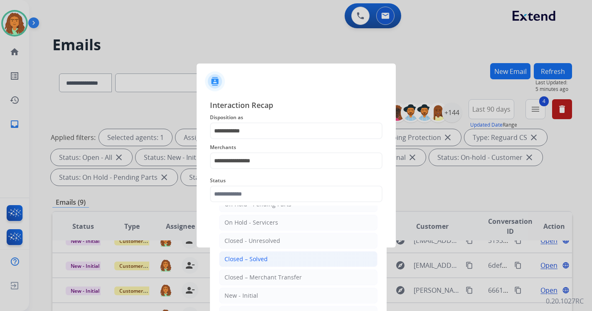
click at [261, 257] on div "Closed – Solved" at bounding box center [246, 259] width 43 height 8
type input "**********"
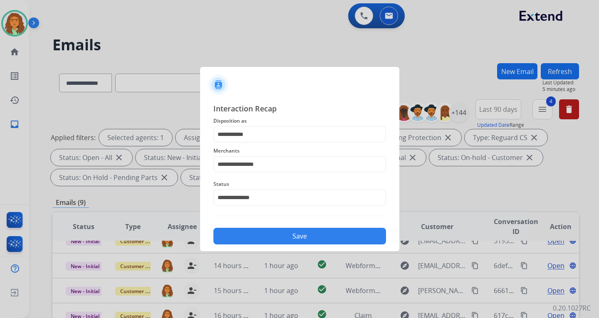
click at [277, 234] on button "Save" at bounding box center [299, 236] width 173 height 17
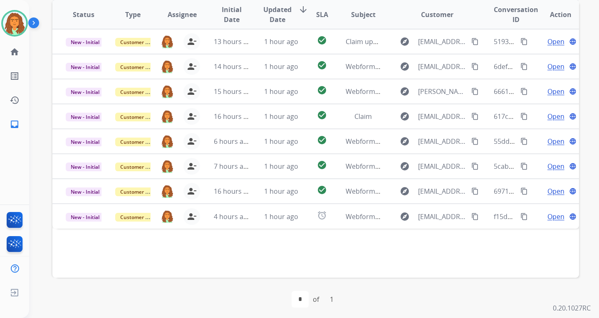
scroll to position [215, 0]
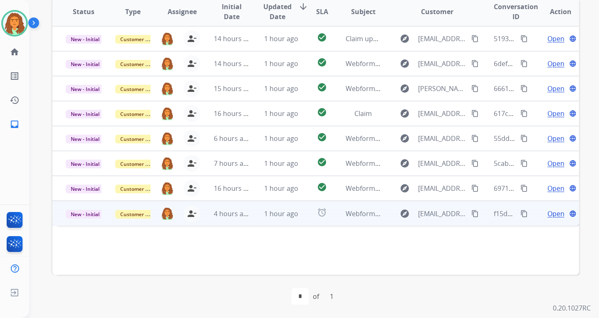
click at [256, 219] on td "1 hour ago" at bounding box center [274, 213] width 49 height 25
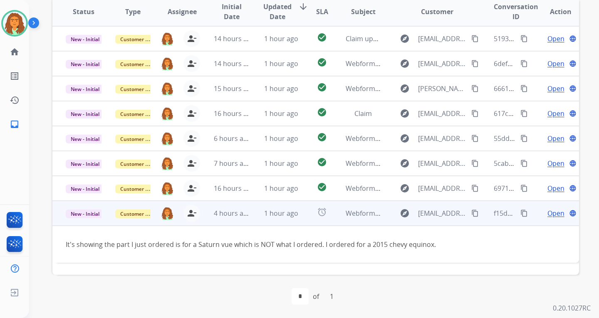
click at [471, 213] on mat-icon "content_copy" at bounding box center [474, 213] width 7 height 7
click at [520, 211] on mat-icon "content_copy" at bounding box center [523, 213] width 7 height 7
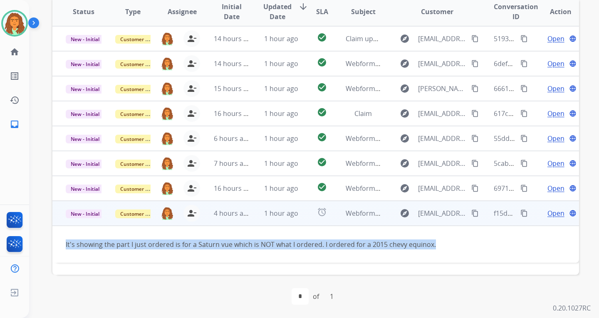
drag, startPoint x: 62, startPoint y: 243, endPoint x: 434, endPoint y: 242, distance: 371.7
click at [434, 242] on td "It's showing the part I just ordered is for a Saturn vue which is NOT what I or…" at bounding box center [266, 244] width 428 height 37
copy div "It's showing the part I just ordered is for a Saturn vue which is NOT what I or…"
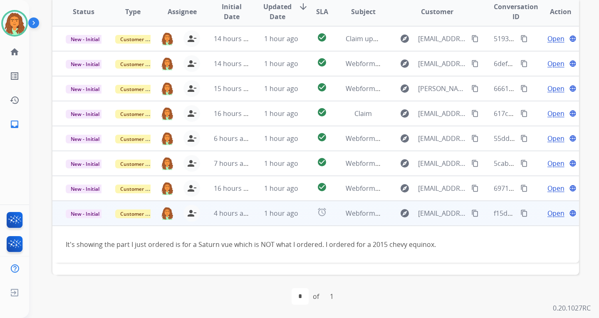
click at [547, 214] on span "Open" at bounding box center [555, 213] width 17 height 10
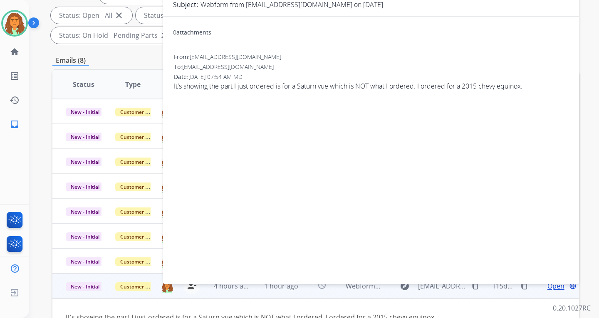
scroll to position [0, 0]
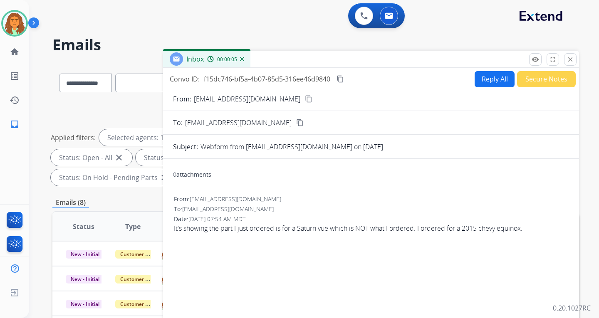
click at [492, 79] on button "Reply All" at bounding box center [494, 79] width 40 height 16
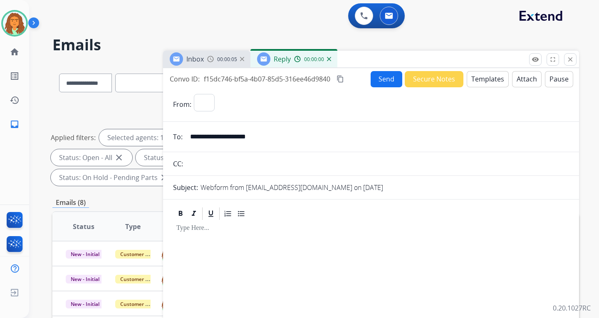
select select "**********"
click at [487, 79] on button "Templates" at bounding box center [488, 79] width 42 height 16
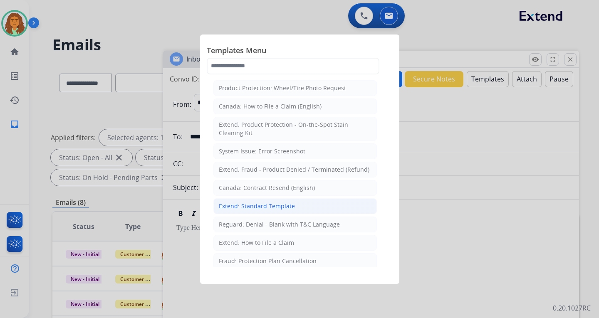
click at [254, 206] on div "Extend: Standard Template" at bounding box center [257, 206] width 76 height 8
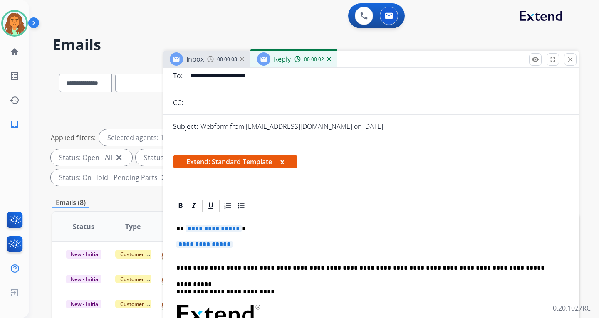
scroll to position [83, 0]
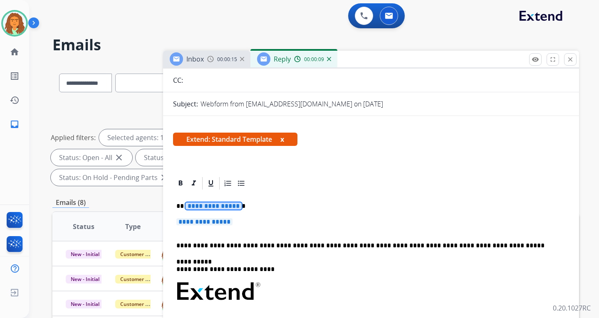
click at [202, 208] on span "**********" at bounding box center [213, 206] width 56 height 7
click at [196, 222] on span "**********" at bounding box center [204, 221] width 56 height 7
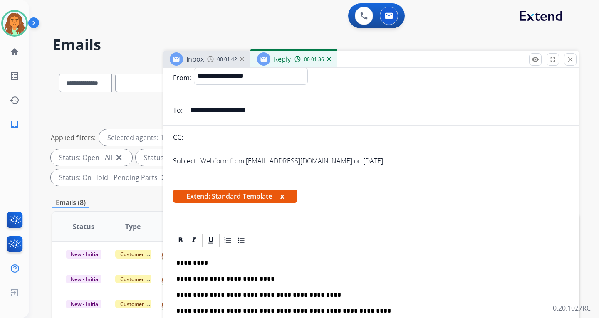
scroll to position [0, 0]
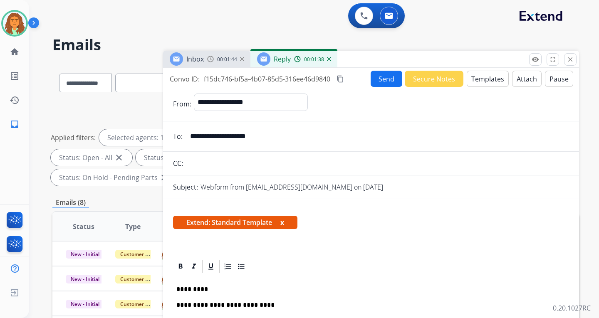
click at [381, 80] on button "Send" at bounding box center [386, 79] width 32 height 16
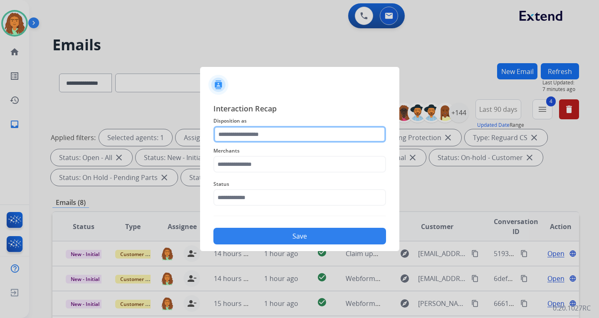
click at [239, 134] on input "text" at bounding box center [299, 134] width 173 height 17
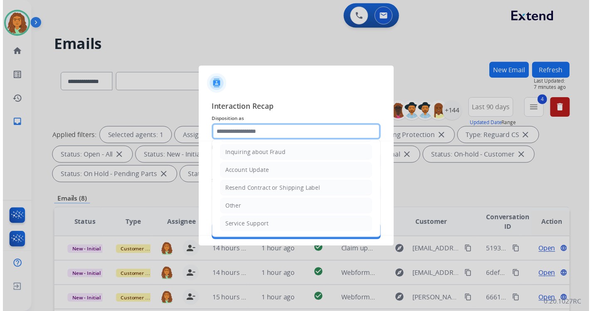
scroll to position [130, 0]
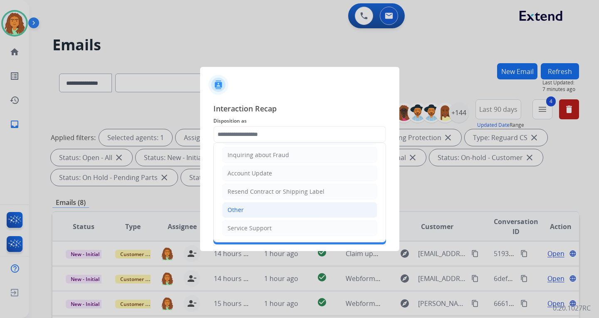
click at [232, 211] on div "Other" at bounding box center [235, 210] width 16 height 8
type input "*****"
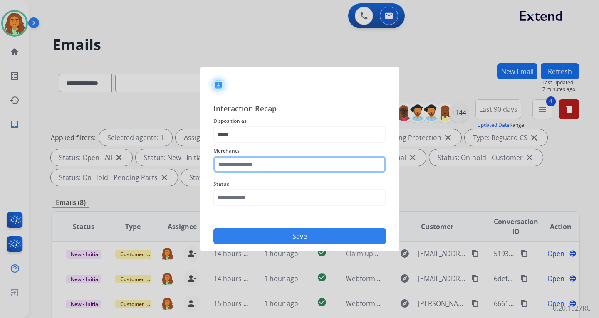
click at [240, 165] on input "text" at bounding box center [299, 164] width 173 height 17
type input "*"
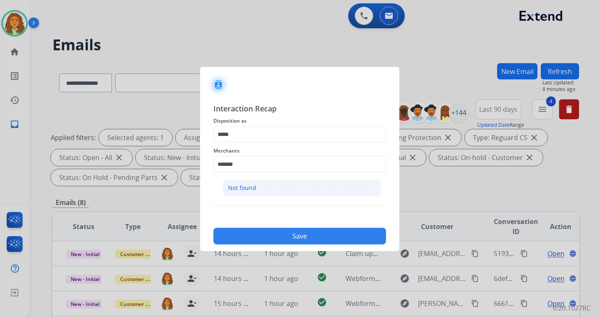
click at [247, 189] on div "Not found" at bounding box center [242, 188] width 28 height 8
type input "*********"
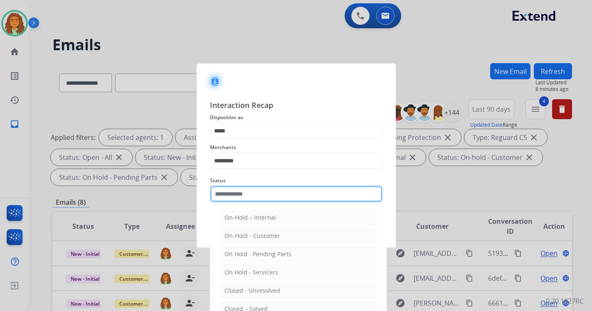
click at [247, 198] on input "text" at bounding box center [296, 194] width 173 height 17
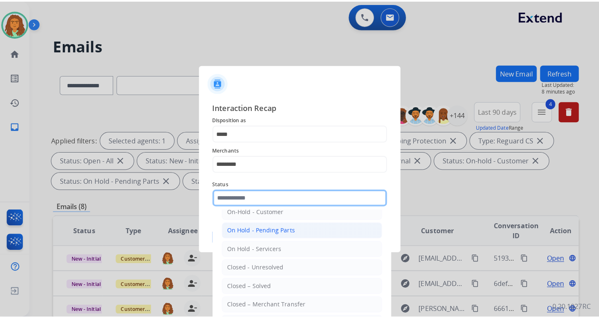
scroll to position [50, 0]
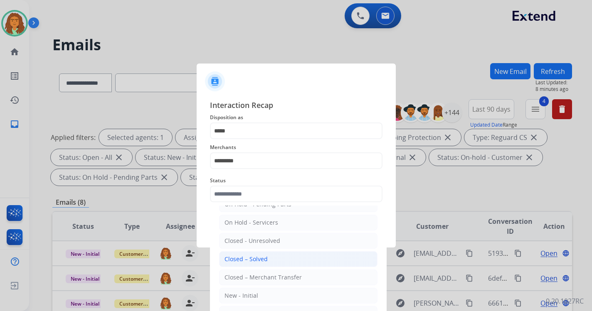
click at [254, 254] on li "Closed – Solved" at bounding box center [298, 260] width 158 height 16
type input "**********"
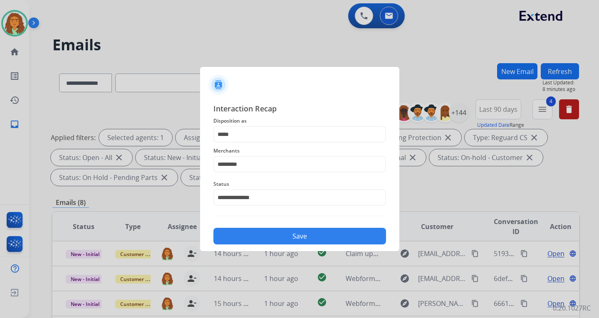
click at [306, 236] on button "Save" at bounding box center [299, 236] width 173 height 17
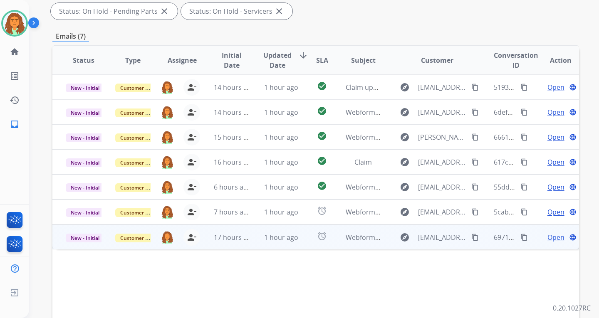
scroll to position [215, 0]
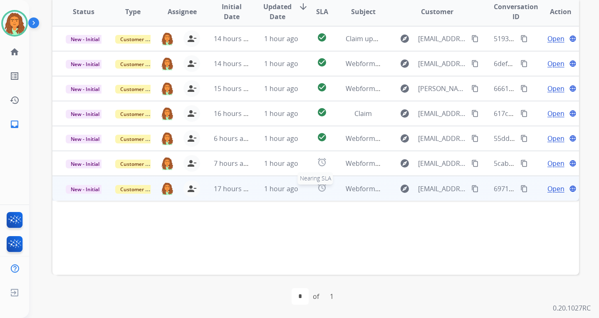
click at [312, 190] on div "alarm" at bounding box center [321, 189] width 19 height 12
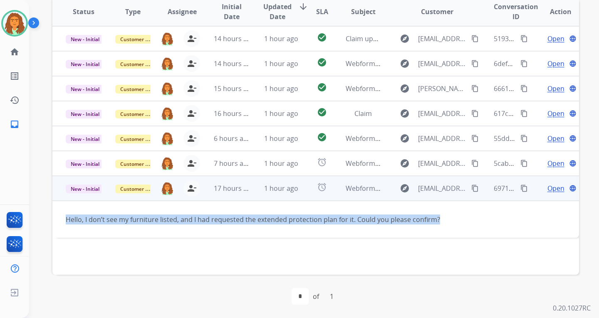
drag, startPoint x: 64, startPoint y: 219, endPoint x: 440, endPoint y: 223, distance: 375.9
click at [440, 223] on td "Hello, I don’t see my furniture listed, and I had requested the extended protec…" at bounding box center [266, 219] width 428 height 37
copy div "Hello, I don’t see my furniture listed, and I had requested the extended protec…"
click at [471, 188] on mat-icon "content_copy" at bounding box center [474, 188] width 7 height 7
click at [238, 229] on td "Hello, I don’t see my furniture listed, and I had requested the extended protec…" at bounding box center [266, 219] width 428 height 37
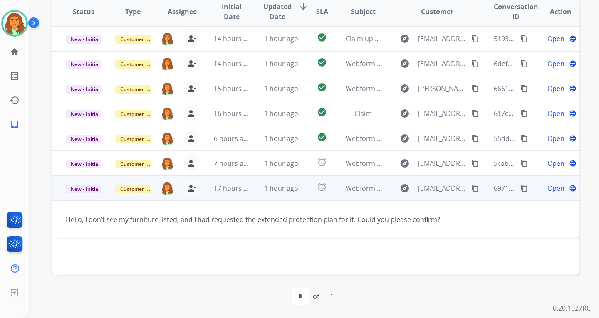
click at [552, 190] on span "Open" at bounding box center [555, 188] width 17 height 10
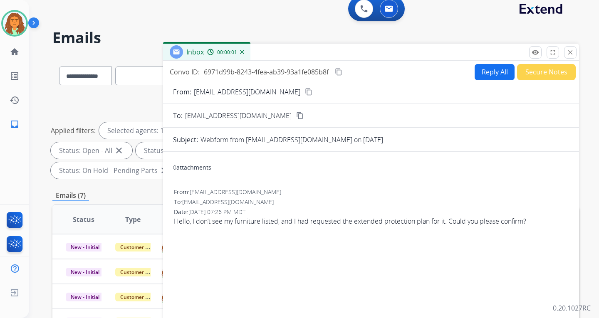
scroll to position [0, 0]
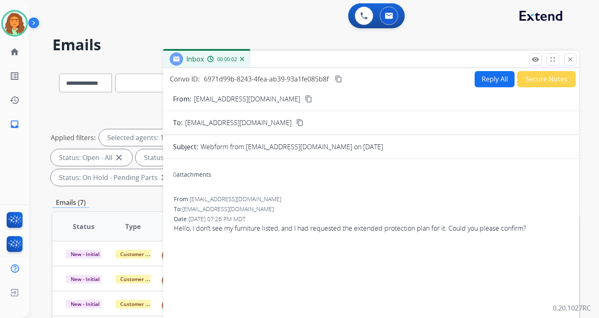
click at [483, 76] on button "Reply All" at bounding box center [494, 79] width 40 height 16
select select "**********"
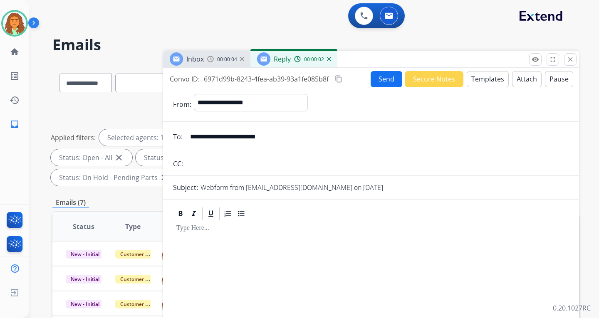
click at [479, 78] on button "Templates" at bounding box center [488, 79] width 42 height 16
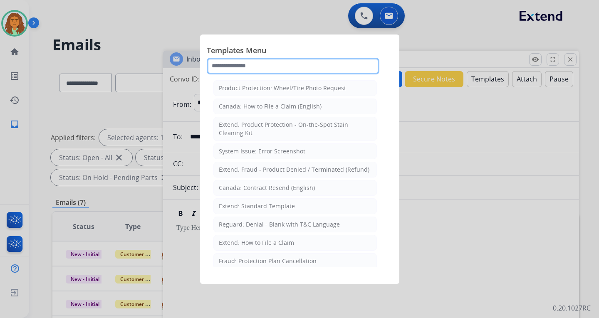
click at [256, 66] on input "text" at bounding box center [293, 66] width 173 height 17
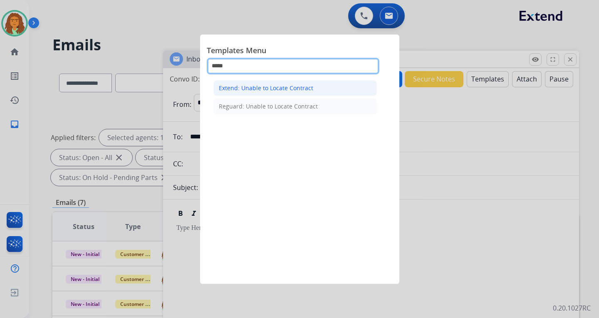
type input "*****"
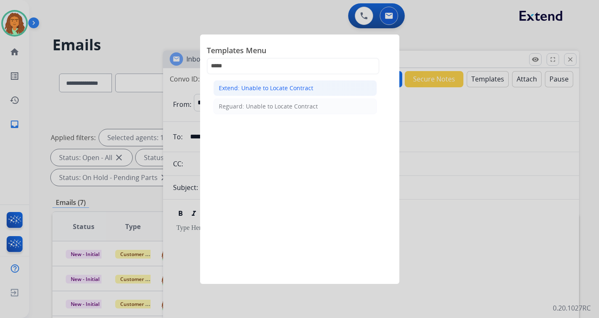
click at [280, 89] on div "Extend: Unable to Locate Contract" at bounding box center [266, 88] width 94 height 8
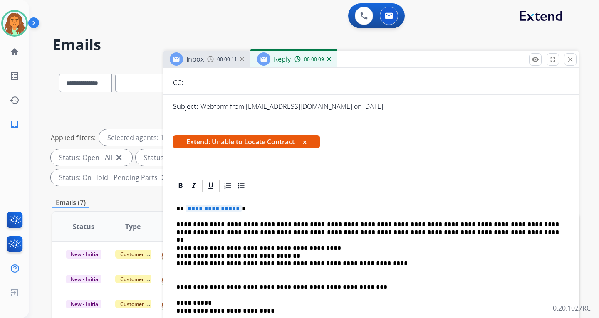
scroll to position [83, 0]
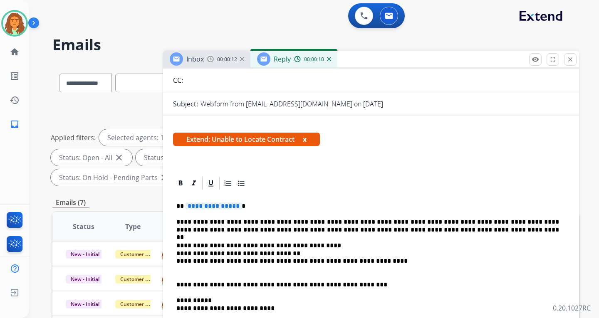
click at [236, 205] on span "**********" at bounding box center [213, 206] width 56 height 7
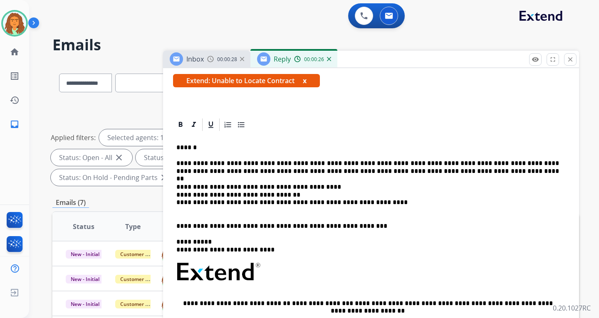
scroll to position [0, 0]
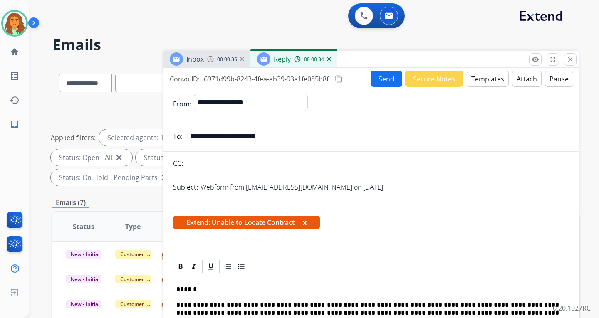
click at [382, 81] on button "Send" at bounding box center [386, 79] width 32 height 16
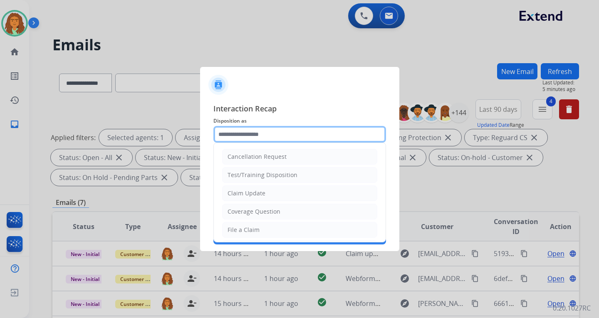
click at [239, 132] on input "text" at bounding box center [299, 134] width 173 height 17
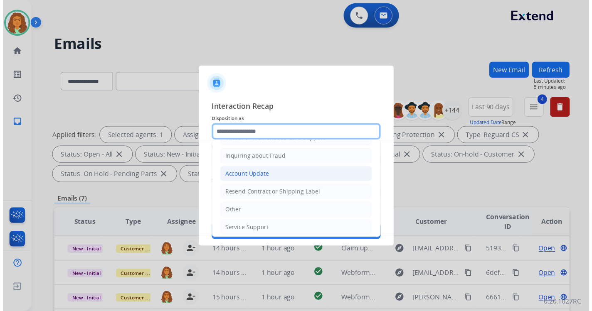
scroll to position [130, 0]
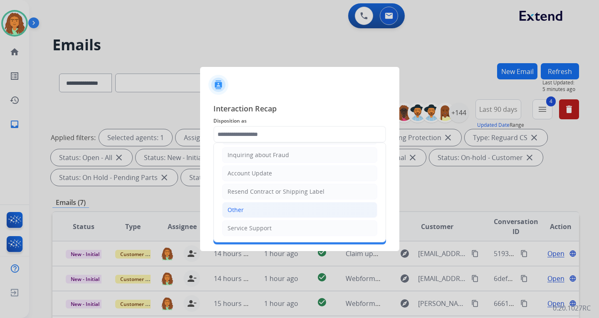
click at [248, 206] on li "Other" at bounding box center [299, 210] width 155 height 16
type input "*****"
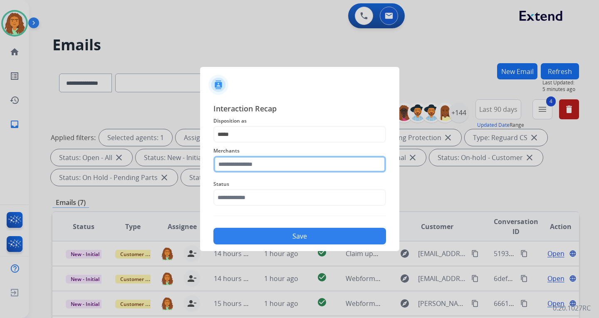
click at [234, 164] on input "text" at bounding box center [299, 164] width 173 height 17
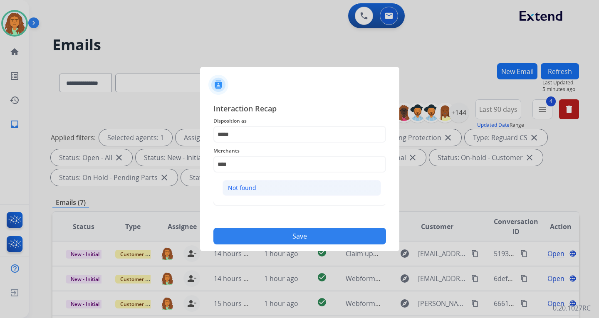
click at [245, 188] on div "Not found" at bounding box center [242, 188] width 28 height 8
type input "*********"
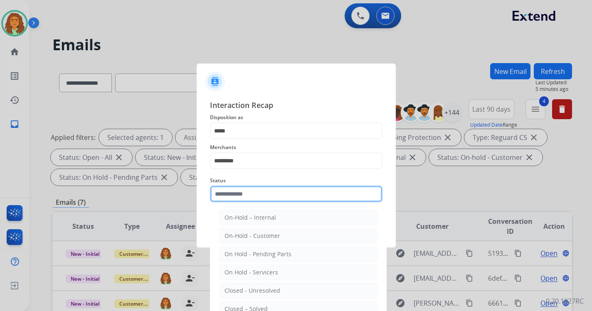
click at [240, 197] on input "text" at bounding box center [296, 194] width 173 height 17
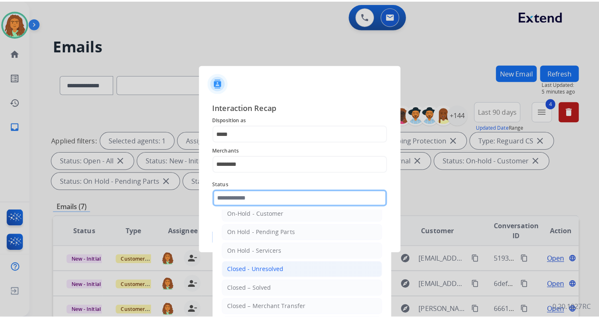
scroll to position [50, 0]
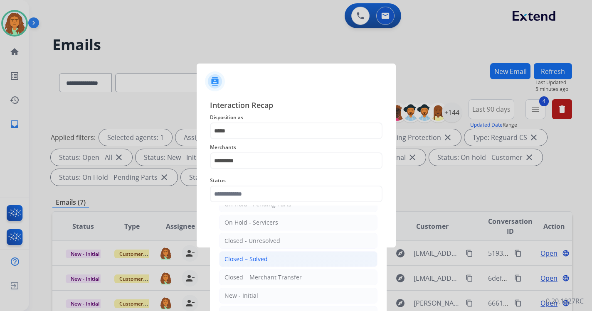
click at [247, 260] on div "Closed – Solved" at bounding box center [246, 259] width 43 height 8
type input "**********"
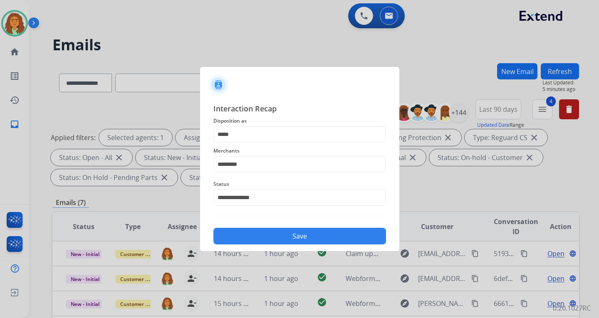
click at [302, 235] on button "Save" at bounding box center [299, 236] width 173 height 17
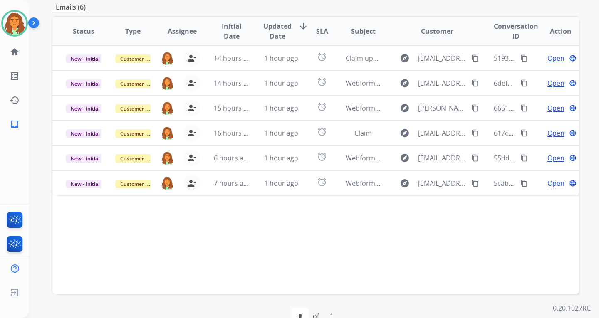
scroll to position [208, 0]
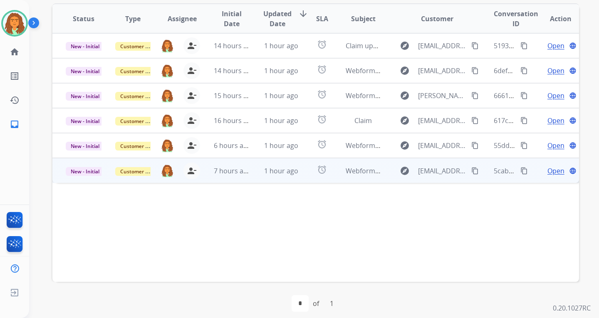
click at [294, 178] on td "1 hour ago" at bounding box center [274, 170] width 49 height 25
click at [114, 203] on div "Doesn’t light up" at bounding box center [266, 202] width 401 height 10
drag, startPoint x: 114, startPoint y: 203, endPoint x: 60, endPoint y: 203, distance: 54.1
click at [60, 203] on td "Doesn’t light up" at bounding box center [266, 201] width 428 height 37
copy div "Doesn’t light up"
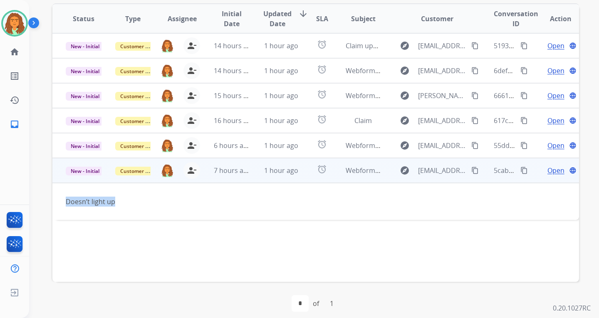
click at [520, 170] on mat-icon "content_copy" at bounding box center [523, 170] width 7 height 7
click at [471, 170] on mat-icon "content_copy" at bounding box center [474, 170] width 7 height 7
click at [520, 170] on mat-icon "content_copy" at bounding box center [523, 170] width 7 height 7
click at [547, 170] on span "Open" at bounding box center [555, 170] width 17 height 10
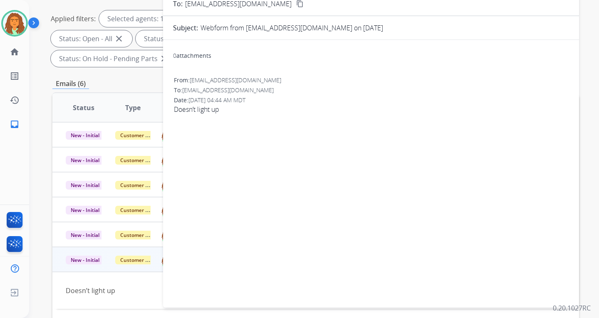
scroll to position [0, 0]
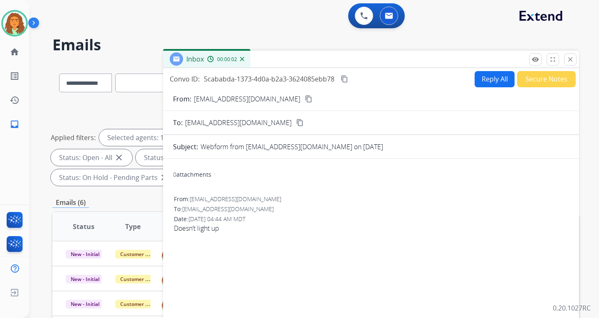
click at [482, 80] on button "Reply All" at bounding box center [494, 79] width 40 height 16
select select "**********"
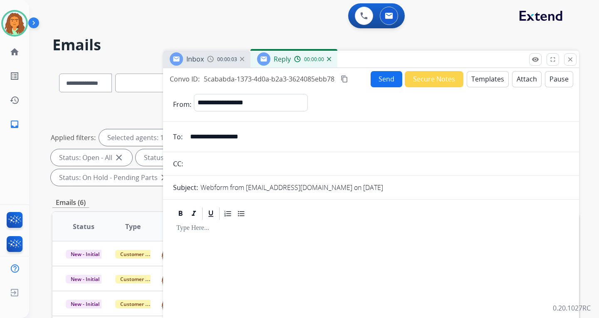
click at [482, 80] on button "Templates" at bounding box center [488, 79] width 42 height 16
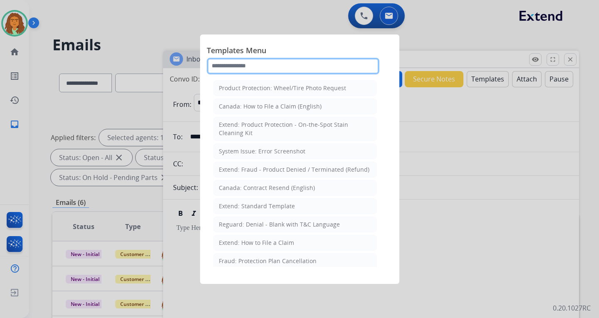
click at [238, 65] on input "text" at bounding box center [293, 66] width 173 height 17
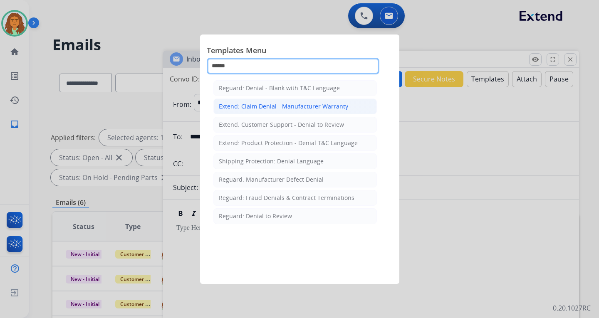
type input "******"
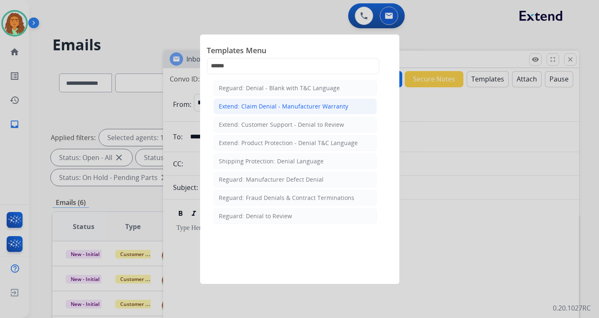
click at [260, 105] on div "Extend: Claim Denial - Manufacturer Warranty" at bounding box center [283, 106] width 129 height 8
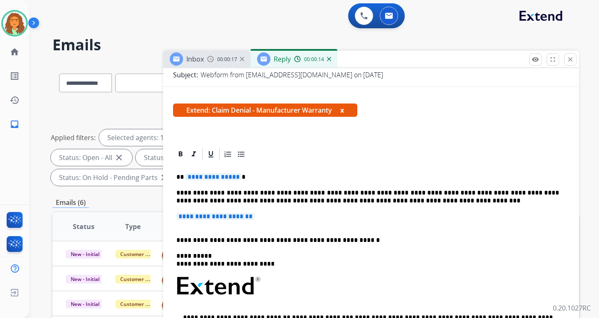
scroll to position [125, 0]
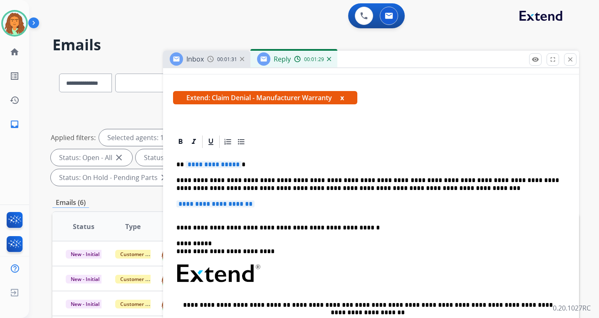
click at [184, 206] on span "**********" at bounding box center [215, 203] width 78 height 7
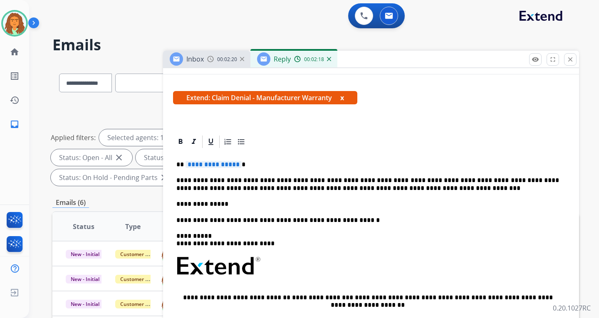
click at [176, 204] on div "**********" at bounding box center [371, 280] width 396 height 262
click at [234, 166] on span "**********" at bounding box center [213, 164] width 56 height 7
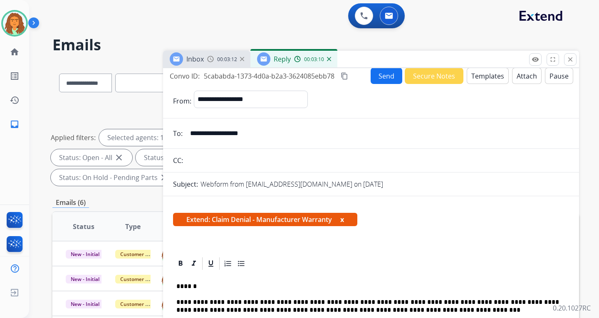
scroll to position [0, 0]
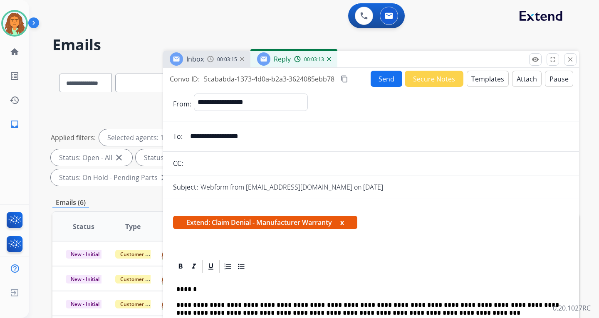
click at [383, 78] on button "Send" at bounding box center [386, 79] width 32 height 16
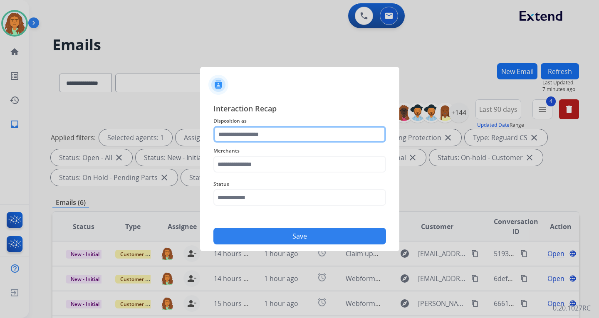
click at [230, 135] on input "text" at bounding box center [299, 134] width 173 height 17
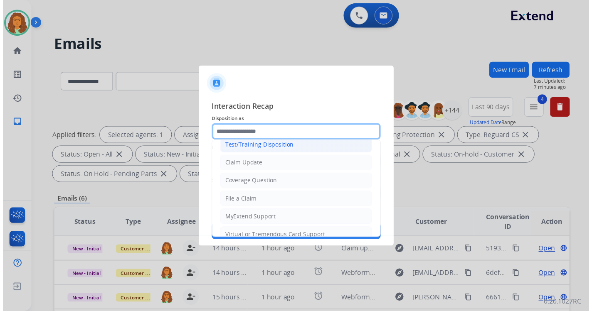
scroll to position [42, 0]
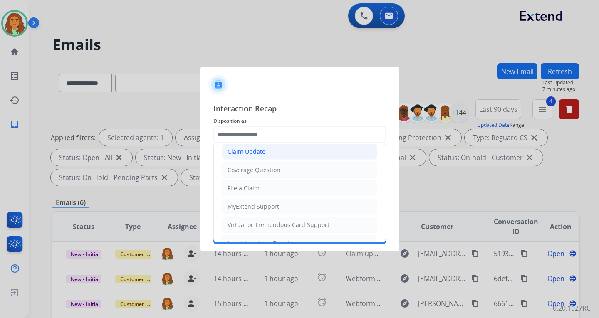
click at [250, 149] on div "Claim Update" at bounding box center [246, 152] width 38 height 8
type input "**********"
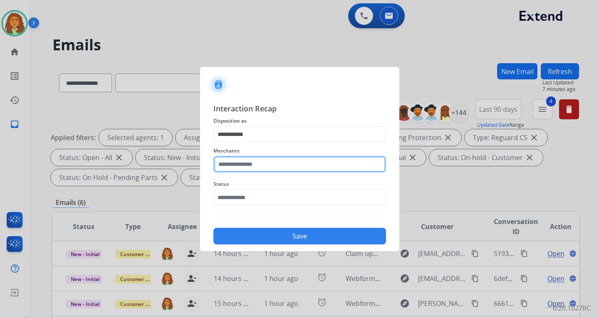
click at [232, 163] on input "text" at bounding box center [299, 164] width 173 height 17
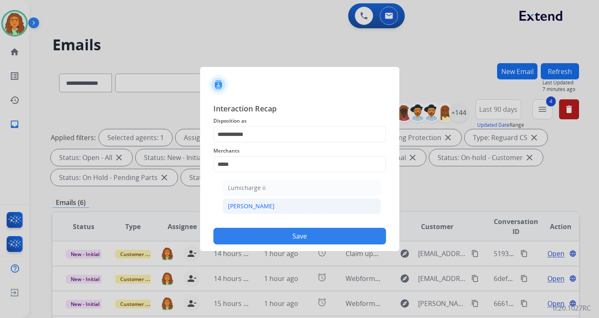
click at [238, 204] on div "[PERSON_NAME]" at bounding box center [251, 206] width 47 height 8
type input "********"
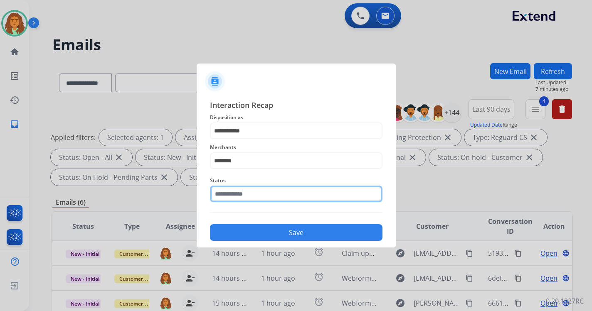
click at [242, 198] on input "text" at bounding box center [296, 194] width 173 height 17
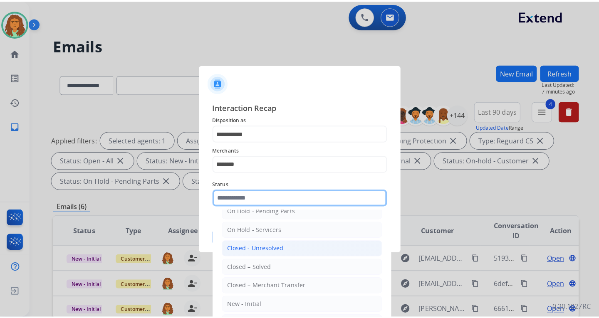
scroll to position [50, 0]
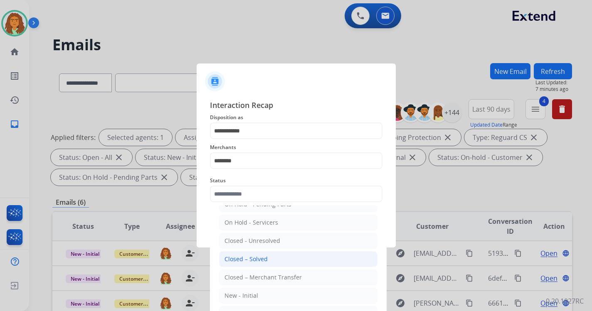
click at [255, 262] on div "Closed – Solved" at bounding box center [246, 259] width 43 height 8
type input "**********"
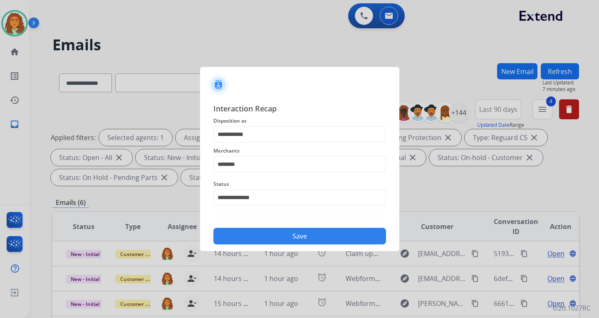
click at [311, 229] on button "Save" at bounding box center [299, 236] width 173 height 17
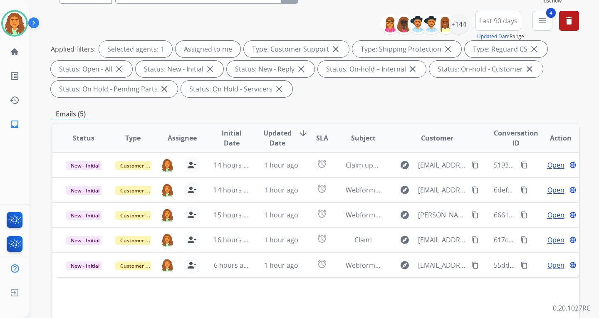
scroll to position [208, 0]
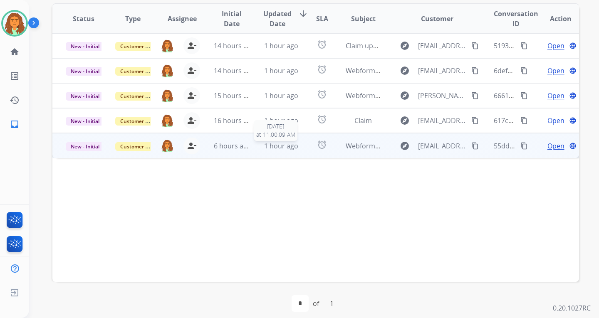
click at [285, 149] on span "1 hour ago" at bounding box center [281, 145] width 34 height 9
click at [471, 144] on mat-icon "content_copy" at bounding box center [474, 145] width 7 height 7
drag, startPoint x: 185, startPoint y: 177, endPoint x: 64, endPoint y: 177, distance: 120.2
click at [64, 177] on td "I did not authorize an extend warranty" at bounding box center [266, 176] width 428 height 37
copy div "I did not authorize an extend warranty"
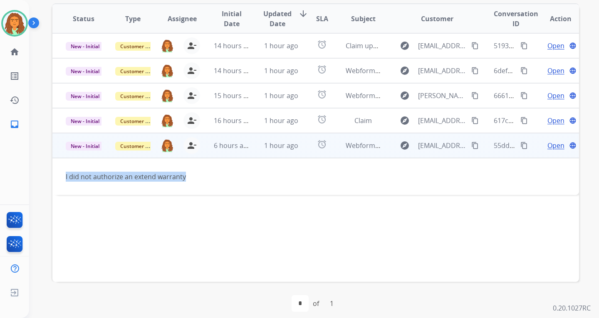
click at [520, 146] on mat-icon "content_copy" at bounding box center [523, 145] width 7 height 7
click at [551, 146] on span "Open" at bounding box center [555, 146] width 17 height 10
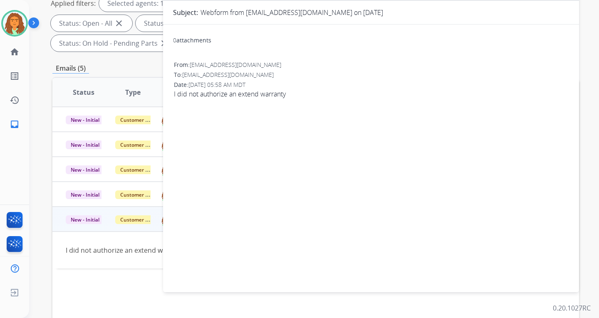
scroll to position [0, 0]
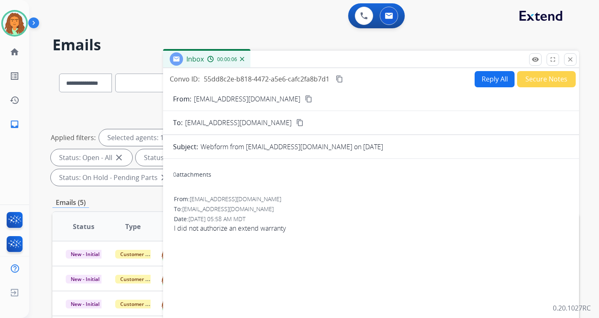
click at [477, 76] on button "Reply All" at bounding box center [494, 79] width 40 height 16
select select "**********"
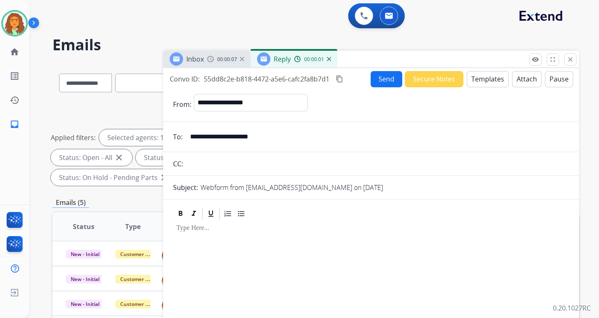
click at [485, 78] on button "Templates" at bounding box center [488, 79] width 42 height 16
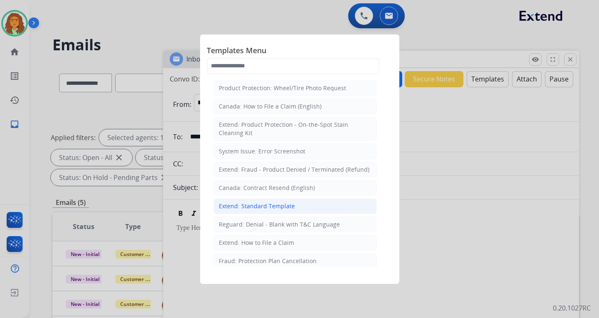
click at [249, 204] on div "Extend: Standard Template" at bounding box center [257, 206] width 76 height 8
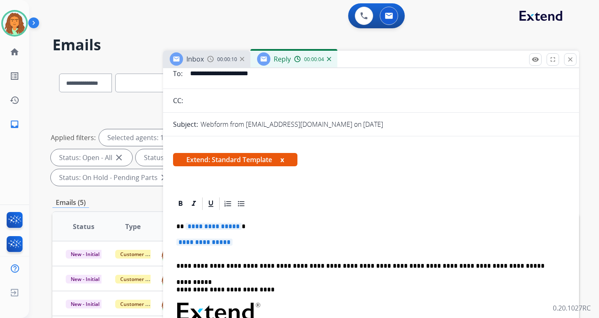
scroll to position [83, 0]
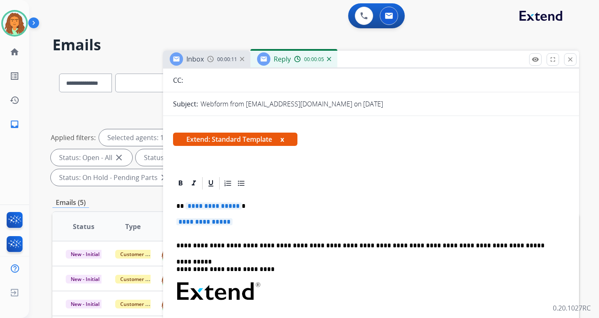
click at [235, 207] on span "**********" at bounding box center [213, 206] width 56 height 7
click at [191, 222] on span "**********" at bounding box center [204, 221] width 56 height 7
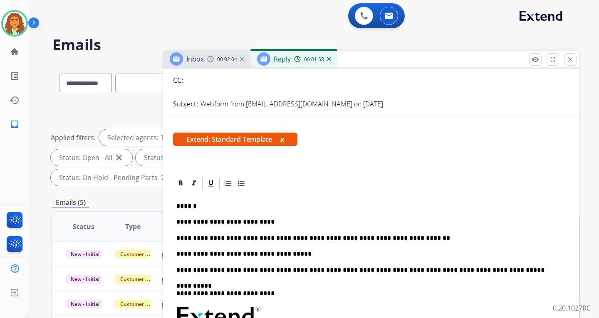
click at [397, 239] on p "**********" at bounding box center [367, 238] width 383 height 7
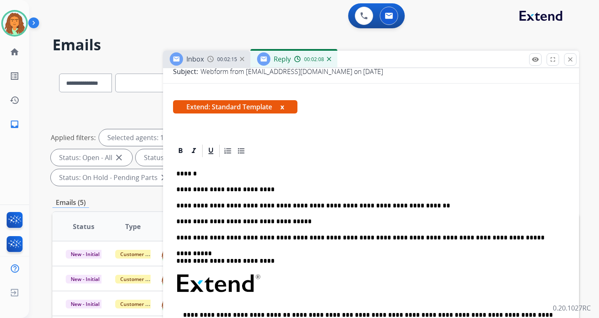
scroll to position [0, 0]
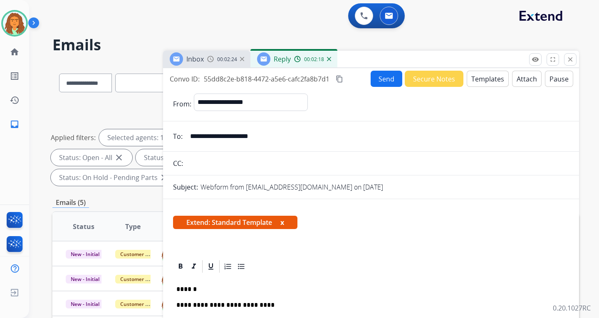
click at [382, 81] on button "Send" at bounding box center [386, 79] width 32 height 16
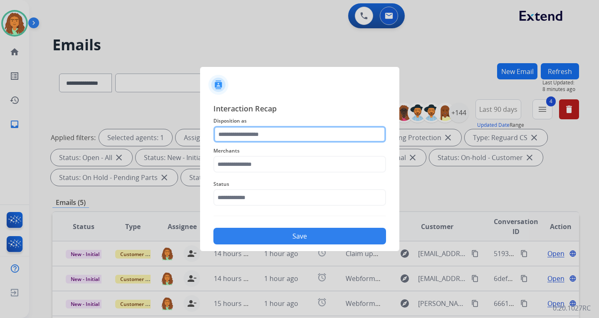
click at [245, 134] on input "text" at bounding box center [299, 134] width 173 height 17
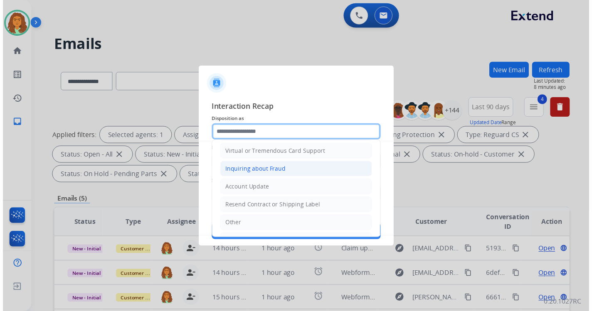
scroll to position [130, 0]
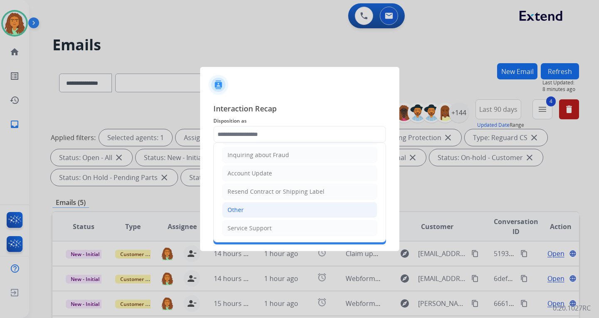
click at [257, 208] on li "Other" at bounding box center [299, 210] width 155 height 16
type input "*****"
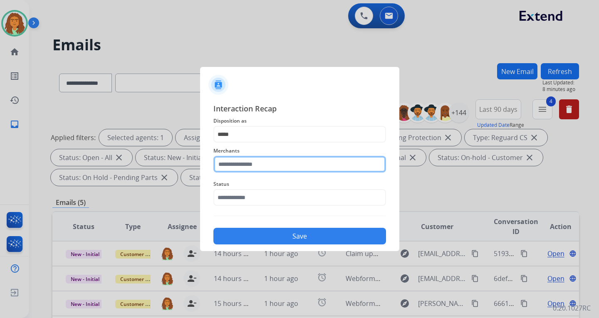
click at [237, 163] on input "text" at bounding box center [299, 164] width 173 height 17
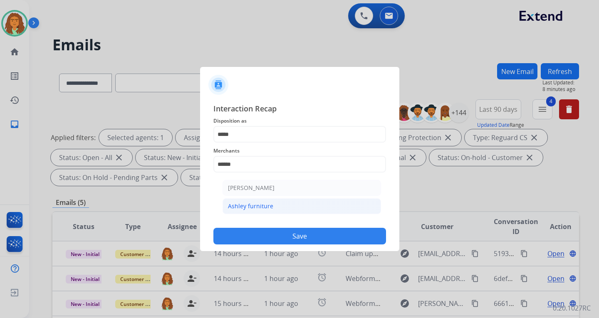
click at [248, 204] on div "Ashley furniture" at bounding box center [250, 206] width 45 height 8
type input "**********"
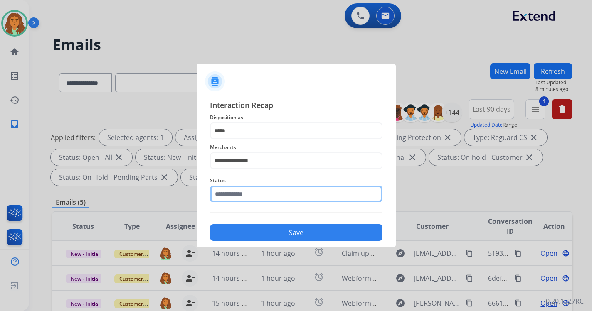
click at [254, 197] on input "text" at bounding box center [296, 194] width 173 height 17
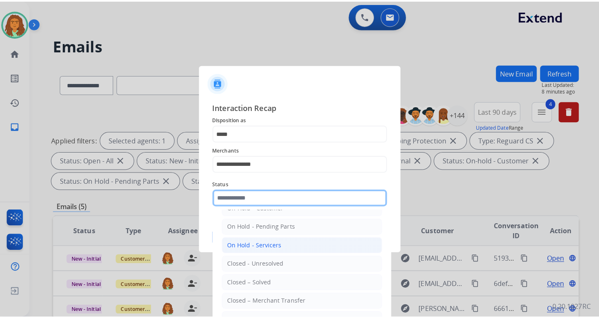
scroll to position [50, 0]
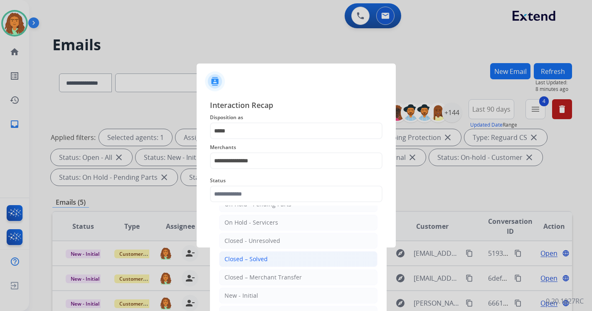
click at [251, 261] on div "Closed – Solved" at bounding box center [246, 259] width 43 height 8
type input "**********"
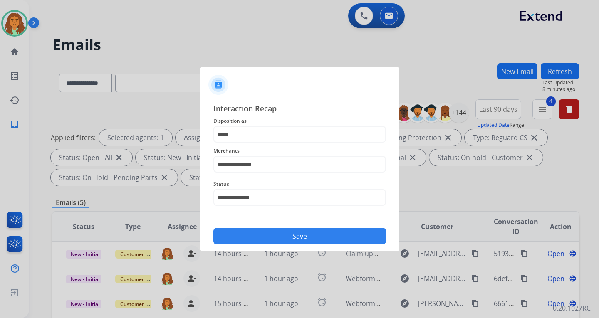
click at [305, 232] on button "Save" at bounding box center [299, 236] width 173 height 17
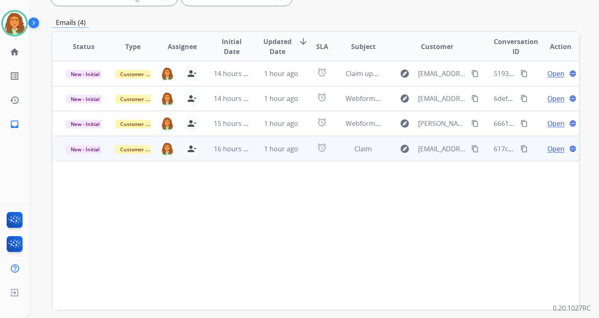
scroll to position [215, 0]
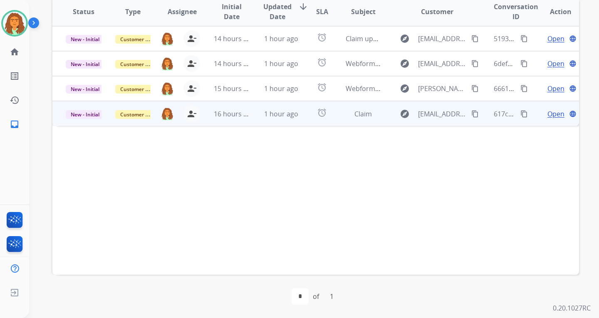
click at [304, 117] on td "alarm" at bounding box center [315, 113] width 33 height 25
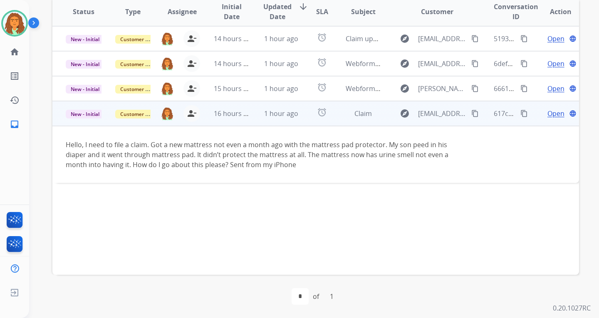
click at [471, 113] on mat-icon "content_copy" at bounding box center [474, 113] width 7 height 7
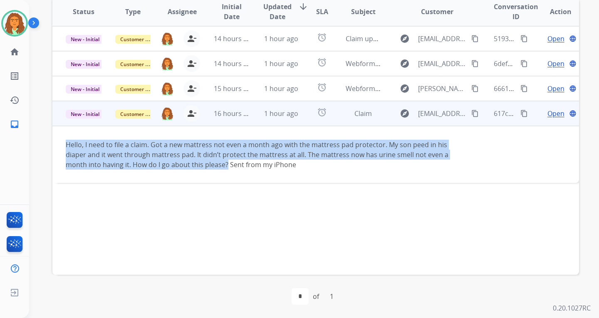
drag, startPoint x: 64, startPoint y: 143, endPoint x: 227, endPoint y: 166, distance: 164.6
click at [227, 166] on td "Hello, I need to file a claim. Got a new mattress not even a month ago with the…" at bounding box center [266, 154] width 428 height 57
copy div "Hello, I need to file a claim. Got a new mattress not even a month ago with the…"
click at [520, 114] on mat-icon "content_copy" at bounding box center [523, 113] width 7 height 7
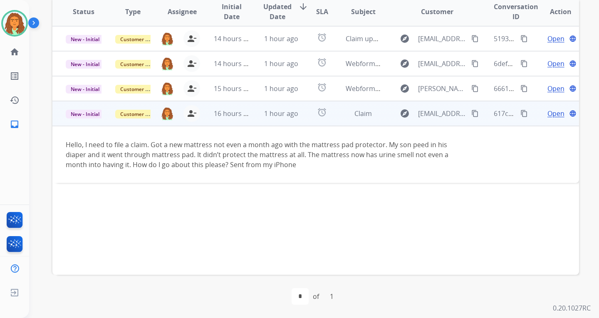
click at [335, 168] on div "Hello, I need to file a claim. Got a new mattress not even a month ago with the…" at bounding box center [266, 155] width 401 height 30
click at [549, 114] on span "Open" at bounding box center [555, 114] width 17 height 10
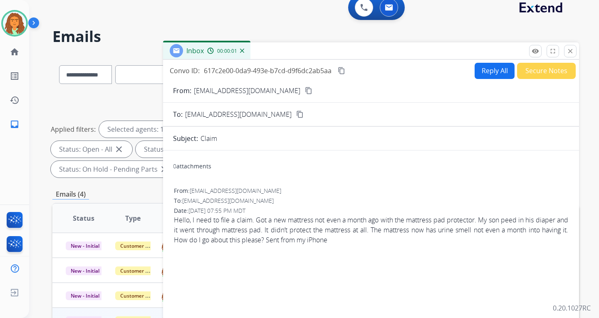
scroll to position [0, 0]
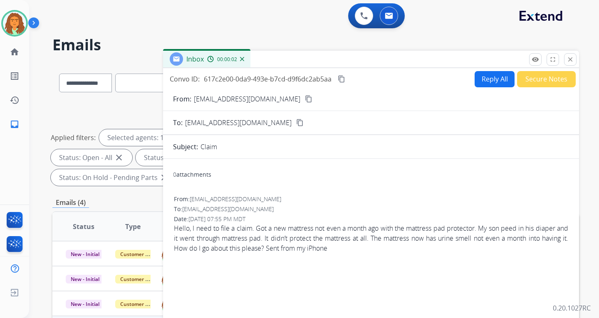
click at [491, 79] on button "Reply All" at bounding box center [494, 79] width 40 height 16
select select "**********"
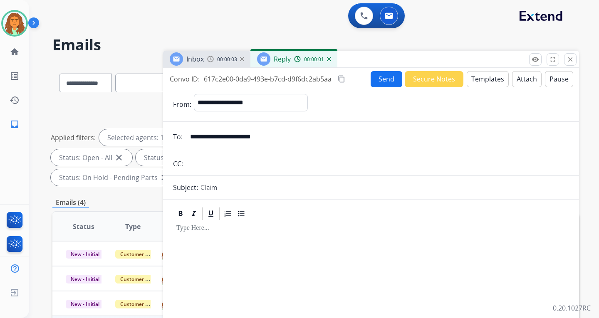
click at [488, 77] on button "Templates" at bounding box center [488, 79] width 42 height 16
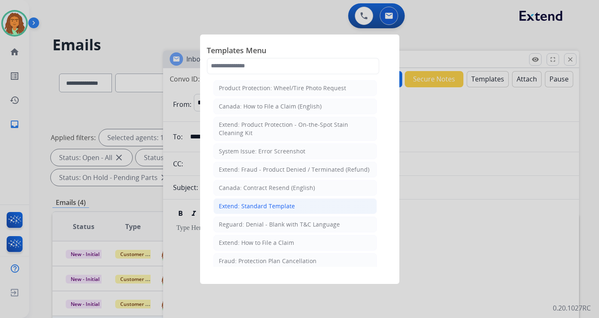
click at [270, 207] on div "Extend: Standard Template" at bounding box center [257, 206] width 76 height 8
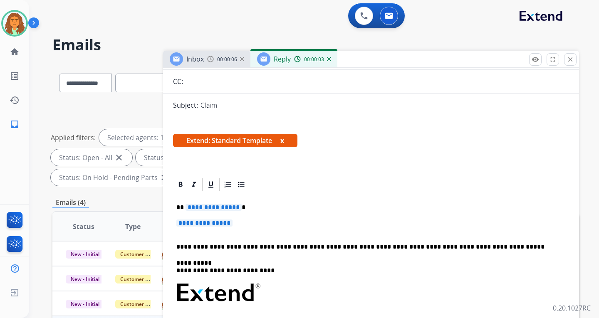
scroll to position [83, 0]
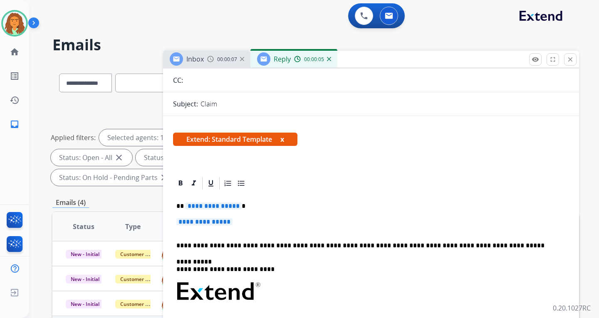
click at [234, 206] on span "**********" at bounding box center [213, 206] width 56 height 7
click at [196, 223] on span "**********" at bounding box center [204, 221] width 56 height 7
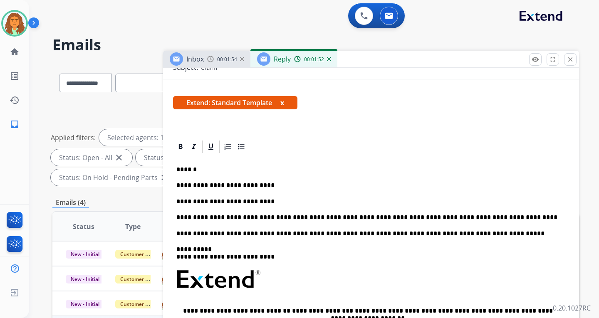
scroll to position [166, 0]
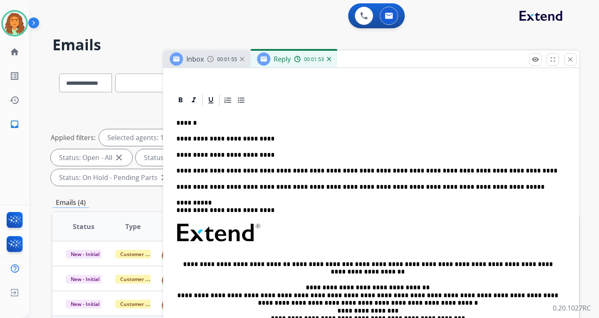
click at [259, 140] on p "**********" at bounding box center [367, 138] width 383 height 7
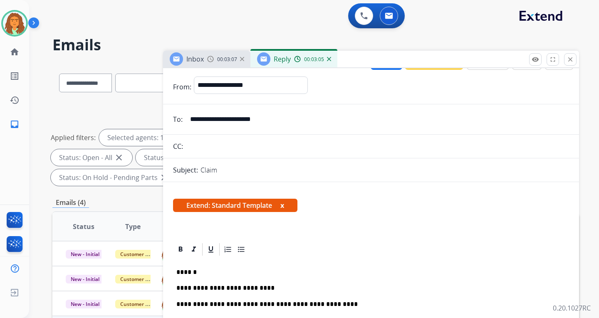
scroll to position [0, 0]
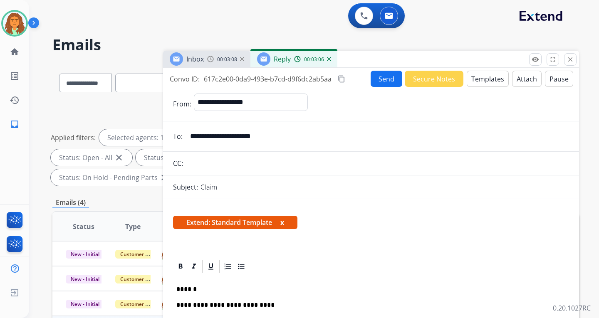
click at [384, 79] on button "Send" at bounding box center [386, 79] width 32 height 16
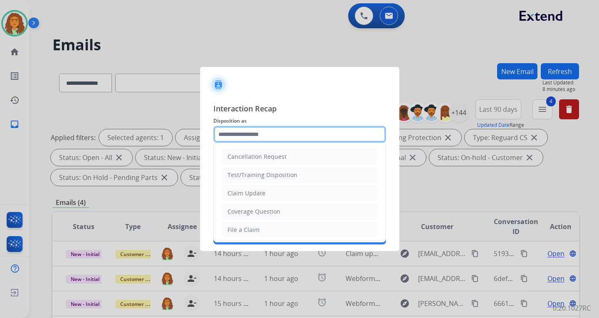
click at [230, 132] on input "text" at bounding box center [299, 134] width 173 height 17
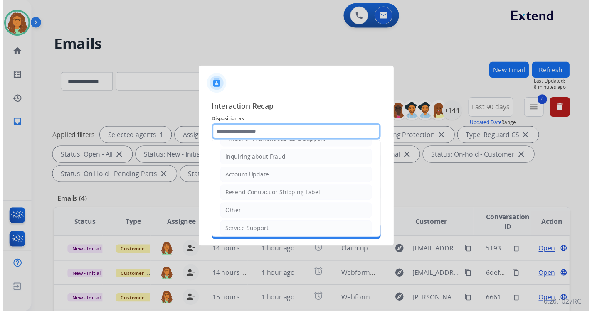
scroll to position [130, 0]
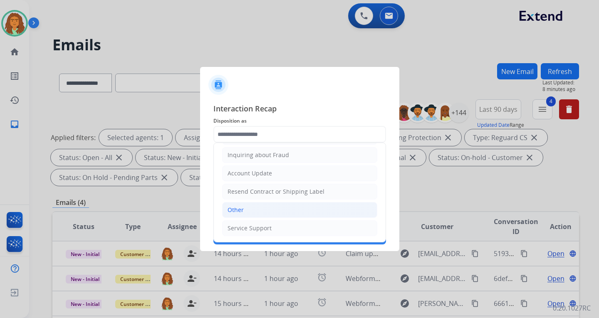
click at [238, 210] on div "Other" at bounding box center [235, 210] width 16 height 8
type input "*****"
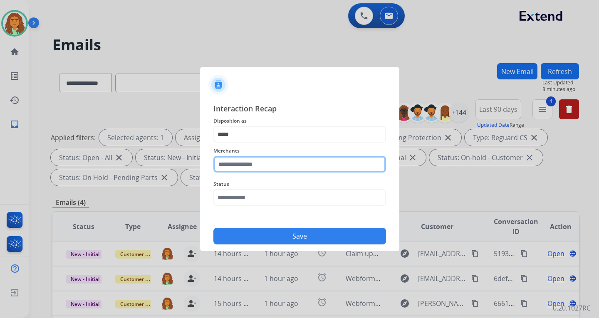
click at [237, 164] on input "text" at bounding box center [299, 164] width 173 height 17
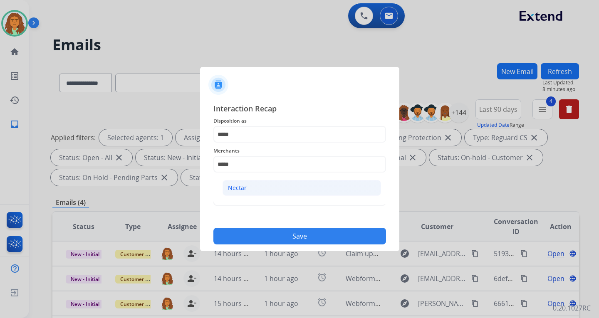
click at [249, 186] on li "Nectar" at bounding box center [301, 188] width 158 height 16
type input "******"
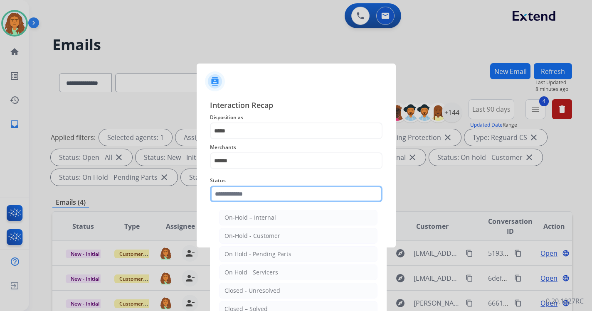
click at [262, 198] on input "text" at bounding box center [296, 194] width 173 height 17
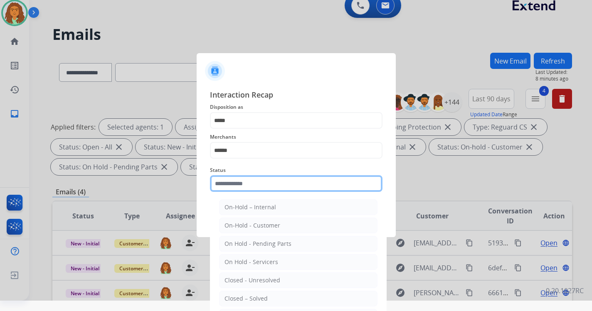
scroll to position [19, 0]
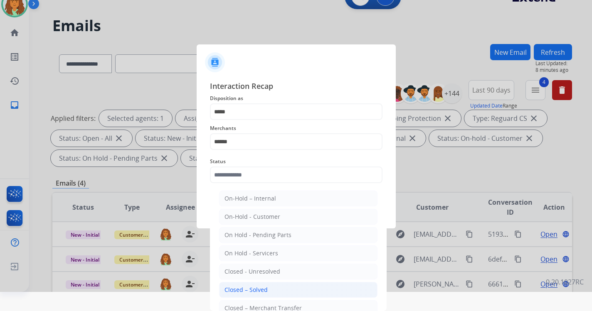
click at [252, 289] on div "Closed – Solved" at bounding box center [246, 290] width 43 height 8
type input "**********"
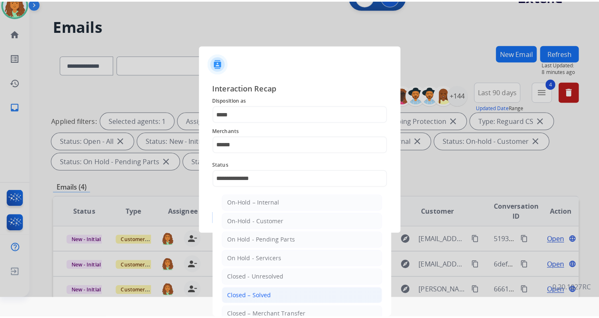
scroll to position [0, 0]
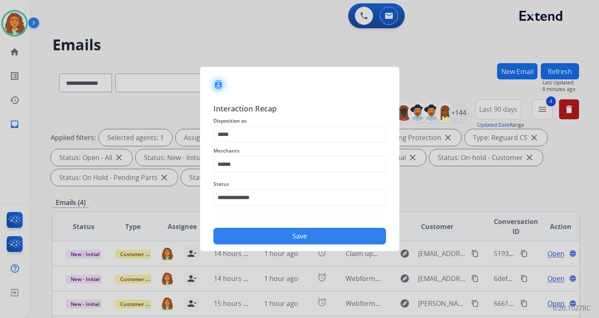
click at [301, 237] on button "Save" at bounding box center [299, 236] width 173 height 17
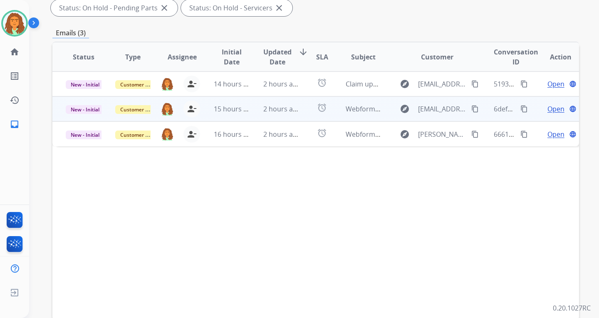
scroll to position [83, 0]
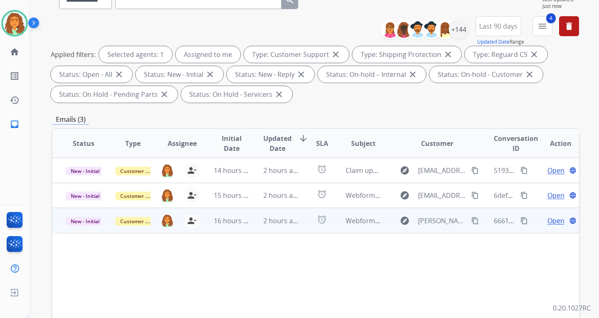
click at [306, 226] on td "alarm" at bounding box center [315, 220] width 33 height 25
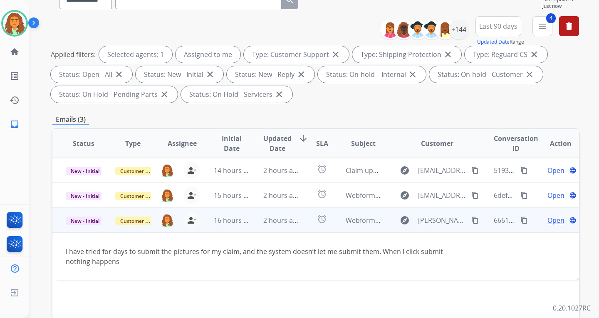
click at [254, 225] on td "2 hours ago" at bounding box center [274, 220] width 49 height 25
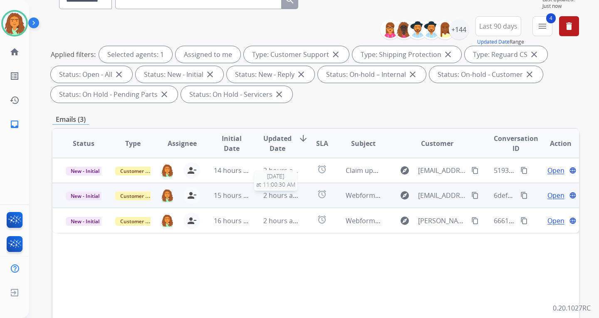
click at [265, 196] on span "2 hours ago" at bounding box center [281, 195] width 37 height 9
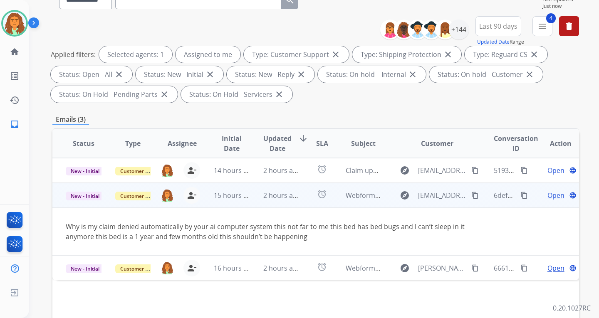
click at [471, 193] on mat-icon "content_copy" at bounding box center [474, 195] width 7 height 7
click at [520, 193] on mat-icon "content_copy" at bounding box center [523, 195] width 7 height 7
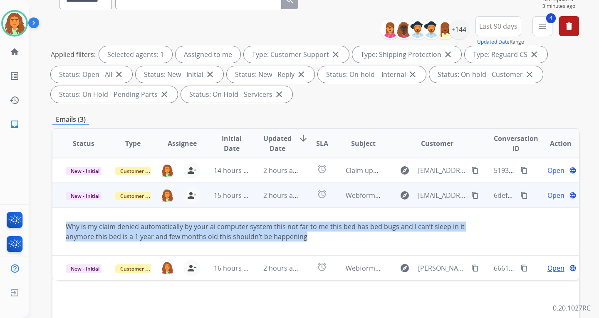
drag, startPoint x: 67, startPoint y: 225, endPoint x: 315, endPoint y: 237, distance: 248.5
click at [315, 237] on td "Why is my claim denied automatically by your ai computer system this not far to…" at bounding box center [266, 231] width 428 height 47
copy div "Why is my claim denied automatically by your ai computer system this not far to…"
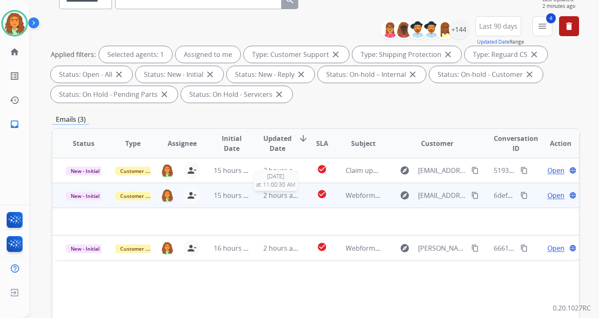
click at [284, 199] on span "2 hours ago" at bounding box center [281, 195] width 37 height 9
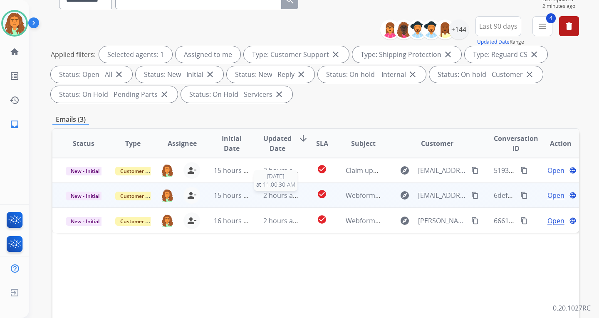
click at [284, 199] on span "2 hours ago" at bounding box center [281, 195] width 37 height 9
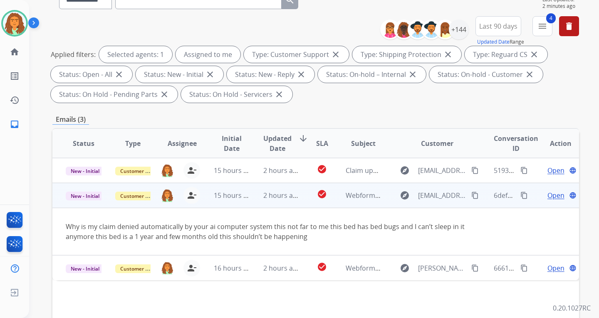
click at [471, 195] on mat-icon "content_copy" at bounding box center [474, 195] width 7 height 7
click at [547, 196] on span "Open" at bounding box center [555, 195] width 17 height 10
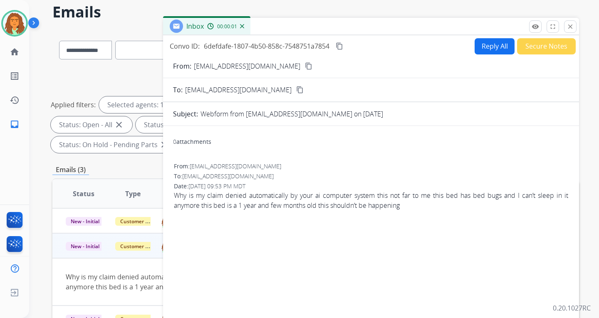
scroll to position [0, 0]
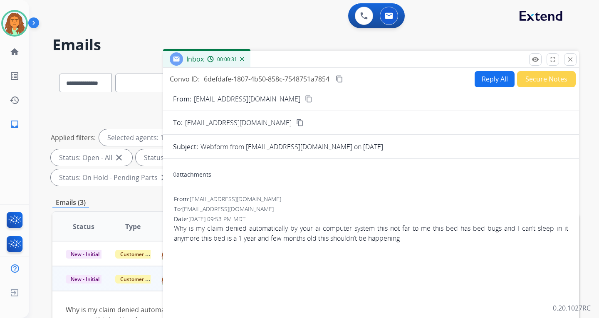
click at [490, 77] on button "Reply All" at bounding box center [494, 79] width 40 height 16
select select "**********"
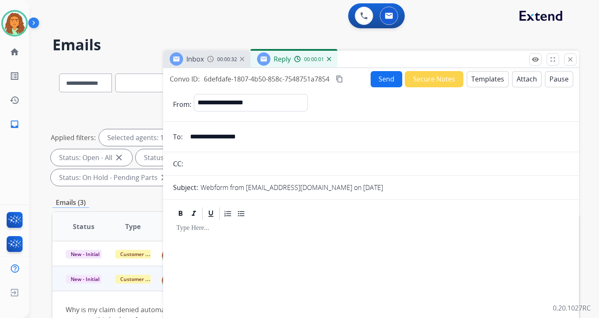
click at [481, 83] on button "Templates" at bounding box center [488, 79] width 42 height 16
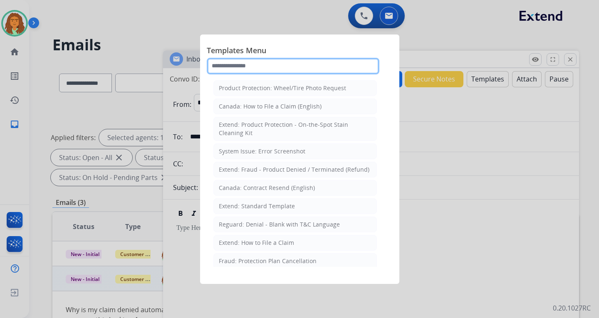
click at [271, 67] on input "text" at bounding box center [293, 66] width 173 height 17
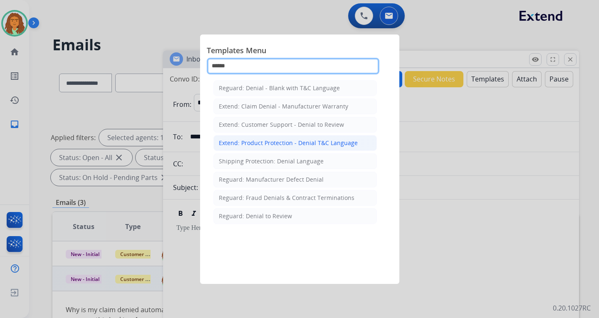
type input "******"
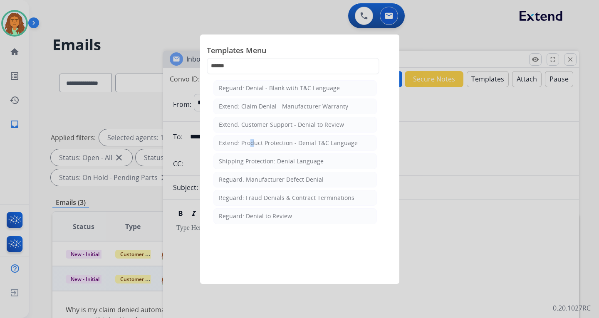
click at [248, 141] on div "Extend: Product Protection - Denial T&C Language" at bounding box center [288, 143] width 139 height 8
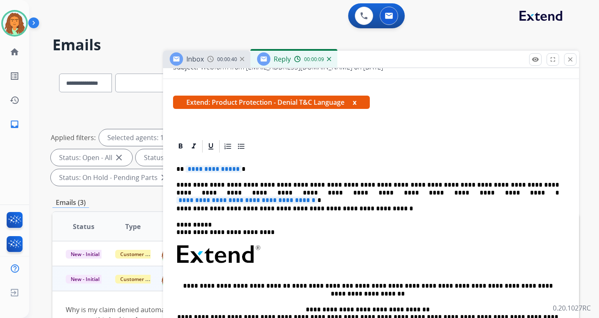
scroll to position [125, 0]
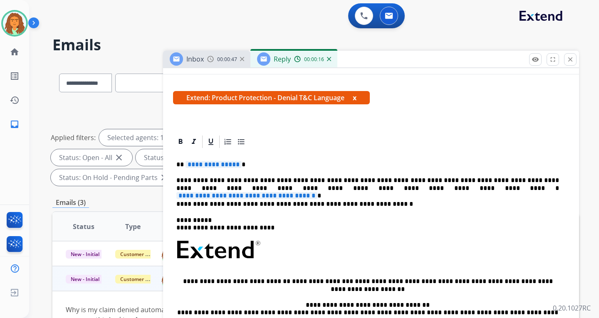
click at [317, 192] on span "**********" at bounding box center [246, 195] width 141 height 7
paste div
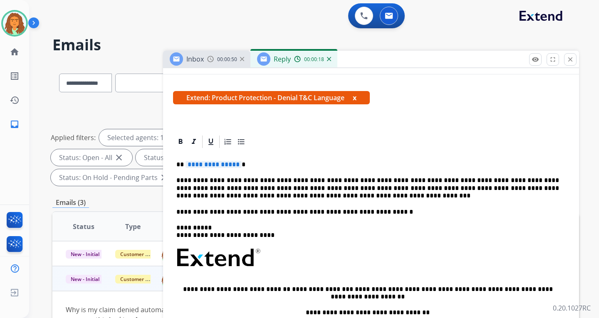
click at [234, 164] on span "**********" at bounding box center [213, 164] width 56 height 7
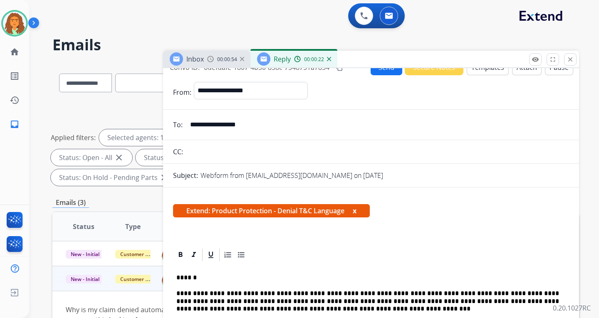
scroll to position [0, 0]
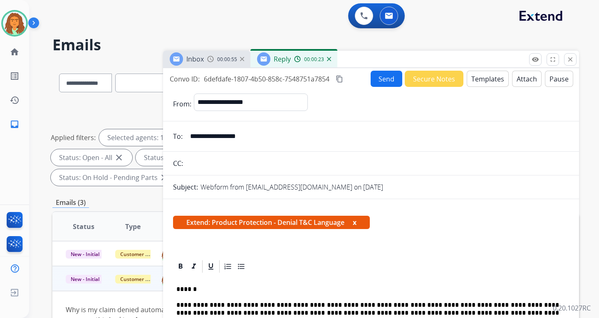
click at [519, 79] on button "Attach" at bounding box center [527, 79] width 30 height 16
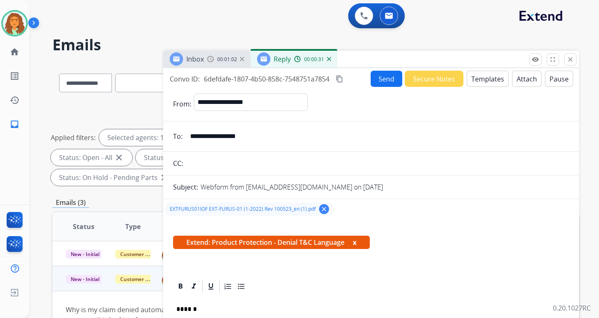
click at [376, 78] on button "Send" at bounding box center [386, 79] width 32 height 16
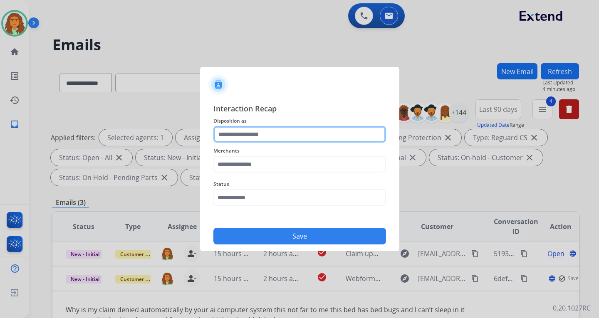
click at [234, 132] on input "text" at bounding box center [299, 134] width 173 height 17
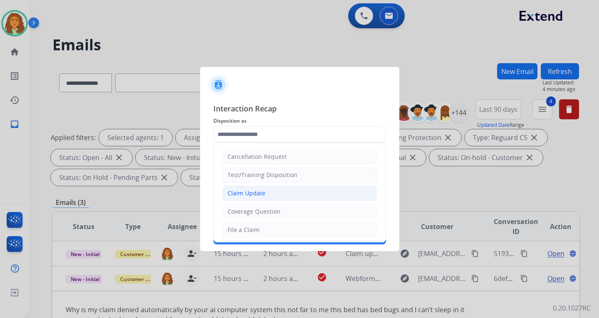
click at [252, 193] on div "Claim Update" at bounding box center [246, 193] width 38 height 8
type input "**********"
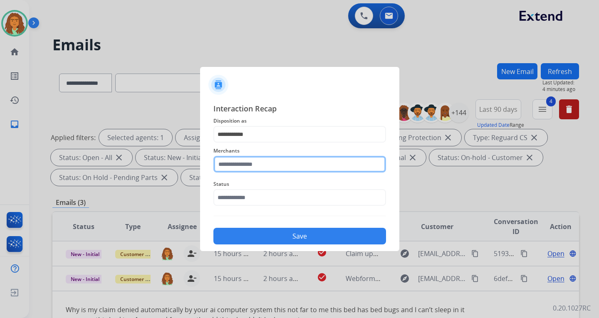
click at [225, 163] on input "text" at bounding box center [299, 164] width 173 height 17
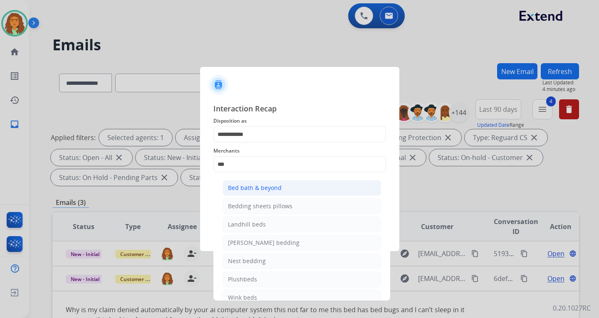
click at [254, 188] on div "Bed bath & beyond" at bounding box center [255, 188] width 54 height 8
type input "**********"
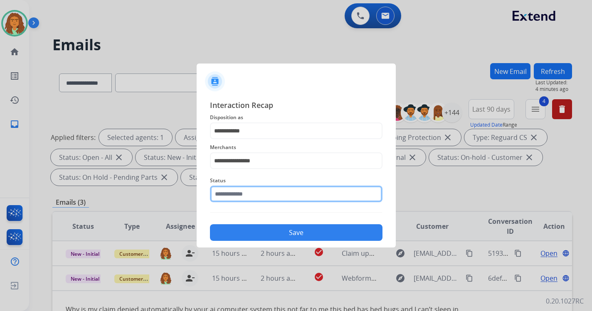
click at [235, 197] on input "text" at bounding box center [296, 194] width 173 height 17
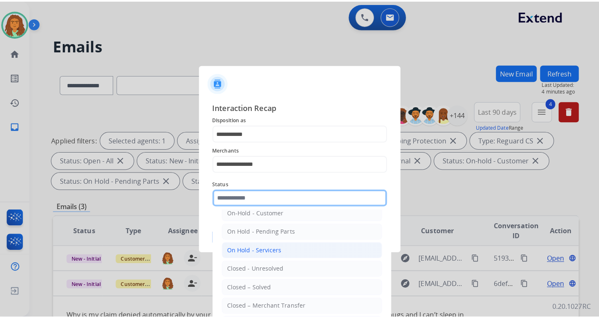
scroll to position [42, 0]
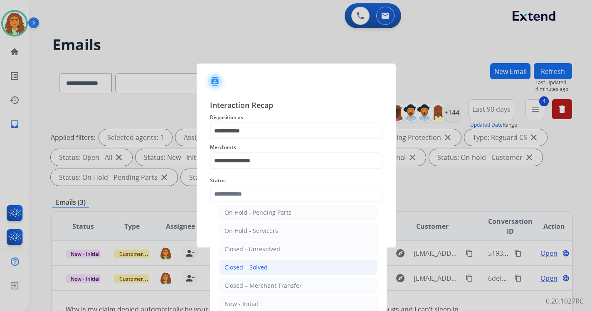
click at [258, 269] on div "Closed – Solved" at bounding box center [246, 268] width 43 height 8
type input "**********"
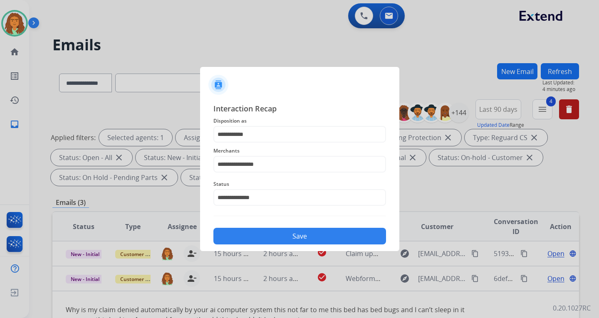
click at [294, 237] on button "Save" at bounding box center [299, 236] width 173 height 17
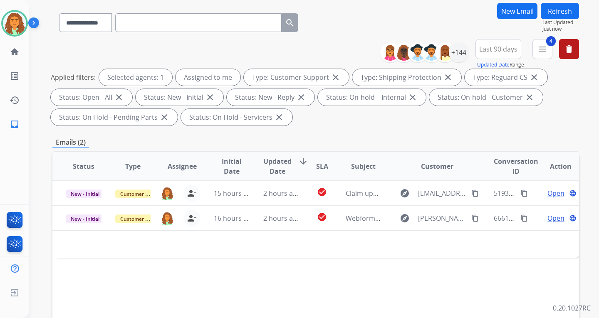
scroll to position [125, 0]
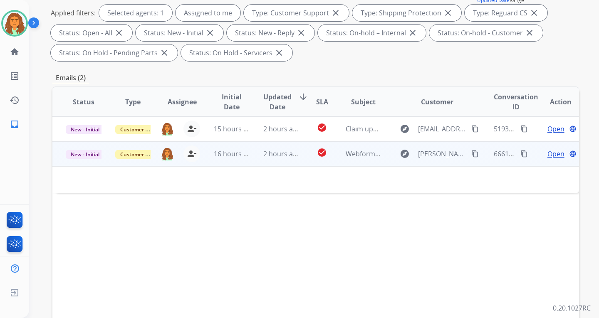
click at [274, 158] on div "2 hours ago" at bounding box center [281, 154] width 36 height 10
click at [271, 161] on td "2 hours ago" at bounding box center [274, 153] width 49 height 25
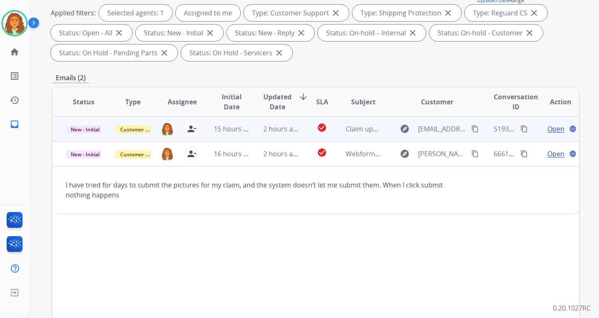
click at [282, 136] on td "2 hours ago" at bounding box center [274, 128] width 49 height 25
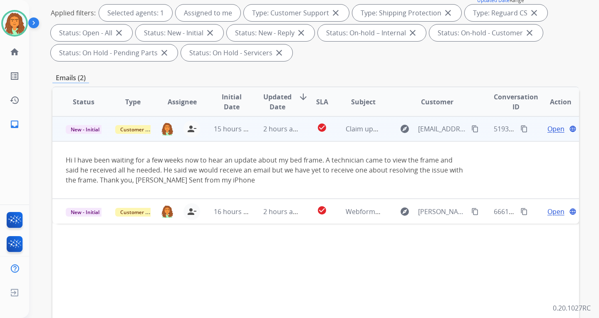
click at [471, 128] on mat-icon "content_copy" at bounding box center [474, 128] width 7 height 7
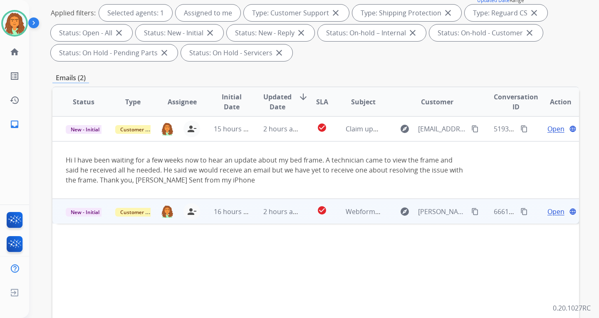
click at [306, 215] on td "check_circle" at bounding box center [315, 211] width 33 height 25
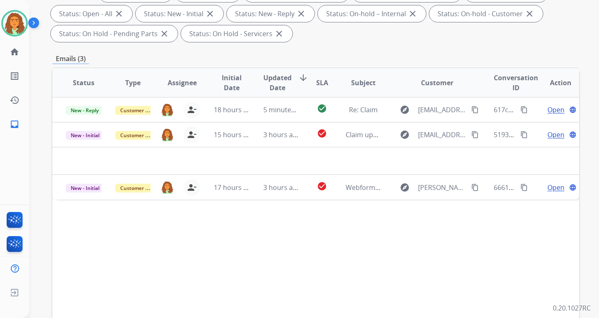
scroll to position [166, 0]
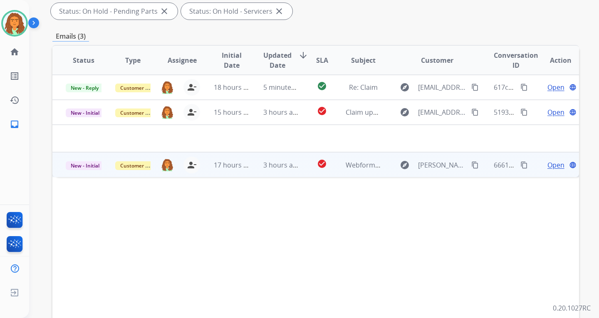
click at [301, 167] on td "check_circle" at bounding box center [315, 164] width 33 height 25
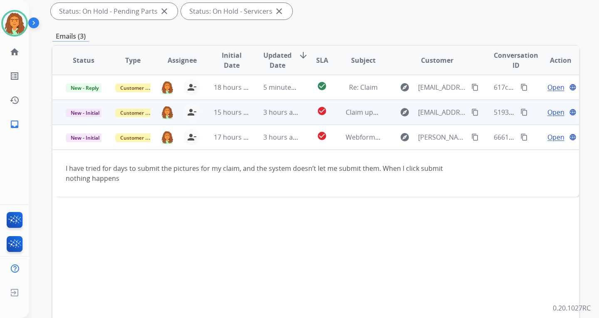
click at [302, 118] on td "check_circle" at bounding box center [315, 112] width 33 height 25
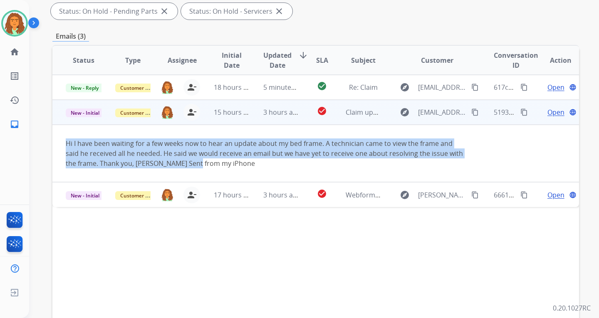
drag, startPoint x: 64, startPoint y: 144, endPoint x: 195, endPoint y: 164, distance: 132.5
click at [195, 164] on td "Hi I have been waiting for a few weeks now to hear an update about my bed frame…" at bounding box center [266, 153] width 428 height 57
copy div "Hi I have been waiting for a few weeks now to hear an update about my bed frame…"
click at [520, 112] on mat-icon "content_copy" at bounding box center [523, 112] width 7 height 7
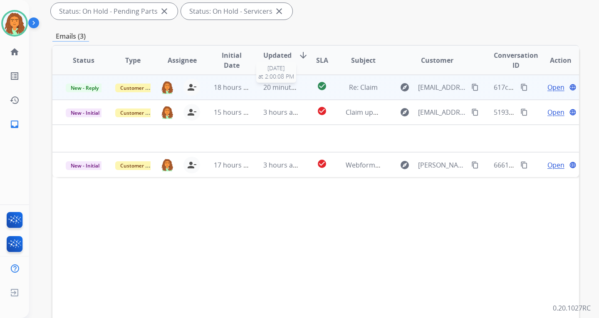
click at [273, 91] on span "20 minutes ago" at bounding box center [287, 87] width 48 height 9
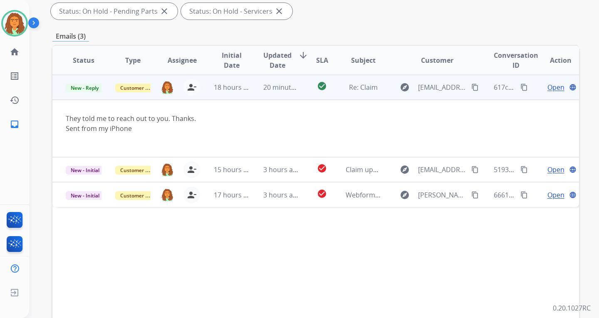
click at [471, 85] on mat-icon "content_copy" at bounding box center [474, 87] width 7 height 7
drag, startPoint x: 64, startPoint y: 115, endPoint x: 195, endPoint y: 117, distance: 131.4
click at [195, 117] on td "They told me to reach out to you. Thanks. Sent from my iPhone" at bounding box center [266, 128] width 428 height 57
click at [520, 87] on mat-icon "content_copy" at bounding box center [523, 87] width 7 height 7
click at [547, 86] on span "Open" at bounding box center [555, 87] width 17 height 10
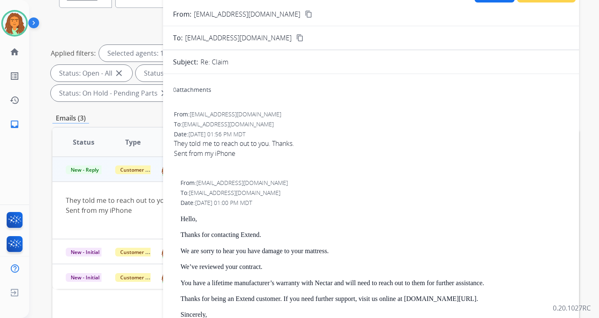
scroll to position [0, 0]
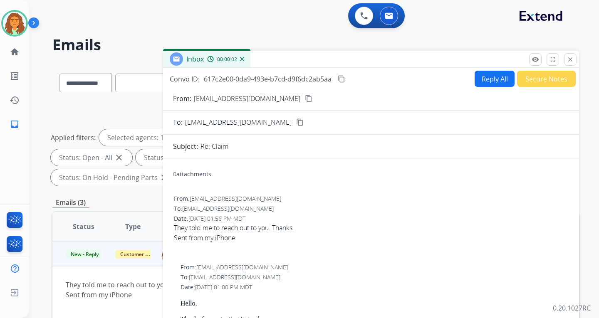
click at [488, 79] on button "Reply All" at bounding box center [494, 79] width 40 height 16
select select "**********"
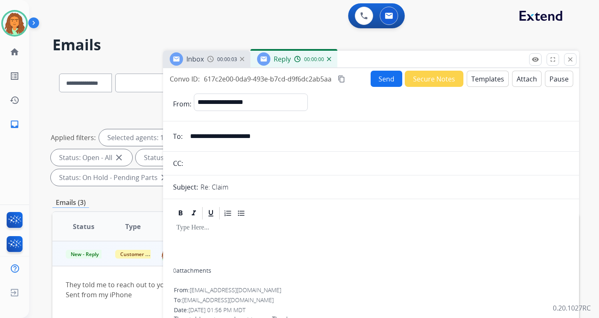
click at [485, 79] on button "Templates" at bounding box center [488, 79] width 42 height 16
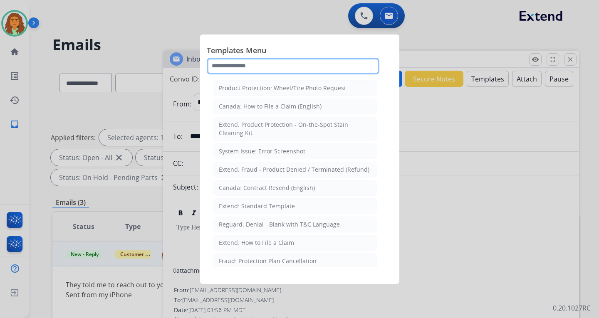
click at [245, 68] on input "text" at bounding box center [293, 66] width 173 height 17
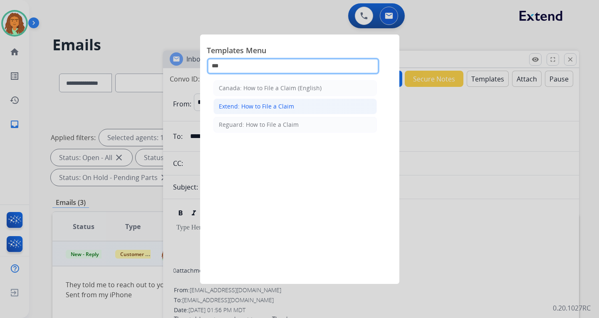
type input "***"
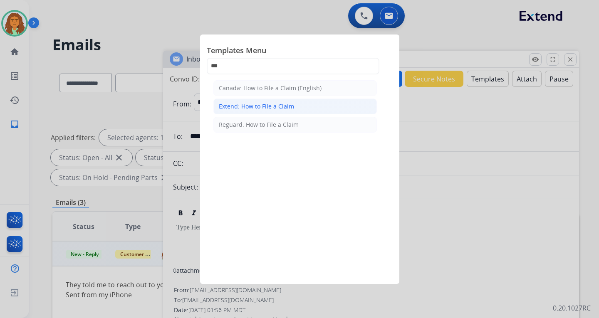
click at [263, 106] on div "Extend: How to File a Claim" at bounding box center [256, 106] width 75 height 8
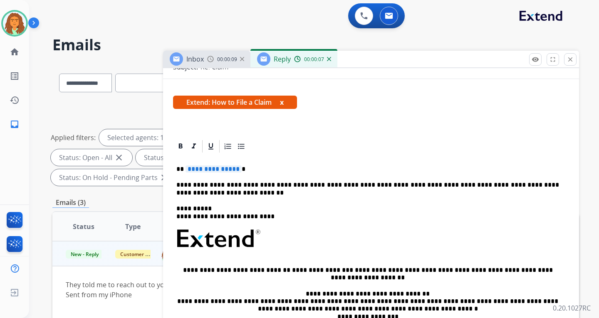
scroll to position [125, 0]
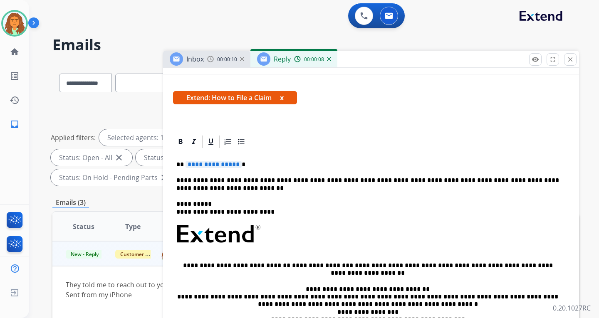
click at [233, 165] on span "**********" at bounding box center [213, 164] width 56 height 7
click at [203, 190] on p "**********" at bounding box center [367, 184] width 383 height 15
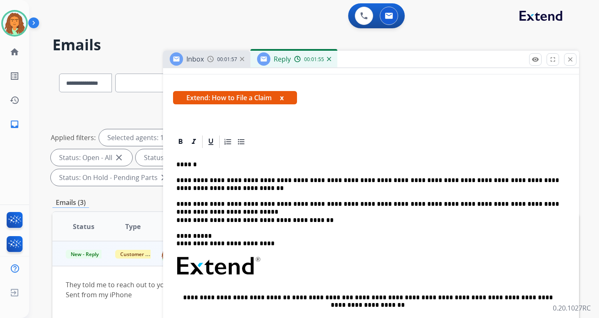
click at [215, 220] on p "**********" at bounding box center [367, 220] width 383 height 7
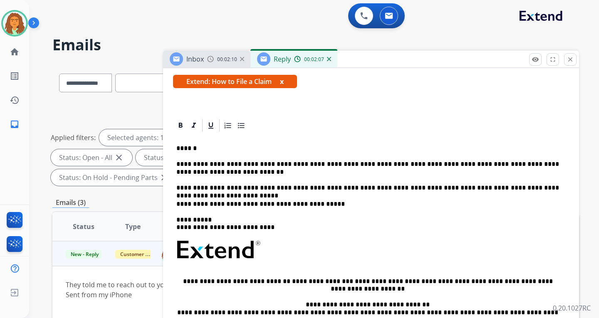
scroll to position [0, 0]
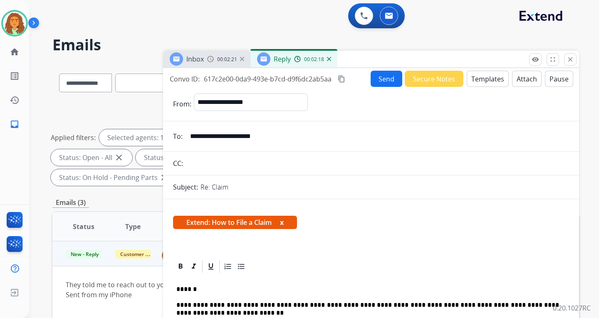
click at [375, 78] on button "Send" at bounding box center [386, 79] width 32 height 16
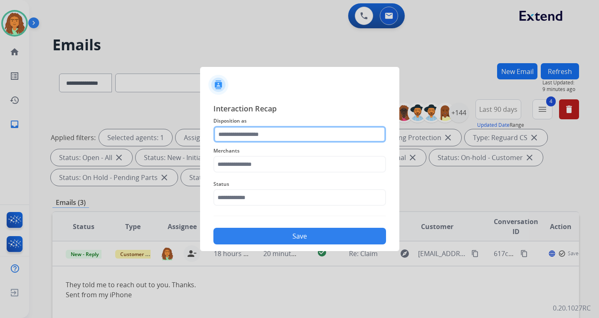
click at [236, 134] on input "text" at bounding box center [299, 134] width 173 height 17
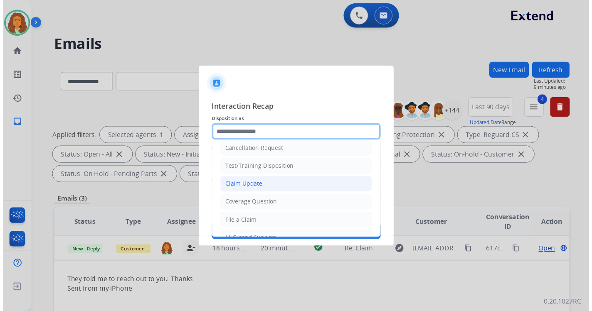
scroll to position [5, 0]
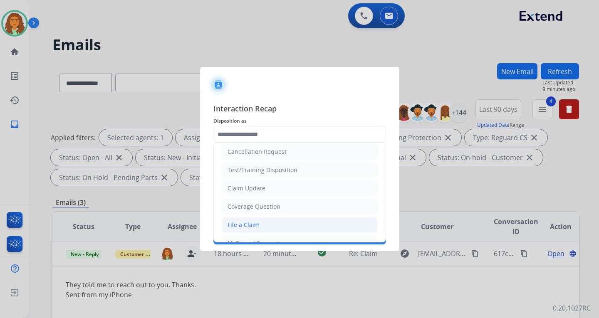
click at [248, 225] on div "File a Claim" at bounding box center [243, 225] width 32 height 8
type input "**********"
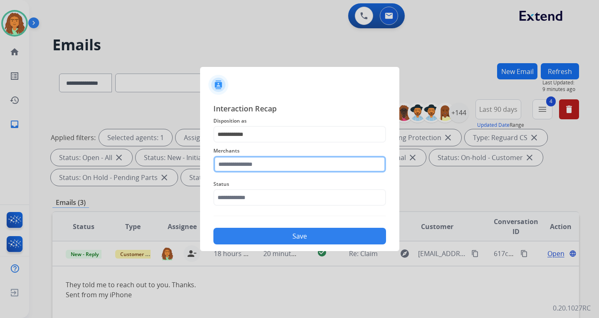
click at [239, 163] on input "text" at bounding box center [299, 164] width 173 height 17
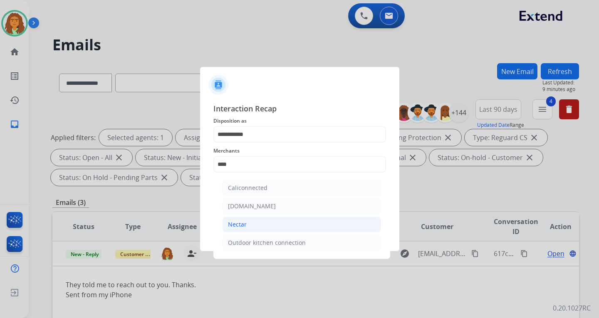
click at [244, 226] on div "Nectar" at bounding box center [237, 224] width 19 height 8
type input "******"
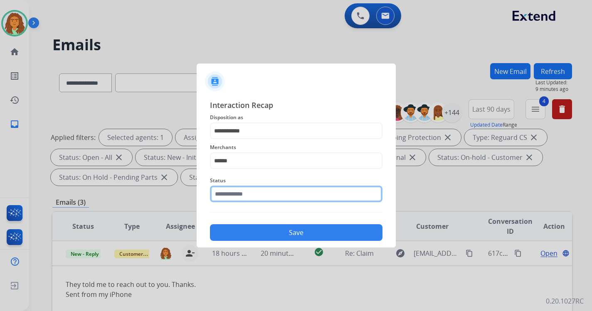
click at [247, 200] on input "text" at bounding box center [296, 194] width 173 height 17
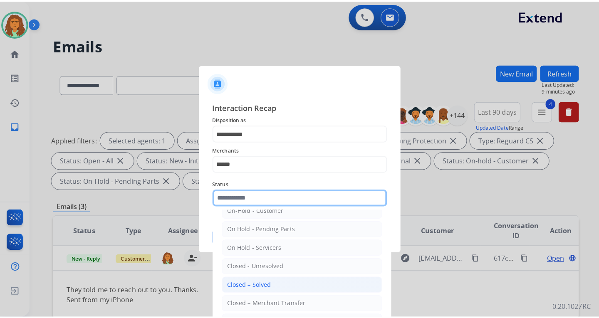
scroll to position [50, 0]
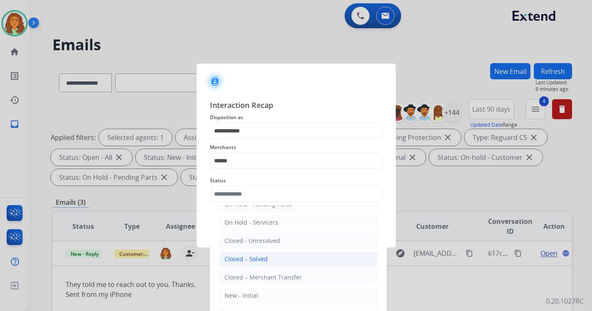
click at [243, 259] on div "Closed – Solved" at bounding box center [246, 259] width 43 height 8
type input "**********"
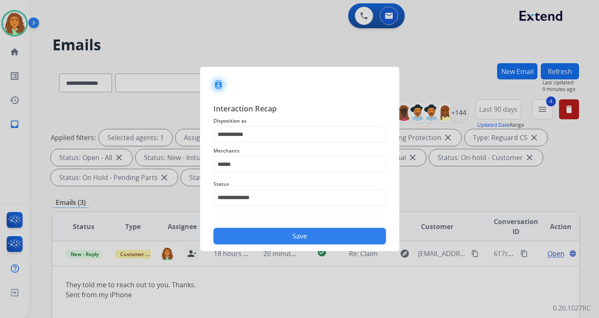
click at [301, 235] on button "Save" at bounding box center [299, 236] width 173 height 17
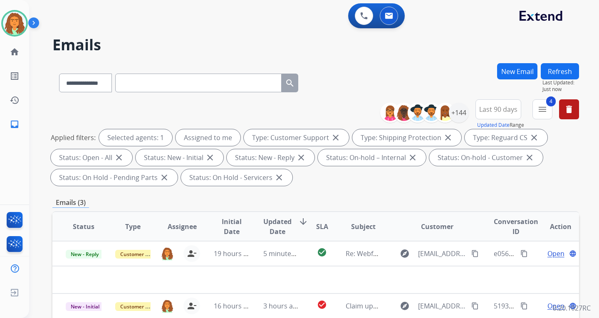
select select "**********"
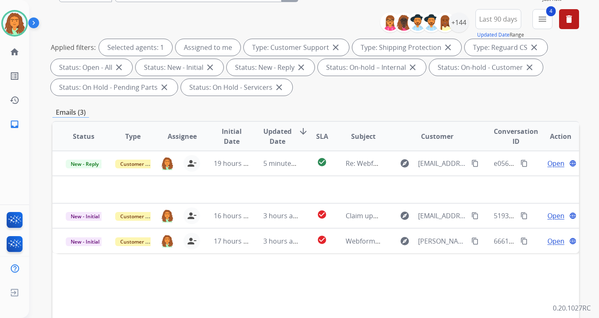
scroll to position [83, 0]
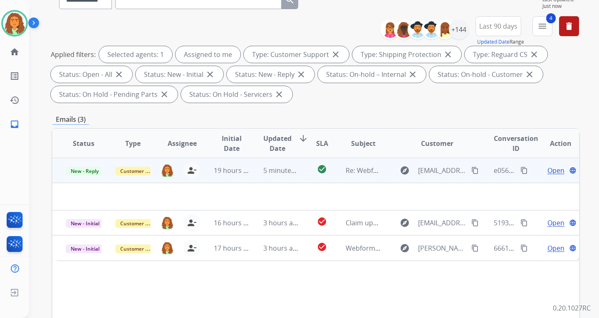
click at [286, 179] on td "5 minutes ago" at bounding box center [274, 170] width 49 height 25
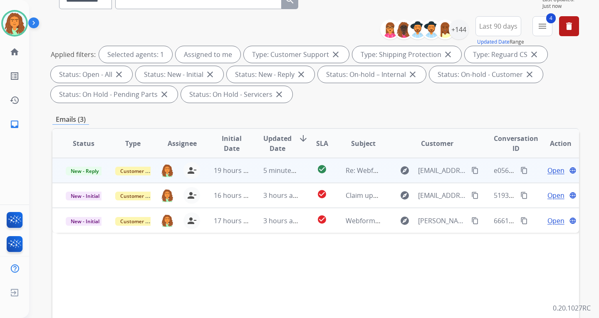
click at [286, 177] on td "5 minutes ago" at bounding box center [274, 170] width 49 height 25
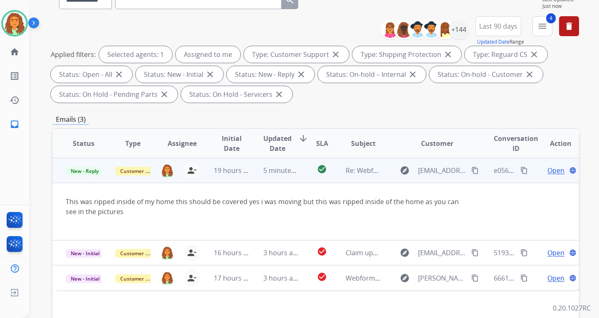
click at [286, 177] on td "5 minutes ago" at bounding box center [274, 170] width 49 height 25
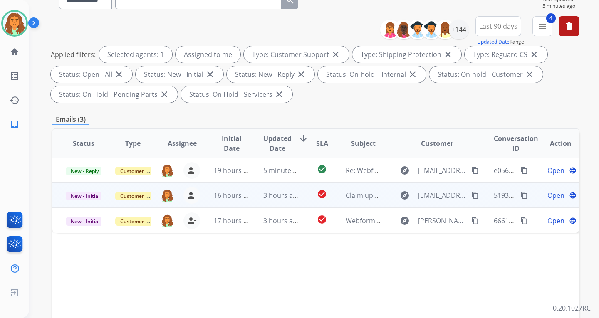
click at [368, 200] on td "Claim update" at bounding box center [356, 195] width 49 height 25
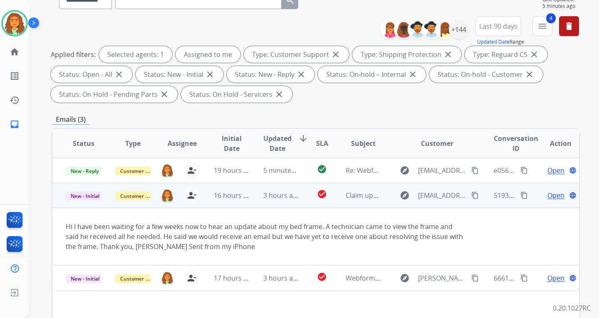
click at [547, 195] on span "Open" at bounding box center [555, 195] width 17 height 10
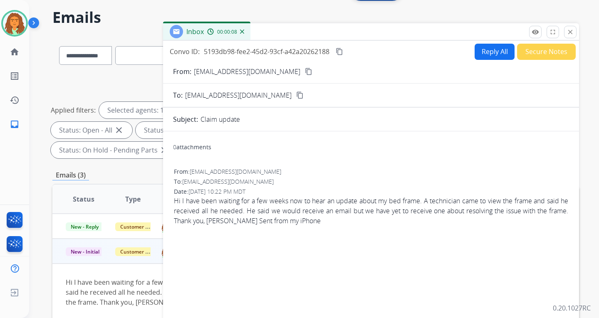
scroll to position [0, 0]
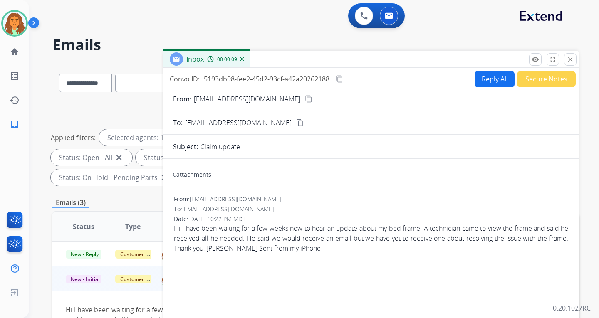
click at [485, 79] on button "Reply All" at bounding box center [494, 79] width 40 height 16
select select "**********"
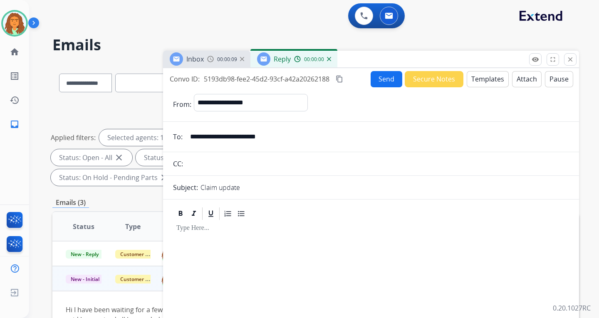
click at [479, 80] on button "Templates" at bounding box center [488, 79] width 42 height 16
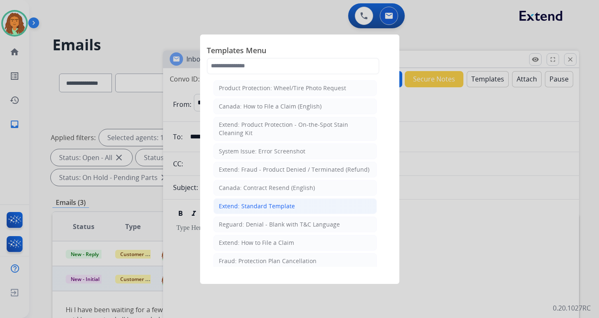
click at [241, 203] on div "Extend: Standard Template" at bounding box center [257, 206] width 76 height 8
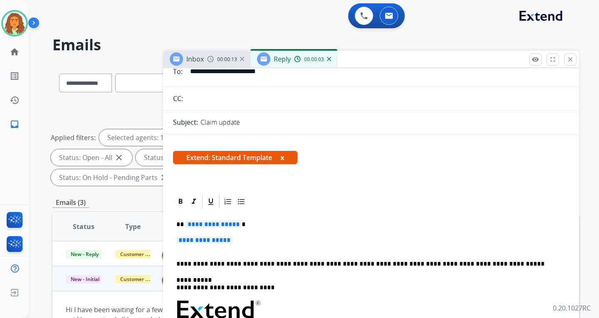
scroll to position [83, 0]
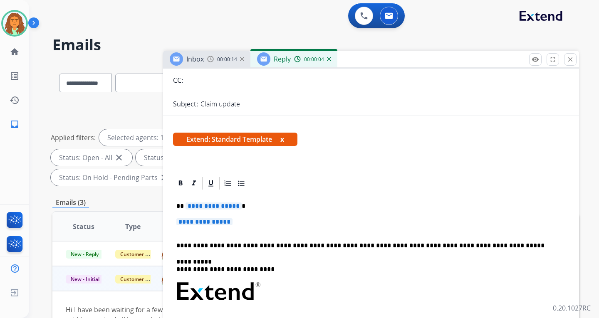
click at [235, 207] on span "**********" at bounding box center [213, 206] width 56 height 7
click at [185, 223] on span "**********" at bounding box center [204, 221] width 56 height 7
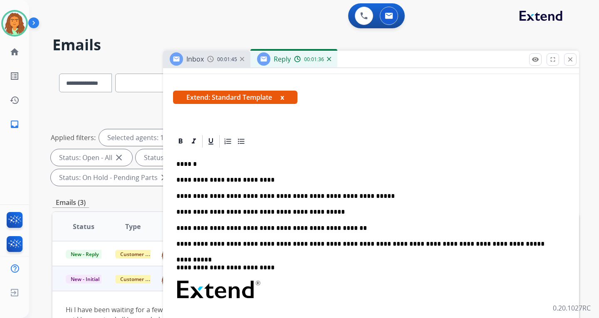
scroll to position [0, 0]
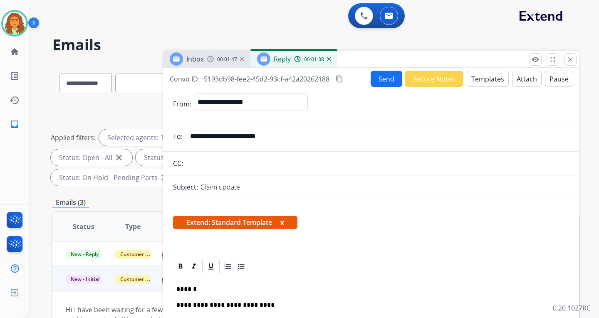
click at [387, 82] on button "Send" at bounding box center [386, 79] width 32 height 16
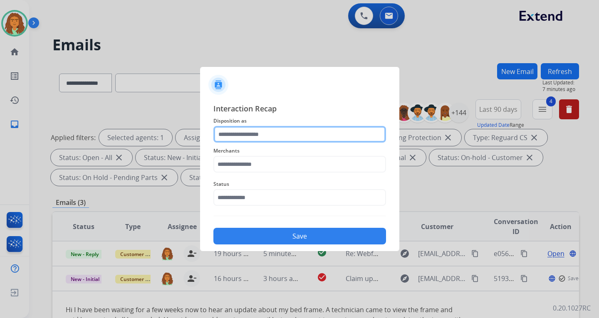
click at [241, 131] on input "text" at bounding box center [299, 134] width 173 height 17
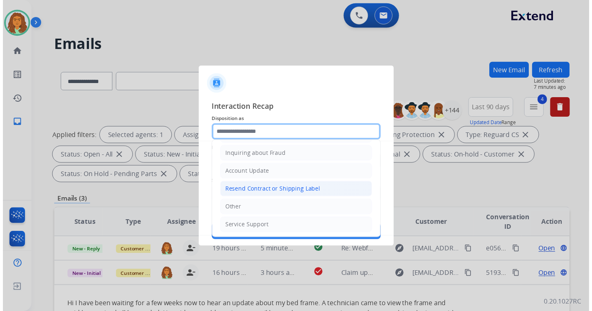
scroll to position [130, 0]
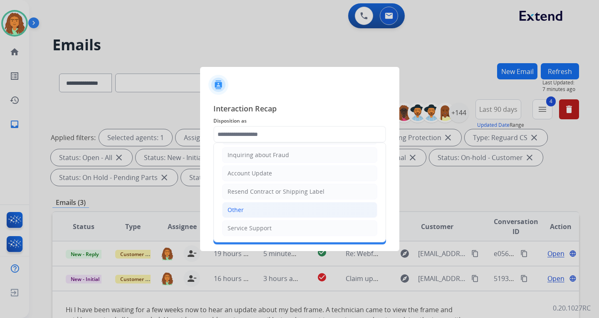
click at [244, 208] on li "Other" at bounding box center [299, 210] width 155 height 16
type input "*****"
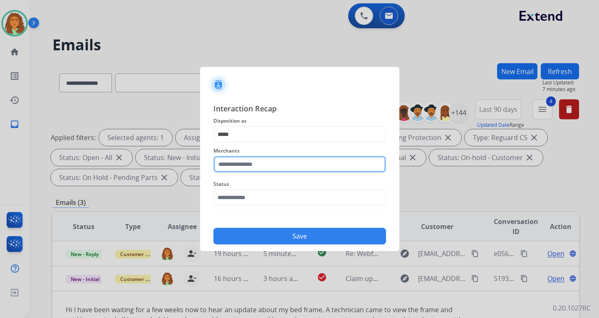
click at [240, 165] on input "text" at bounding box center [299, 164] width 173 height 17
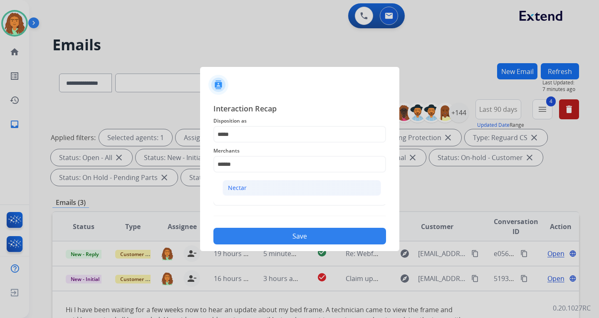
click at [243, 184] on div "Nectar" at bounding box center [237, 188] width 19 height 8
type input "******"
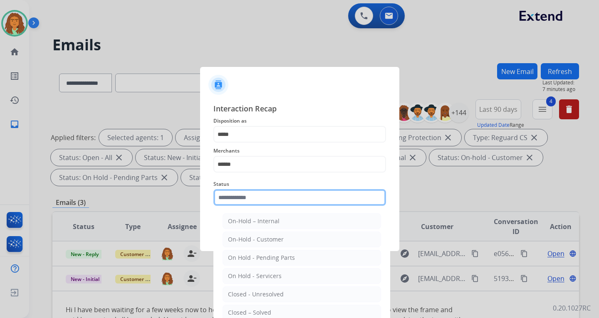
click at [249, 197] on input "text" at bounding box center [299, 197] width 173 height 17
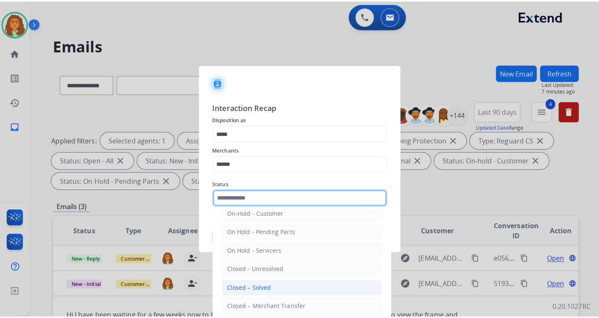
scroll to position [50, 0]
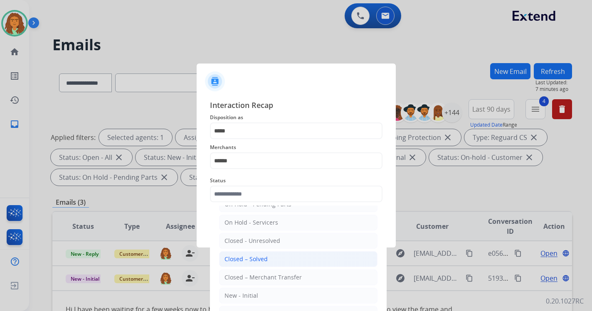
click at [261, 257] on div "Closed – Solved" at bounding box center [246, 259] width 43 height 8
type input "**********"
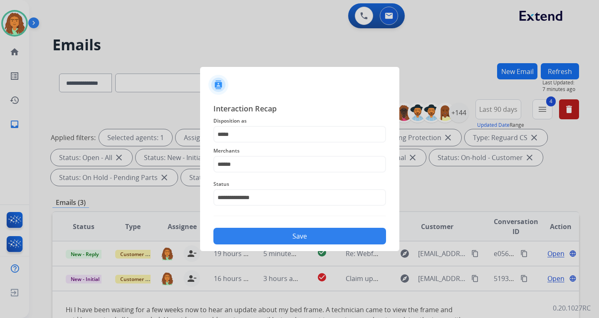
click at [301, 235] on button "Save" at bounding box center [299, 236] width 173 height 17
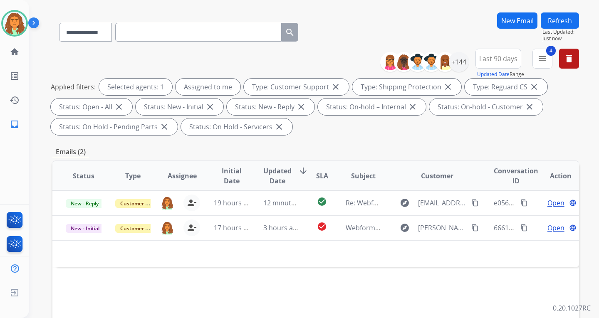
scroll to position [125, 0]
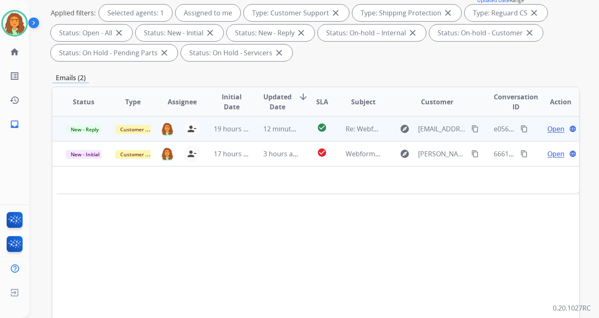
click at [302, 131] on td "check_circle" at bounding box center [315, 128] width 33 height 25
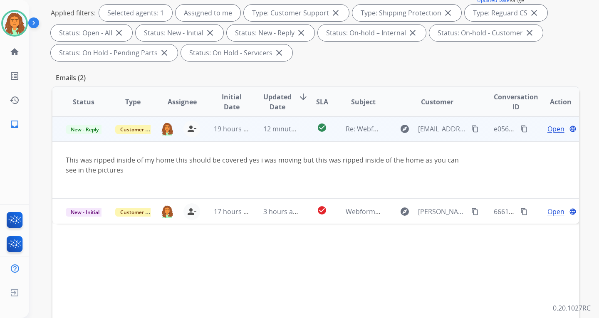
click at [471, 128] on mat-icon "content_copy" at bounding box center [474, 128] width 7 height 7
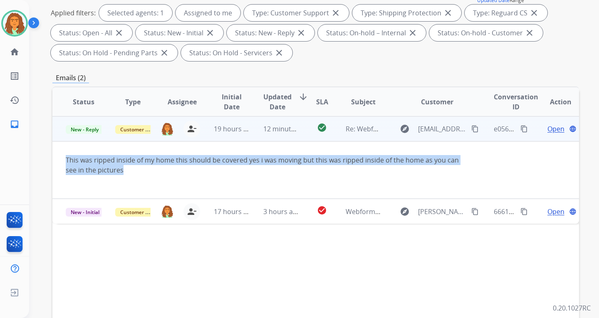
drag, startPoint x: 62, startPoint y: 161, endPoint x: 122, endPoint y: 170, distance: 60.6
click at [122, 170] on td "This was ripped inside of my home this should be covered yes i was moving but t…" at bounding box center [266, 169] width 428 height 57
copy div "This was ripped inside of my home this should be covered yes i was moving but t…"
click at [520, 127] on mat-icon "content_copy" at bounding box center [523, 128] width 7 height 7
click at [351, 172] on div "This was ripped inside of my home this should be covered yes i was moving but t…" at bounding box center [266, 165] width 401 height 20
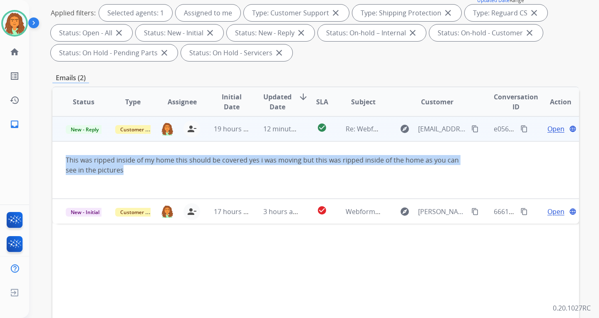
click at [350, 154] on td "This was ripped inside of my home this should be covered yes i was moving but t…" at bounding box center [266, 169] width 428 height 57
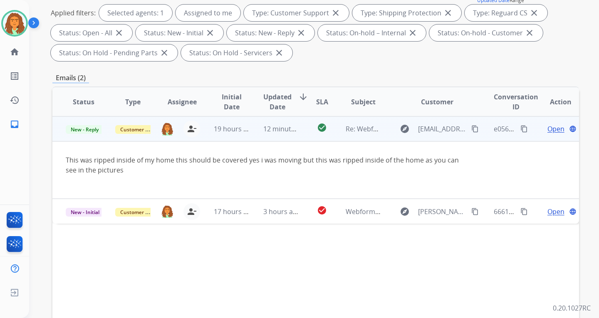
click at [548, 130] on span "Open" at bounding box center [555, 129] width 17 height 10
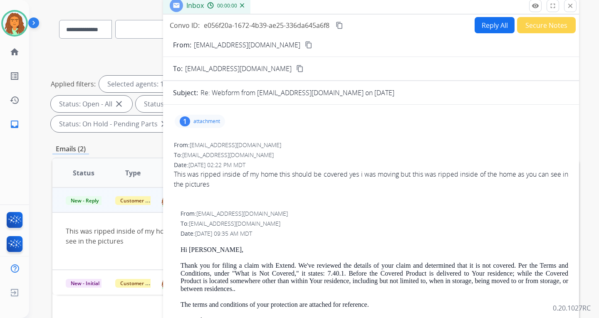
scroll to position [0, 0]
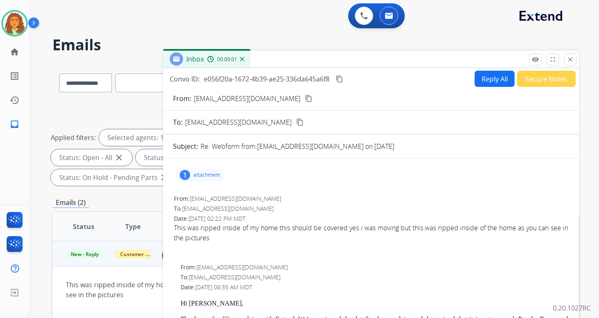
click at [492, 81] on button "Reply All" at bounding box center [494, 79] width 40 height 16
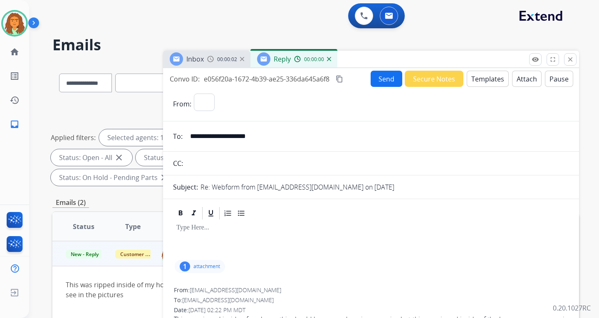
select select "**********"
click at [186, 265] on div "1" at bounding box center [185, 267] width 10 height 10
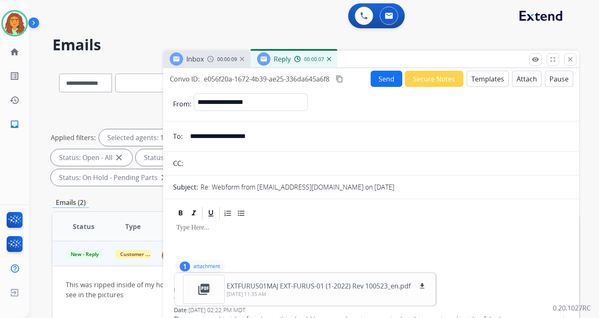
click at [186, 265] on div "1" at bounding box center [185, 267] width 10 height 10
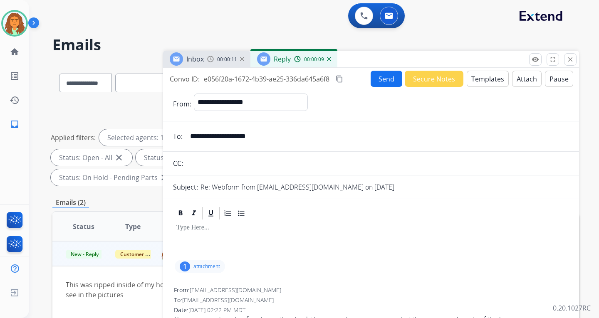
click at [478, 79] on button "Templates" at bounding box center [488, 79] width 42 height 16
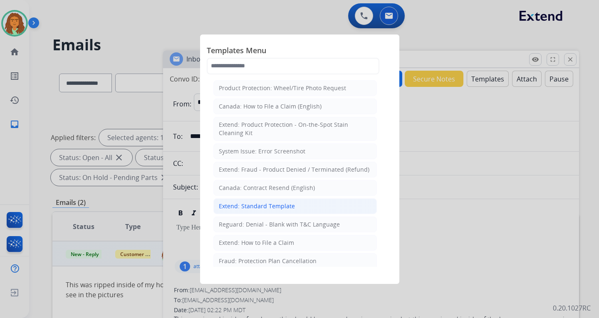
click at [261, 203] on div "Extend: Standard Template" at bounding box center [257, 206] width 76 height 8
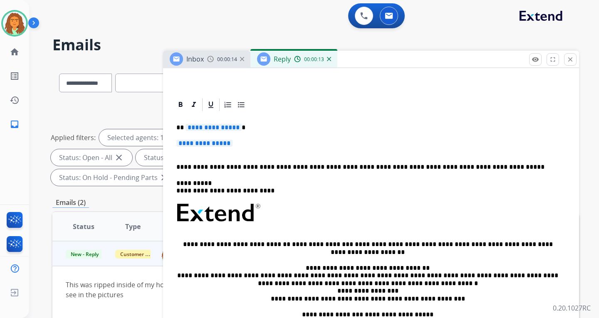
scroll to position [166, 0]
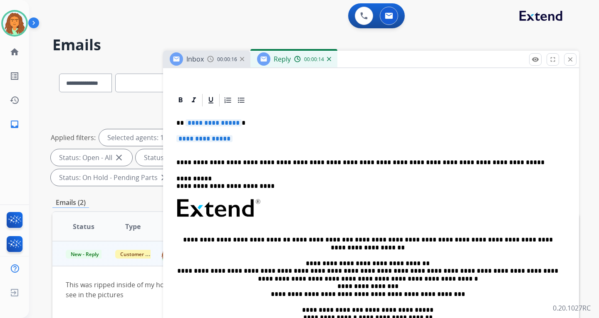
click at [235, 124] on span "**********" at bounding box center [213, 122] width 56 height 7
click at [202, 139] on span "**********" at bounding box center [204, 138] width 56 height 7
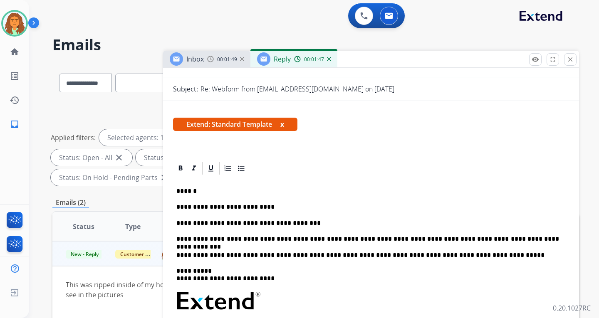
scroll to position [0, 0]
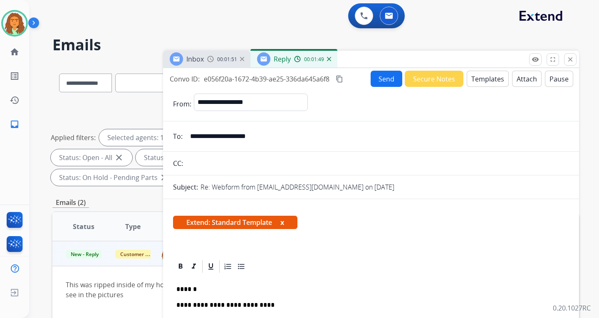
click at [382, 78] on button "Send" at bounding box center [386, 79] width 32 height 16
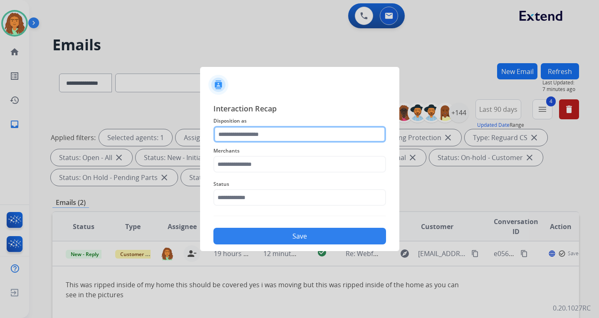
click at [240, 132] on input "text" at bounding box center [299, 134] width 173 height 17
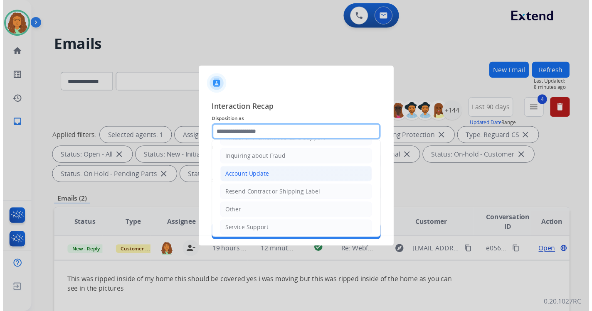
scroll to position [130, 0]
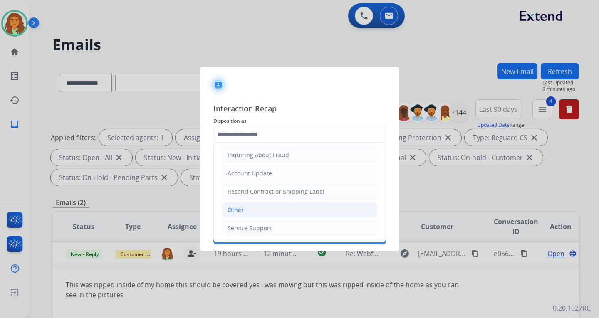
click at [240, 208] on div "Other" at bounding box center [235, 210] width 16 height 8
type input "*****"
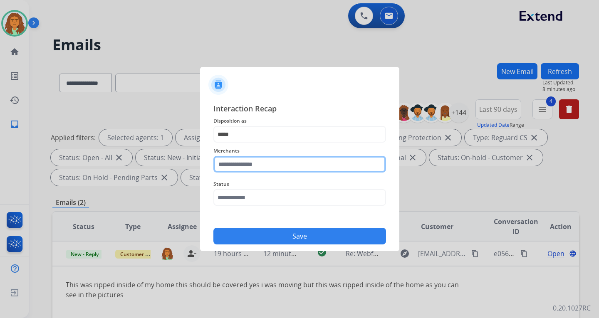
click at [236, 166] on input "text" at bounding box center [299, 164] width 173 height 17
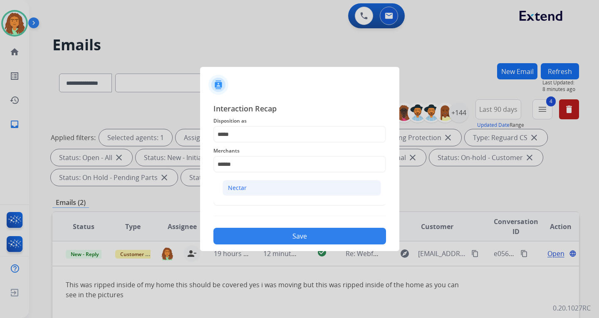
click at [235, 186] on div "Nectar" at bounding box center [237, 188] width 19 height 8
type input "******"
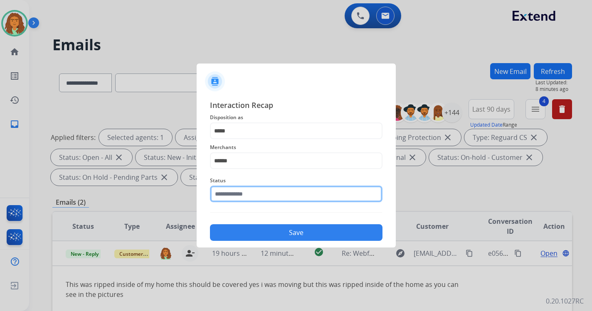
click at [238, 198] on input "text" at bounding box center [296, 194] width 173 height 17
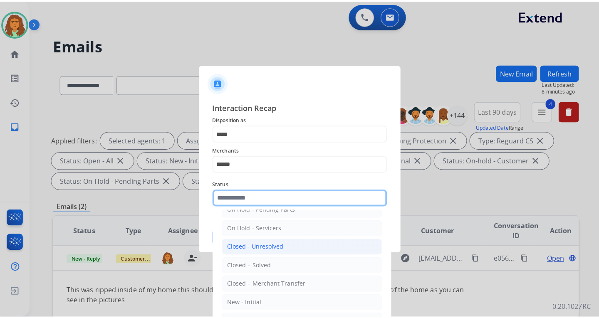
scroll to position [50, 0]
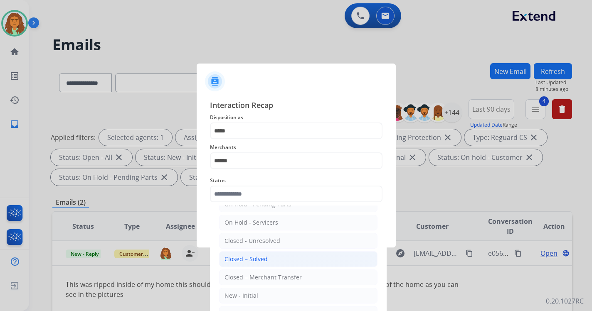
click at [246, 261] on div "Closed – Solved" at bounding box center [246, 259] width 43 height 8
type input "**********"
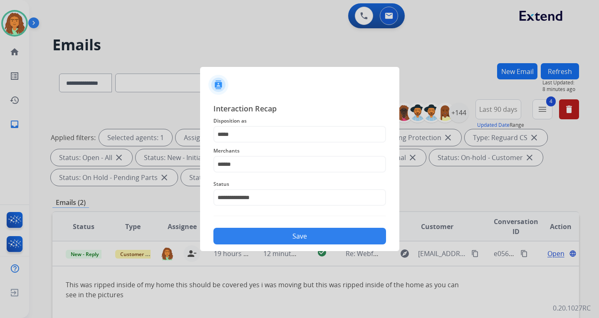
click at [300, 236] on button "Save" at bounding box center [299, 236] width 173 height 17
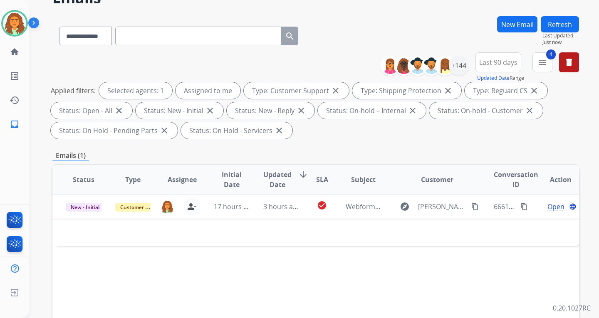
scroll to position [125, 0]
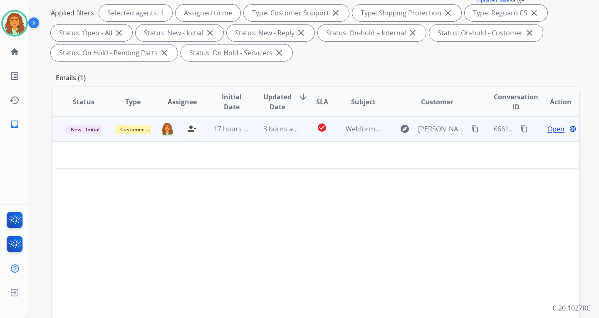
click at [299, 134] on td "check_circle" at bounding box center [315, 128] width 33 height 25
click at [294, 133] on span "3 hours ago" at bounding box center [281, 129] width 37 height 9
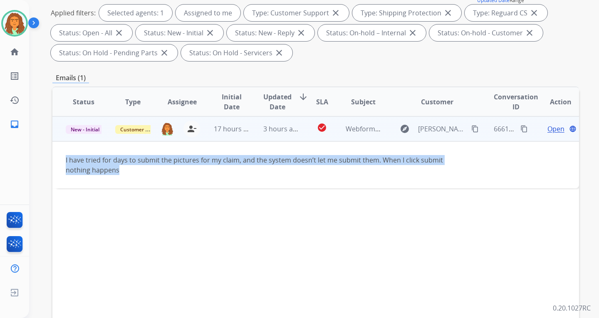
drag, startPoint x: 67, startPoint y: 160, endPoint x: 118, endPoint y: 169, distance: 51.5
click at [118, 169] on td "I have tried for days to submit the pictures for my claim, and the system doesn…" at bounding box center [266, 164] width 428 height 47
copy div "I have tried for days to submit the pictures for my claim, and the system doesn…"
click at [520, 130] on mat-icon "content_copy" at bounding box center [523, 128] width 7 height 7
click at [471, 128] on mat-icon "content_copy" at bounding box center [474, 128] width 7 height 7
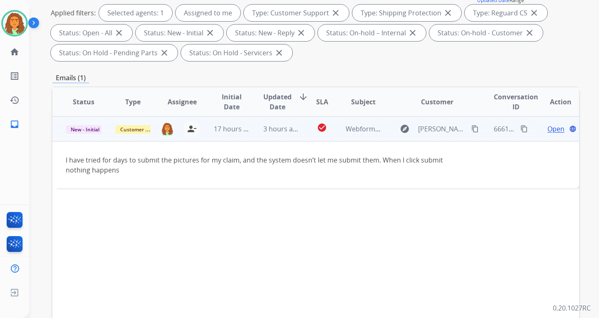
click at [547, 127] on span "Open" at bounding box center [555, 129] width 17 height 10
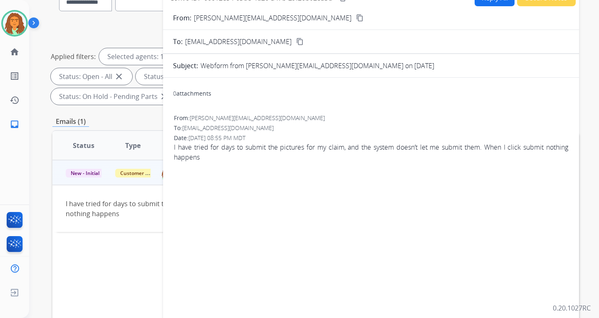
scroll to position [0, 0]
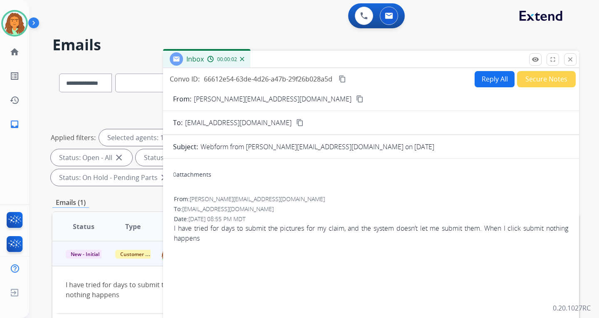
click at [482, 80] on button "Reply All" at bounding box center [494, 79] width 40 height 16
select select "**********"
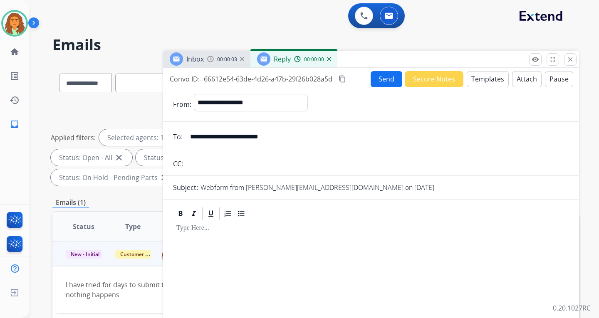
click at [483, 78] on button "Templates" at bounding box center [488, 79] width 42 height 16
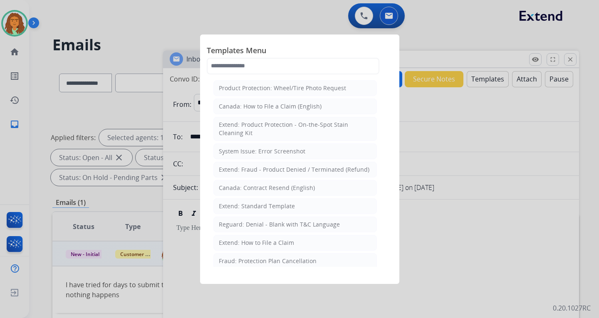
click at [246, 204] on div "Extend: Standard Template" at bounding box center [257, 206] width 76 height 8
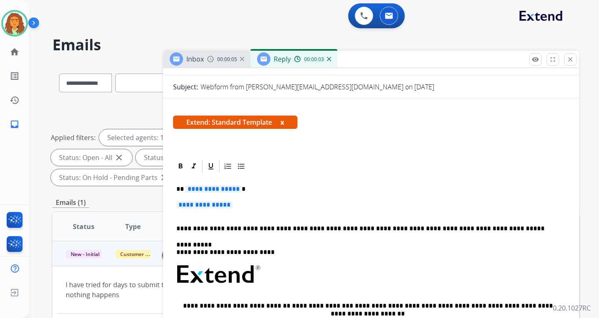
scroll to position [125, 0]
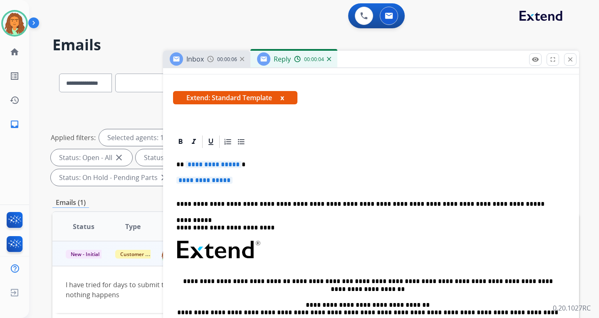
click at [234, 165] on span "**********" at bounding box center [213, 164] width 56 height 7
click at [201, 180] on span "**********" at bounding box center [204, 180] width 56 height 7
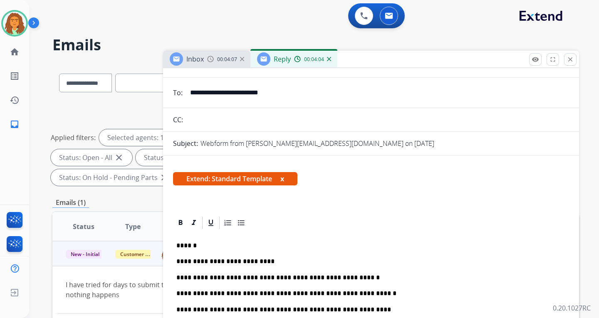
scroll to position [0, 0]
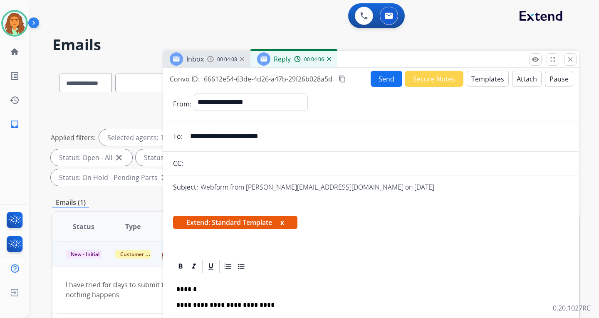
click at [385, 82] on button "Send" at bounding box center [386, 79] width 32 height 16
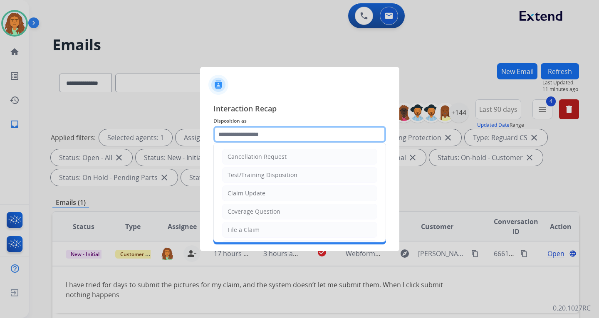
click at [231, 136] on input "text" at bounding box center [299, 134] width 173 height 17
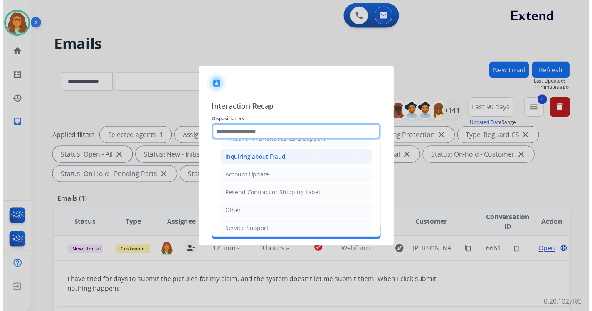
scroll to position [130, 0]
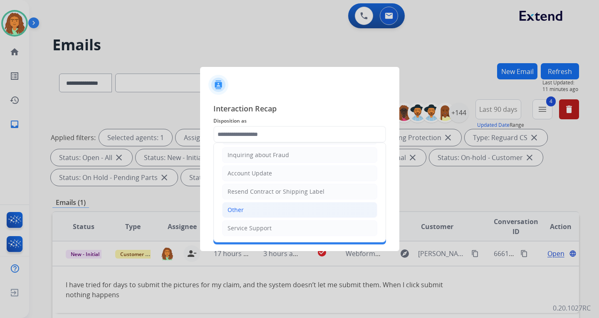
click at [241, 210] on div "Other" at bounding box center [235, 210] width 16 height 8
type input "*****"
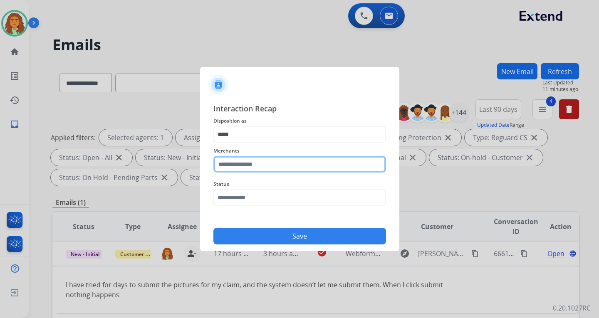
click at [240, 166] on input "text" at bounding box center [299, 164] width 173 height 17
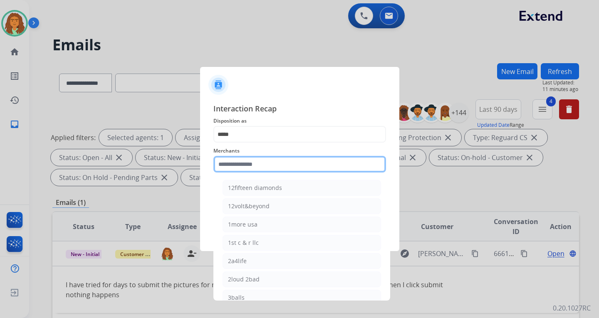
click at [237, 166] on input "text" at bounding box center [299, 164] width 173 height 17
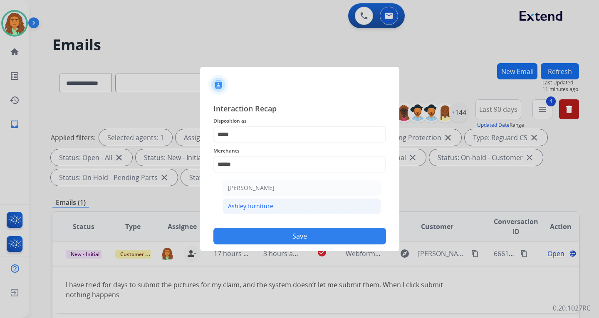
click at [253, 206] on div "Ashley furniture" at bounding box center [250, 206] width 45 height 8
type input "**********"
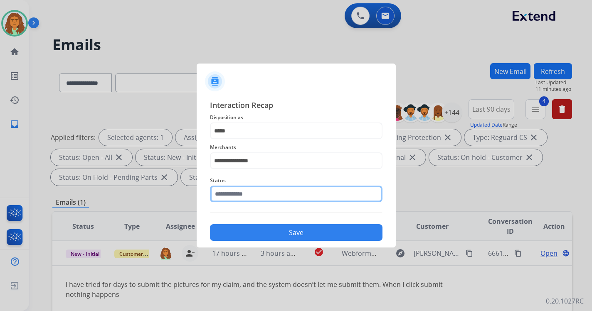
click at [247, 199] on input "text" at bounding box center [296, 194] width 173 height 17
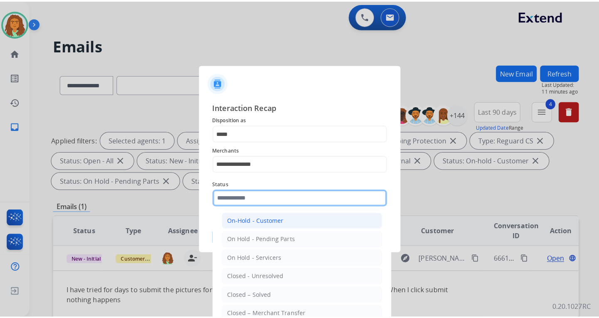
scroll to position [50, 0]
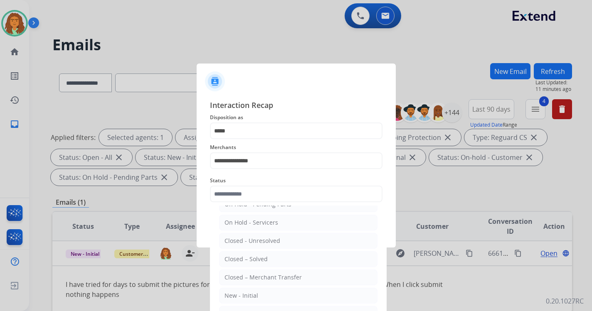
click at [249, 260] on div "Closed – Solved" at bounding box center [246, 259] width 43 height 8
type input "**********"
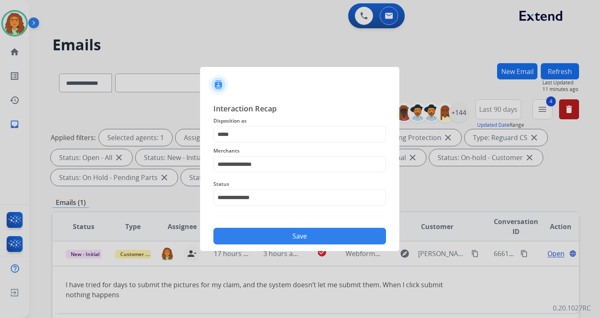
click at [304, 238] on button "Save" at bounding box center [299, 236] width 173 height 17
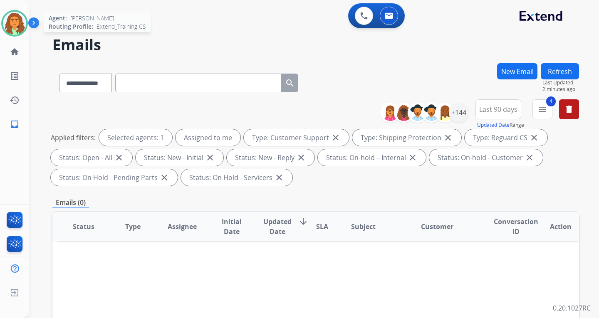
click at [19, 23] on img at bounding box center [14, 23] width 23 height 23
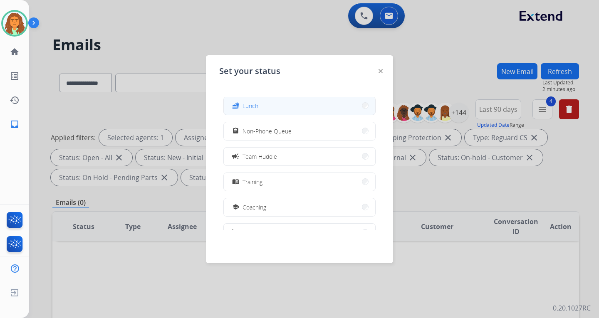
scroll to position [131, 0]
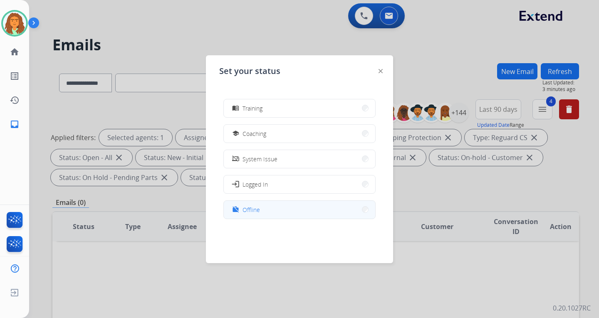
click at [260, 210] on button "work_off Offline" at bounding box center [299, 210] width 151 height 18
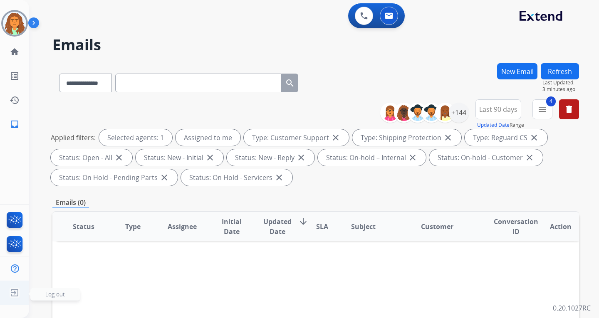
click at [13, 292] on img at bounding box center [14, 293] width 15 height 16
click at [54, 293] on span "Log out" at bounding box center [55, 294] width 20 height 8
